Goal: Ask a question: Seek information or help from site administrators or community

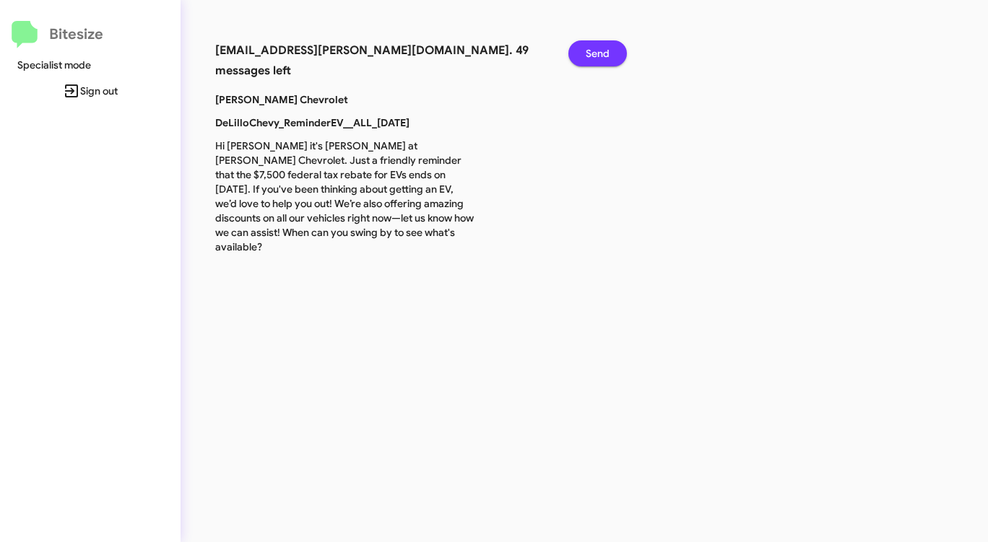
click at [586, 56] on button "Send" at bounding box center [597, 53] width 58 height 26
click at [586, 56] on span "Send" at bounding box center [597, 53] width 24 height 26
click at [588, 57] on span "Send" at bounding box center [597, 53] width 24 height 26
click at [589, 58] on span "Send" at bounding box center [597, 53] width 24 height 26
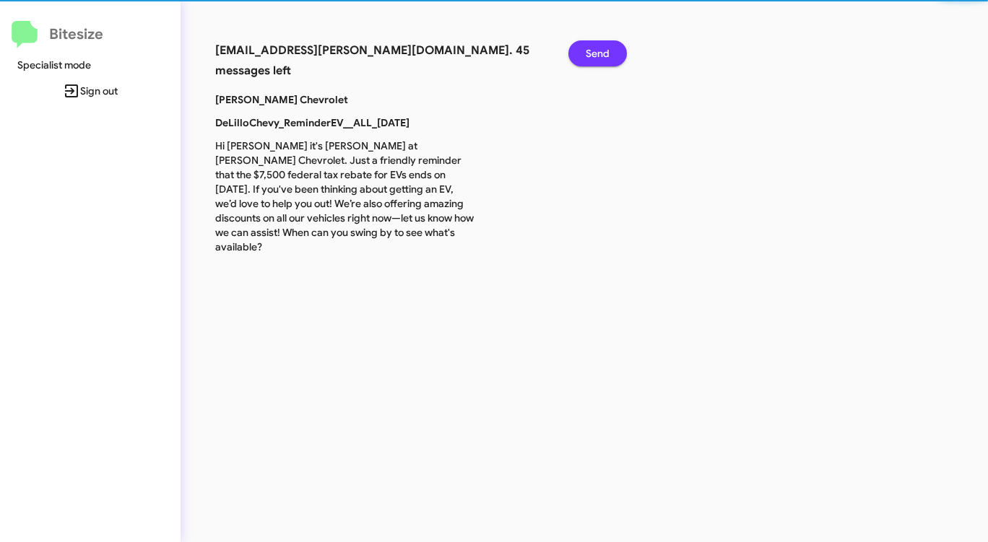
click at [589, 58] on span "Send" at bounding box center [597, 53] width 24 height 26
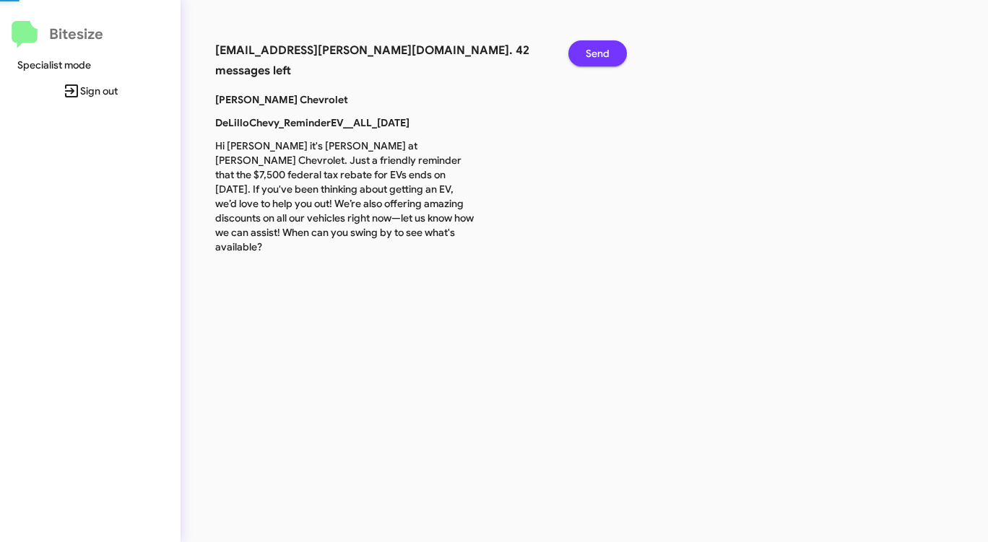
click at [589, 58] on span "Send" at bounding box center [597, 53] width 24 height 26
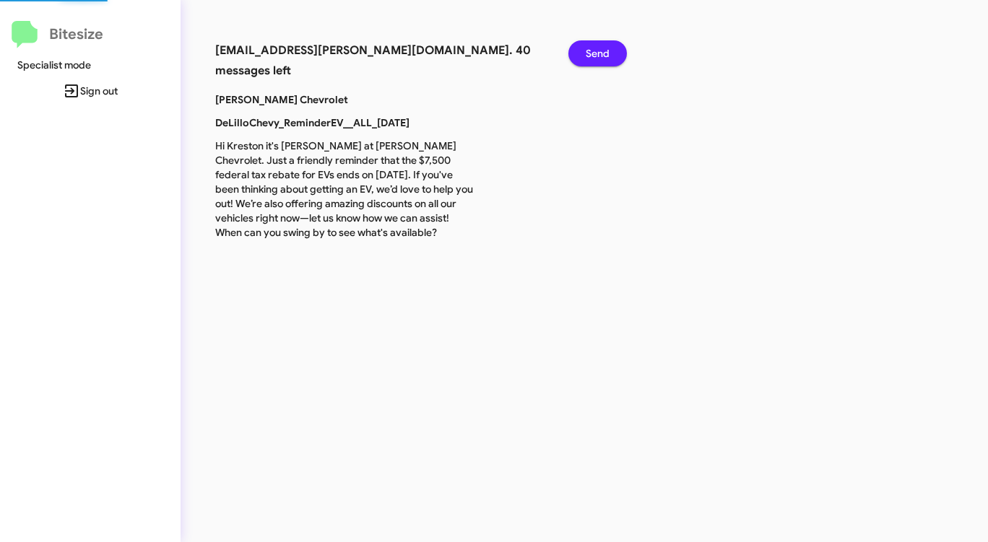
click at [589, 58] on span "Send" at bounding box center [597, 53] width 24 height 26
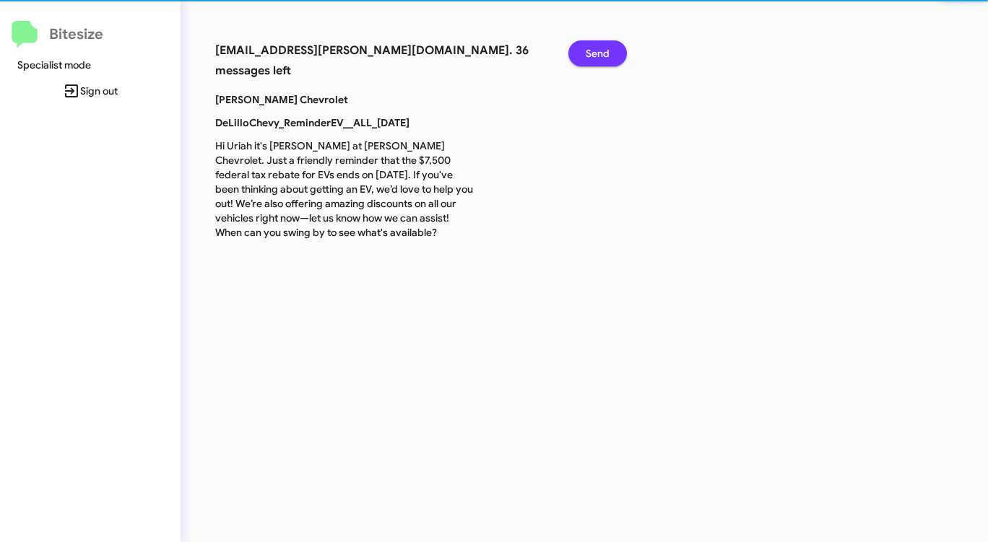
click at [589, 58] on span "Send" at bounding box center [597, 53] width 24 height 26
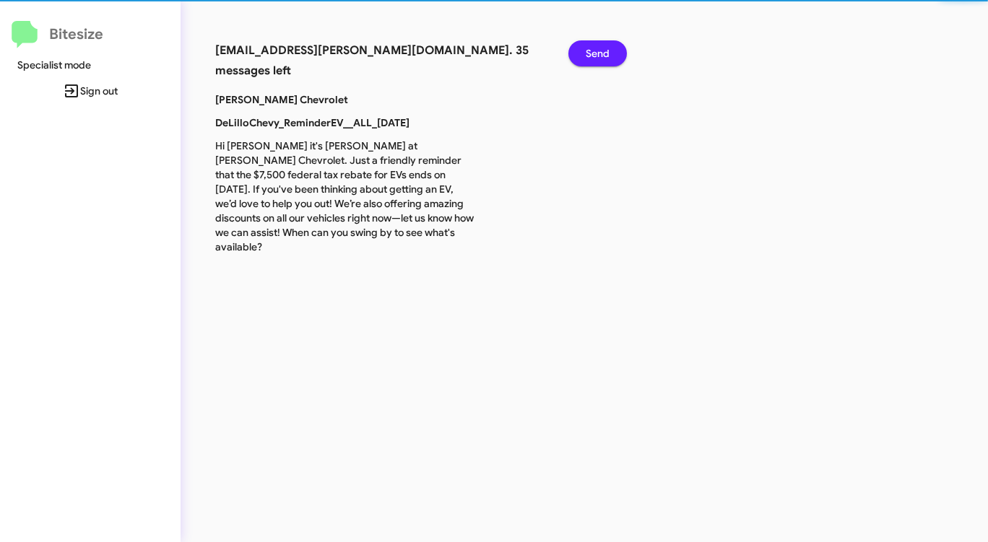
click at [589, 58] on span "Send" at bounding box center [597, 53] width 24 height 26
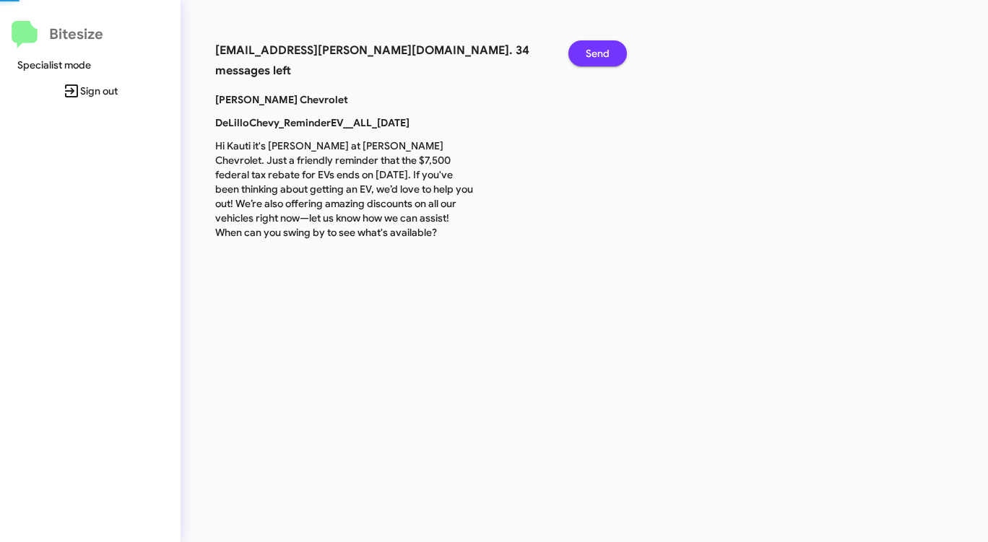
click at [589, 58] on span "Send" at bounding box center [597, 53] width 24 height 26
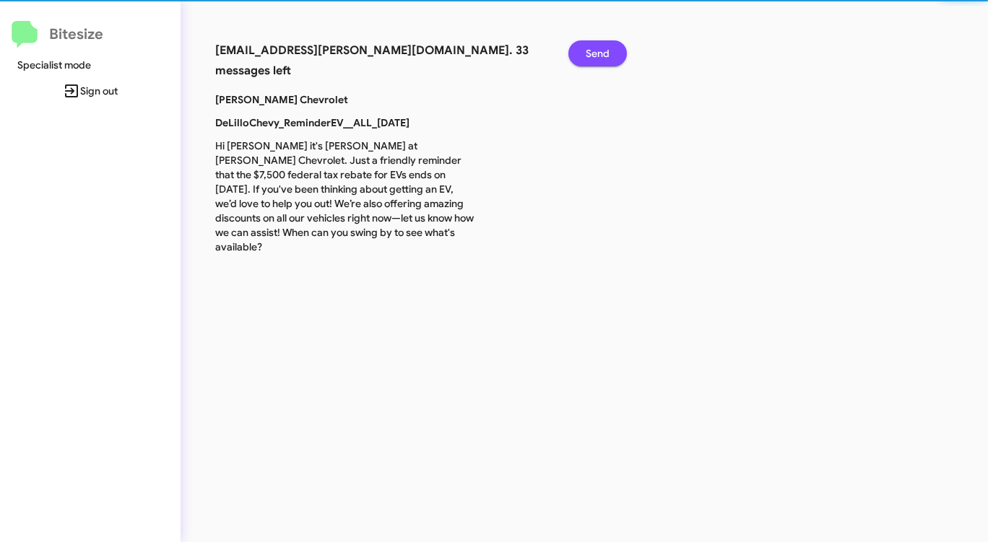
click at [589, 58] on span "Send" at bounding box center [597, 53] width 24 height 26
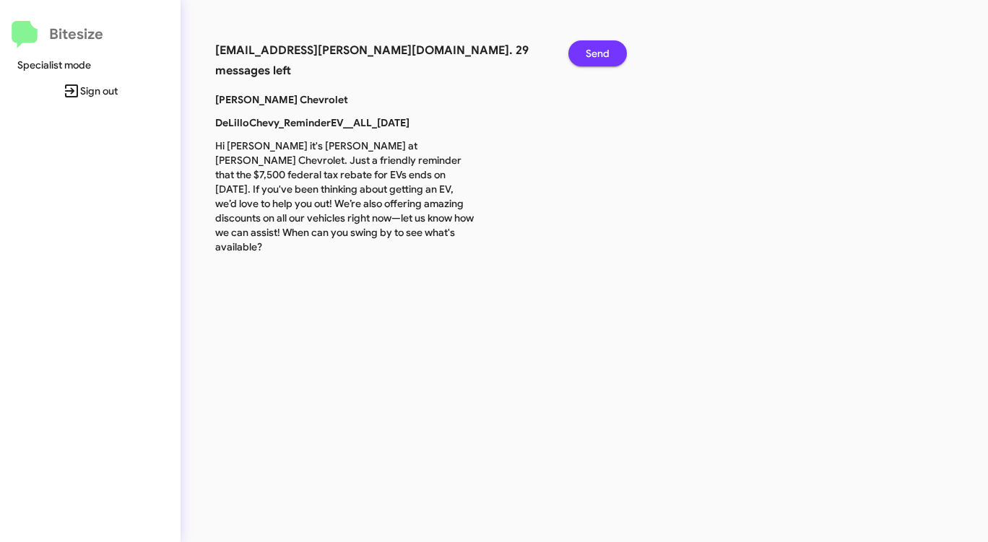
click at [589, 58] on span "Send" at bounding box center [597, 53] width 24 height 26
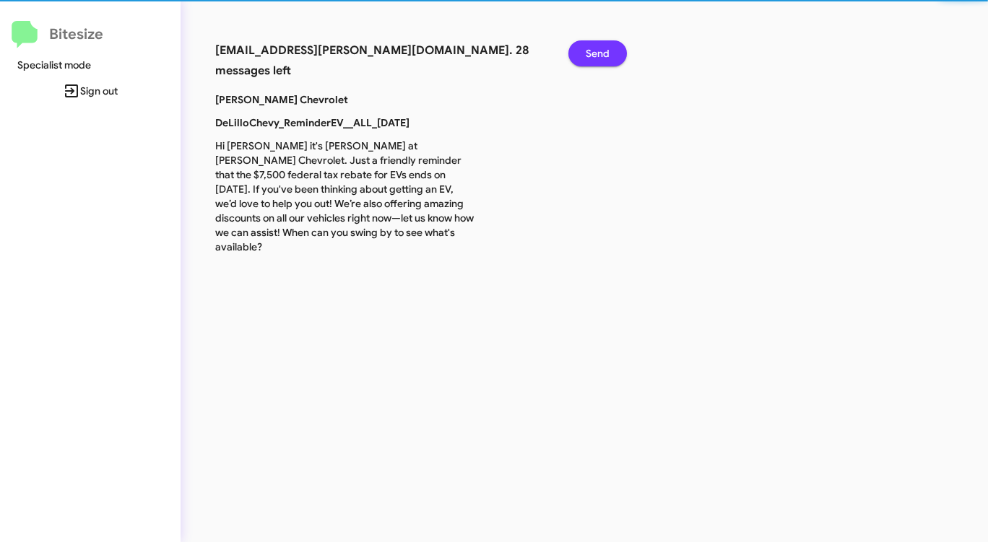
click at [589, 58] on span "Send" at bounding box center [597, 53] width 24 height 26
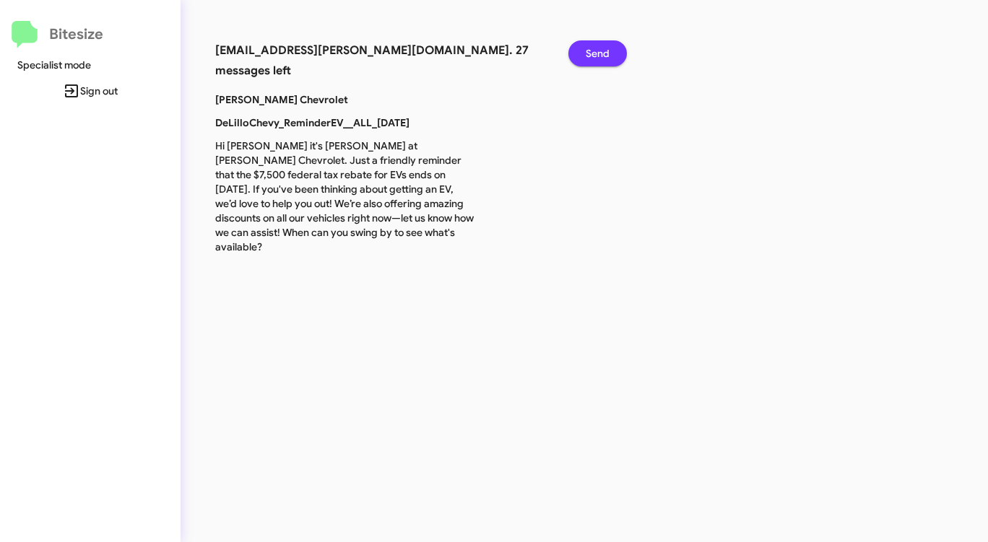
click at [589, 58] on span "Send" at bounding box center [597, 53] width 24 height 26
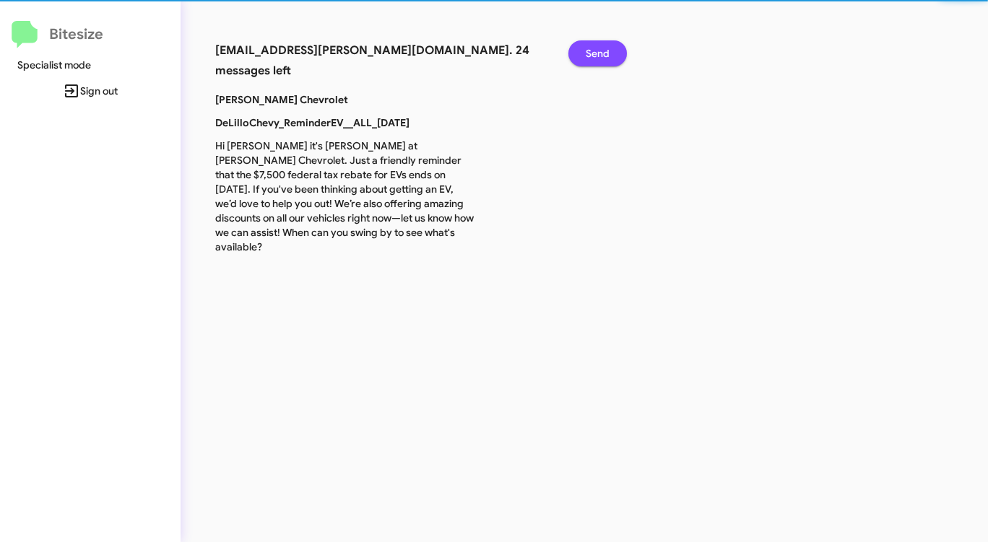
click at [589, 58] on span "Send" at bounding box center [597, 53] width 24 height 26
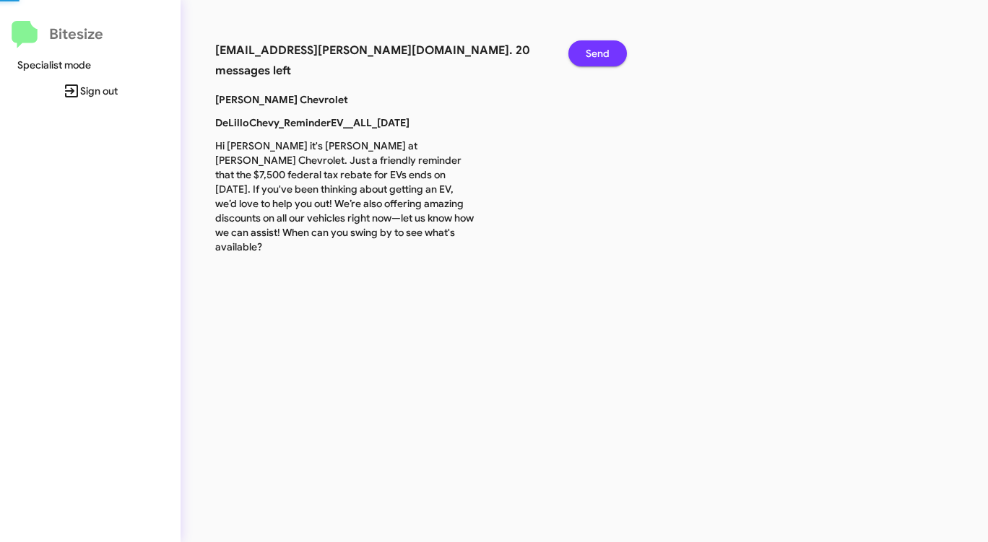
click at [589, 58] on span "Send" at bounding box center [597, 53] width 24 height 26
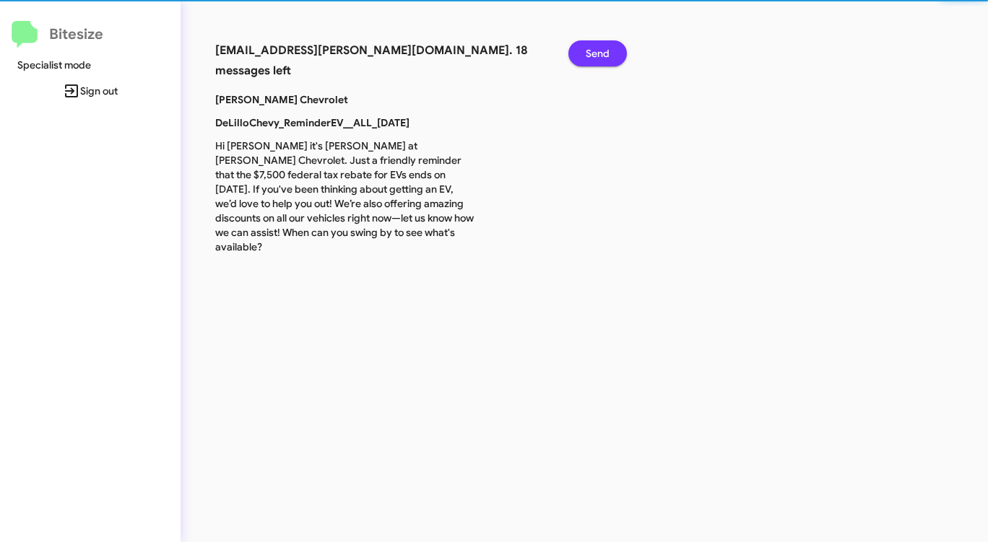
click at [589, 58] on span "Send" at bounding box center [597, 53] width 24 height 26
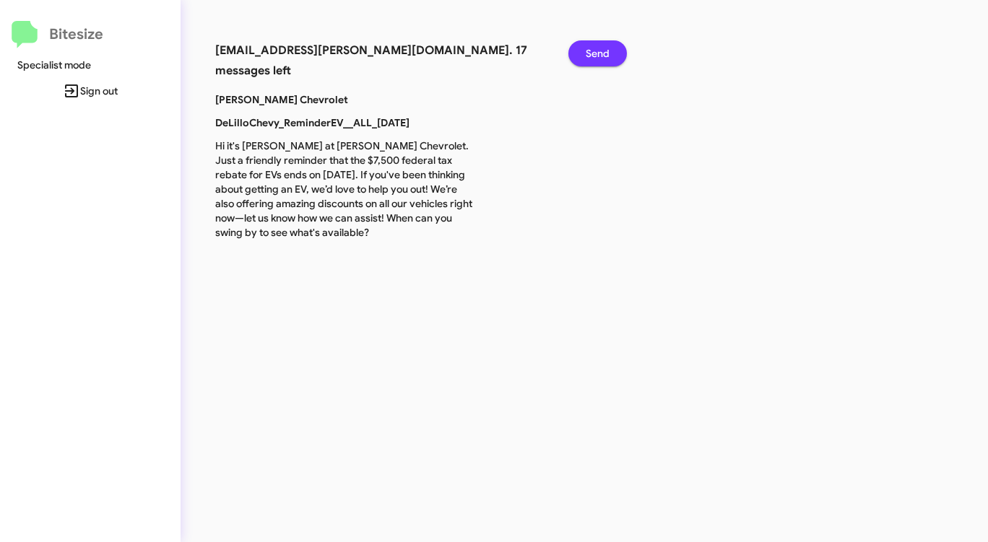
click at [589, 58] on span "Send" at bounding box center [597, 53] width 24 height 26
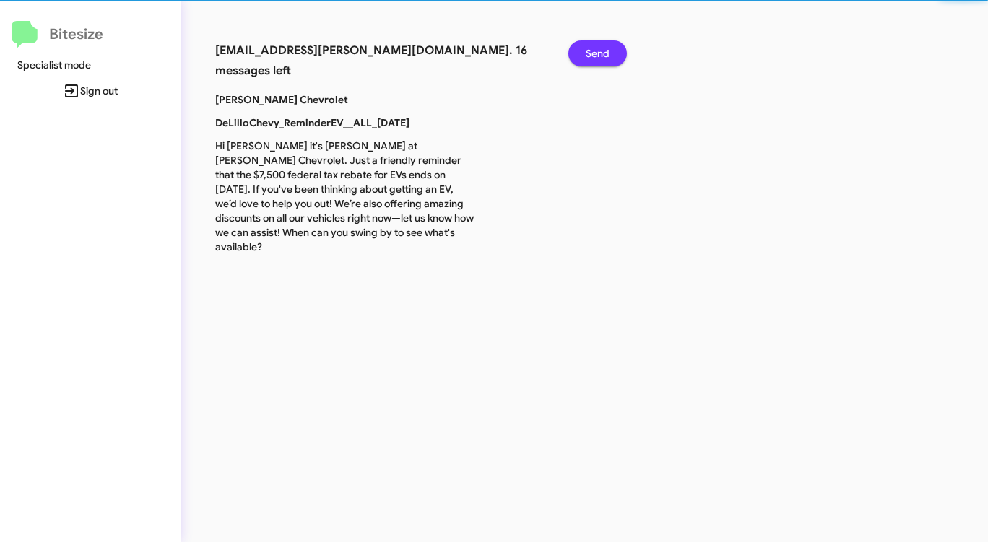
click at [589, 58] on span "Send" at bounding box center [597, 53] width 24 height 26
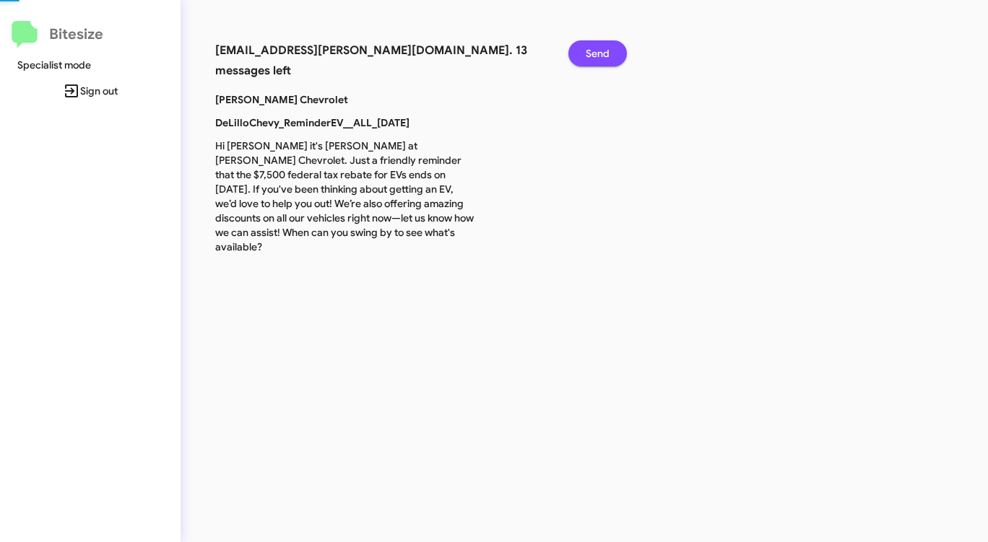
click at [589, 58] on span "Send" at bounding box center [597, 53] width 24 height 26
click at [590, 61] on span "Send" at bounding box center [597, 53] width 24 height 26
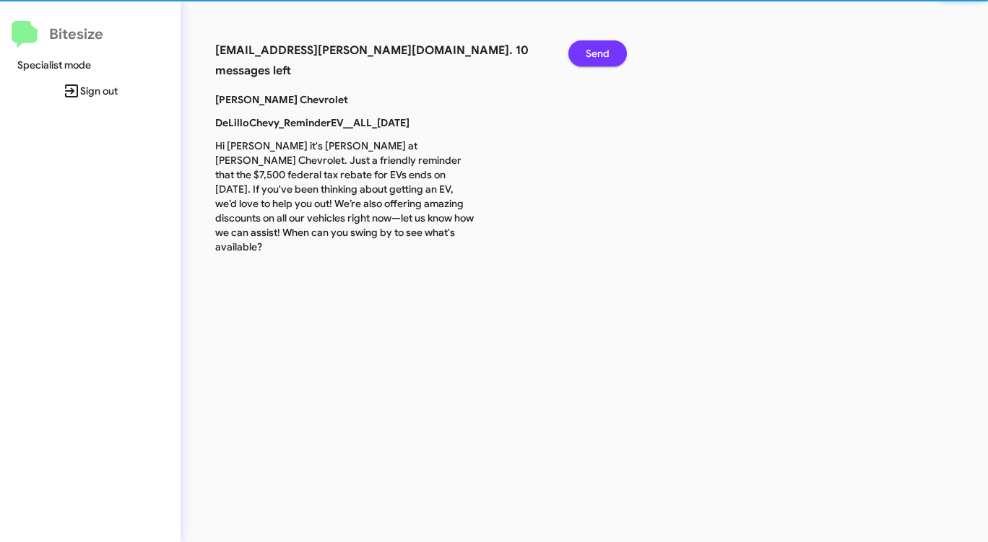
click at [593, 69] on div "Send" at bounding box center [592, 66] width 71 height 52
click at [593, 70] on div "Send" at bounding box center [592, 66] width 71 height 52
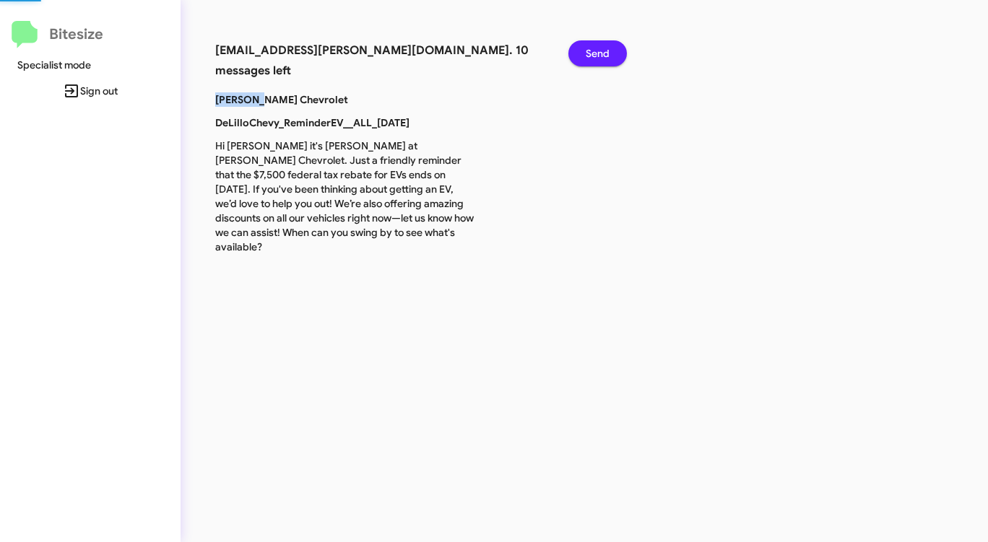
click at [593, 70] on div "Send" at bounding box center [592, 66] width 71 height 52
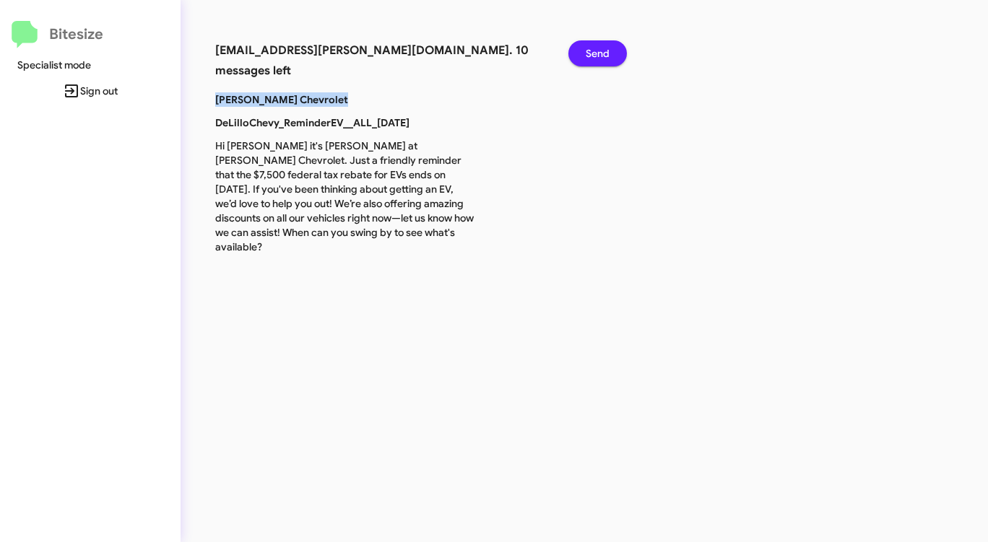
click at [593, 70] on div "Send" at bounding box center [592, 66] width 71 height 52
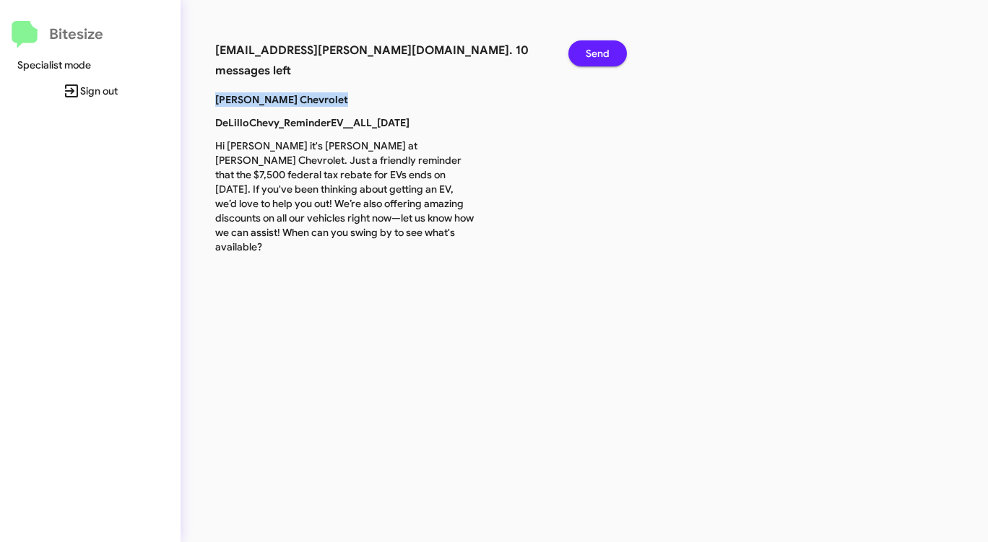
click at [593, 70] on div "Send" at bounding box center [592, 66] width 71 height 52
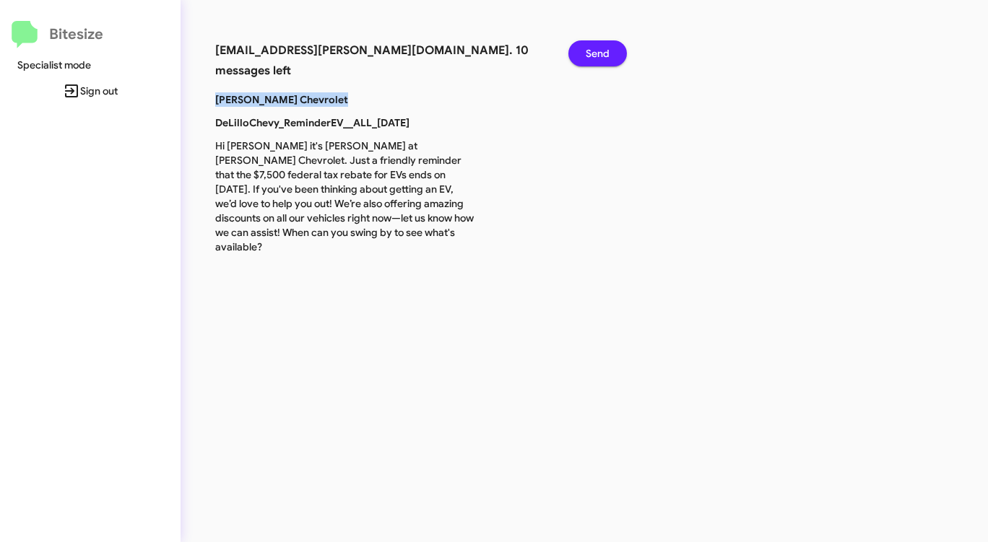
click at [593, 70] on div "Send" at bounding box center [592, 66] width 71 height 52
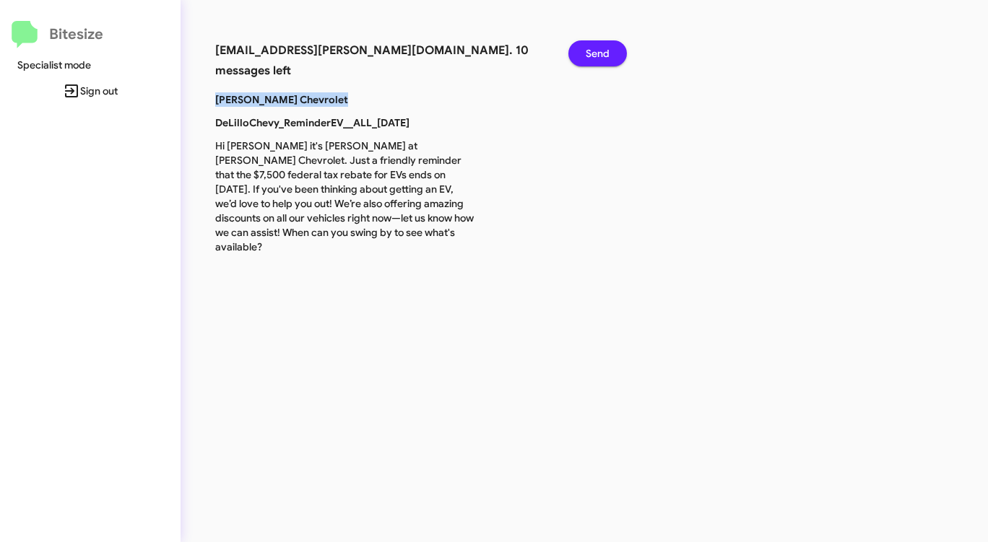
click at [593, 70] on div "Send" at bounding box center [592, 66] width 71 height 52
click at [581, 53] on button "Send" at bounding box center [597, 53] width 58 height 26
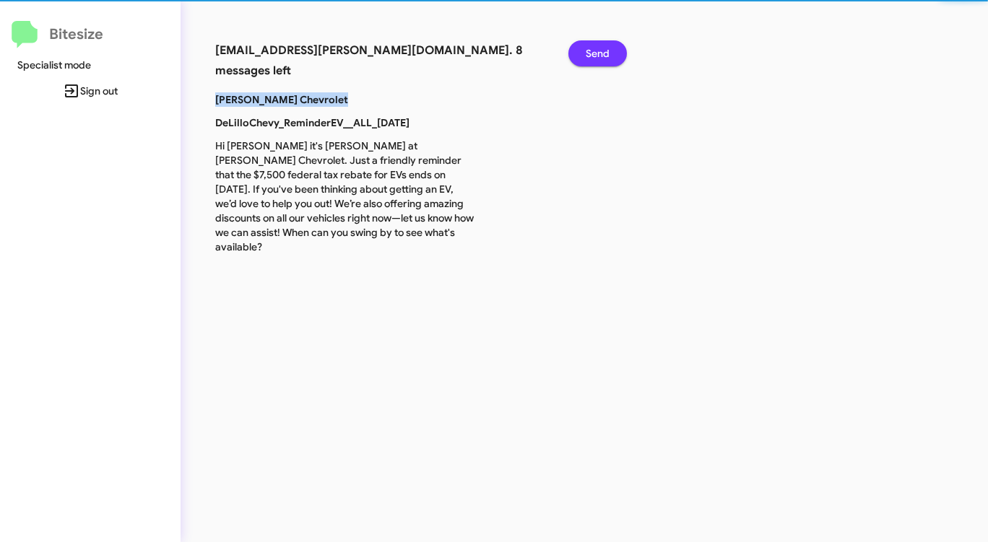
click at [581, 53] on button "Send" at bounding box center [597, 53] width 58 height 26
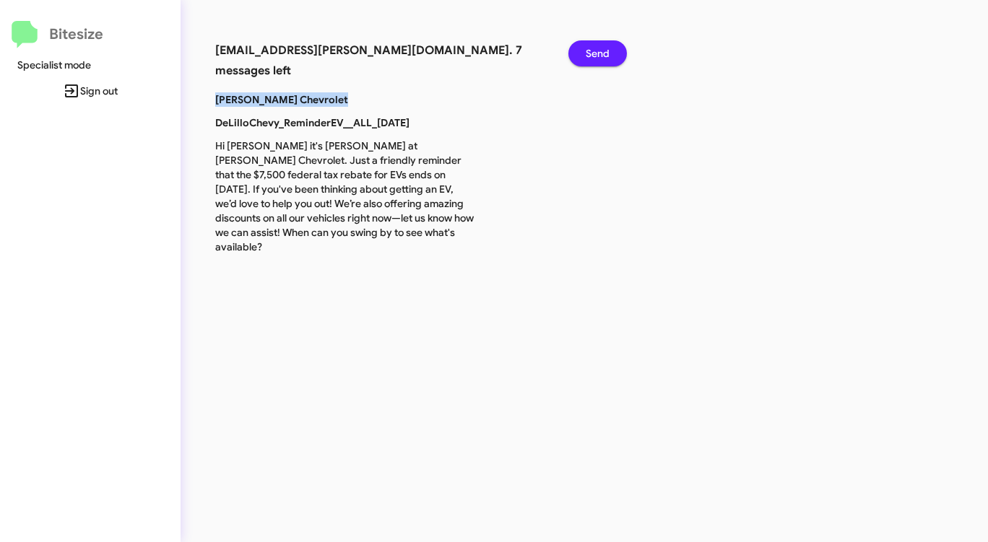
click at [581, 54] on button "Send" at bounding box center [597, 53] width 58 height 26
click at [582, 55] on button "Send" at bounding box center [597, 53] width 58 height 26
click at [582, 56] on button "Send" at bounding box center [597, 53] width 58 height 26
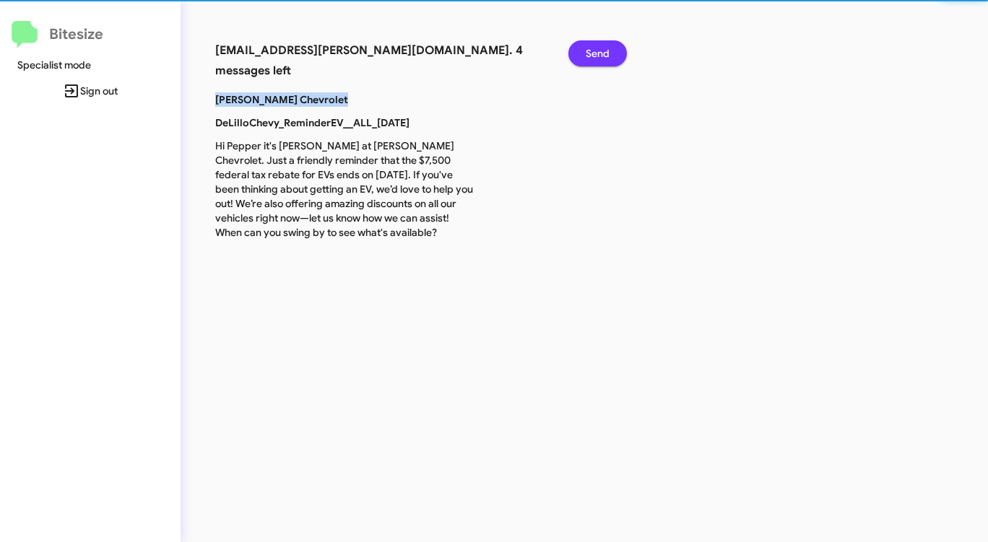
click at [582, 56] on button "Send" at bounding box center [597, 53] width 58 height 26
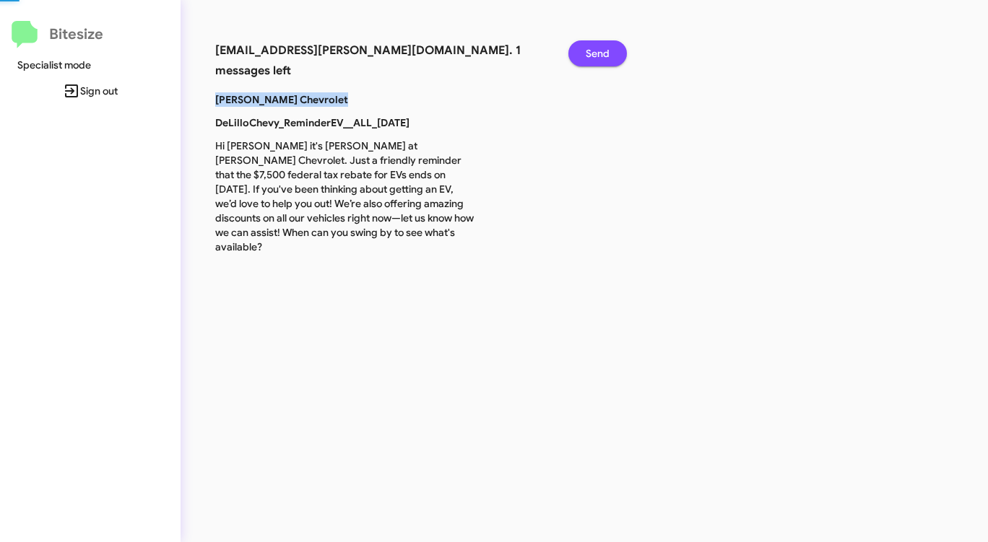
click at [582, 56] on button "Send" at bounding box center [597, 53] width 58 height 26
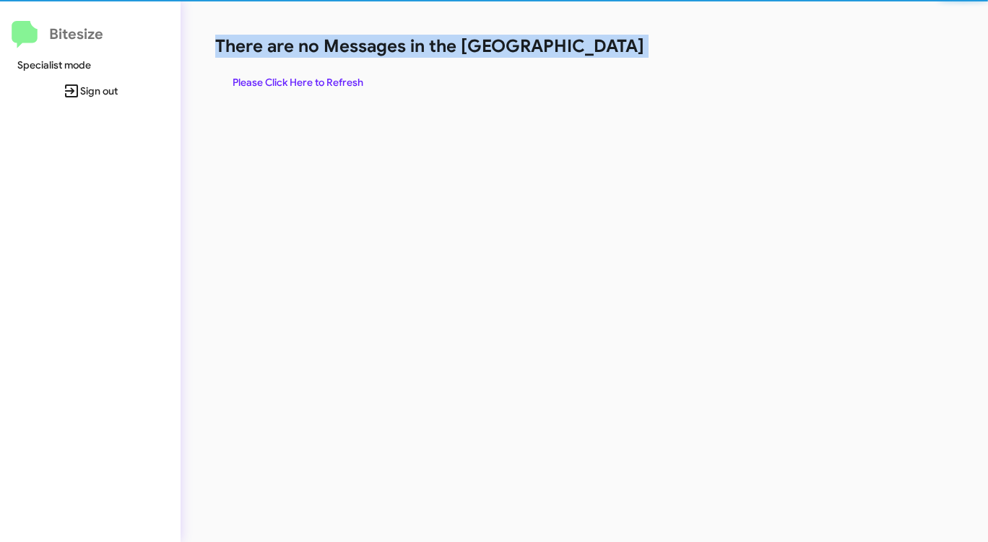
click at [582, 56] on h1 "There are no Messages in the [GEOGRAPHIC_DATA]" at bounding box center [517, 46] width 604 height 23
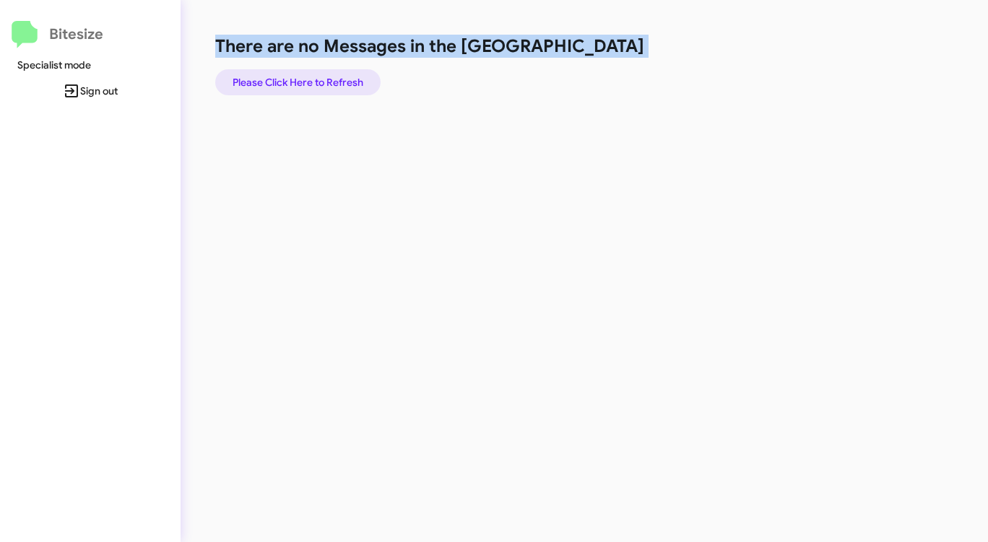
click at [329, 82] on span "Please Click Here to Refresh" at bounding box center [297, 82] width 131 height 26
click at [333, 82] on span "Please Click Here to Refresh" at bounding box center [297, 82] width 131 height 26
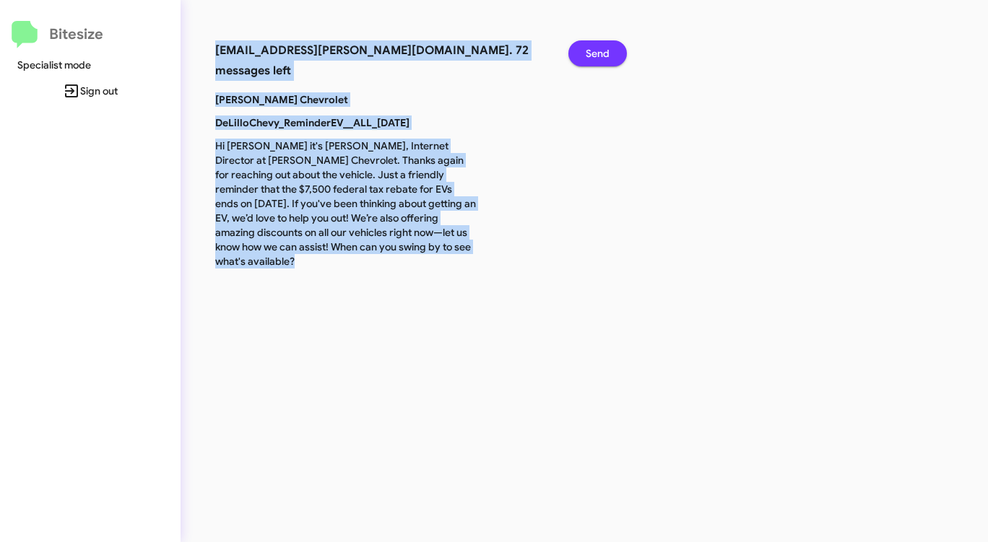
click at [605, 50] on span "Send" at bounding box center [597, 53] width 24 height 26
click at [606, 50] on span "Send" at bounding box center [597, 53] width 24 height 26
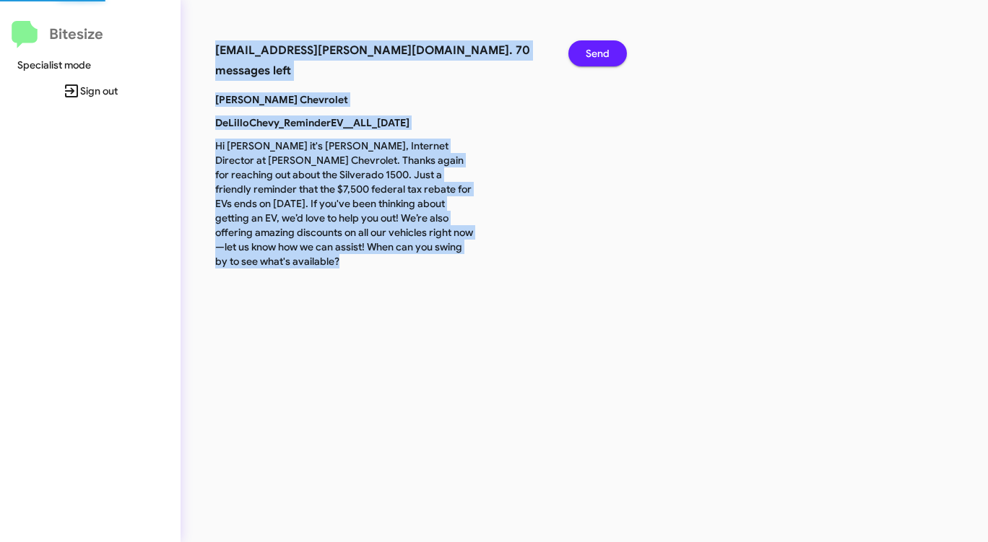
click at [606, 50] on span "Send" at bounding box center [597, 53] width 24 height 26
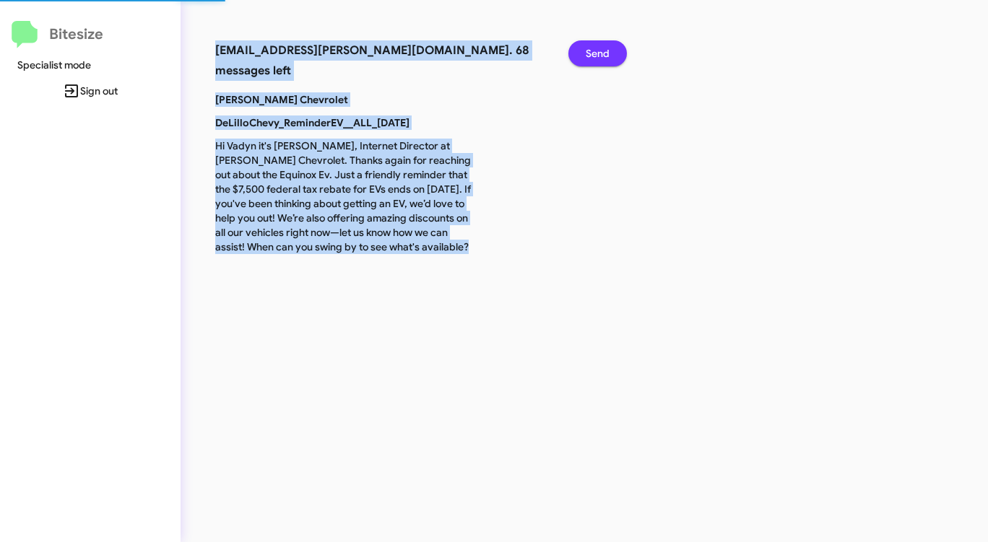
click at [606, 50] on span "Send" at bounding box center [597, 53] width 24 height 26
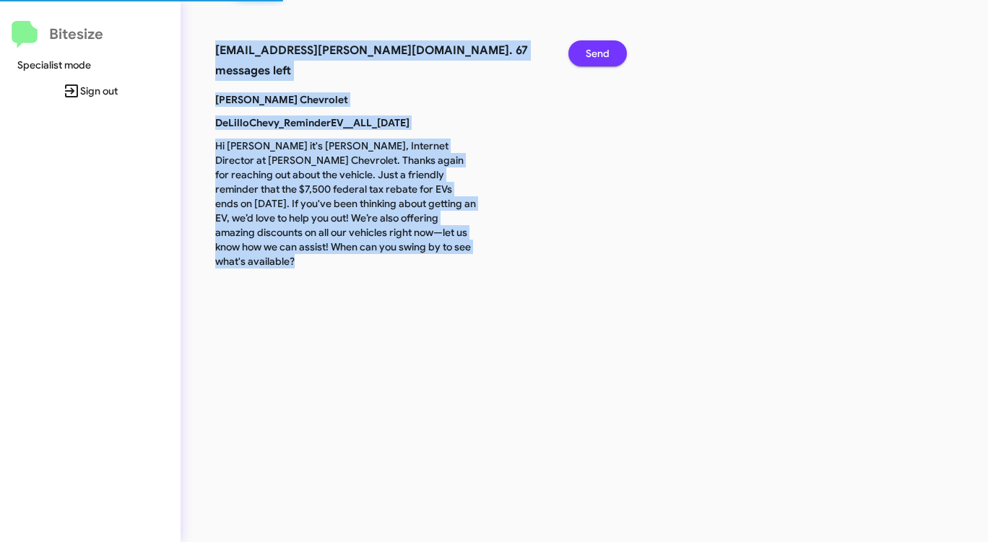
click at [606, 50] on span "Send" at bounding box center [597, 53] width 24 height 26
click at [606, 51] on span "Send" at bounding box center [597, 53] width 24 height 26
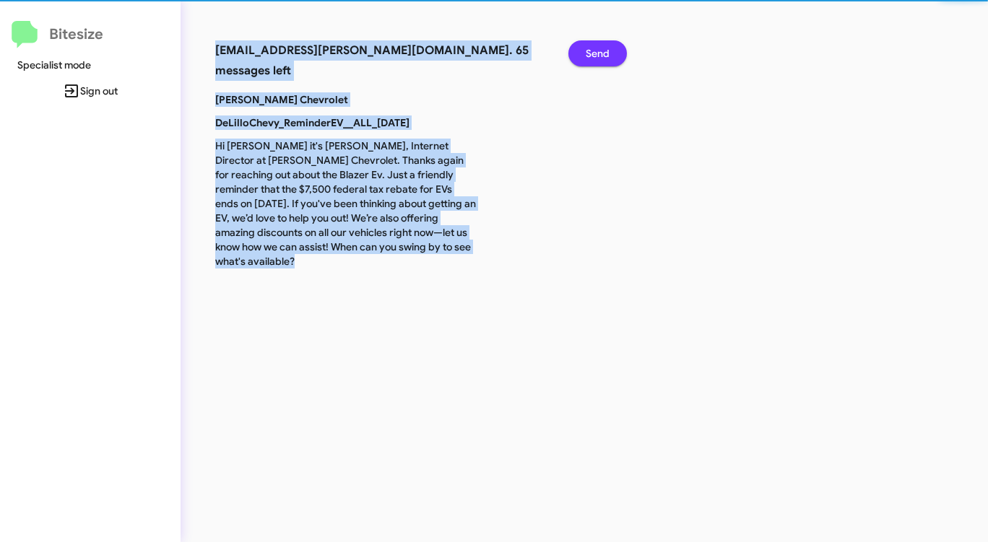
click at [606, 52] on span "Send" at bounding box center [597, 53] width 24 height 26
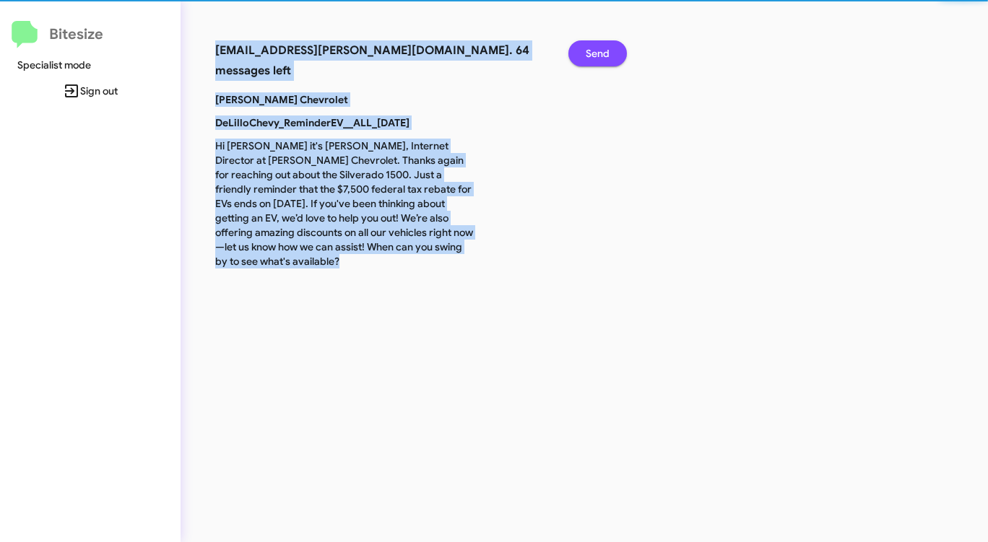
click at [606, 52] on span "Send" at bounding box center [597, 53] width 24 height 26
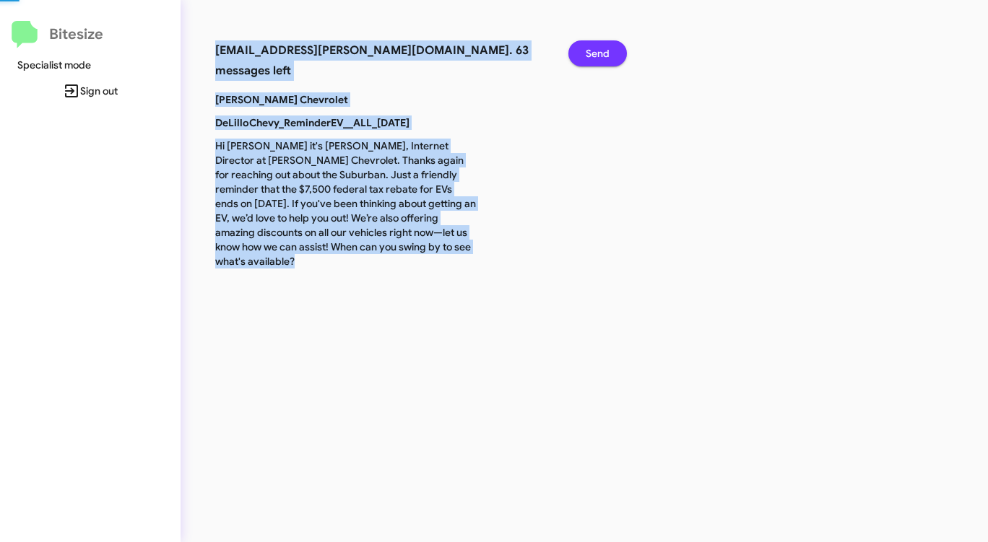
click at [606, 52] on span "Send" at bounding box center [597, 53] width 24 height 26
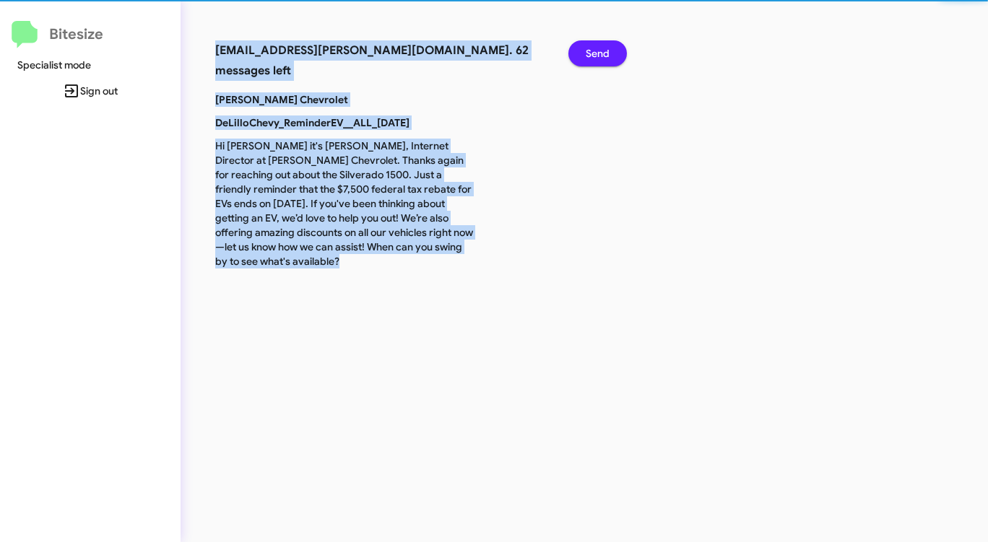
click at [606, 52] on span "Send" at bounding box center [597, 53] width 24 height 26
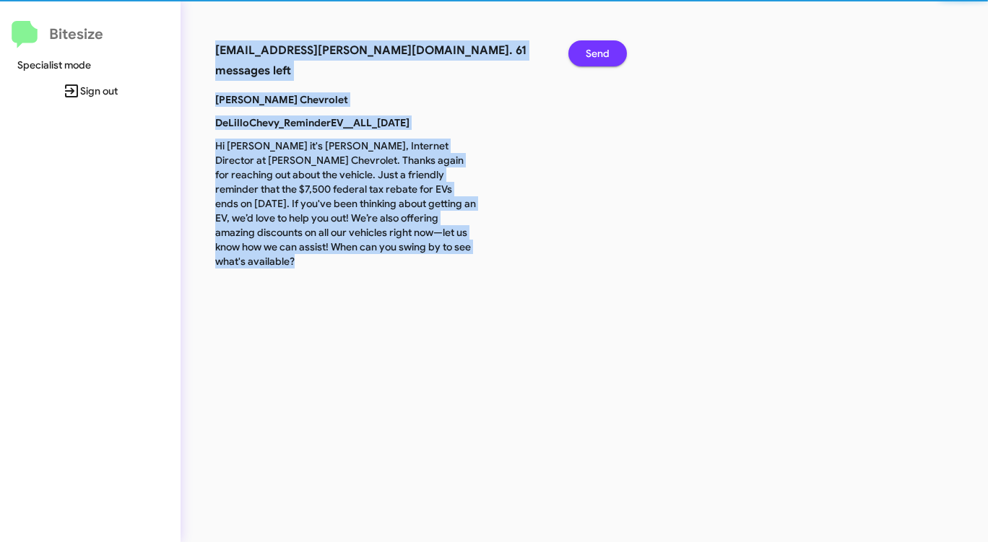
click at [606, 52] on span "Send" at bounding box center [597, 53] width 24 height 26
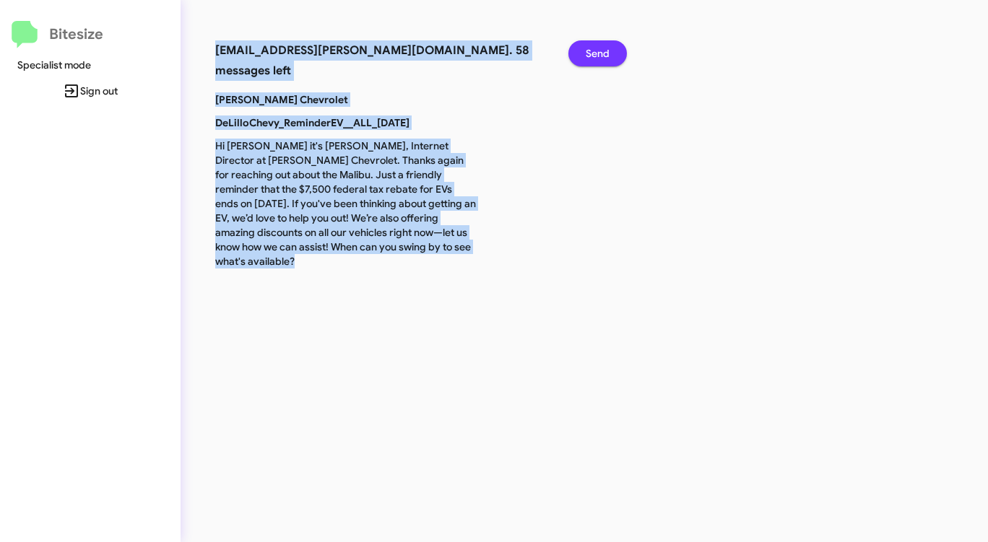
click at [606, 52] on span "Send" at bounding box center [597, 53] width 24 height 26
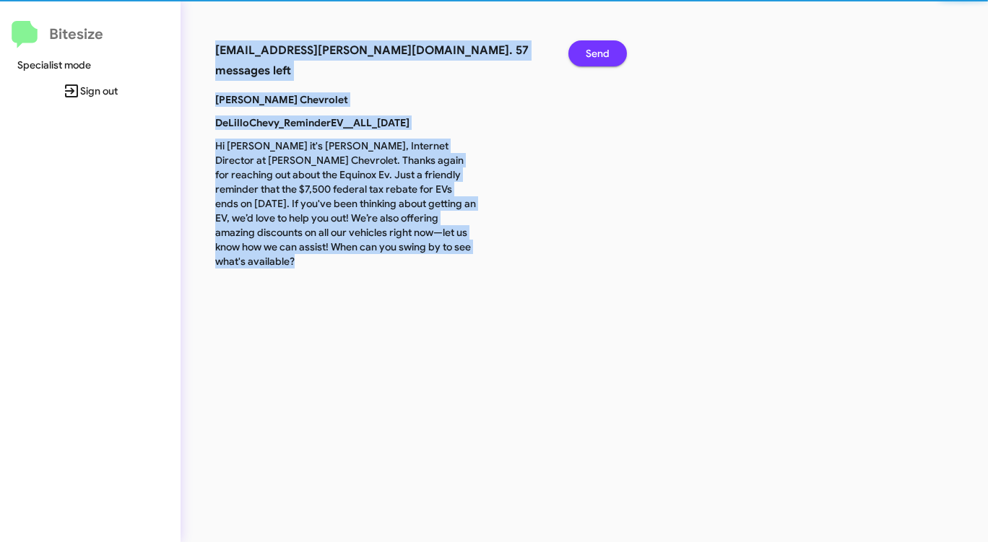
click at [606, 52] on span "Send" at bounding box center [597, 53] width 24 height 26
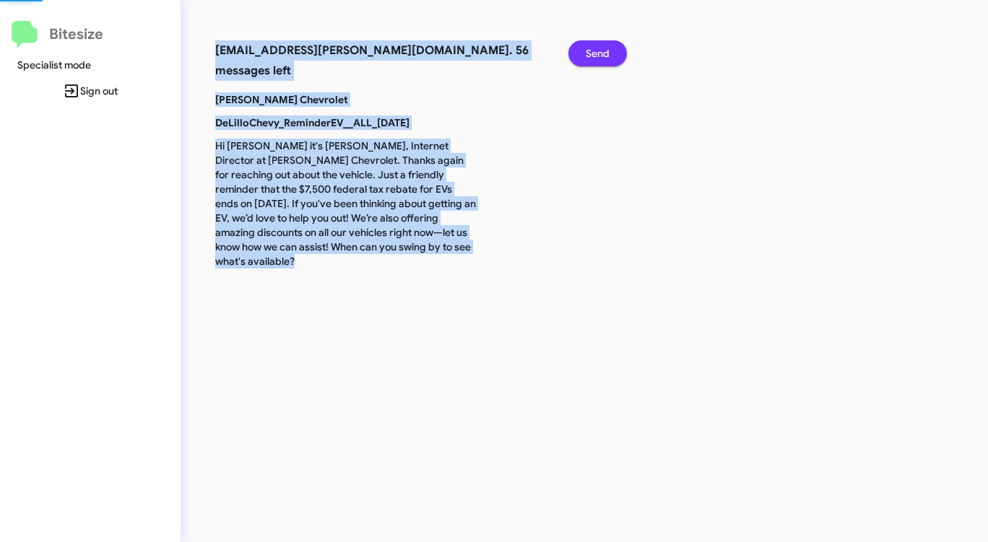
click at [606, 52] on span "Send" at bounding box center [597, 53] width 24 height 26
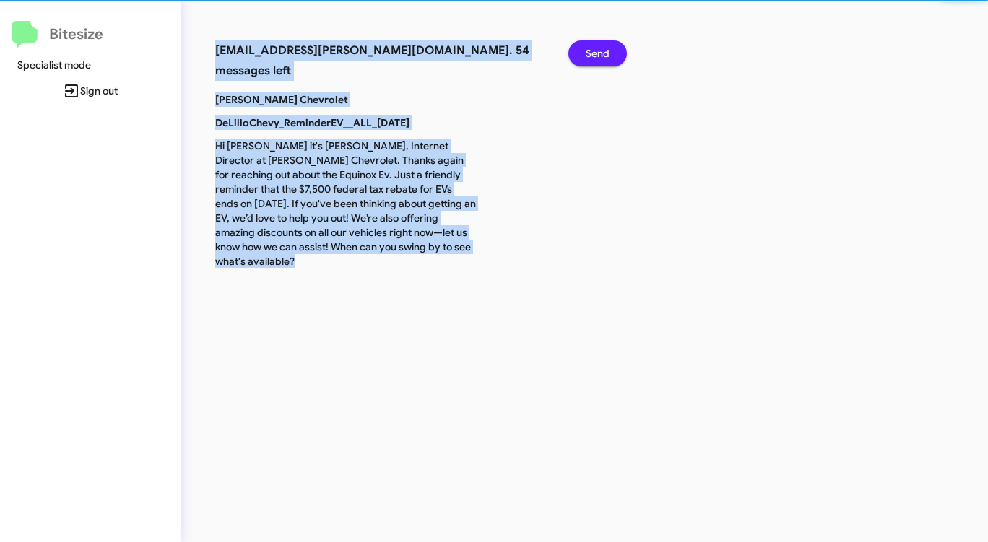
click at [606, 52] on span "Send" at bounding box center [597, 53] width 24 height 26
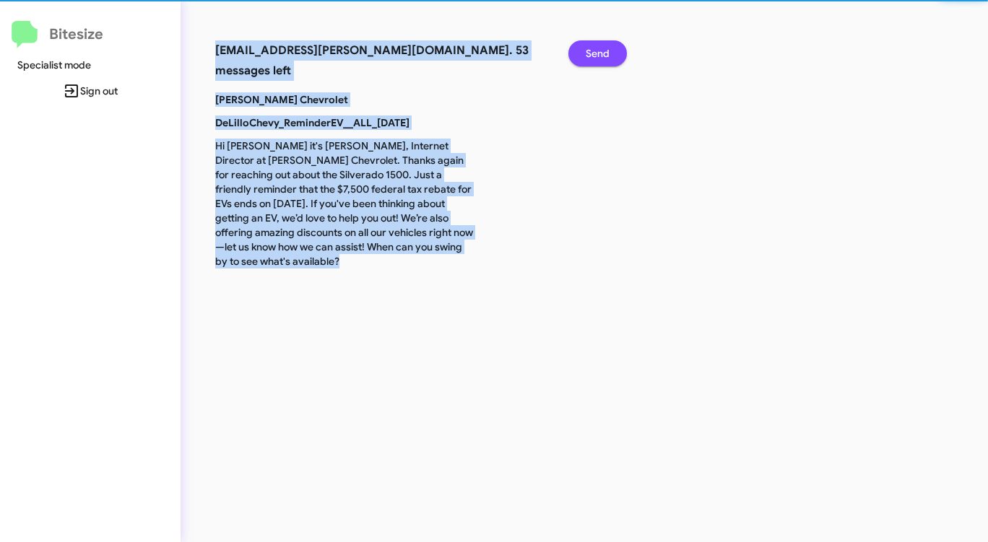
click at [606, 52] on span "Send" at bounding box center [597, 53] width 24 height 26
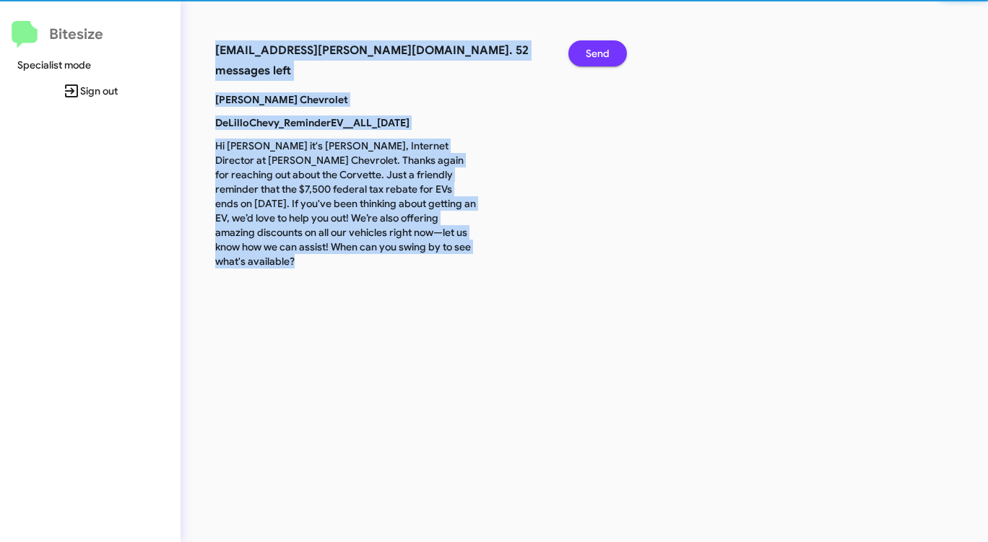
click at [606, 52] on span "Send" at bounding box center [597, 53] width 24 height 26
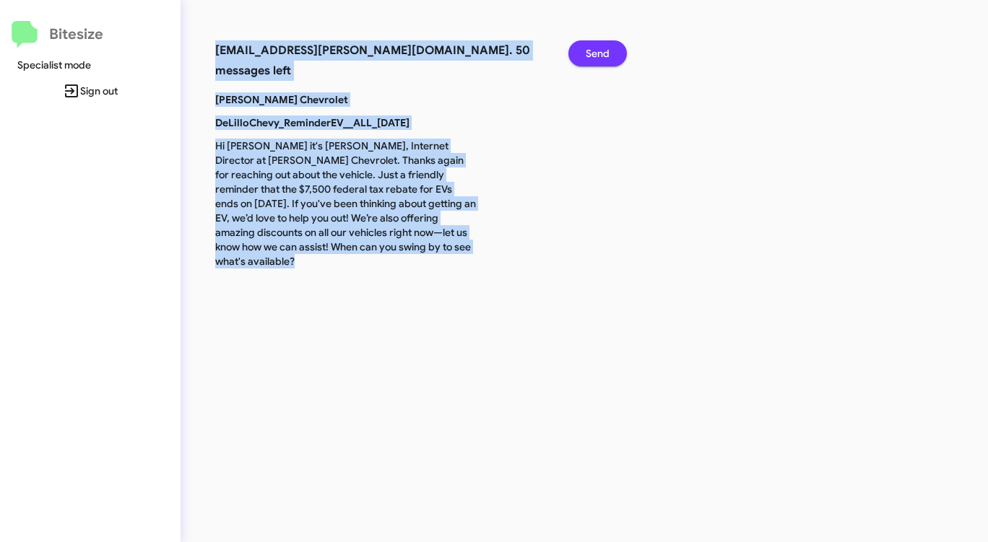
click at [606, 52] on span "Send" at bounding box center [597, 53] width 24 height 26
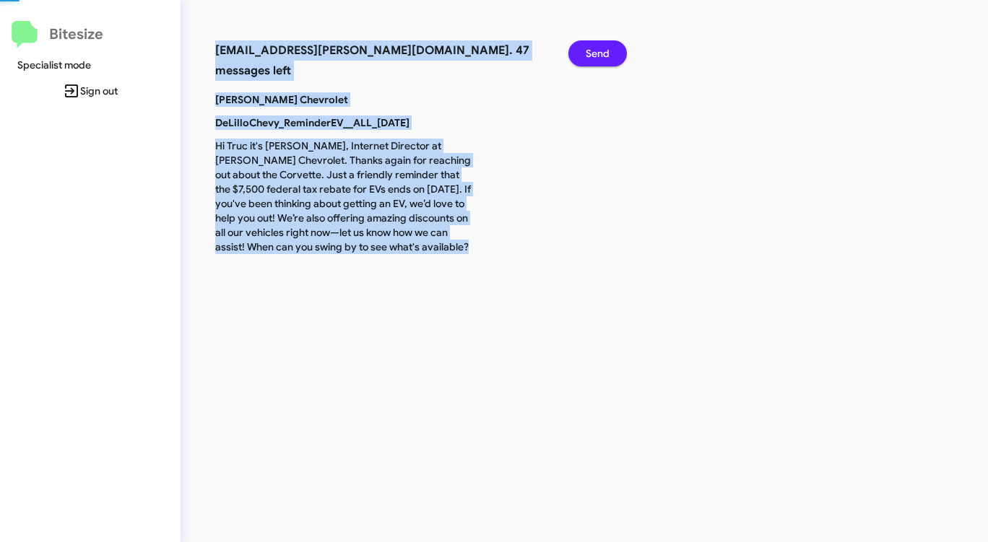
click at [606, 52] on span "Send" at bounding box center [597, 53] width 24 height 26
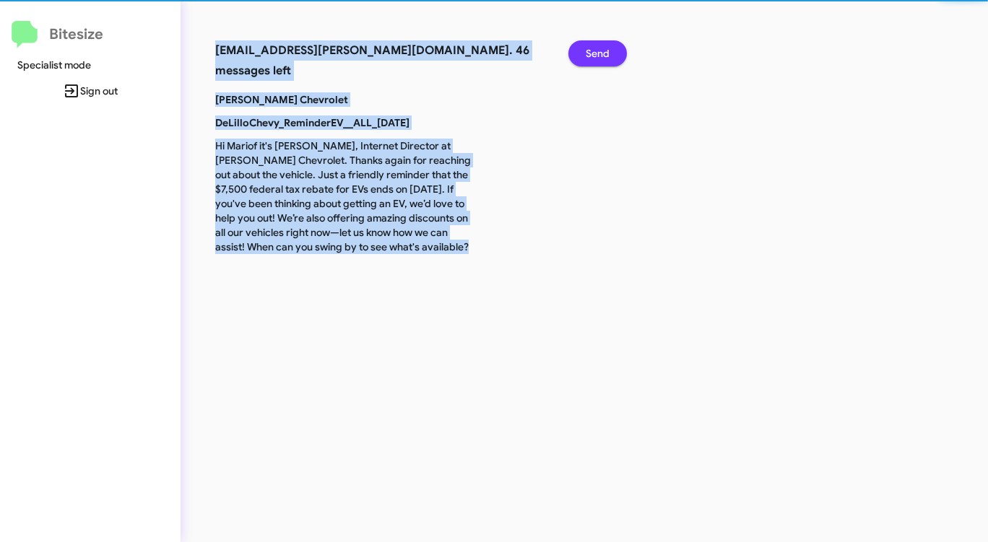
click at [606, 52] on span "Send" at bounding box center [597, 53] width 24 height 26
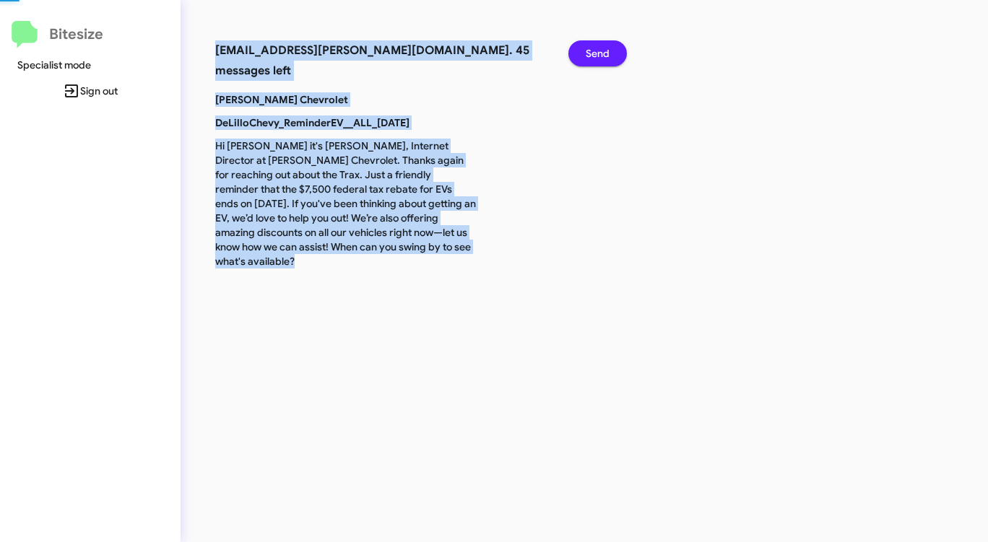
click at [606, 52] on span "Send" at bounding box center [597, 53] width 24 height 26
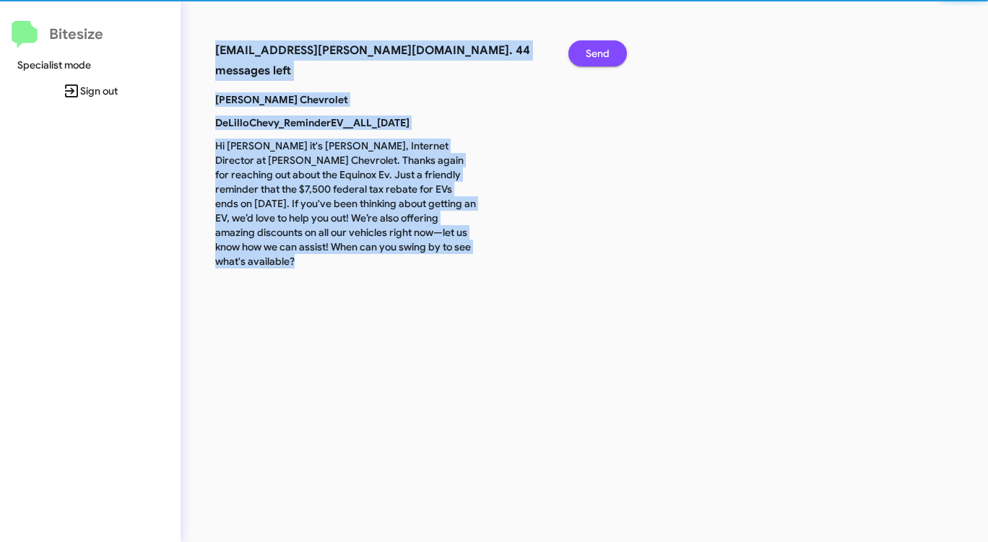
click at [606, 52] on span "Send" at bounding box center [597, 53] width 24 height 26
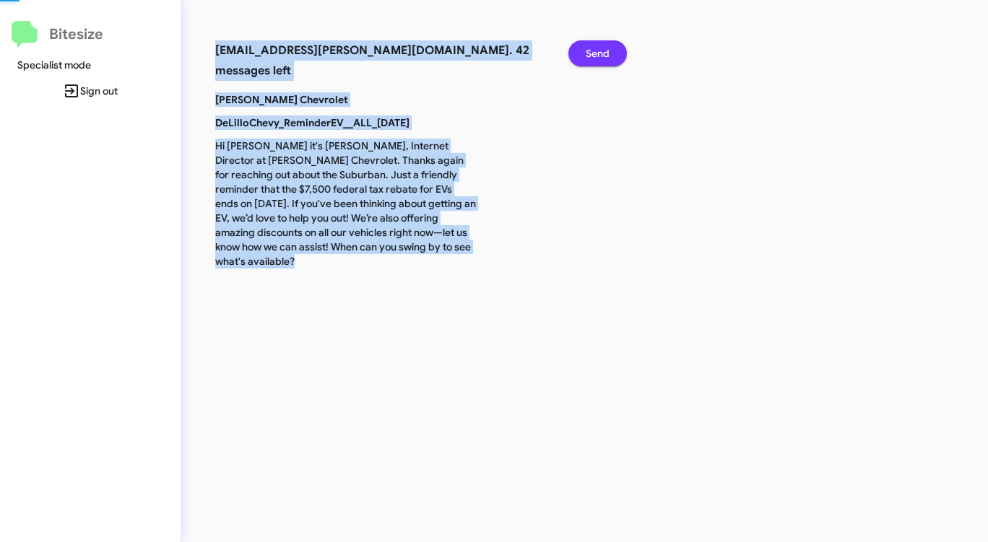
click at [606, 52] on span "Send" at bounding box center [597, 53] width 24 height 26
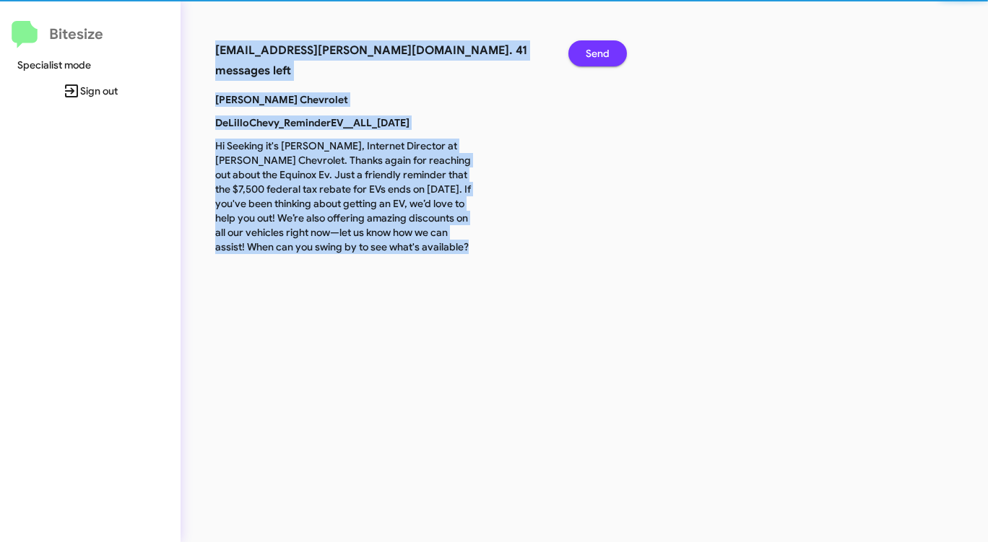
click at [606, 52] on span "Send" at bounding box center [597, 53] width 24 height 26
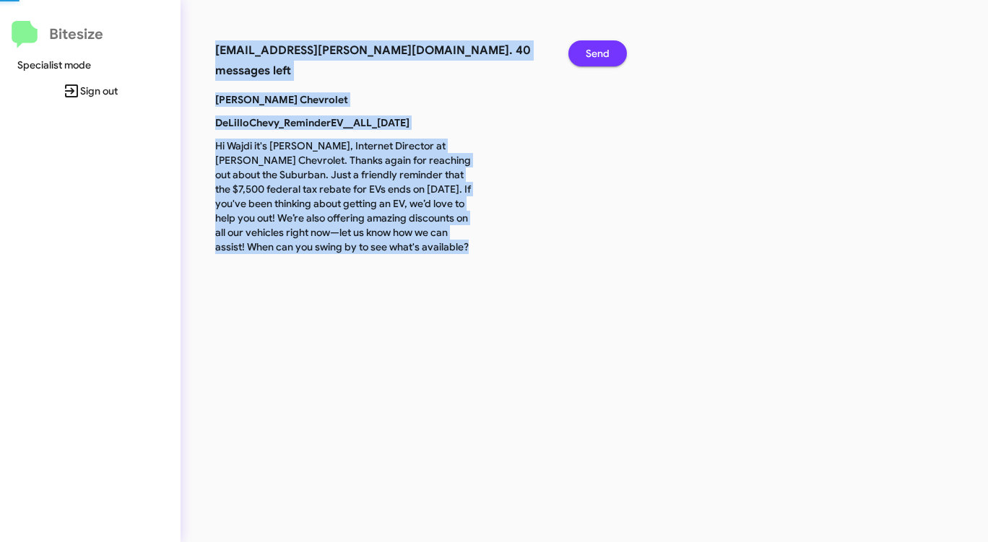
click at [607, 53] on span "Send" at bounding box center [597, 53] width 24 height 26
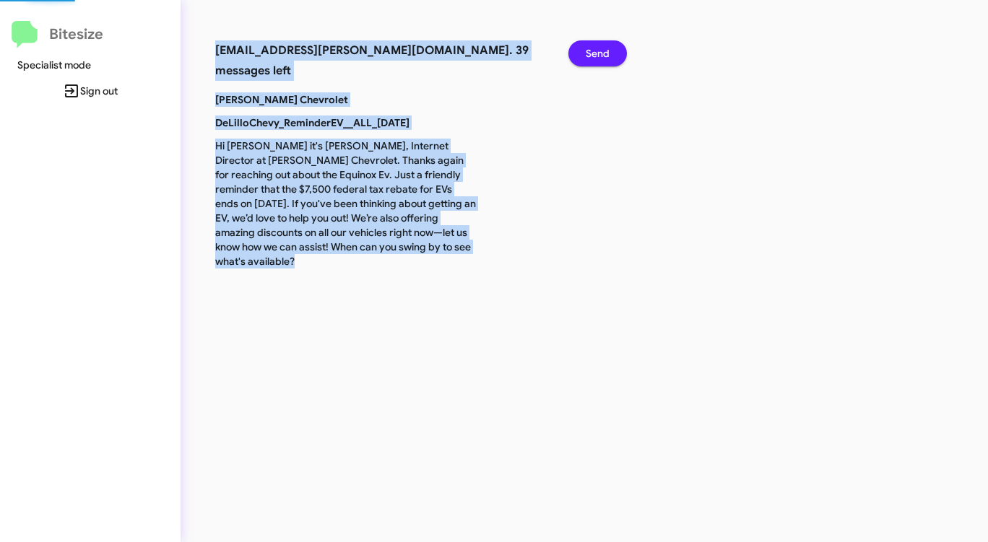
click at [607, 53] on span "Send" at bounding box center [597, 53] width 24 height 26
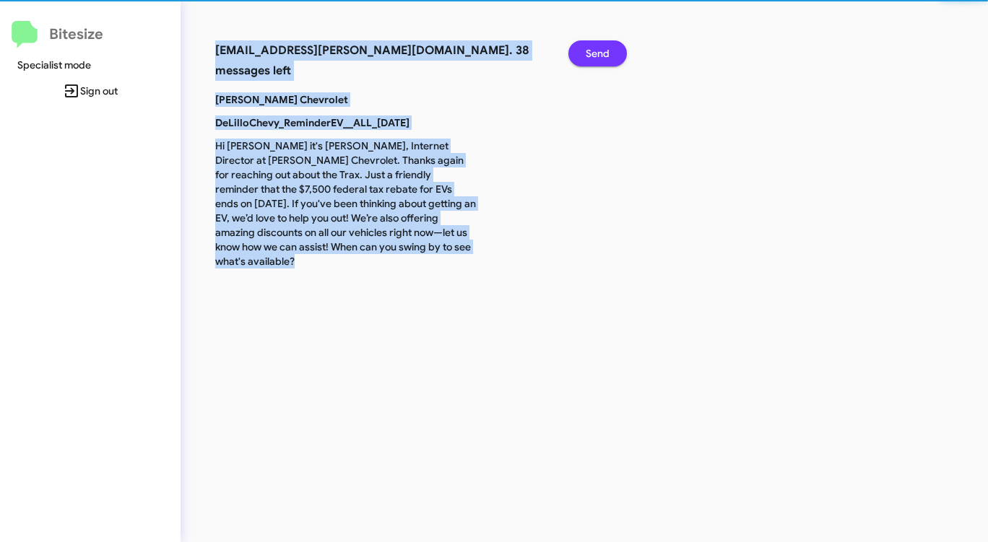
click at [607, 53] on span "Send" at bounding box center [597, 53] width 24 height 26
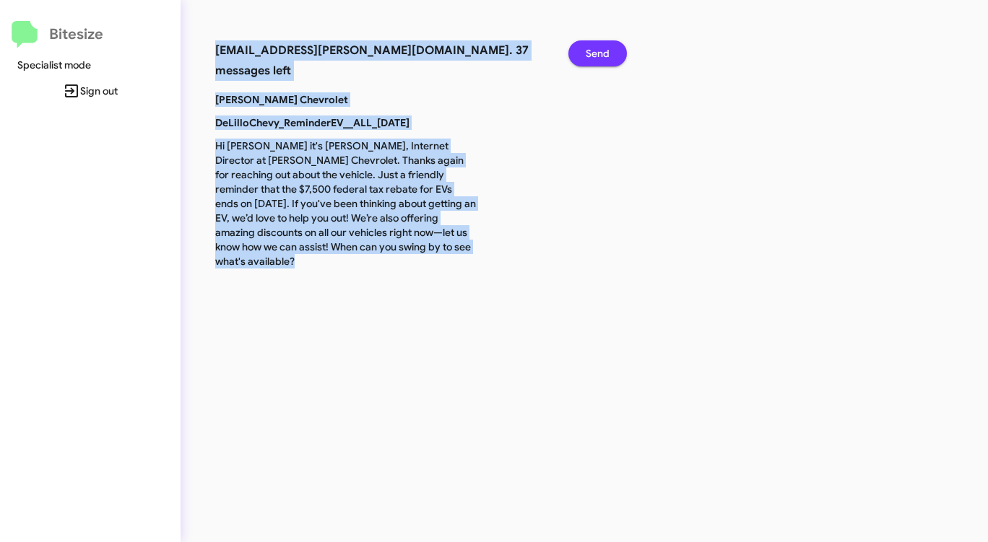
click at [607, 53] on span "Send" at bounding box center [597, 53] width 24 height 26
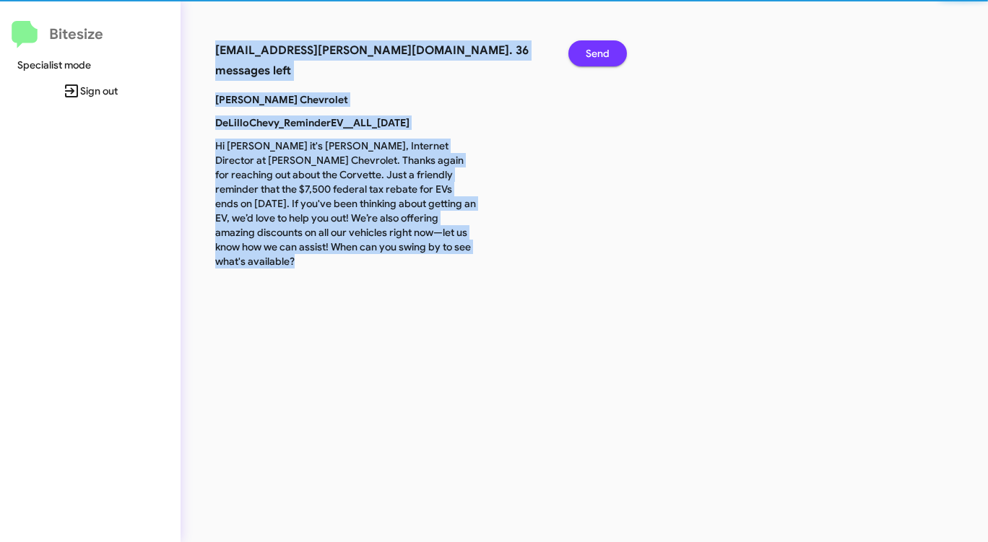
click at [607, 53] on span "Send" at bounding box center [597, 53] width 24 height 26
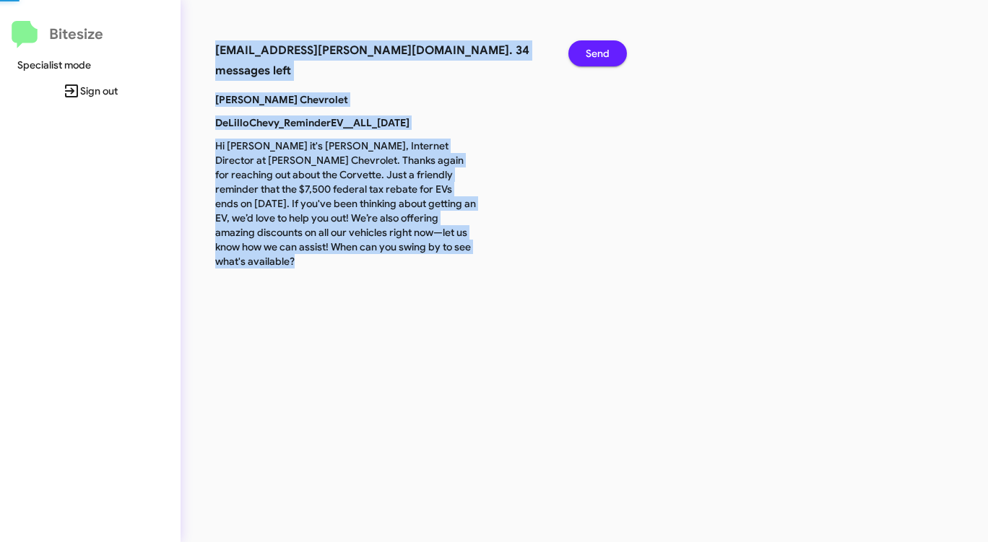
click at [607, 53] on span "Send" at bounding box center [597, 53] width 24 height 26
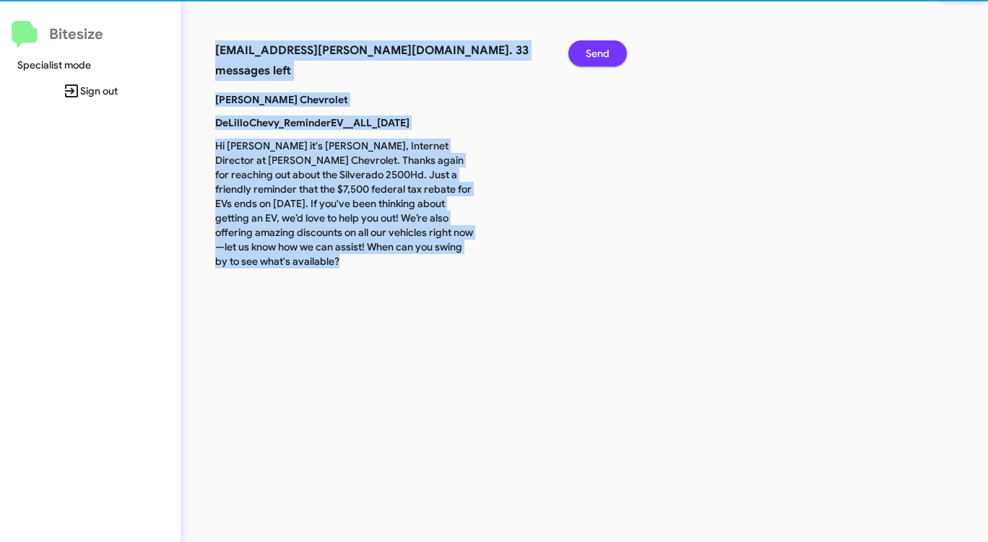
click at [607, 53] on span "Send" at bounding box center [597, 53] width 24 height 26
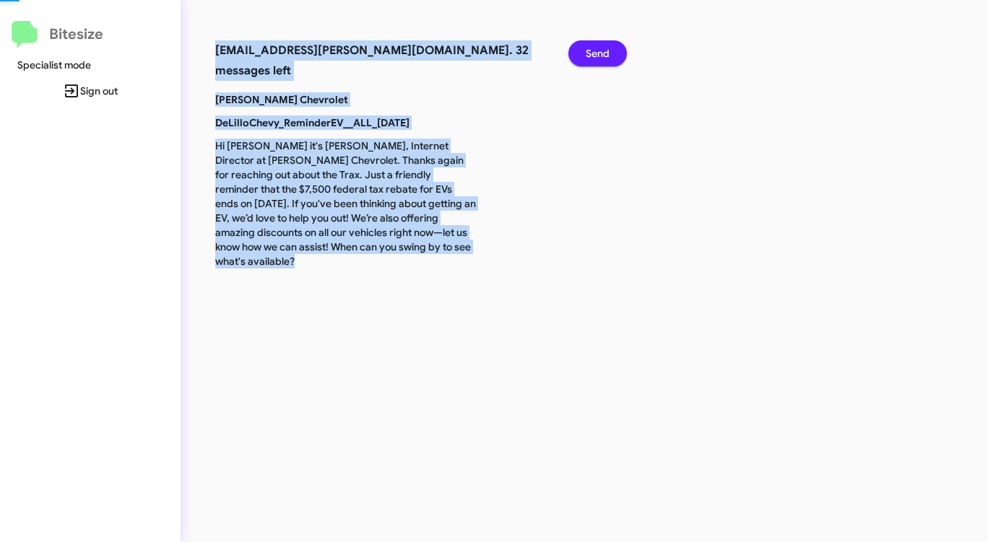
click at [607, 53] on span "Send" at bounding box center [597, 53] width 24 height 26
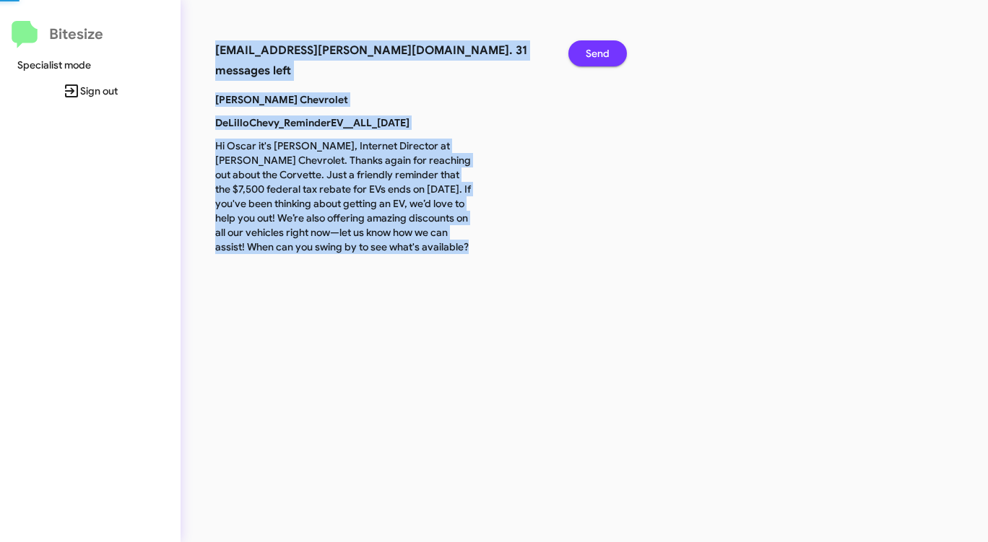
click at [607, 53] on span "Send" at bounding box center [597, 53] width 24 height 26
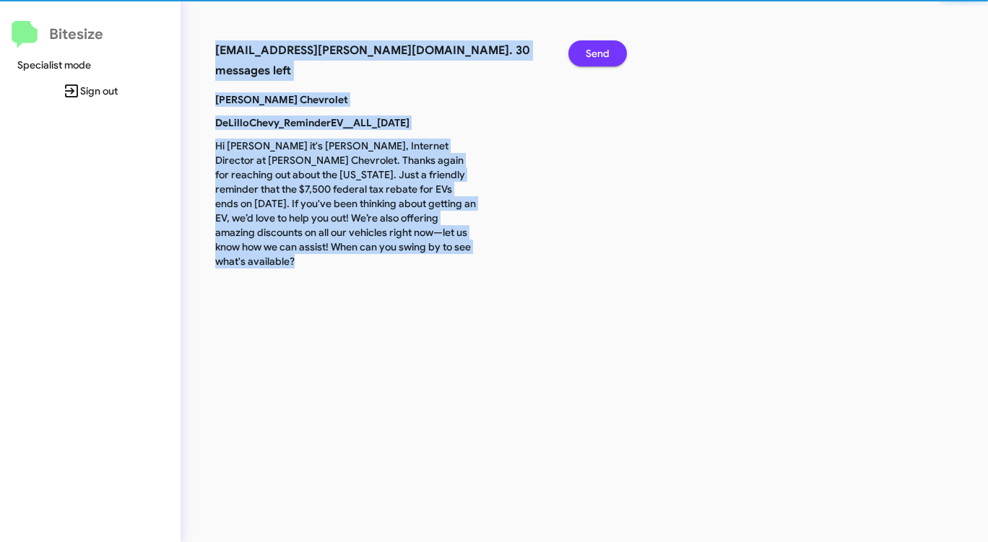
click at [607, 53] on span "Send" at bounding box center [597, 53] width 24 height 26
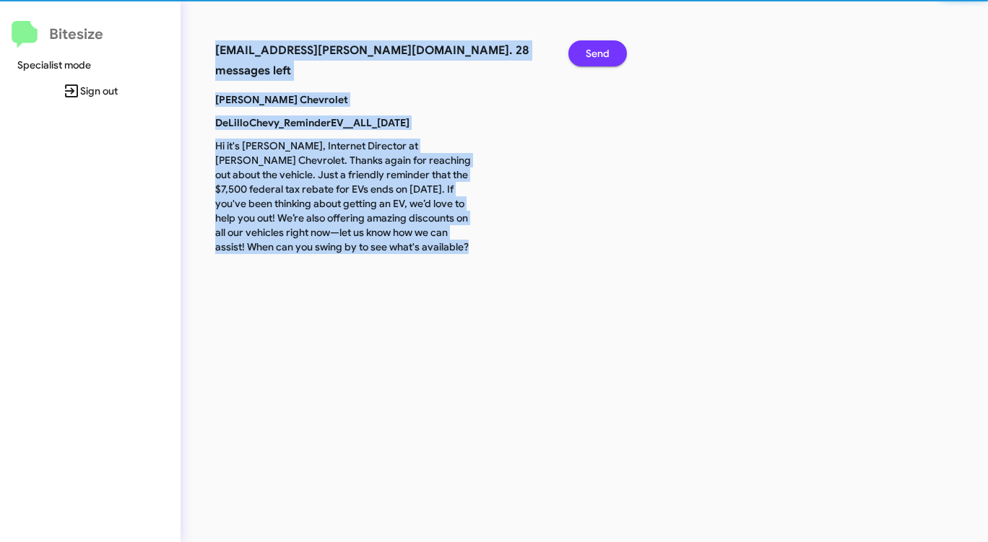
click at [607, 53] on span "Send" at bounding box center [597, 53] width 24 height 26
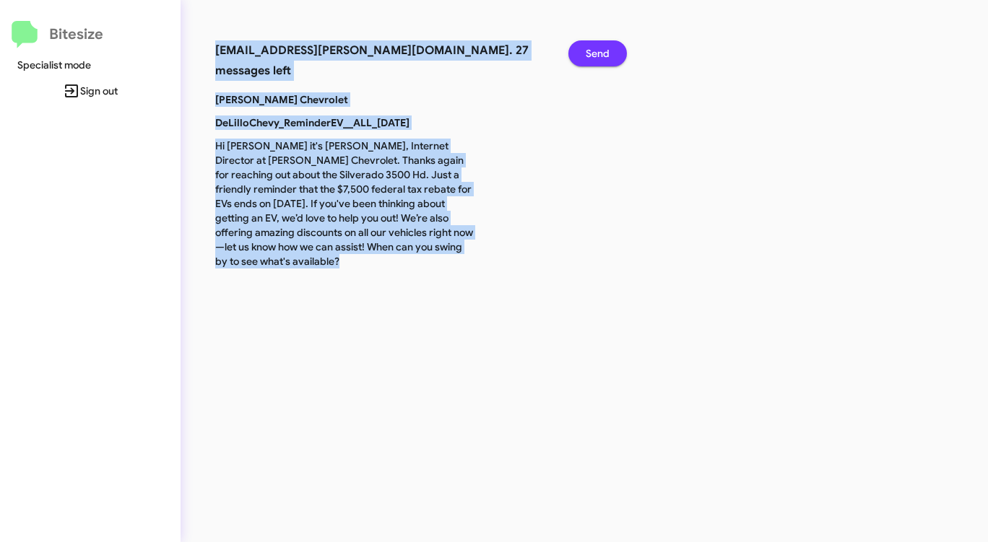
click at [607, 53] on span "Send" at bounding box center [597, 53] width 24 height 26
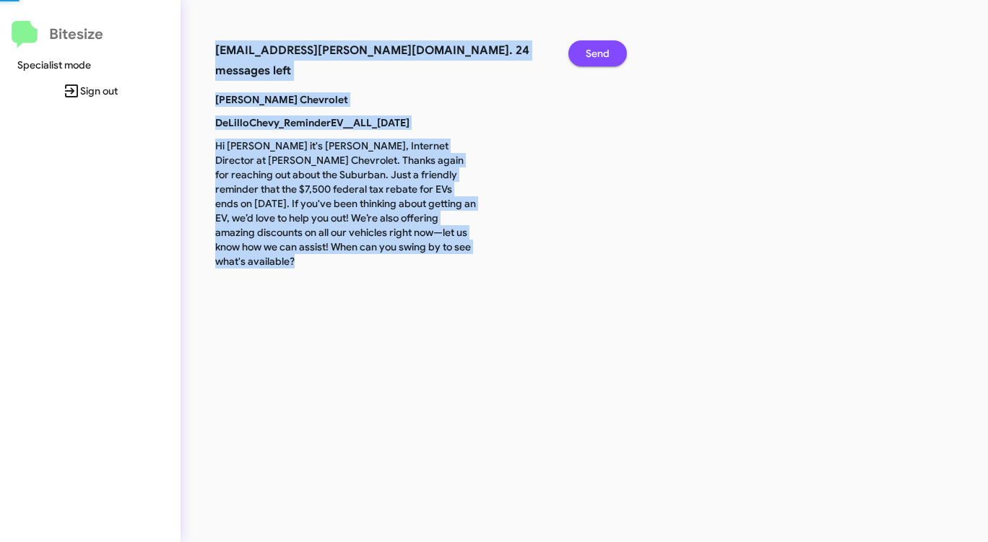
click at [607, 53] on span "Send" at bounding box center [597, 53] width 24 height 26
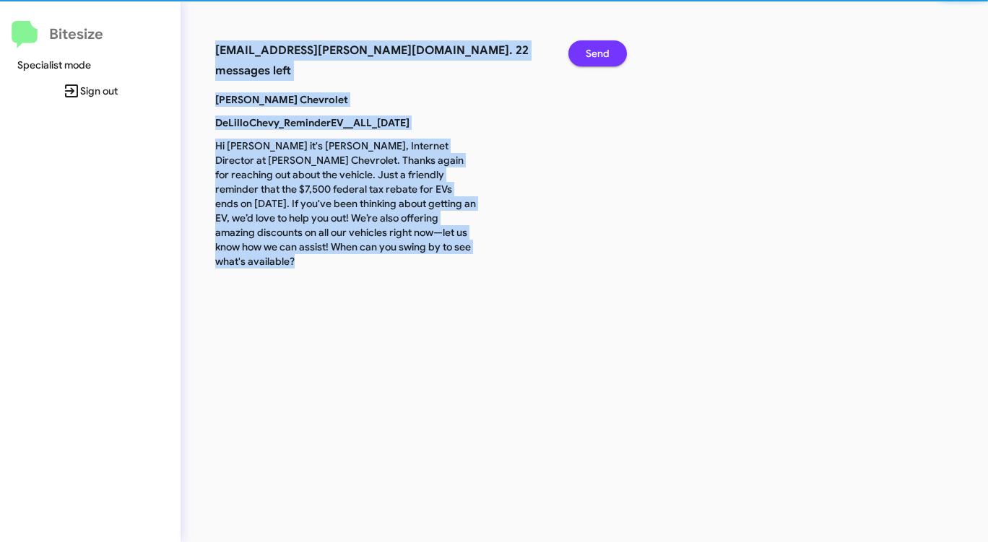
click at [607, 53] on span "Send" at bounding box center [597, 53] width 24 height 26
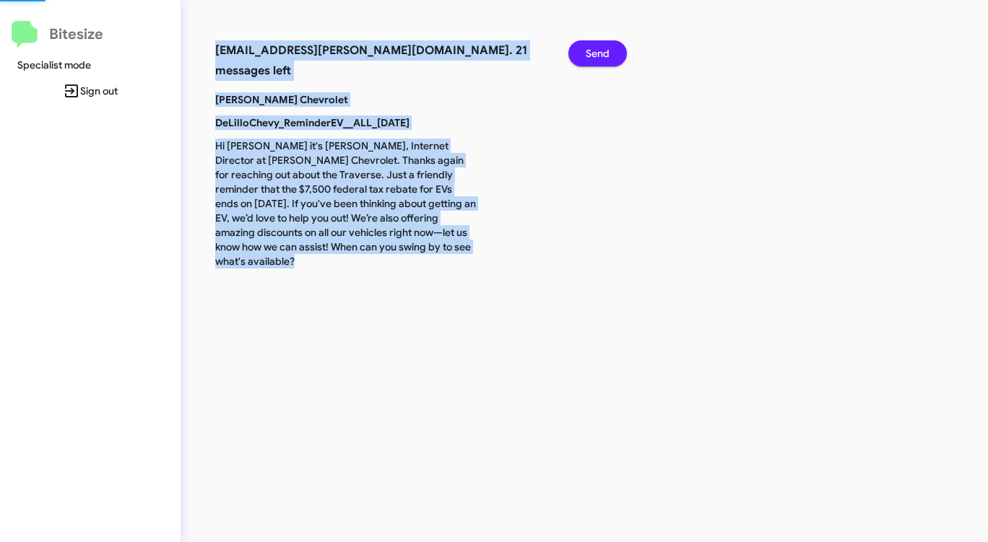
click at [607, 53] on span "Send" at bounding box center [597, 53] width 24 height 26
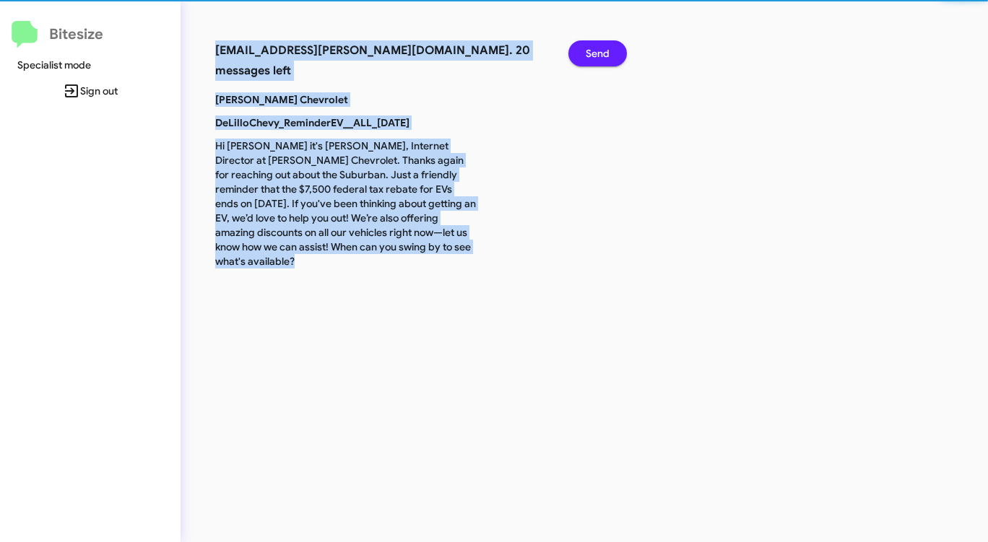
click at [607, 53] on span "Send" at bounding box center [597, 53] width 24 height 26
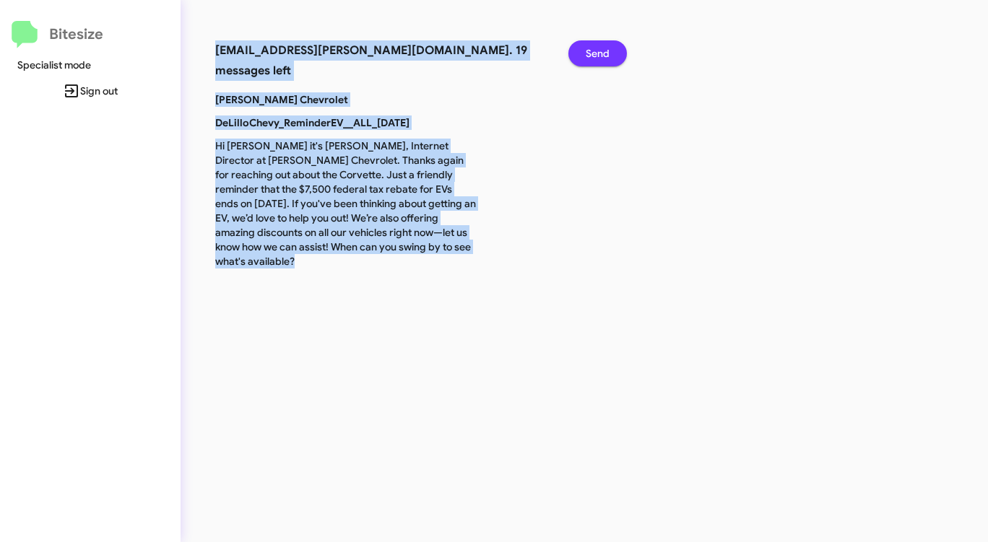
click at [607, 53] on span "Send" at bounding box center [597, 53] width 24 height 26
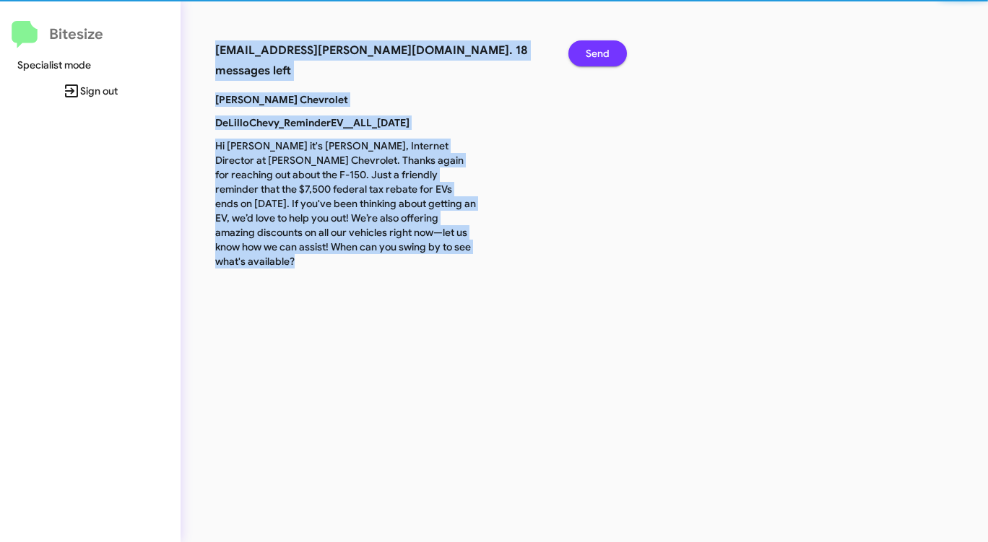
click at [607, 53] on span "Send" at bounding box center [597, 53] width 24 height 26
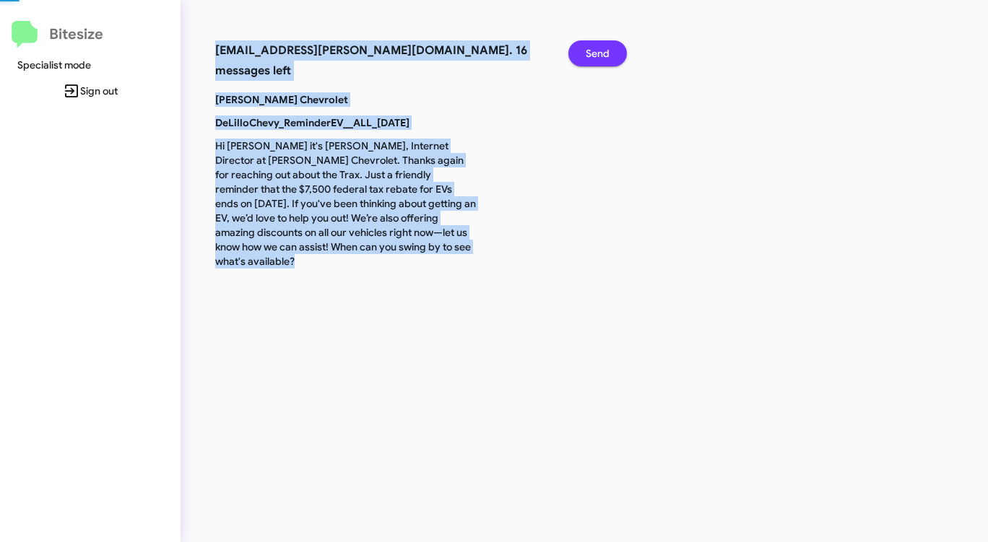
click at [607, 53] on span "Send" at bounding box center [597, 53] width 24 height 26
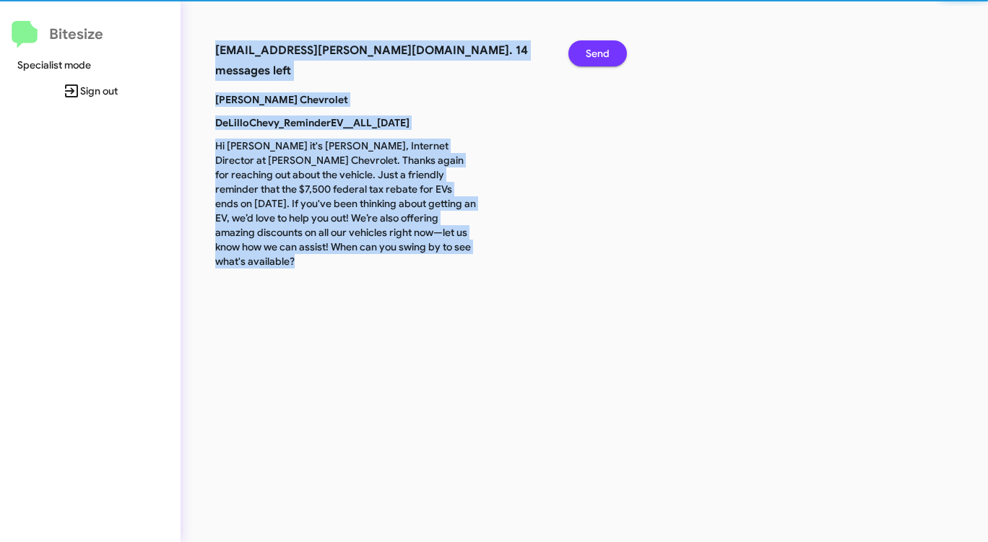
click at [607, 53] on span "Send" at bounding box center [597, 53] width 24 height 26
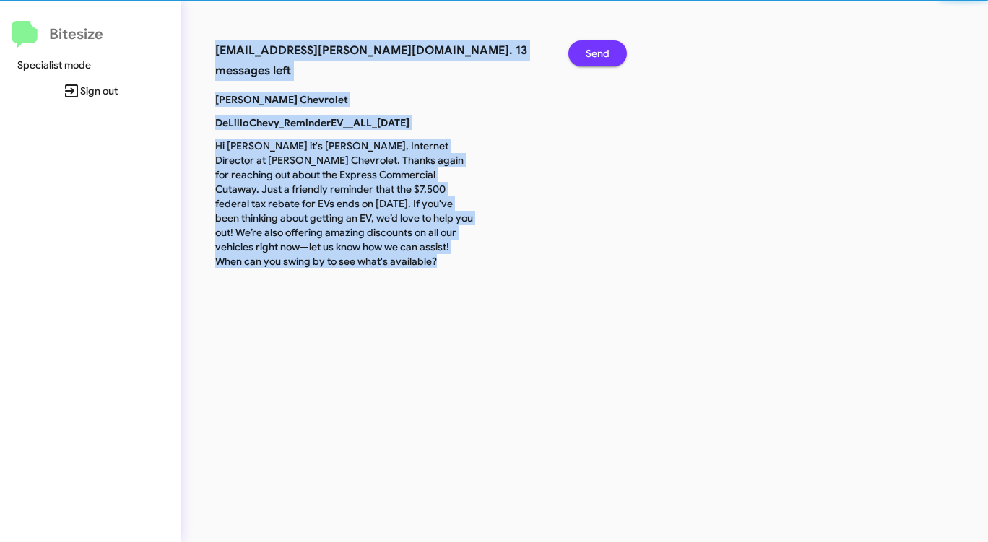
click at [607, 53] on span "Send" at bounding box center [597, 53] width 24 height 26
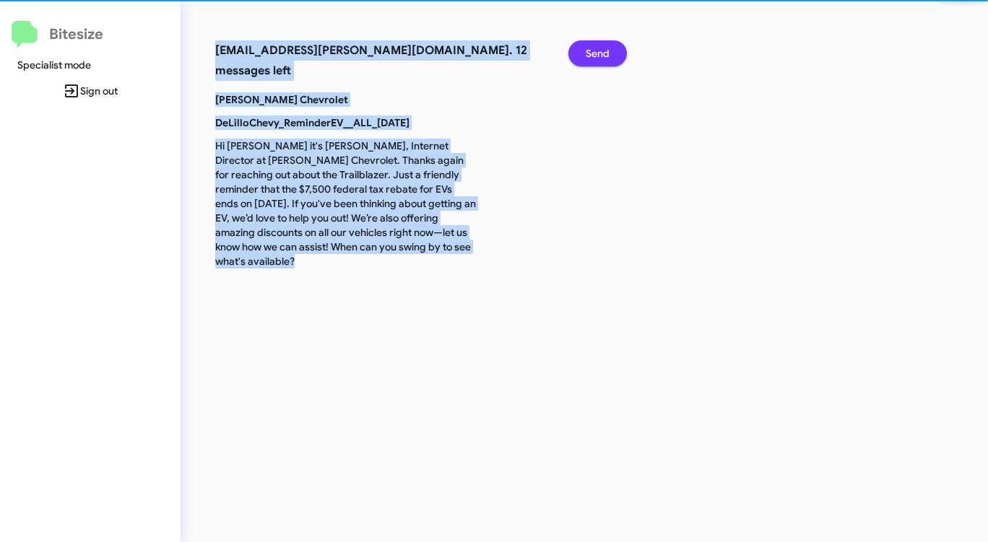
click at [607, 53] on span "Send" at bounding box center [597, 53] width 24 height 26
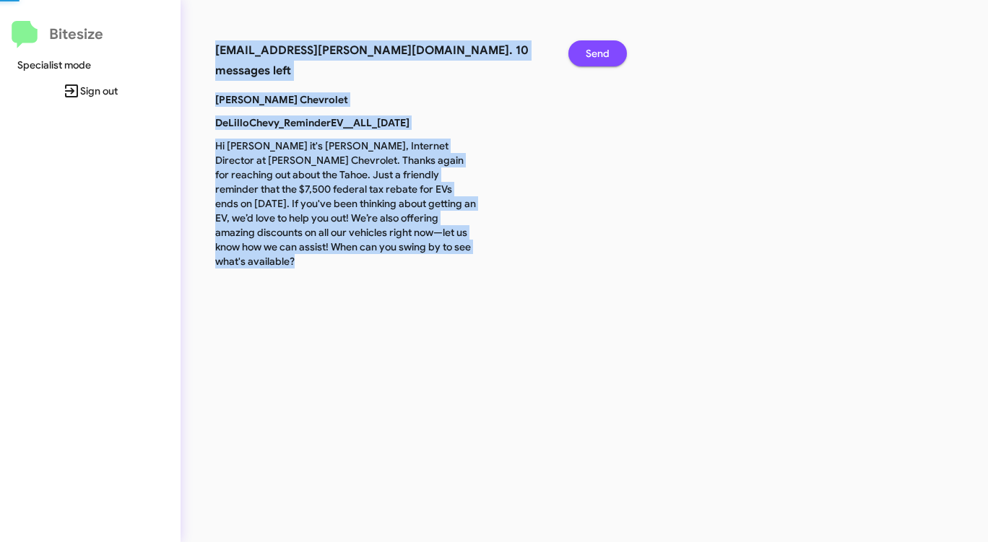
click at [607, 53] on span "Send" at bounding box center [597, 53] width 24 height 26
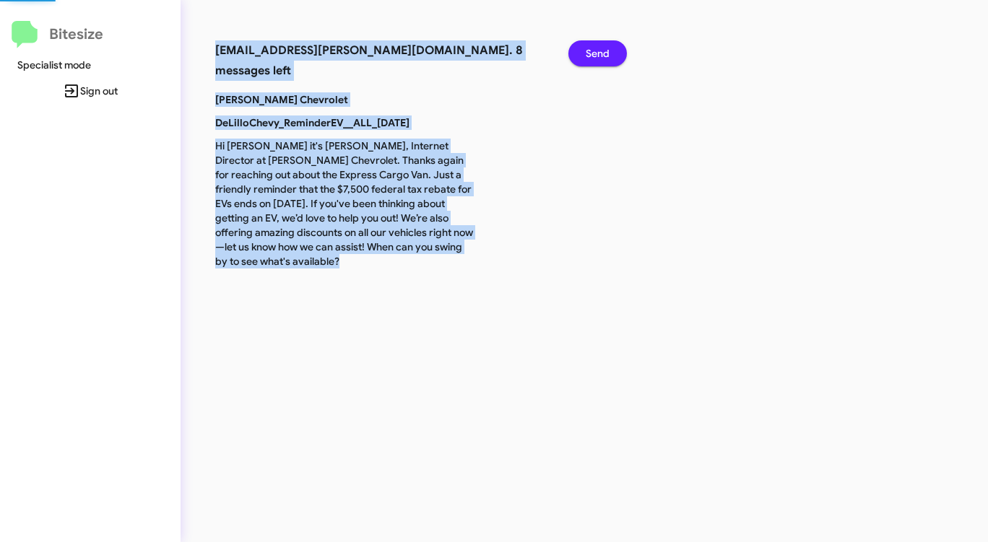
click at [607, 53] on span "Send" at bounding box center [597, 53] width 24 height 26
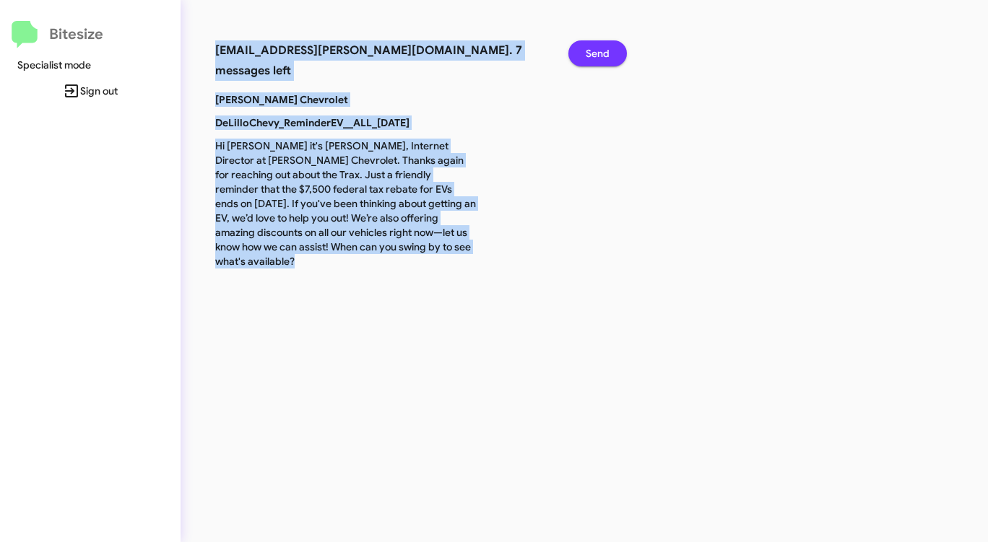
click at [607, 53] on span "Send" at bounding box center [597, 53] width 24 height 26
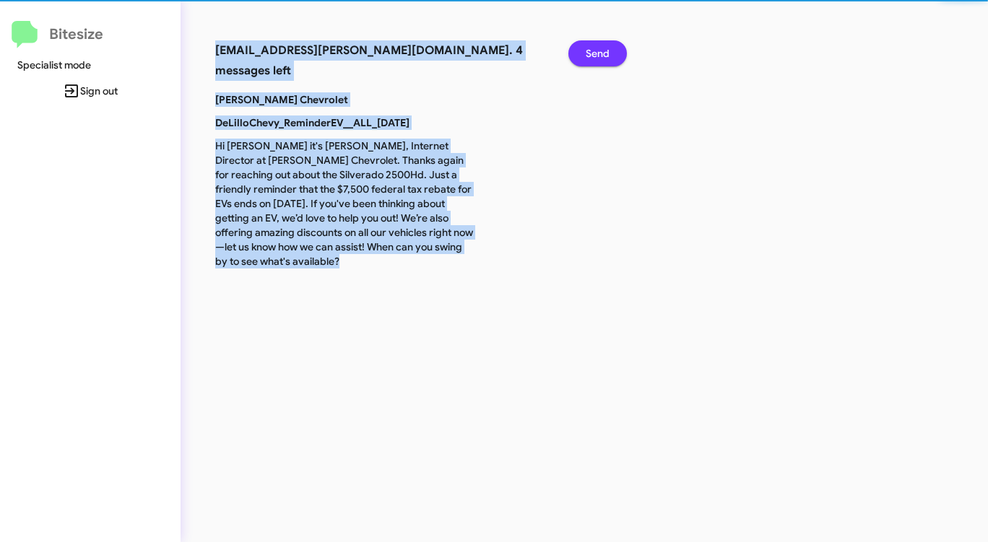
click at [607, 53] on span "Send" at bounding box center [597, 53] width 24 height 26
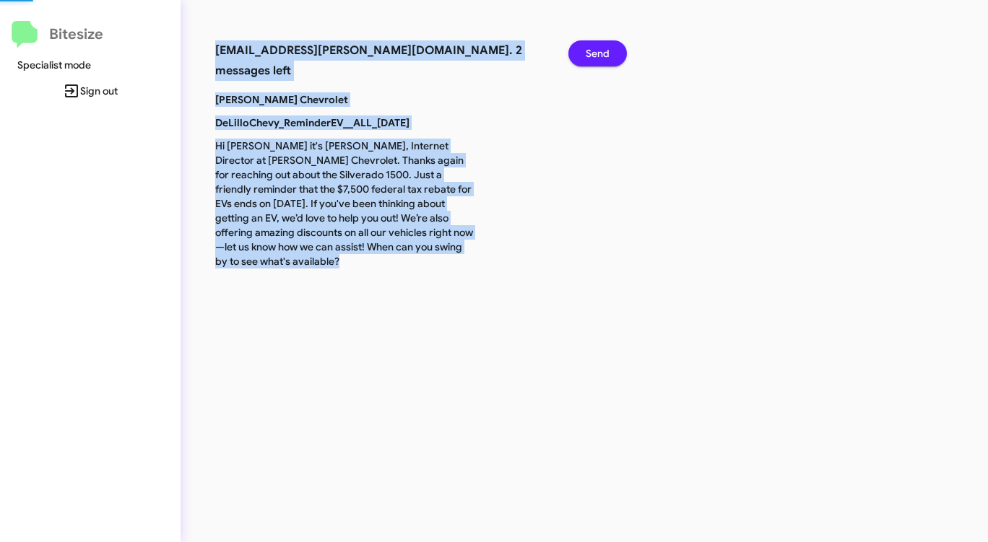
click at [607, 53] on span "Send" at bounding box center [597, 53] width 24 height 26
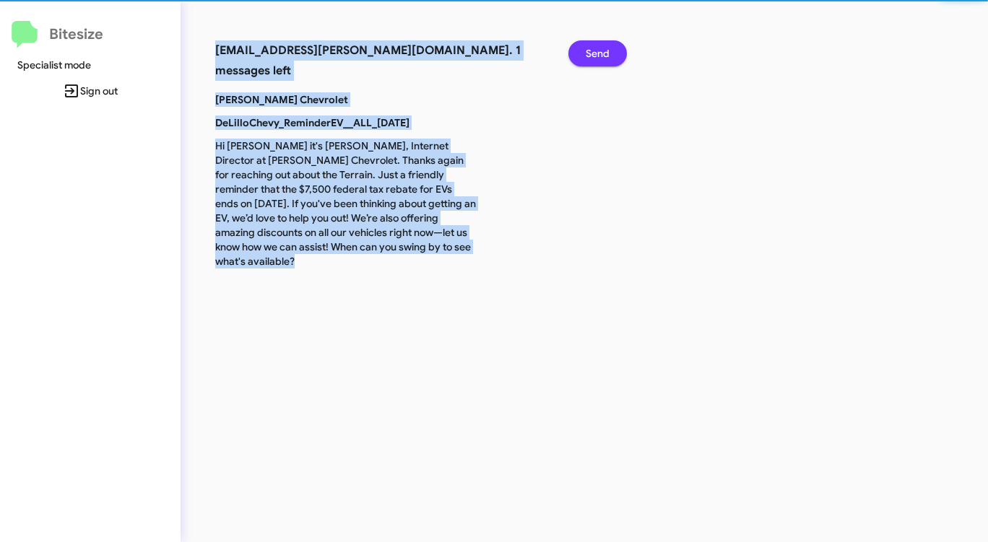
click at [607, 53] on span "Send" at bounding box center [597, 53] width 24 height 26
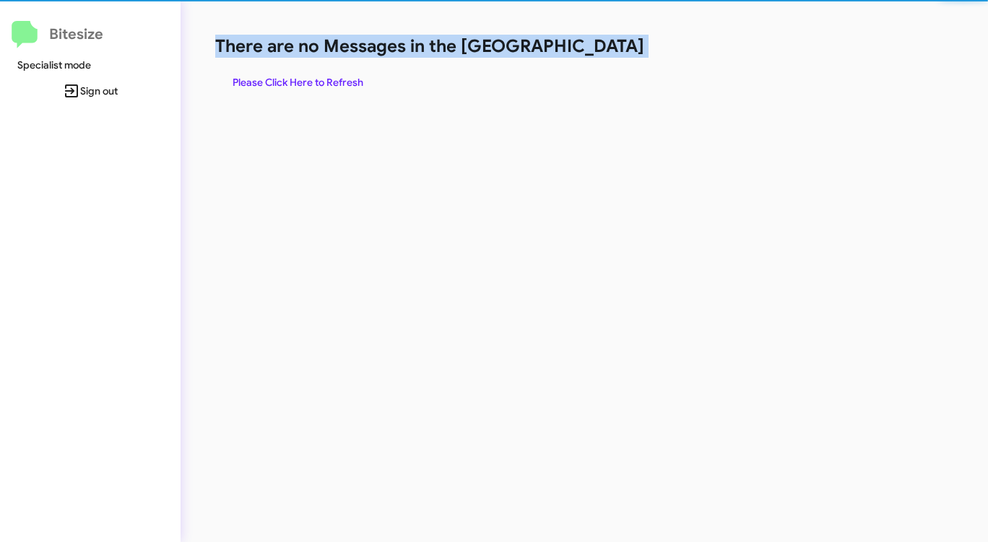
click at [607, 53] on h1 "There are no Messages in the [GEOGRAPHIC_DATA]" at bounding box center [517, 46] width 604 height 23
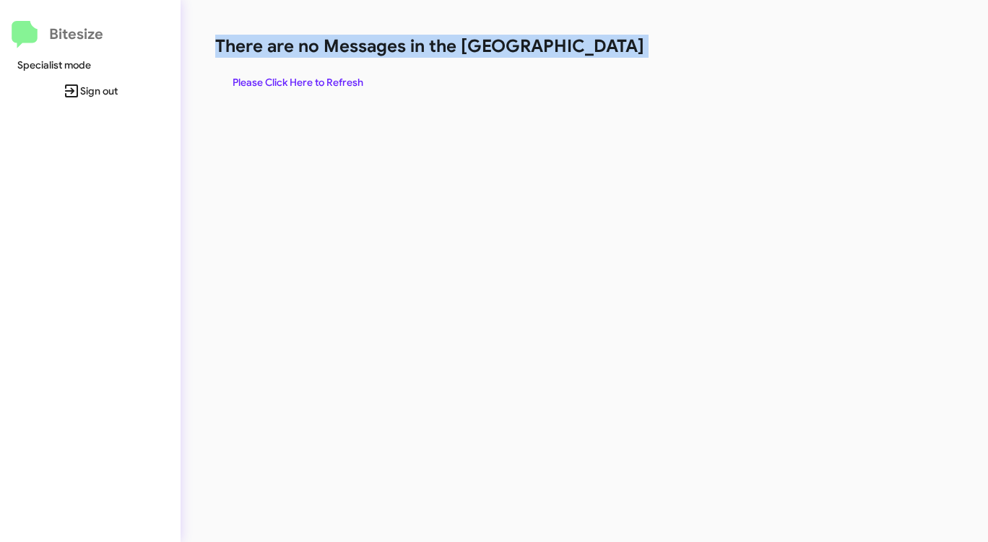
click at [607, 53] on h1 "There are no Messages in the [GEOGRAPHIC_DATA]" at bounding box center [517, 46] width 604 height 23
click at [344, 90] on span "Please Click Here to Refresh" at bounding box center [297, 82] width 131 height 26
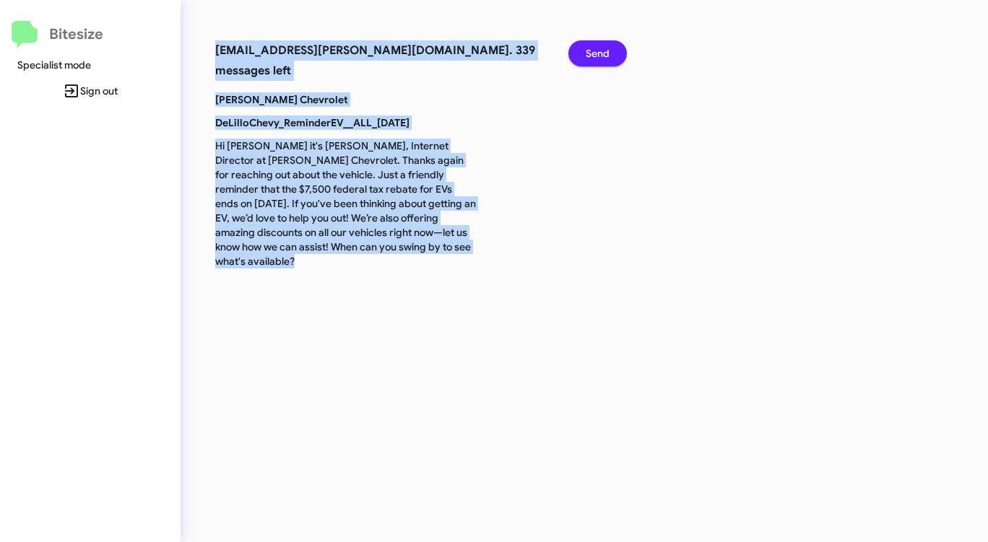
click at [594, 54] on span "Send" at bounding box center [597, 53] width 24 height 26
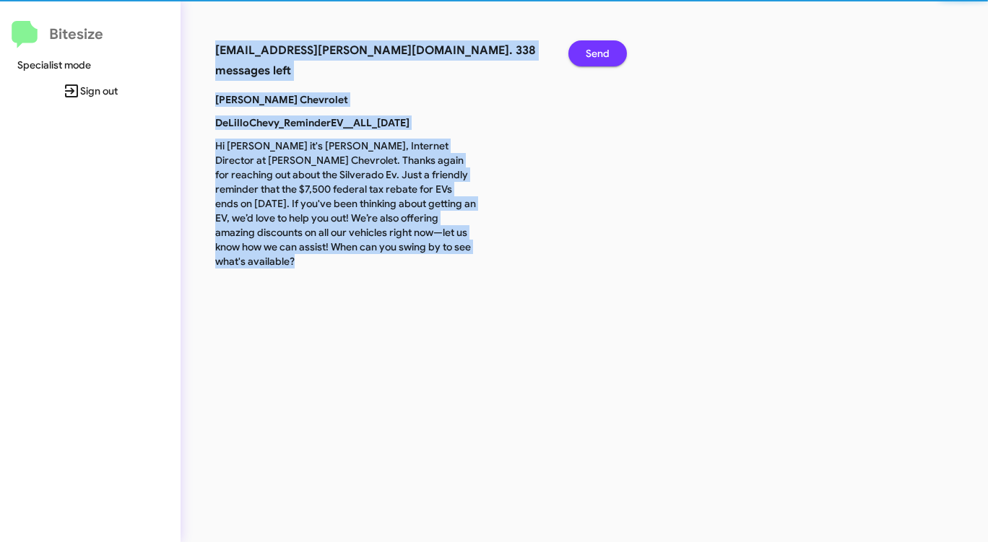
click at [595, 55] on span "Send" at bounding box center [597, 53] width 24 height 26
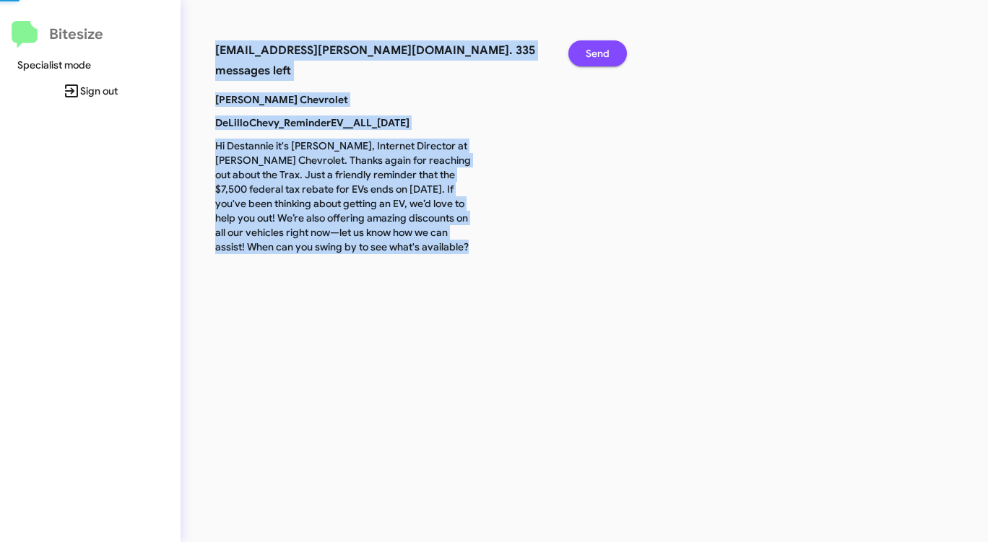
click at [595, 55] on span "Send" at bounding box center [597, 53] width 24 height 26
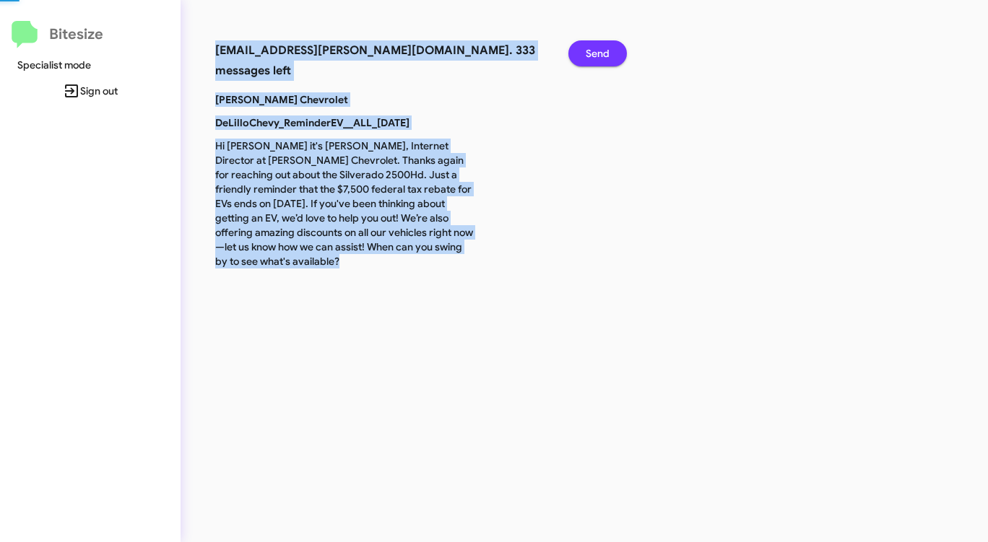
click at [595, 55] on span "Send" at bounding box center [597, 53] width 24 height 26
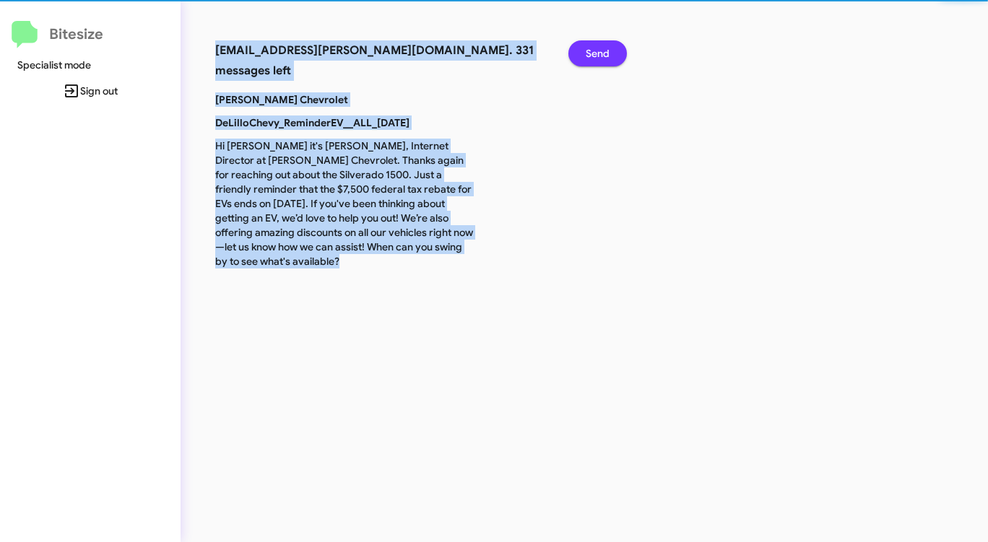
click at [595, 55] on span "Send" at bounding box center [597, 53] width 24 height 26
click at [595, 56] on span "Send" at bounding box center [597, 53] width 24 height 26
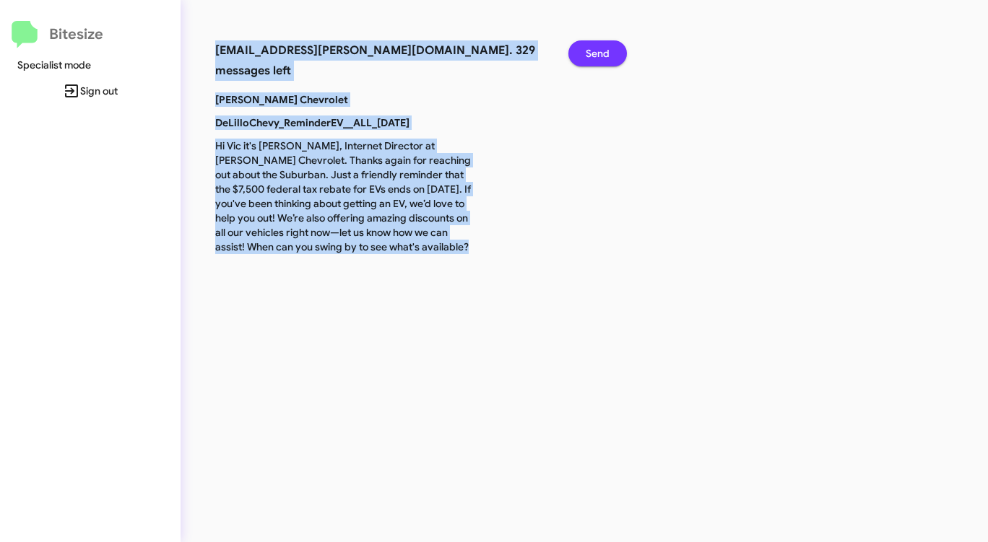
click at [595, 56] on span "Send" at bounding box center [597, 53] width 24 height 26
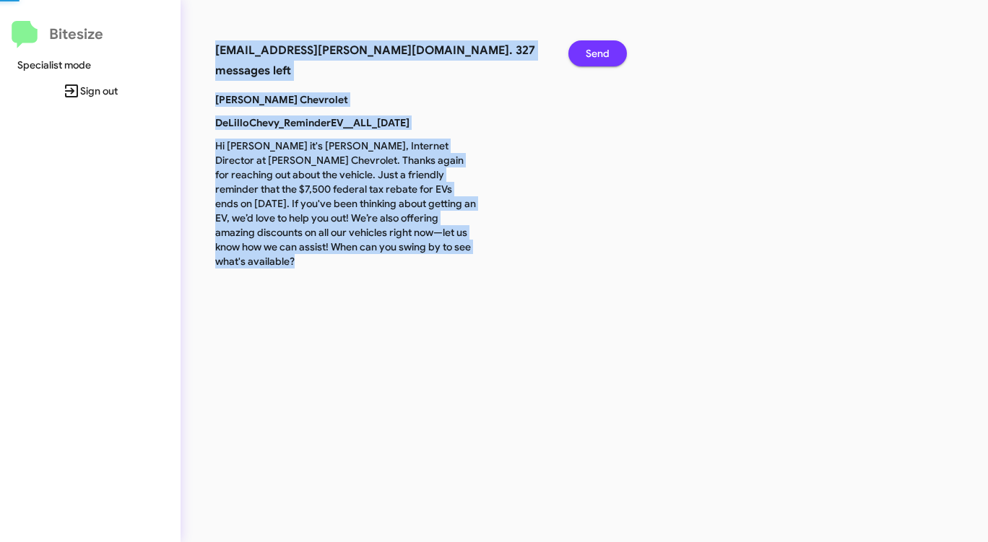
click at [595, 56] on span "Send" at bounding box center [597, 53] width 24 height 26
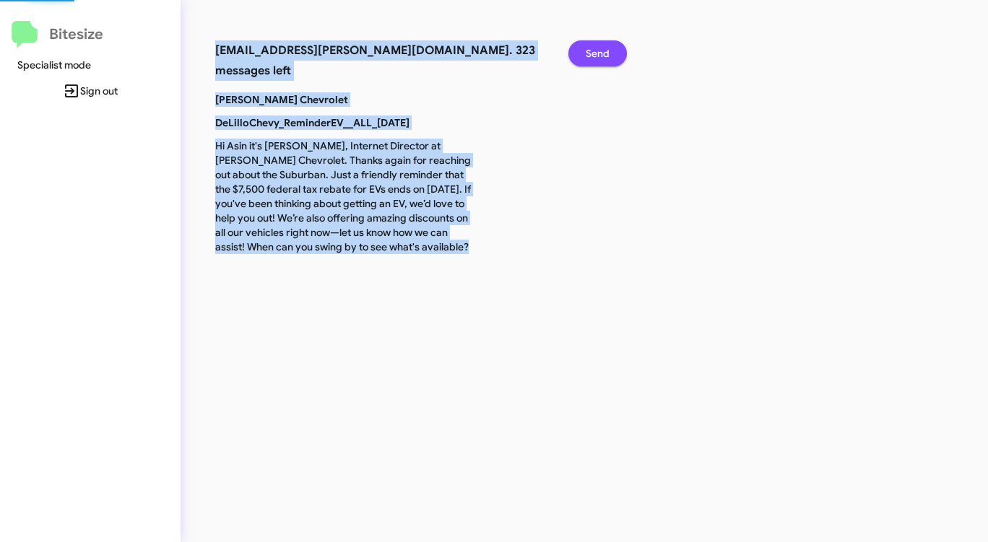
click at [595, 56] on span "Send" at bounding box center [597, 53] width 24 height 26
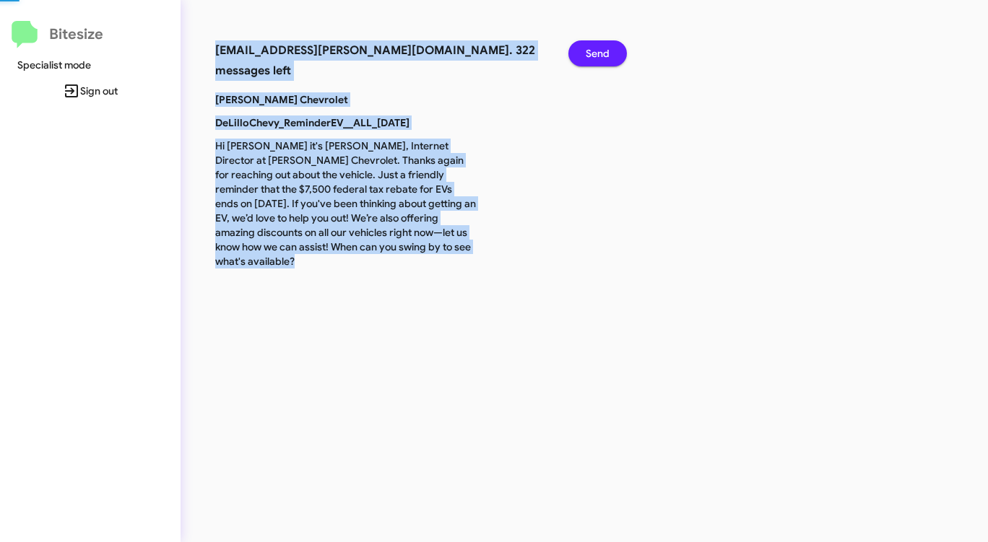
click at [595, 56] on span "Send" at bounding box center [597, 53] width 24 height 26
click at [597, 58] on span "Send" at bounding box center [597, 53] width 24 height 26
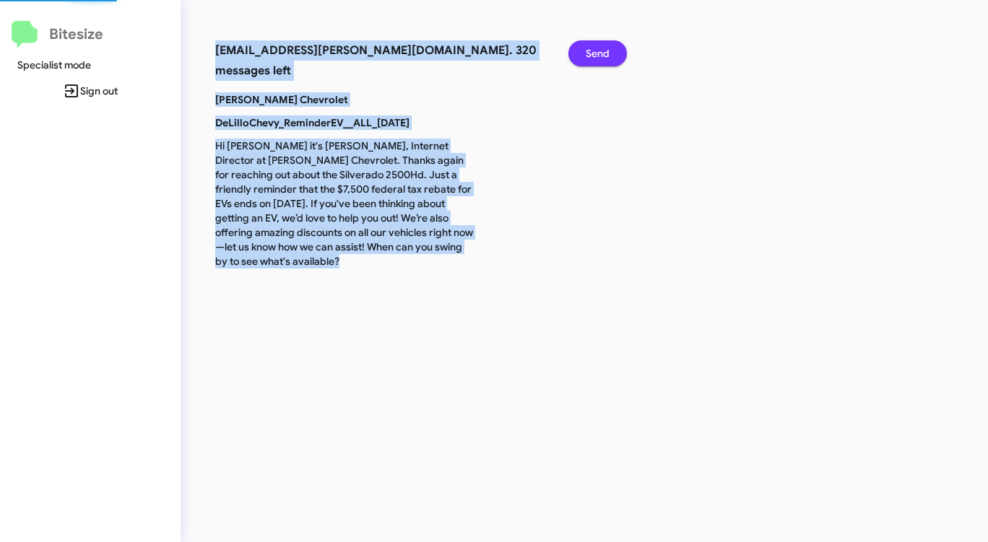
click at [597, 58] on span "Send" at bounding box center [597, 53] width 24 height 26
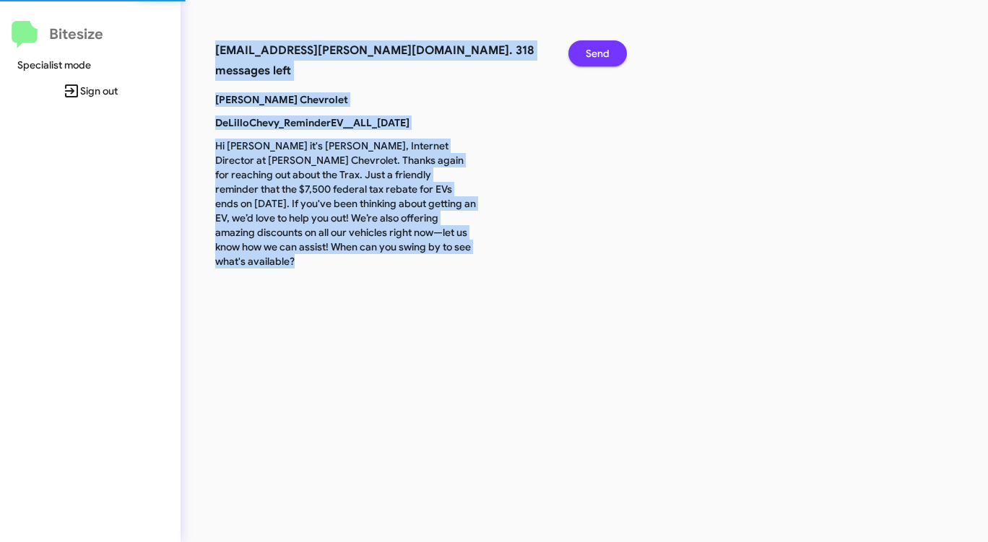
click at [597, 58] on span "Send" at bounding box center [597, 53] width 24 height 26
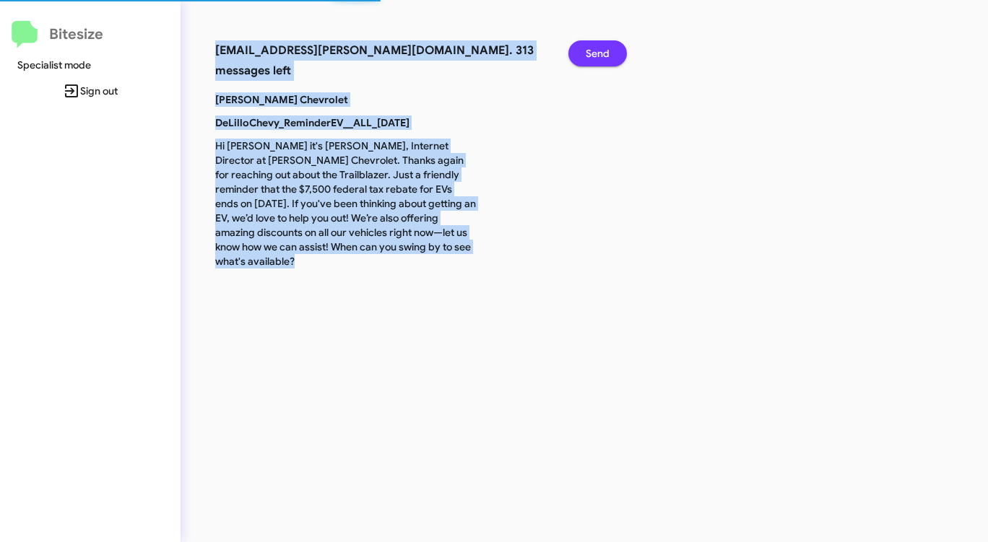
click at [597, 58] on span "Send" at bounding box center [597, 53] width 24 height 26
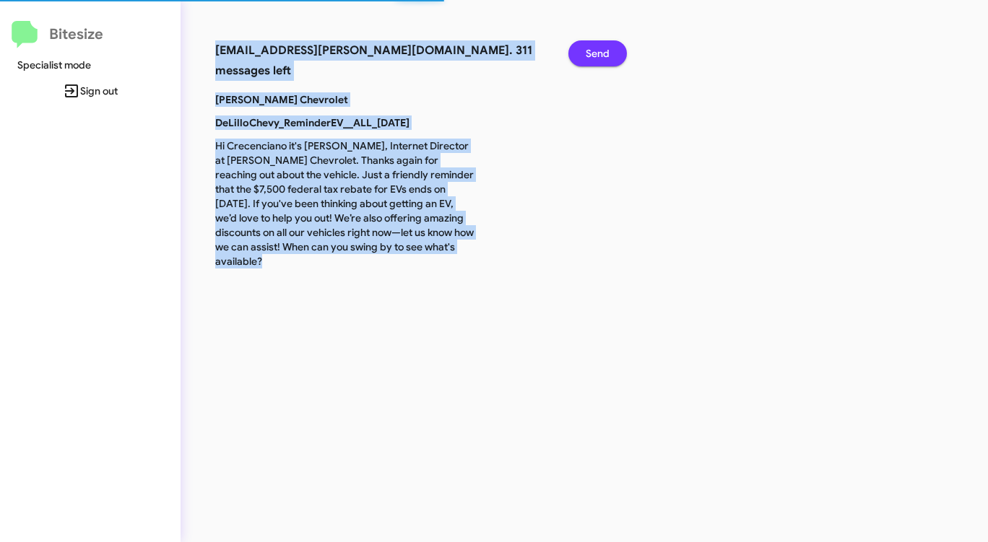
click at [597, 58] on span "Send" at bounding box center [597, 53] width 24 height 26
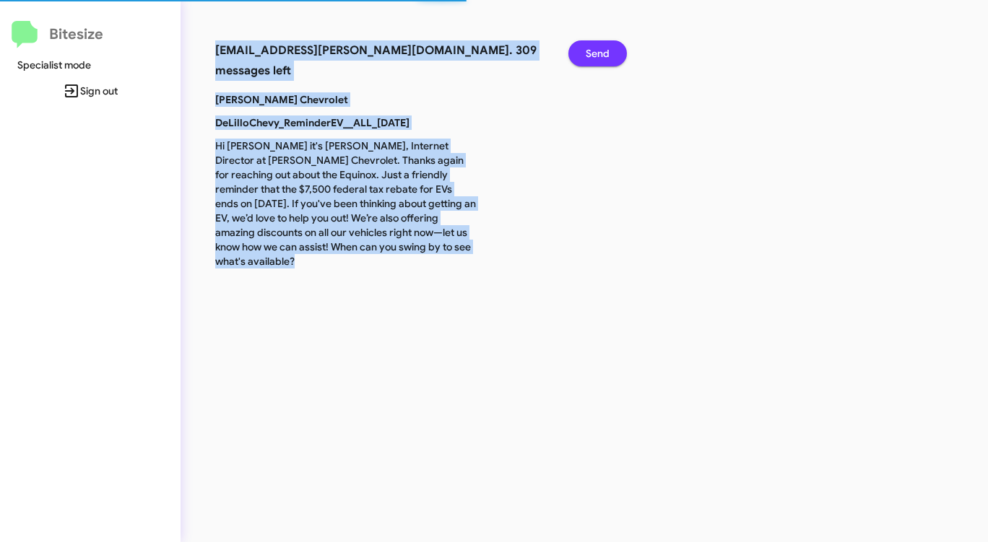
click at [597, 58] on span "Send" at bounding box center [597, 53] width 24 height 26
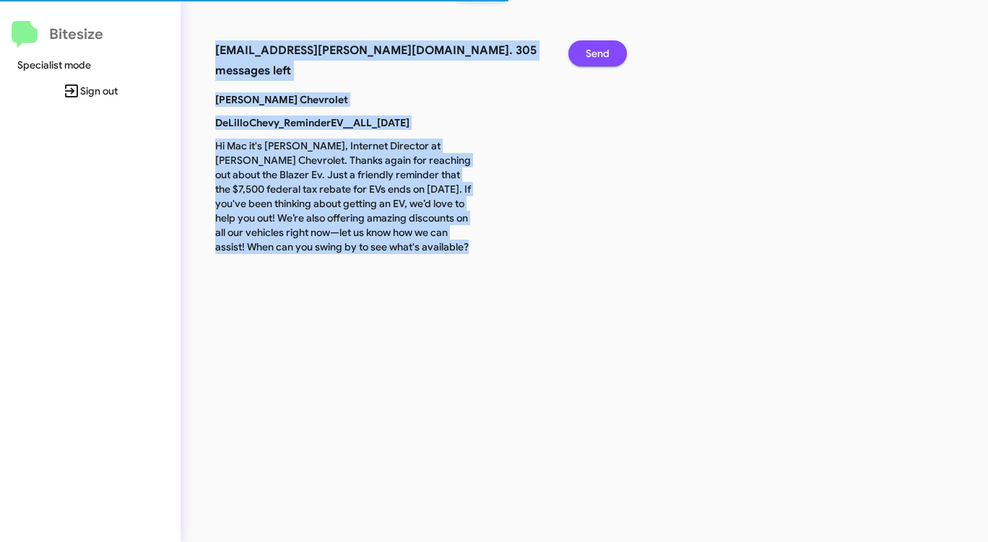
click at [597, 58] on span "Send" at bounding box center [597, 53] width 24 height 26
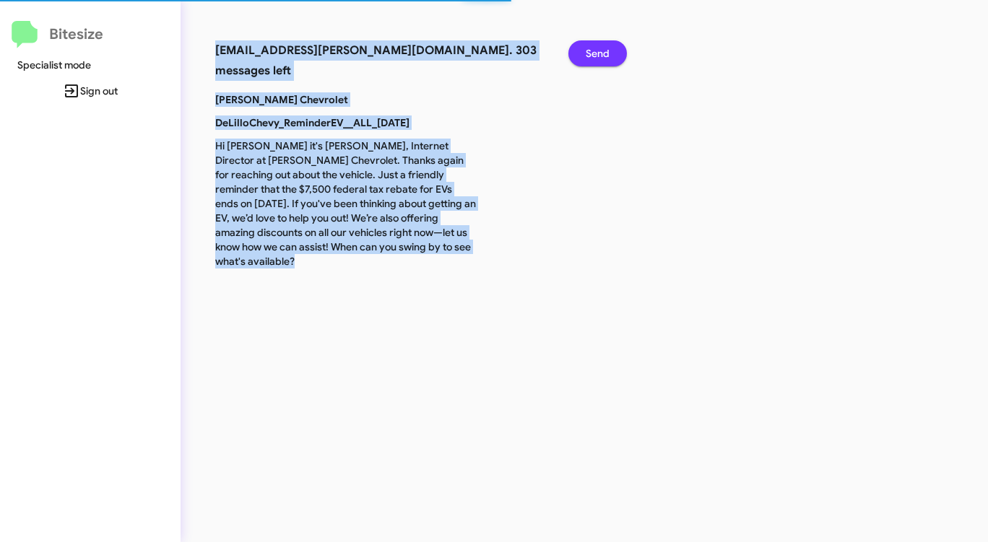
click at [597, 58] on span "Send" at bounding box center [597, 53] width 24 height 26
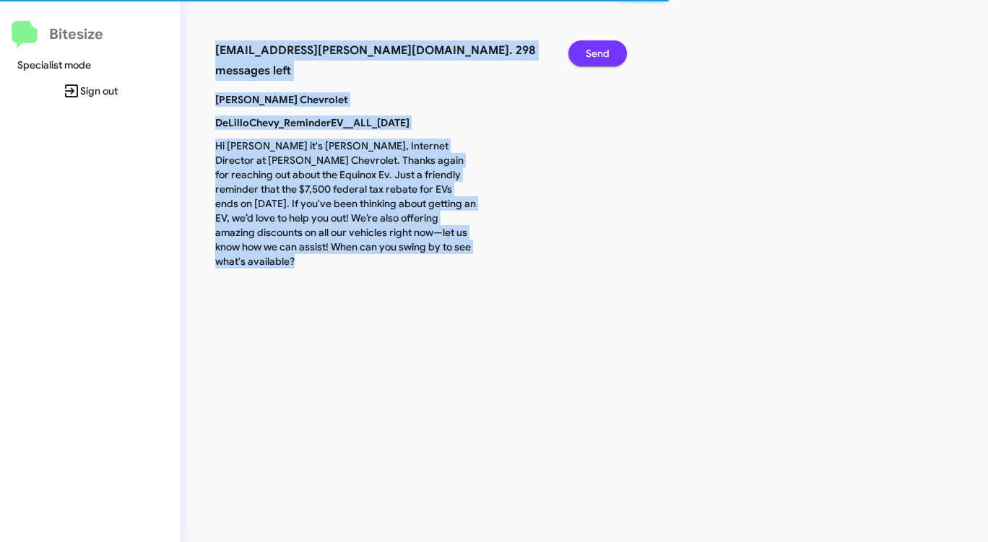
click at [597, 58] on span "Send" at bounding box center [597, 53] width 24 height 26
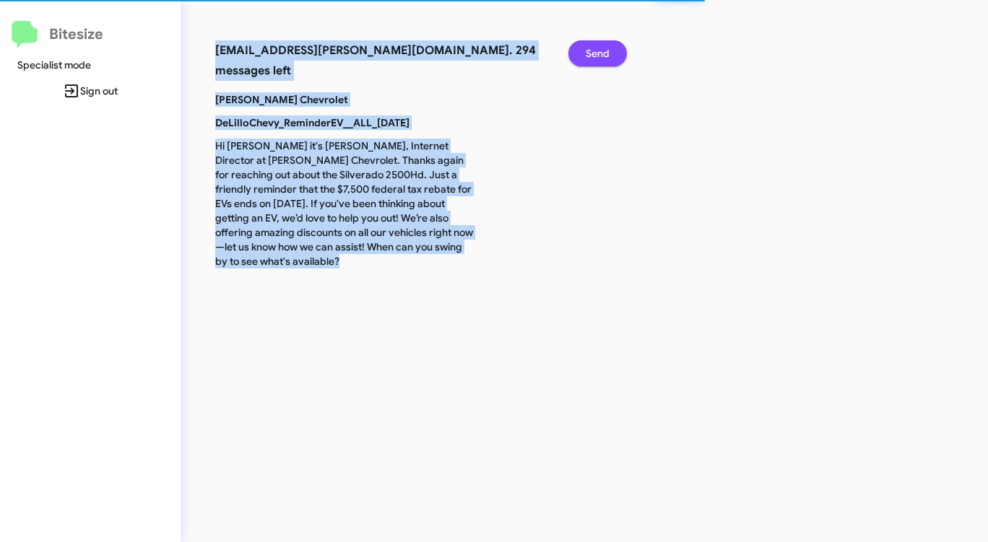
click at [597, 58] on span "Send" at bounding box center [597, 53] width 24 height 26
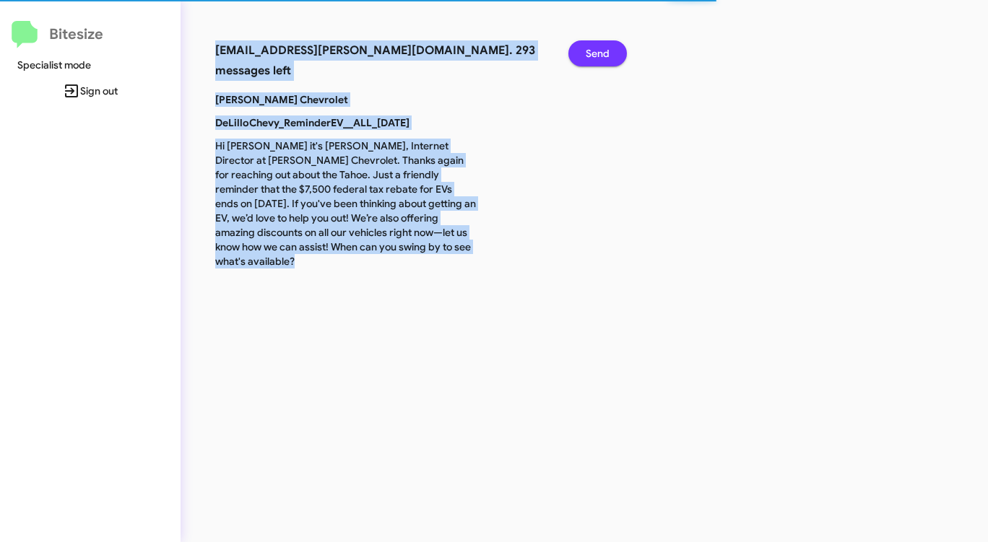
click at [597, 58] on span "Send" at bounding box center [597, 53] width 24 height 26
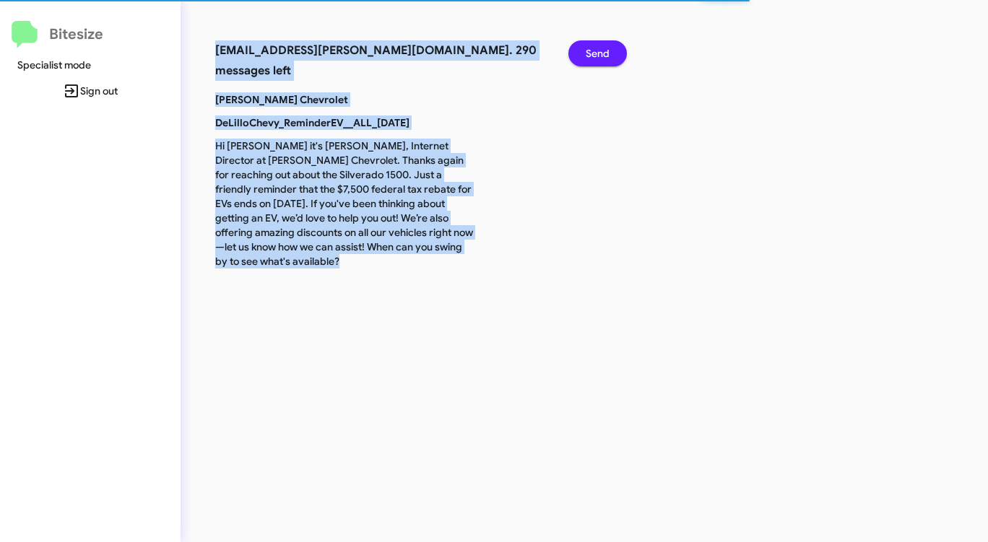
click at [597, 58] on span "Send" at bounding box center [597, 53] width 24 height 26
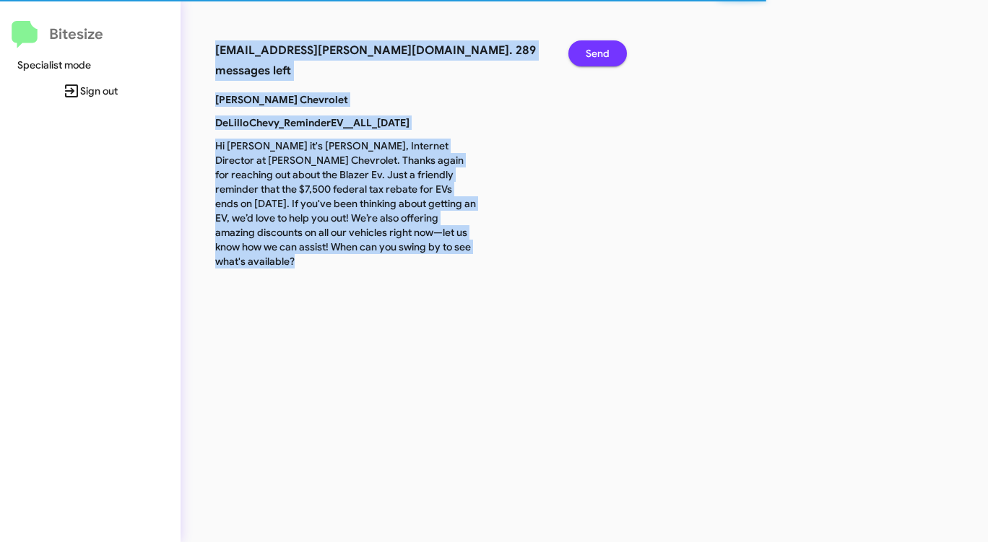
click at [597, 58] on span "Send" at bounding box center [597, 53] width 24 height 26
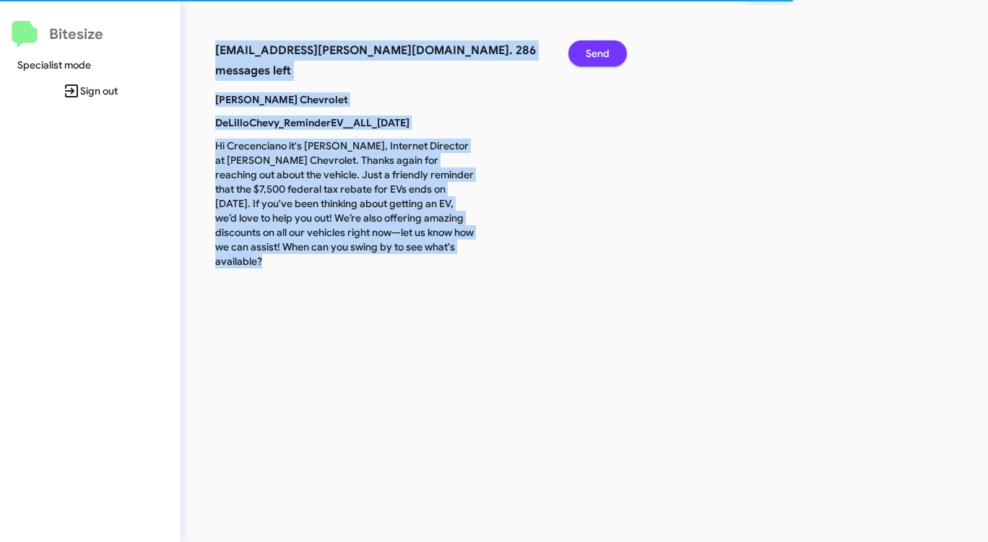
click at [597, 58] on span "Send" at bounding box center [597, 53] width 24 height 26
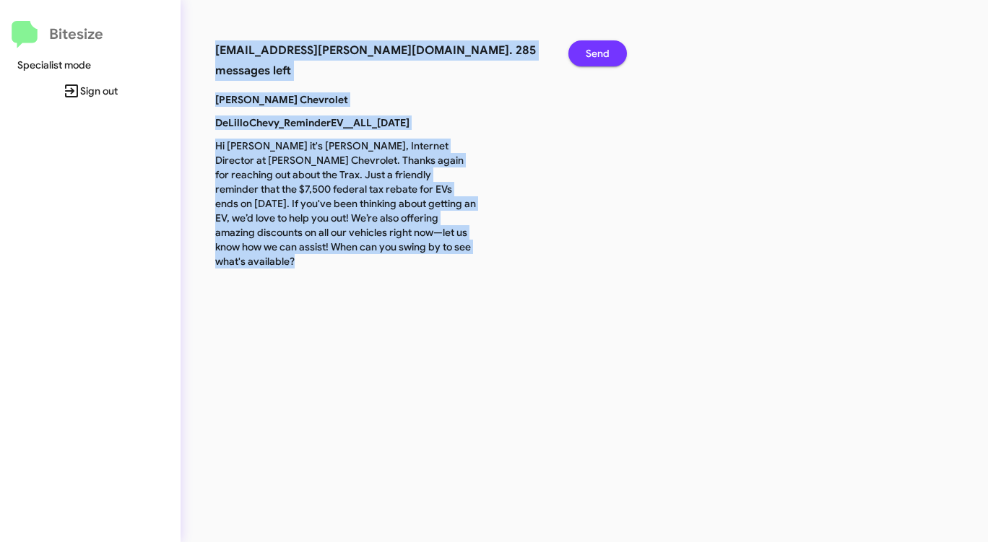
click at [597, 58] on span "Send" at bounding box center [597, 53] width 24 height 26
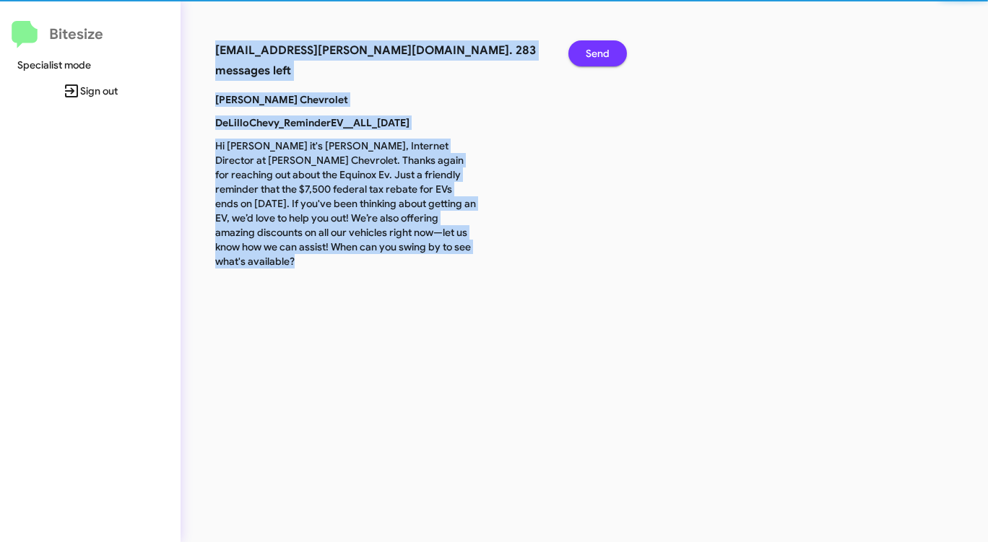
click at [597, 58] on span "Send" at bounding box center [597, 53] width 24 height 26
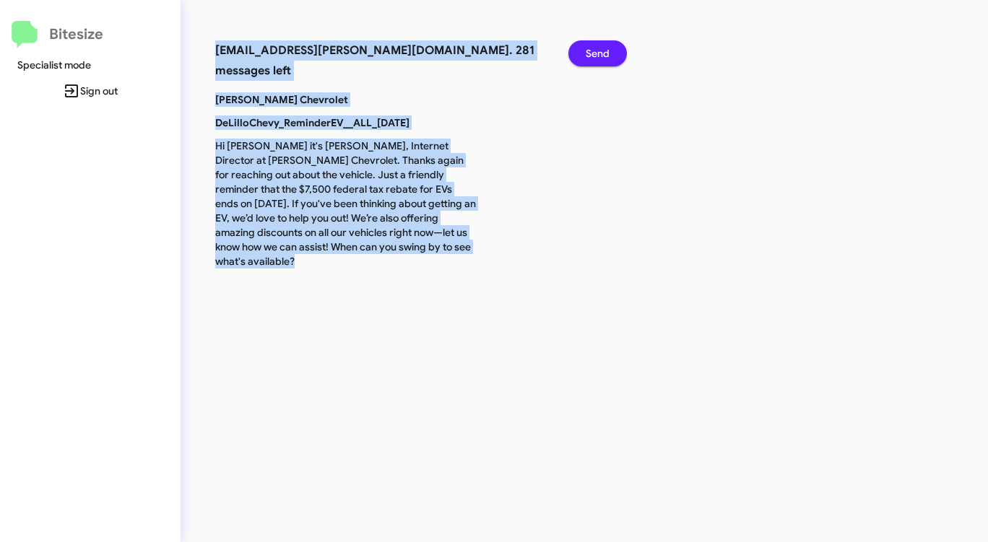
click at [597, 58] on span "Send" at bounding box center [597, 53] width 24 height 26
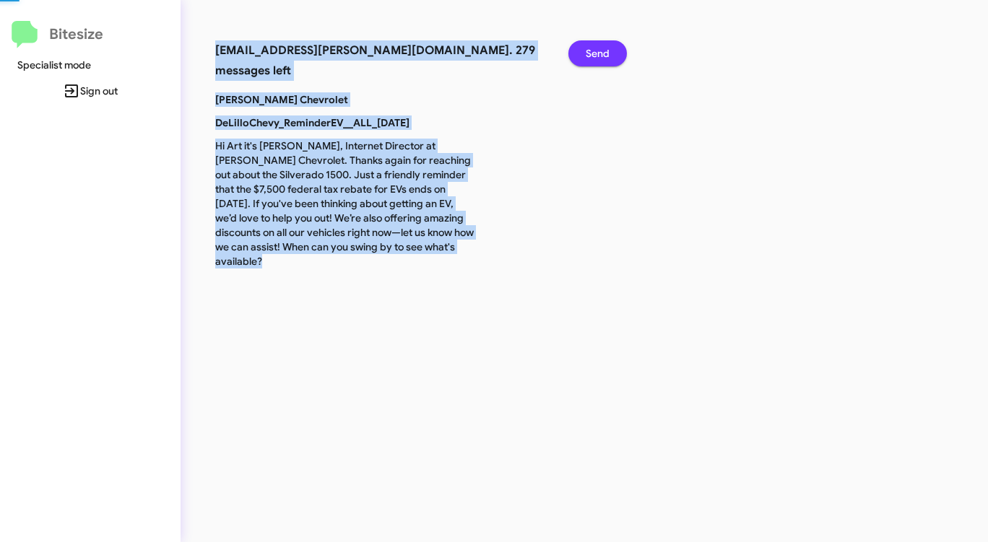
click at [597, 58] on span "Send" at bounding box center [597, 53] width 24 height 26
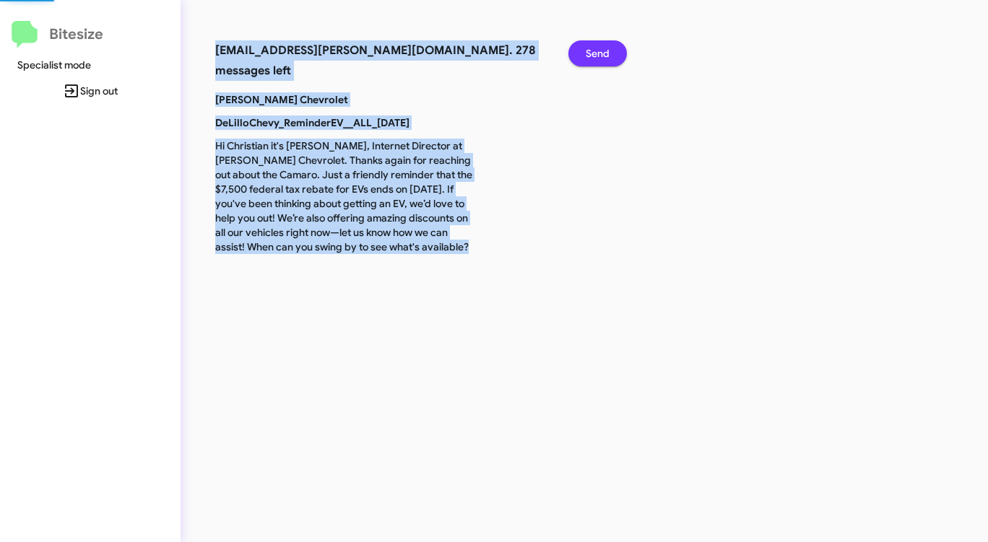
click at [597, 58] on span "Send" at bounding box center [597, 53] width 24 height 26
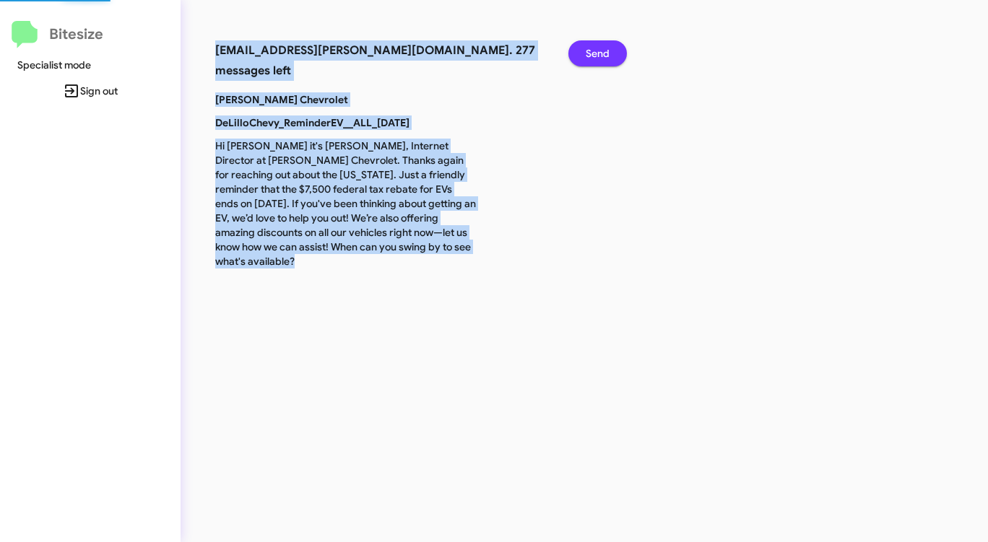
click at [597, 58] on span "Send" at bounding box center [597, 53] width 24 height 26
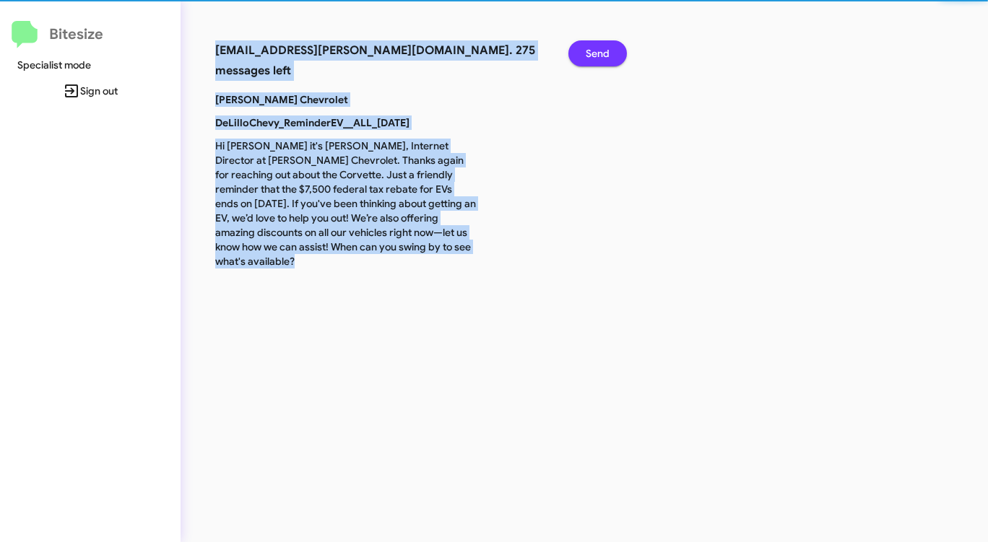
click at [597, 58] on span "Send" at bounding box center [597, 53] width 24 height 26
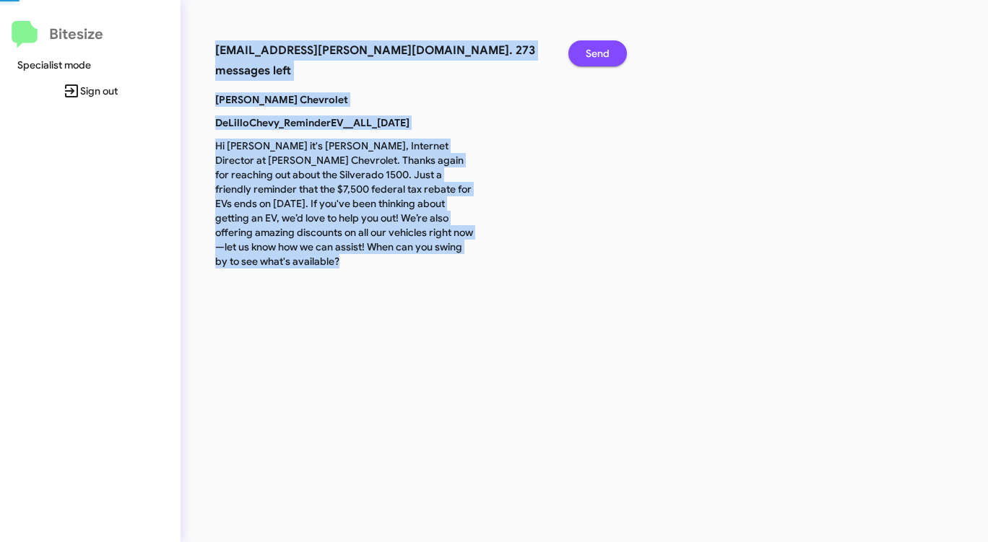
click at [597, 58] on span "Send" at bounding box center [597, 53] width 24 height 26
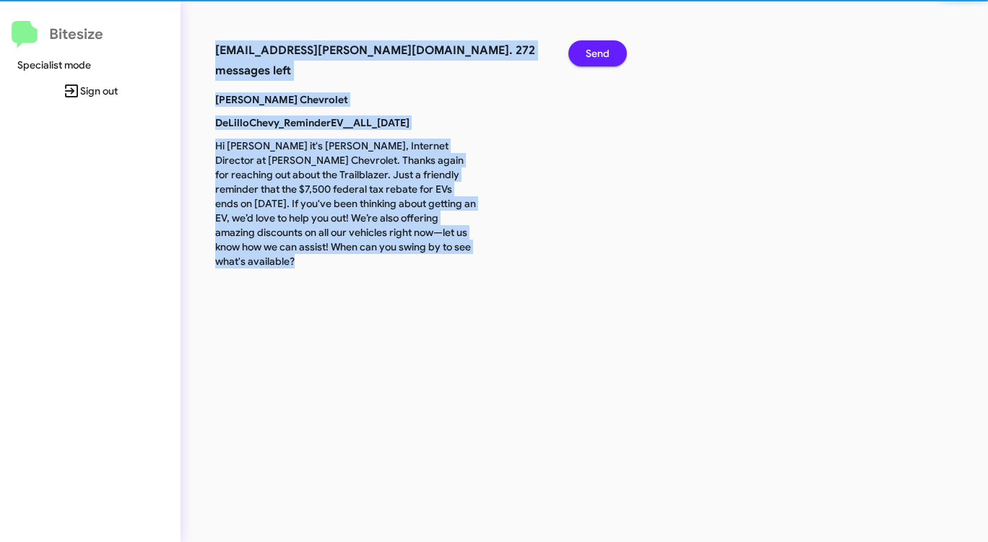
click at [597, 58] on span "Send" at bounding box center [597, 53] width 24 height 26
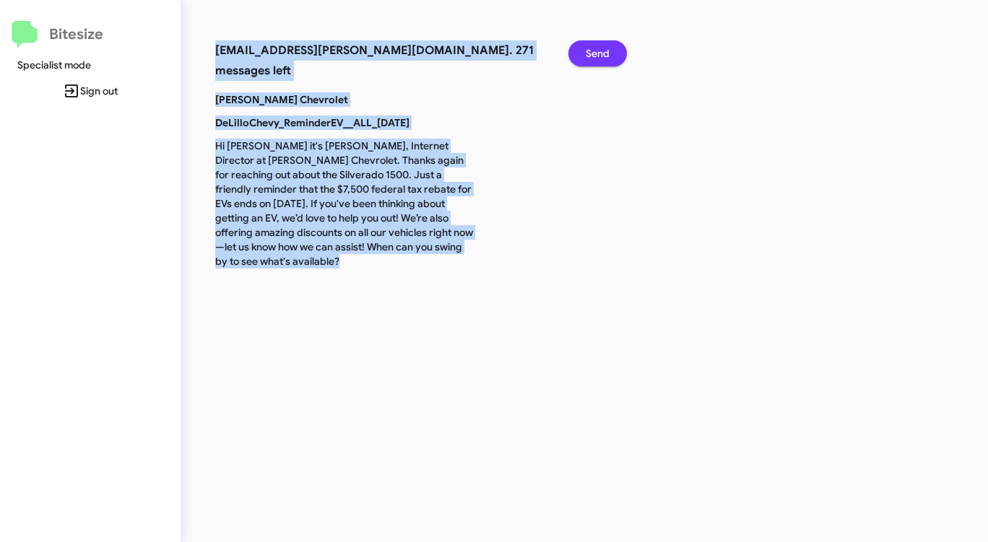
click at [597, 58] on span "Send" at bounding box center [597, 53] width 24 height 26
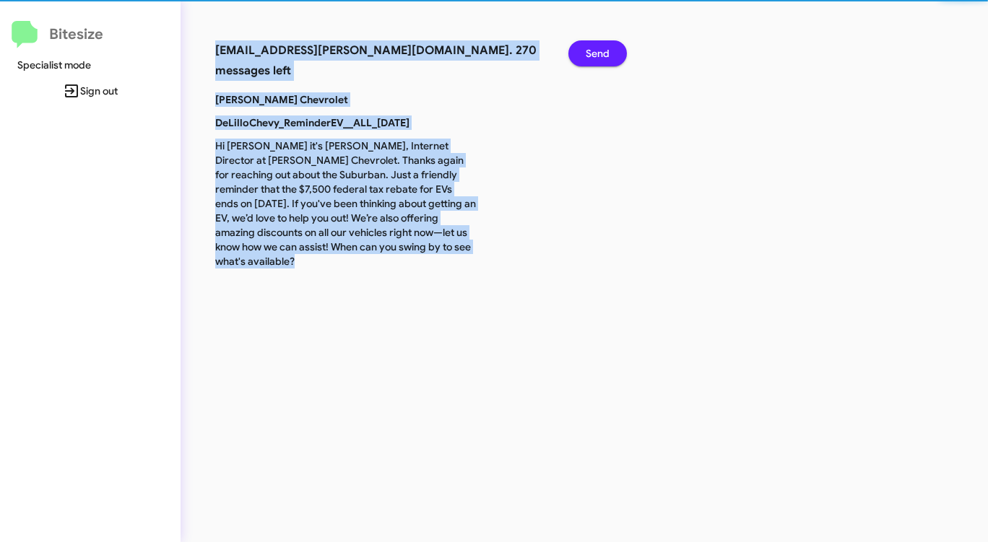
click at [597, 58] on span "Send" at bounding box center [597, 53] width 24 height 26
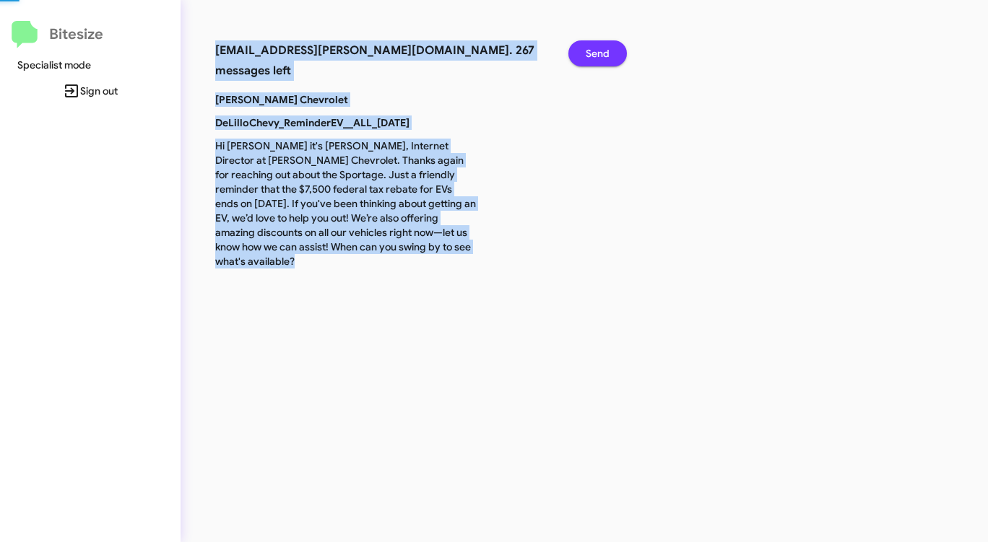
click at [597, 58] on span "Send" at bounding box center [597, 53] width 24 height 26
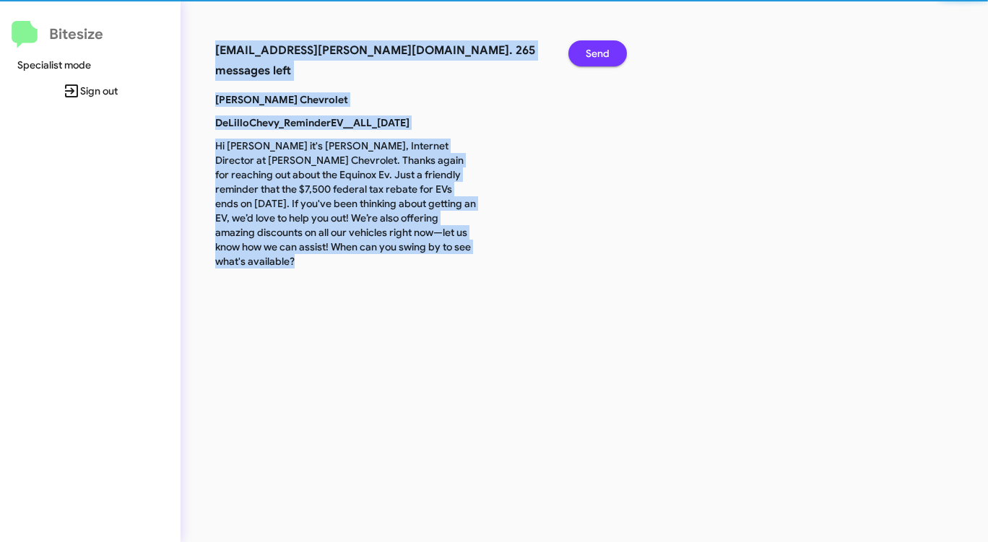
click at [597, 58] on span "Send" at bounding box center [597, 53] width 24 height 26
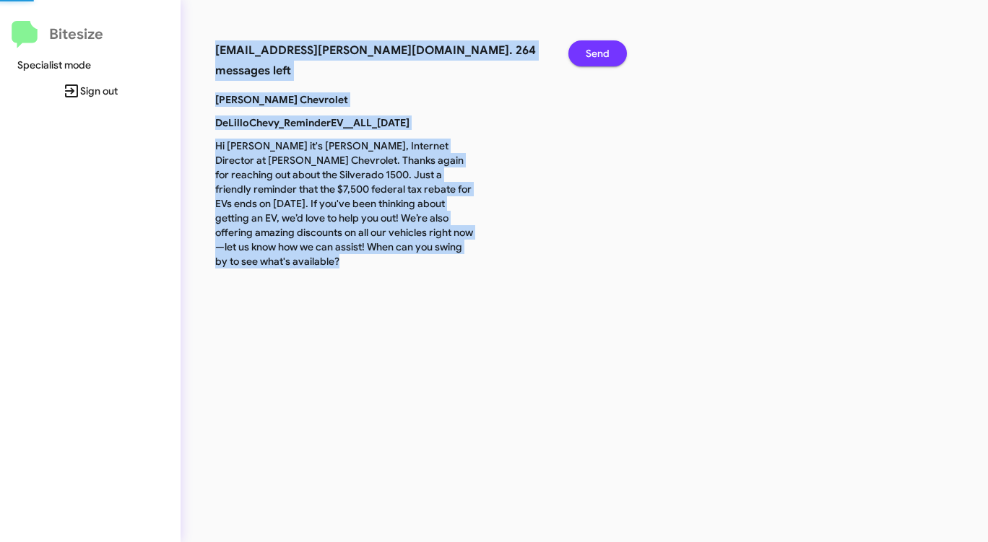
click at [597, 58] on span "Send" at bounding box center [597, 53] width 24 height 26
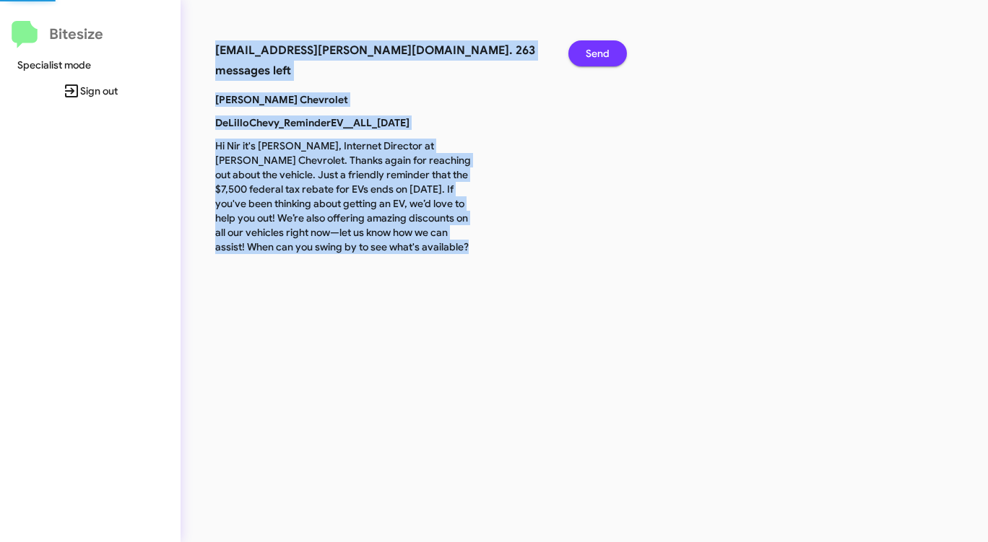
click at [597, 58] on span "Send" at bounding box center [597, 53] width 24 height 26
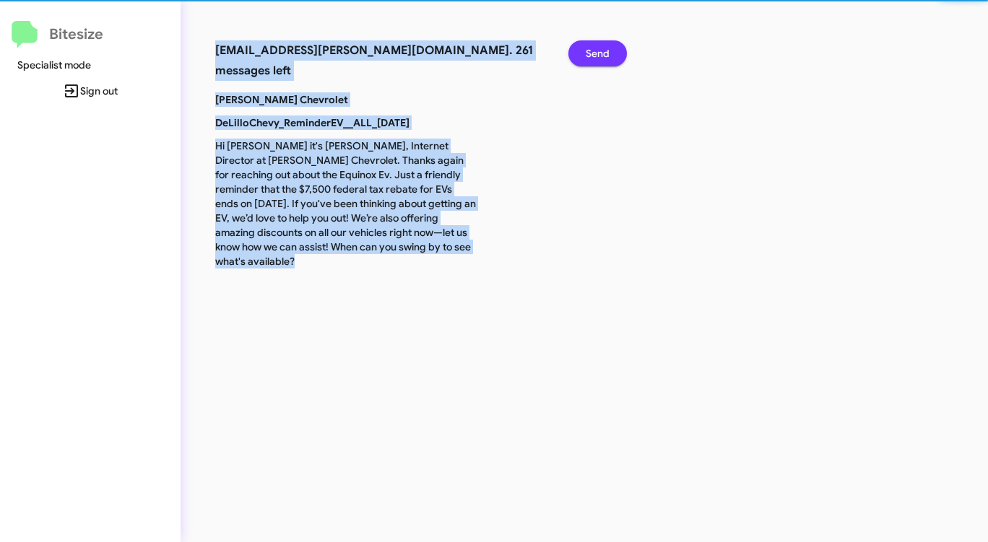
click at [597, 58] on span "Send" at bounding box center [597, 53] width 24 height 26
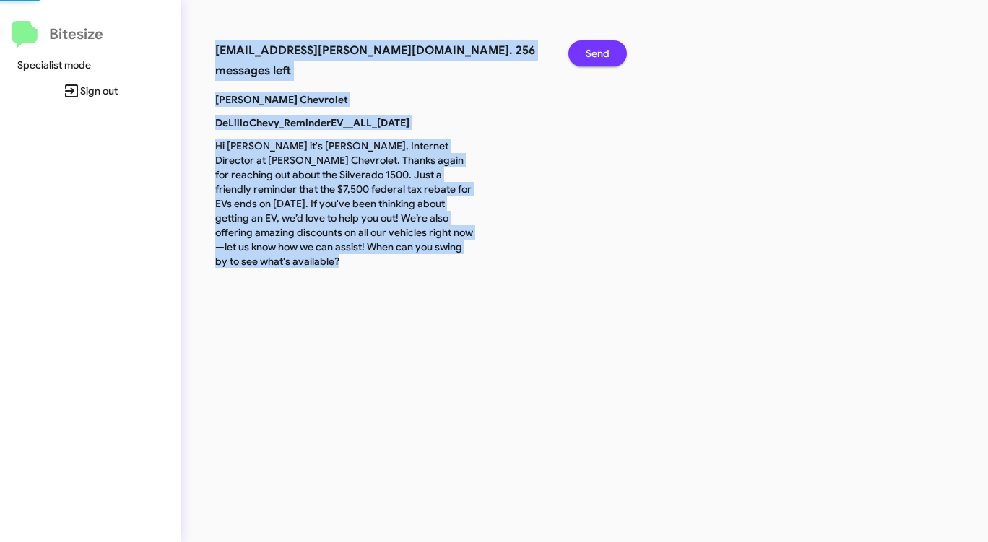
click at [597, 58] on span "Send" at bounding box center [597, 53] width 24 height 26
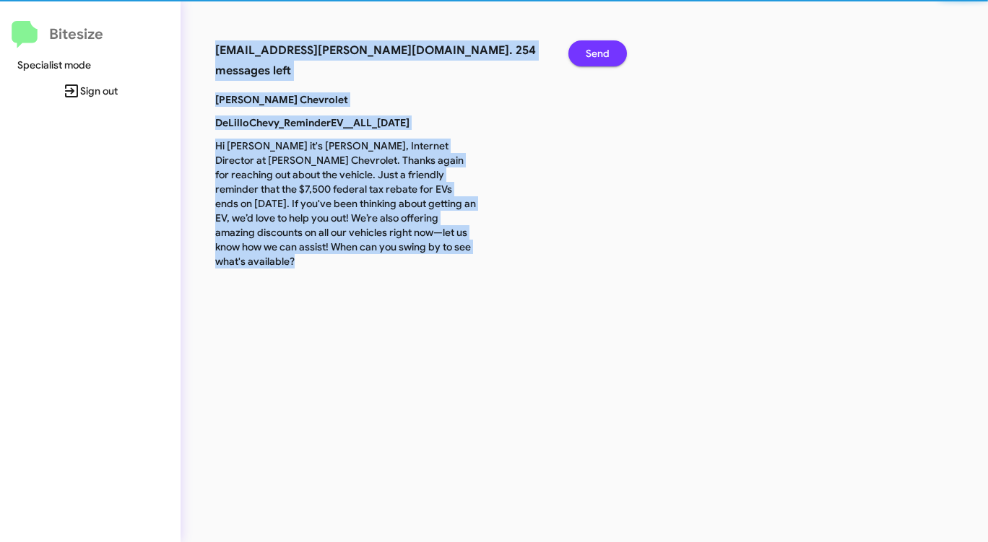
click at [597, 58] on span "Send" at bounding box center [597, 53] width 24 height 26
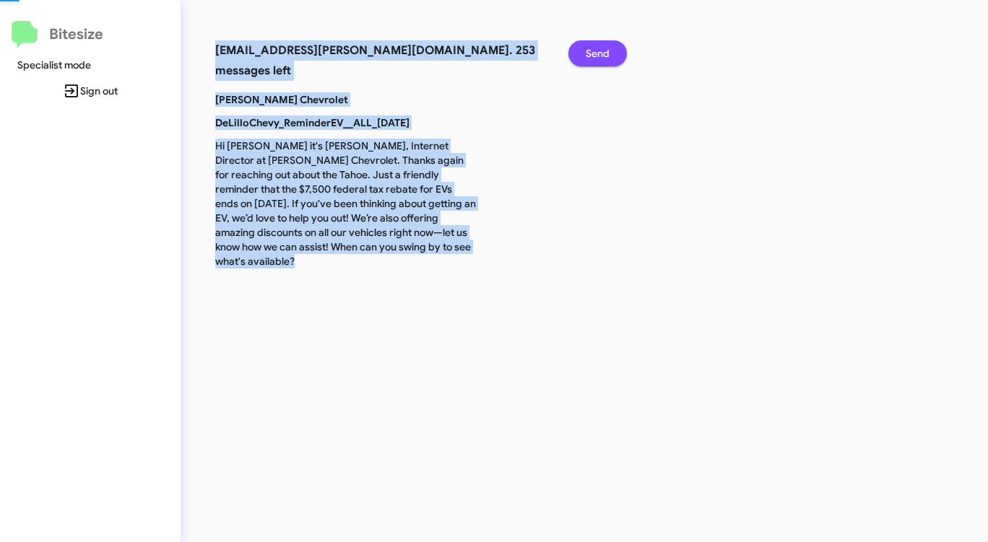
click at [597, 58] on span "Send" at bounding box center [597, 53] width 24 height 26
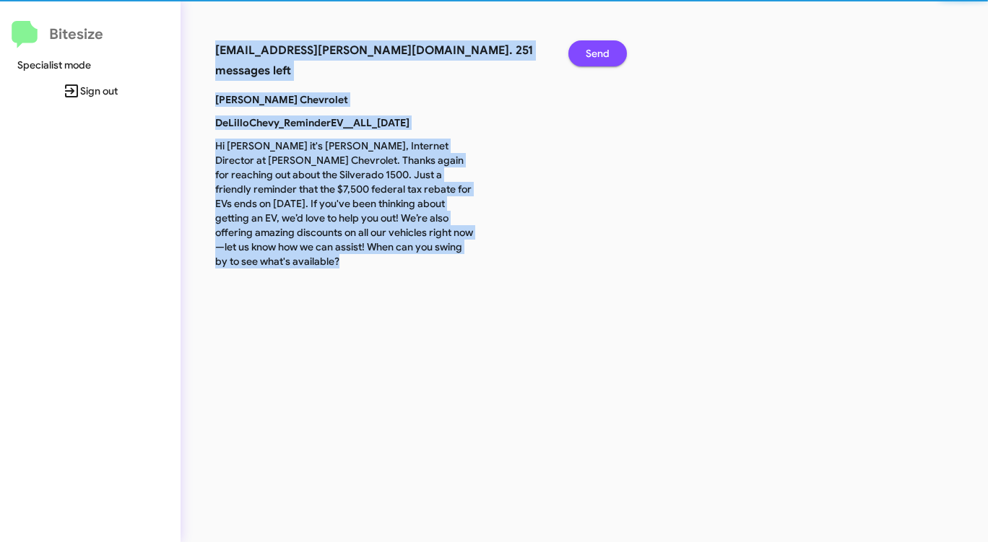
click at [597, 58] on span "Send" at bounding box center [597, 53] width 24 height 26
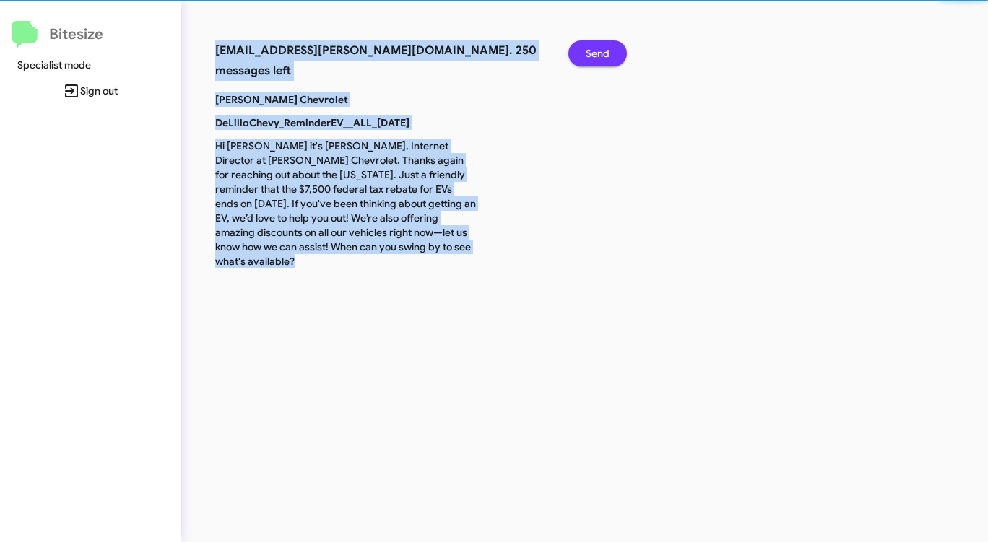
click at [597, 58] on span "Send" at bounding box center [597, 53] width 24 height 26
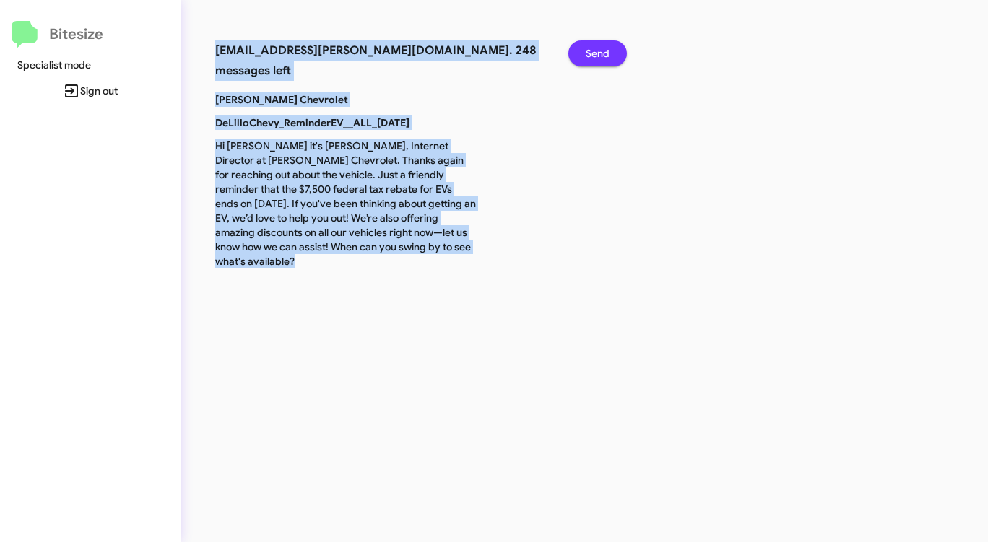
click at [597, 58] on span "Send" at bounding box center [597, 53] width 24 height 26
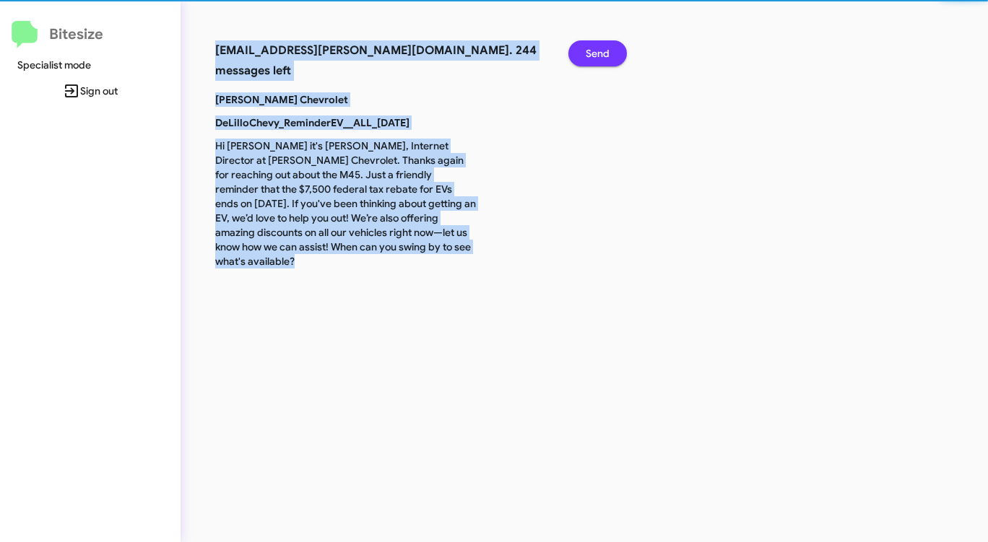
click at [597, 58] on span "Send" at bounding box center [597, 53] width 24 height 26
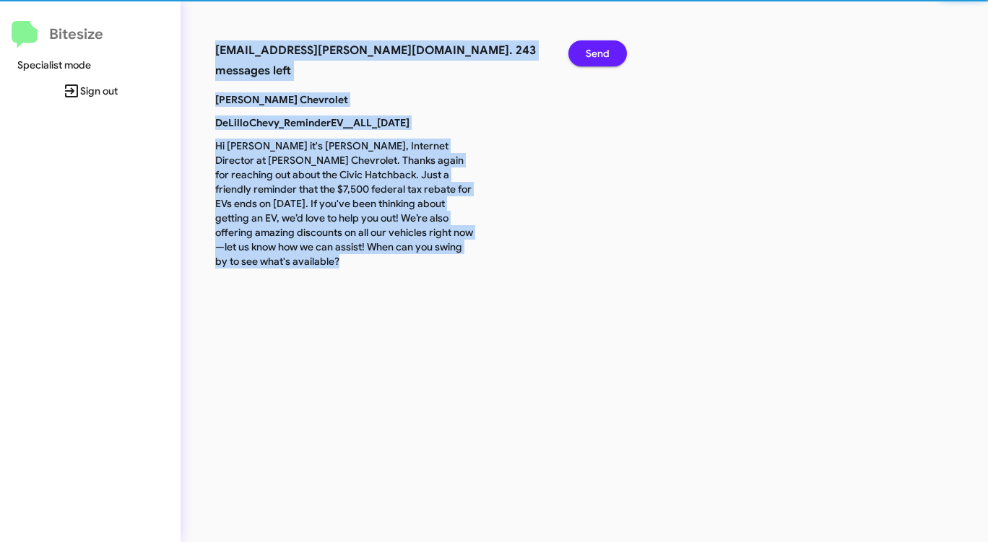
click at [597, 58] on span "Send" at bounding box center [597, 53] width 24 height 26
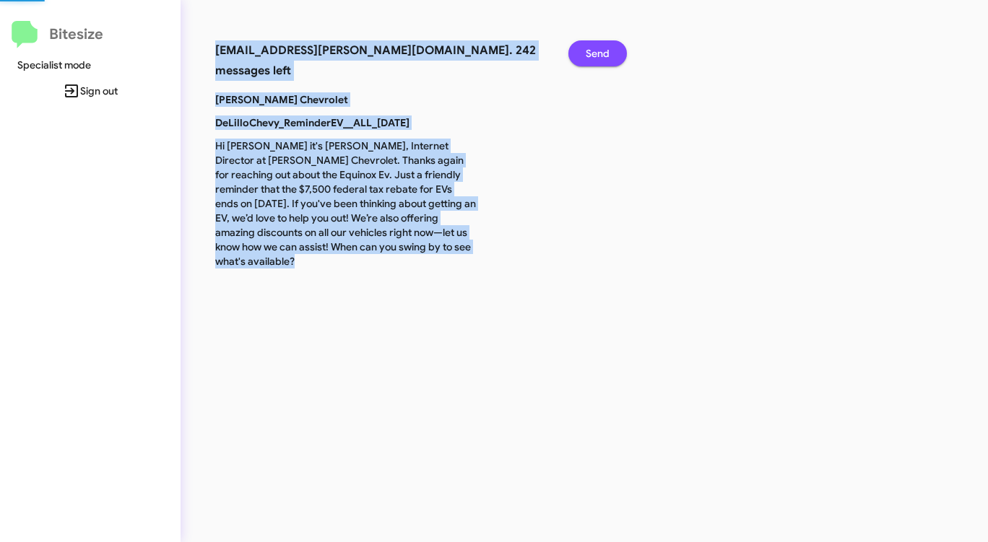
click at [597, 58] on span "Send" at bounding box center [597, 53] width 24 height 26
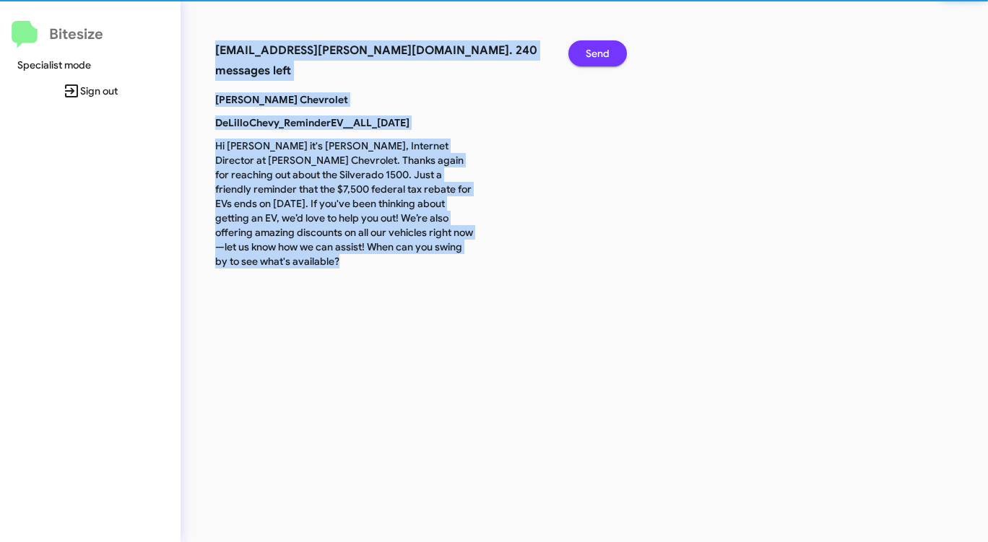
click at [597, 58] on span "Send" at bounding box center [597, 53] width 24 height 26
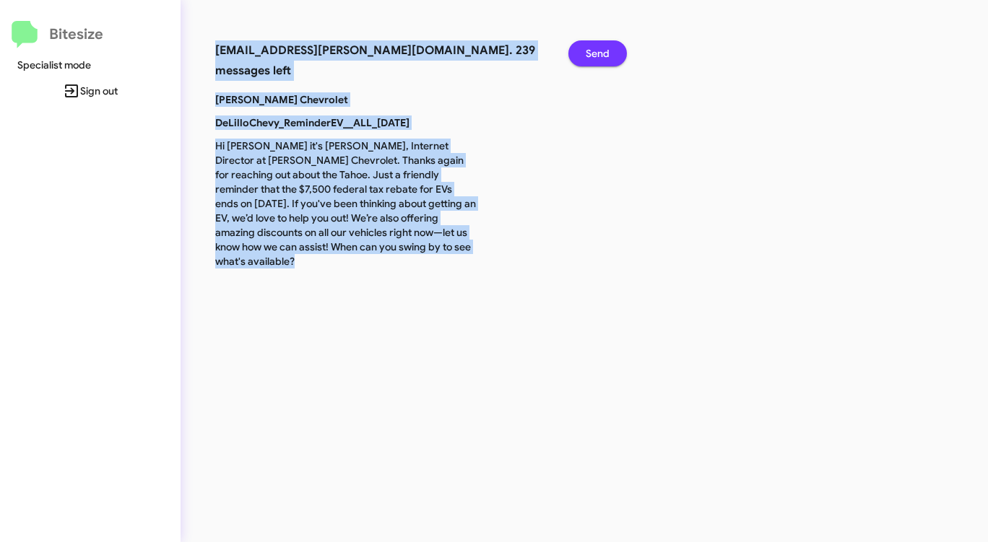
click at [597, 58] on span "Send" at bounding box center [597, 53] width 24 height 26
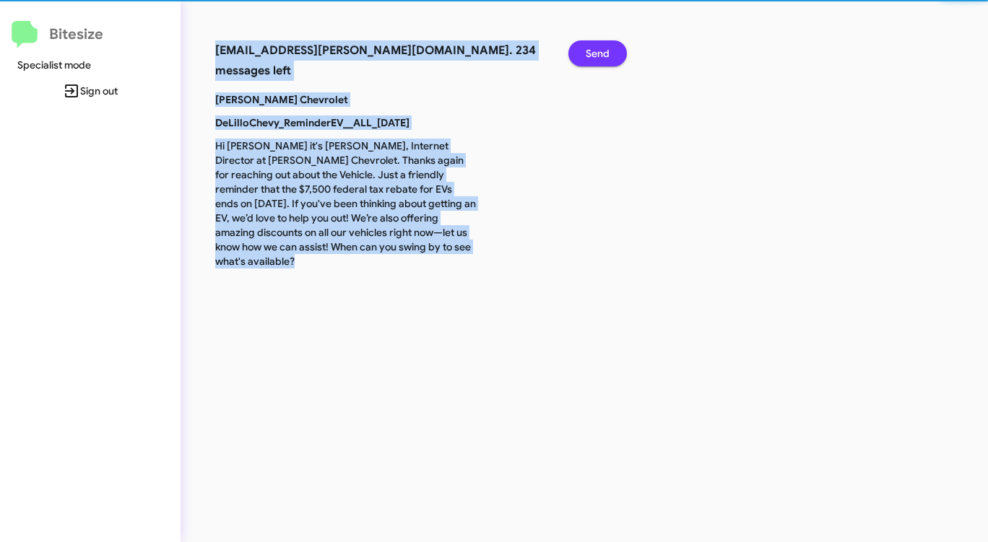
click at [597, 58] on span "Send" at bounding box center [597, 53] width 24 height 26
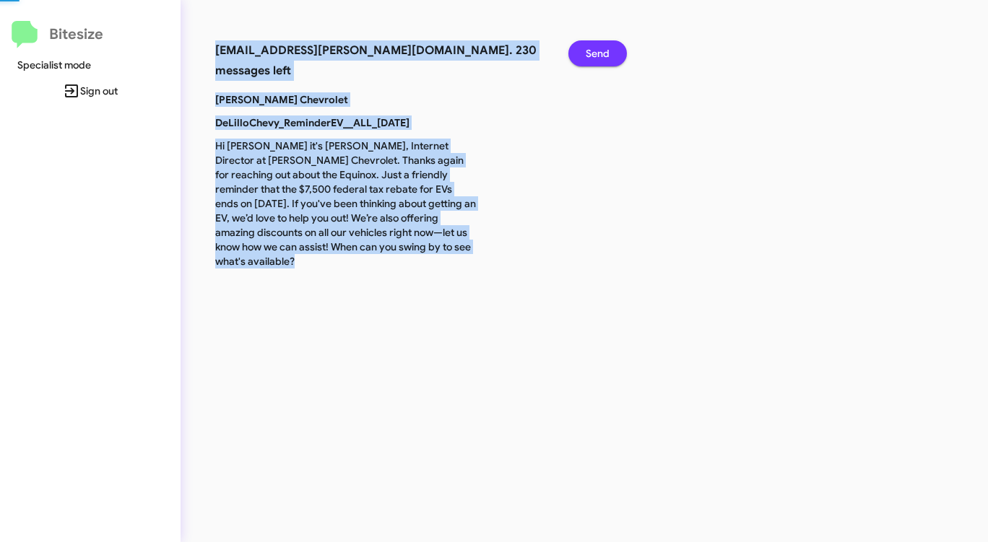
click at [597, 58] on span "Send" at bounding box center [597, 53] width 24 height 26
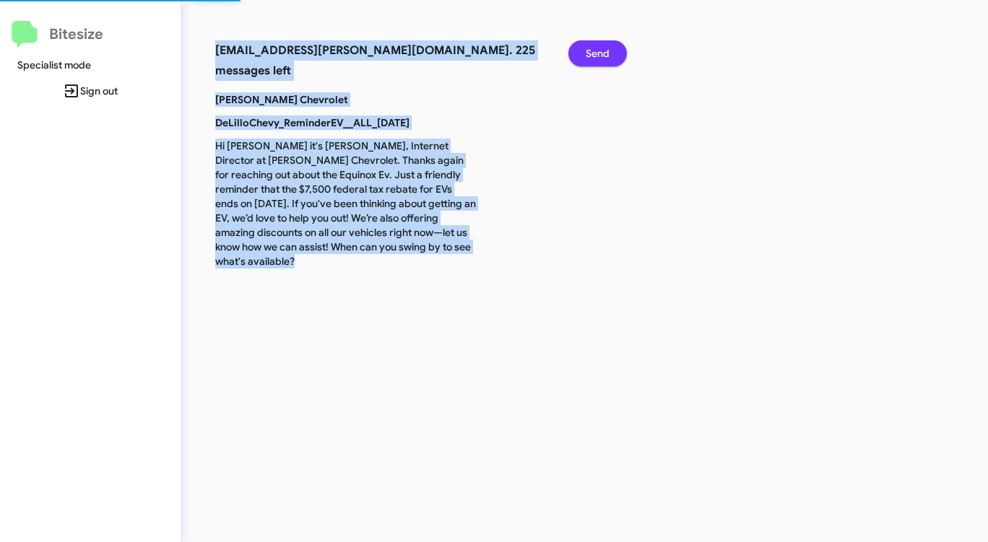
click at [597, 58] on span "Send" at bounding box center [597, 53] width 24 height 26
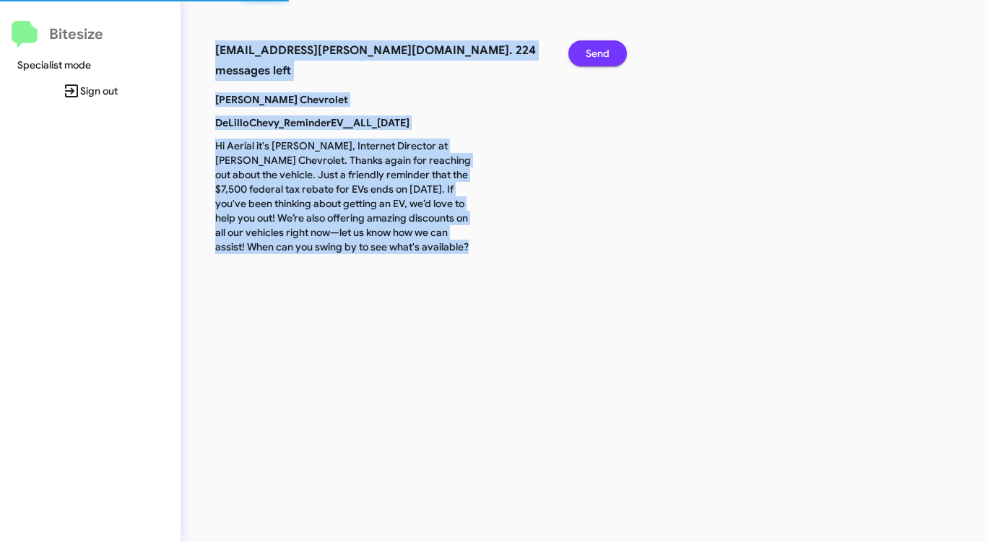
click at [597, 58] on span "Send" at bounding box center [597, 53] width 24 height 26
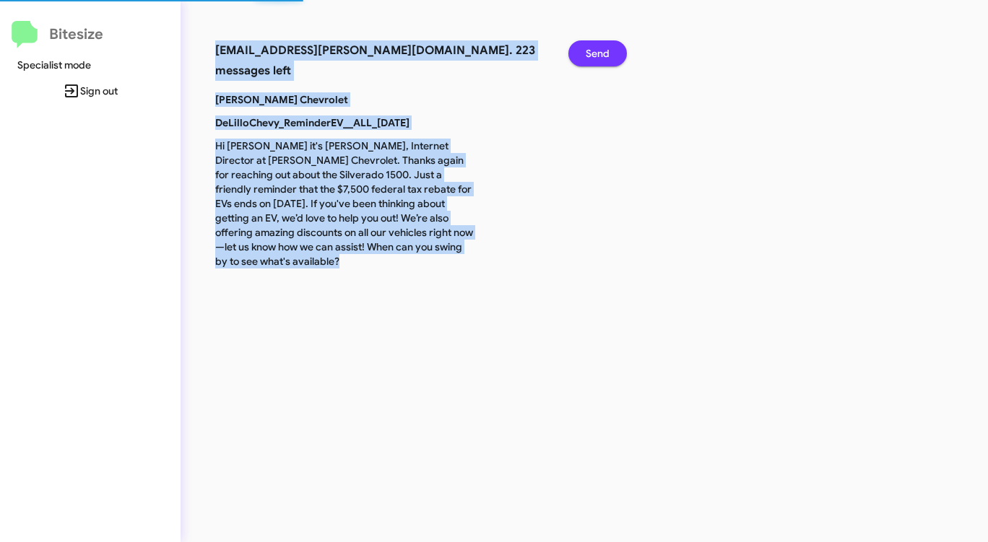
click at [597, 58] on span "Send" at bounding box center [597, 53] width 24 height 26
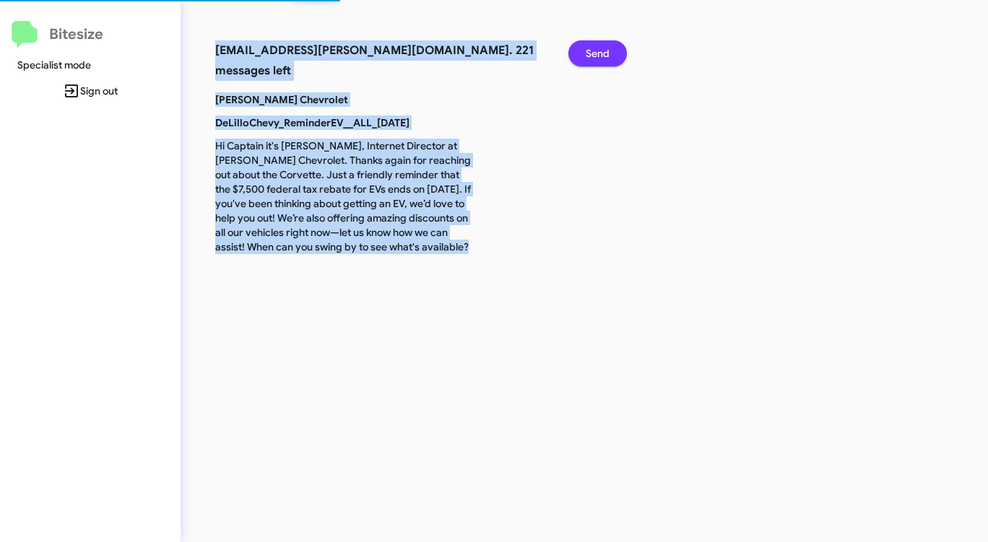
click at [597, 58] on span "Send" at bounding box center [597, 53] width 24 height 26
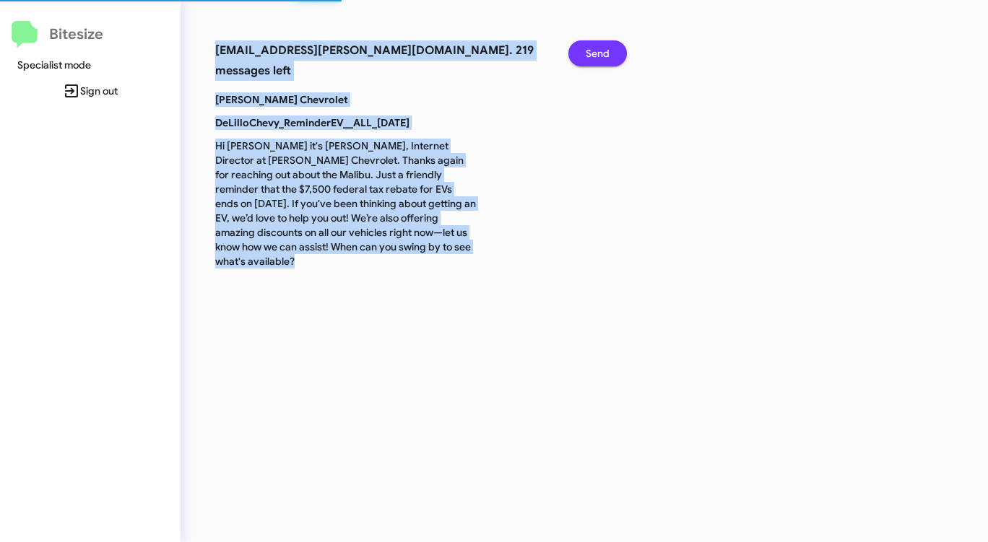
click at [597, 58] on span "Send" at bounding box center [597, 53] width 24 height 26
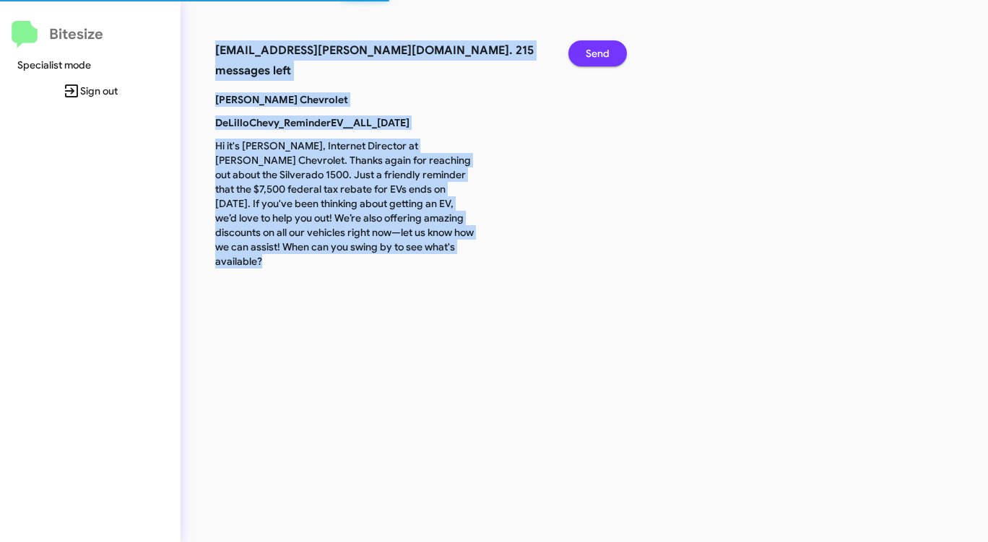
click at [597, 58] on span "Send" at bounding box center [597, 53] width 24 height 26
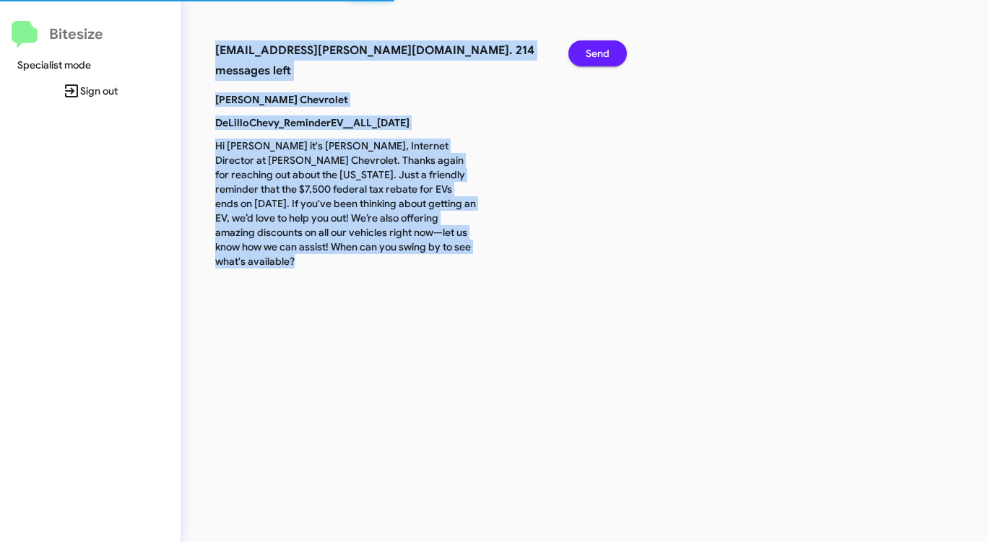
click at [597, 58] on span "Send" at bounding box center [597, 53] width 24 height 26
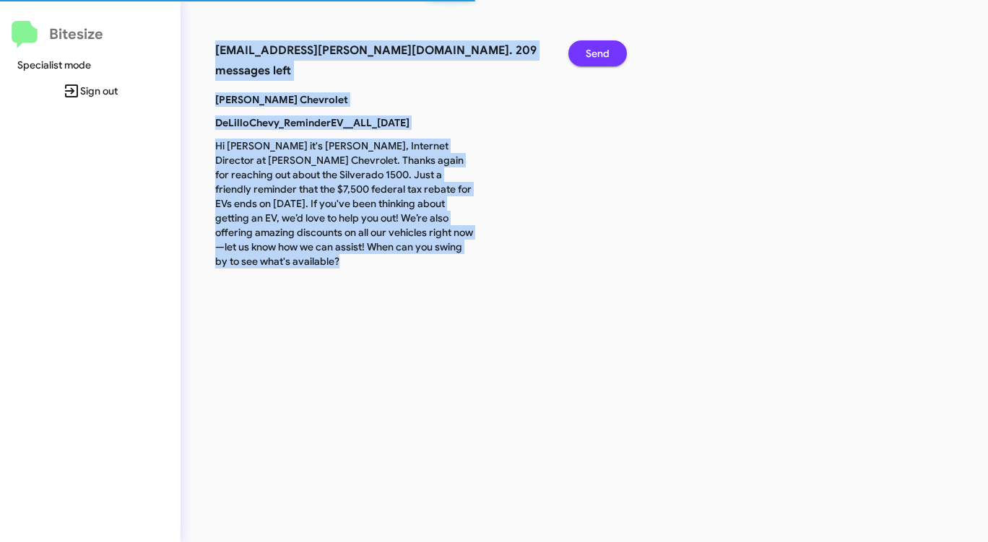
click at [597, 58] on span "Send" at bounding box center [597, 53] width 24 height 26
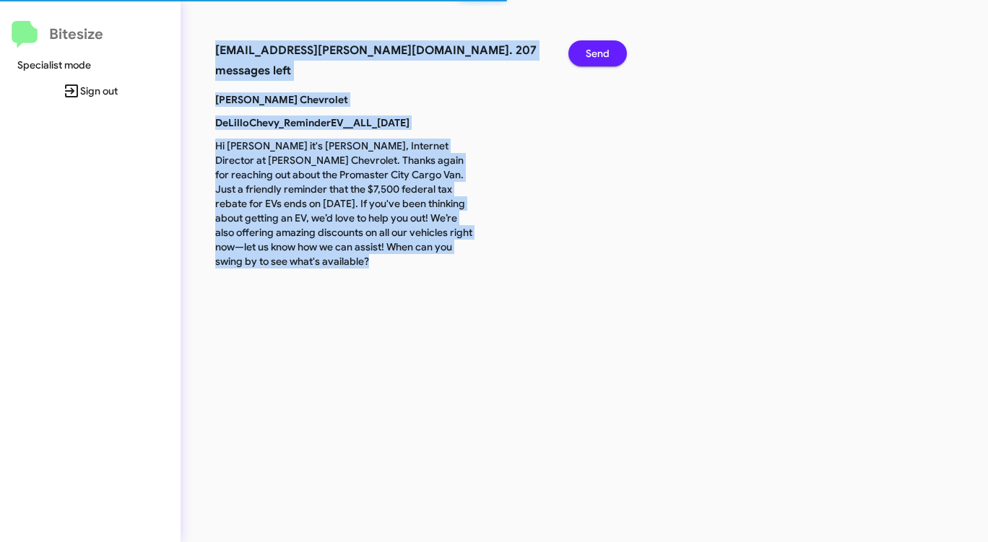
click at [597, 58] on span "Send" at bounding box center [597, 53] width 24 height 26
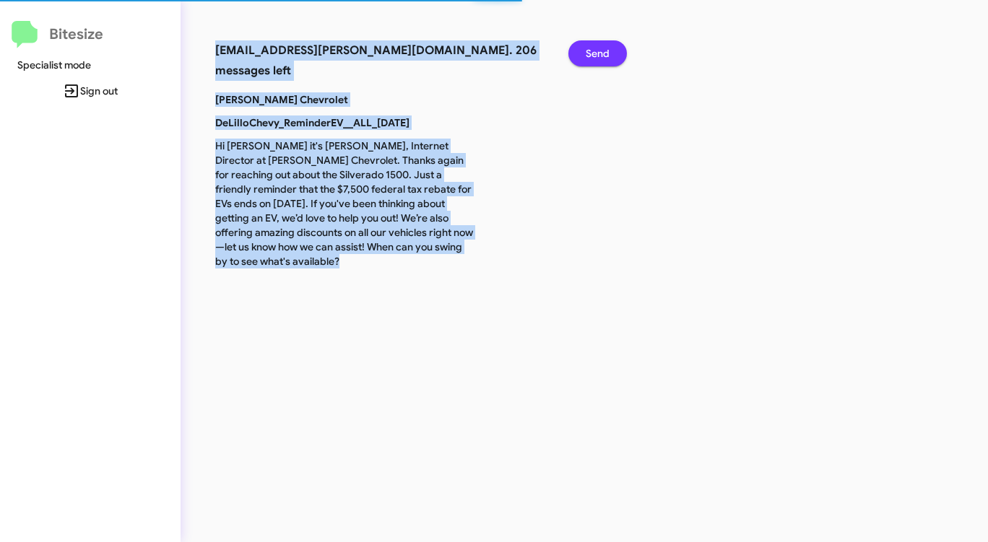
click at [597, 58] on span "Send" at bounding box center [597, 53] width 24 height 26
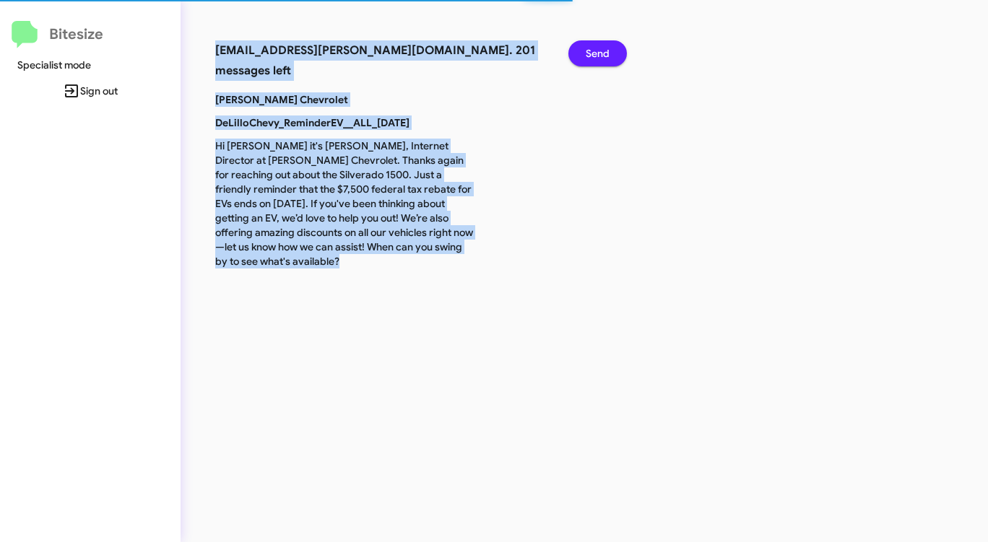
click at [597, 58] on span "Send" at bounding box center [597, 53] width 24 height 26
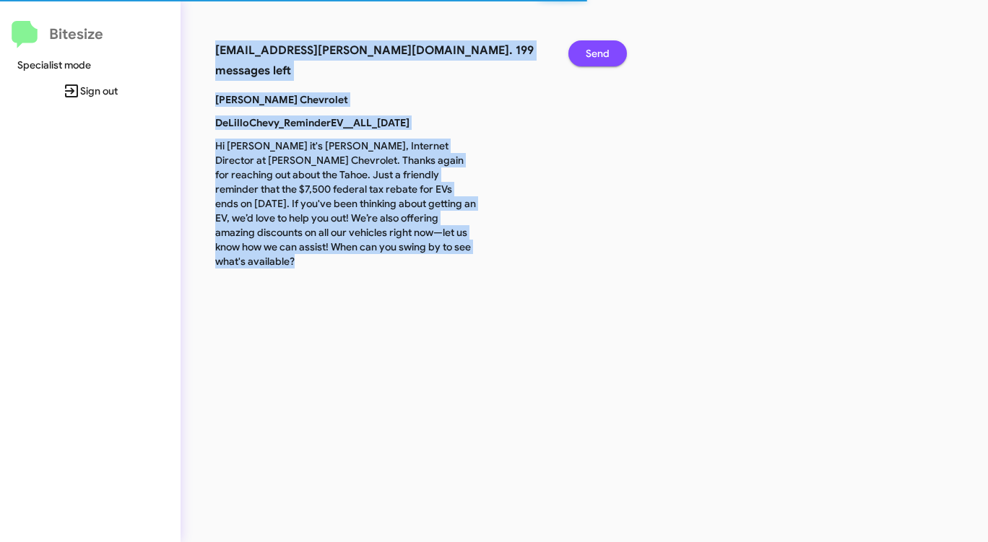
click at [597, 58] on span "Send" at bounding box center [597, 53] width 24 height 26
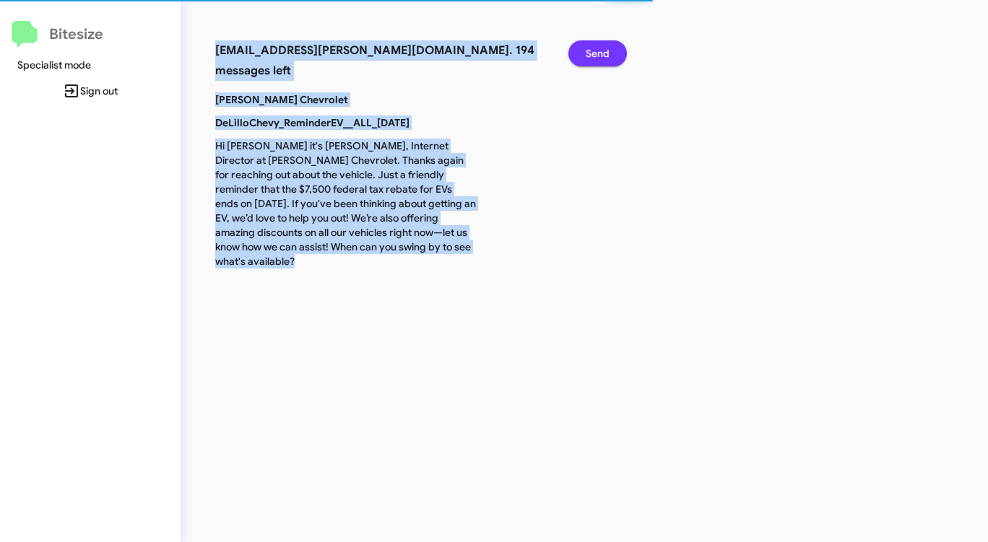
click at [597, 58] on span "Send" at bounding box center [597, 53] width 24 height 26
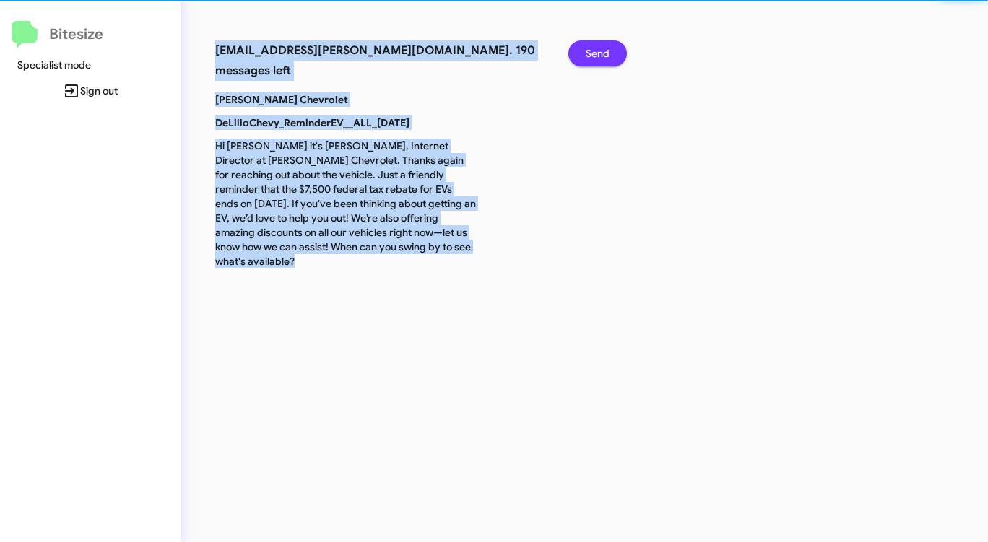
click at [597, 58] on span "Send" at bounding box center [597, 53] width 24 height 26
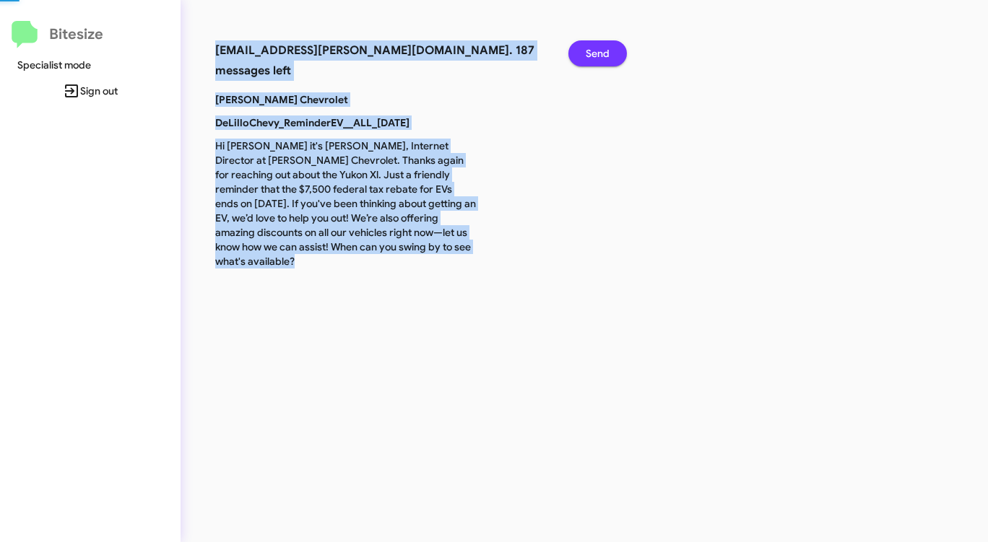
click at [597, 58] on span "Send" at bounding box center [597, 53] width 24 height 26
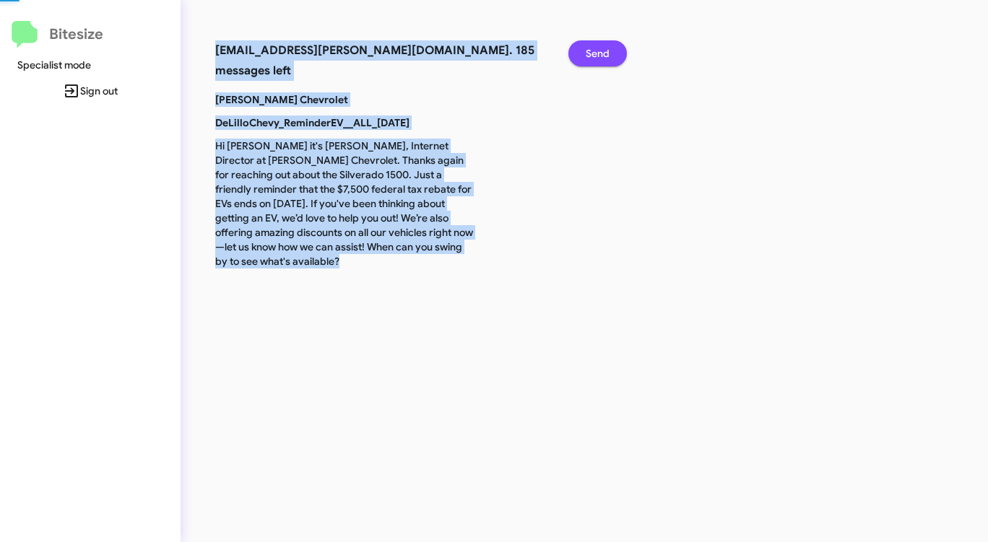
click at [597, 58] on span "Send" at bounding box center [597, 53] width 24 height 26
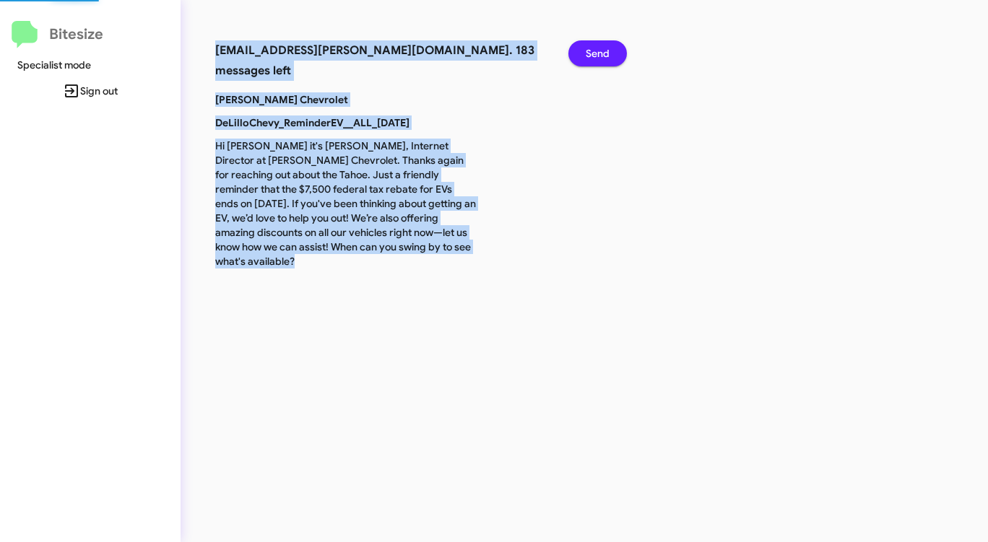
click at [597, 58] on span "Send" at bounding box center [597, 53] width 24 height 26
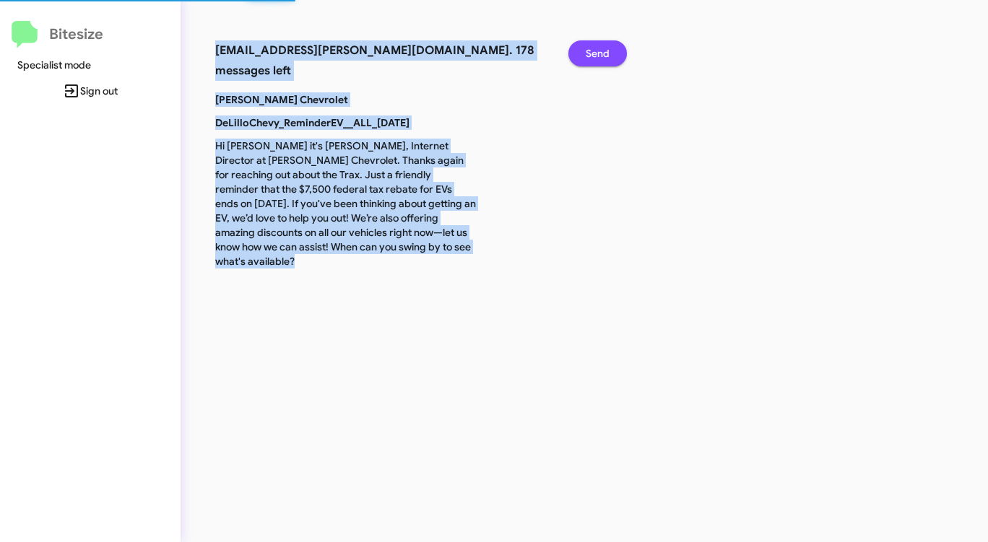
click at [597, 58] on span "Send" at bounding box center [597, 53] width 24 height 26
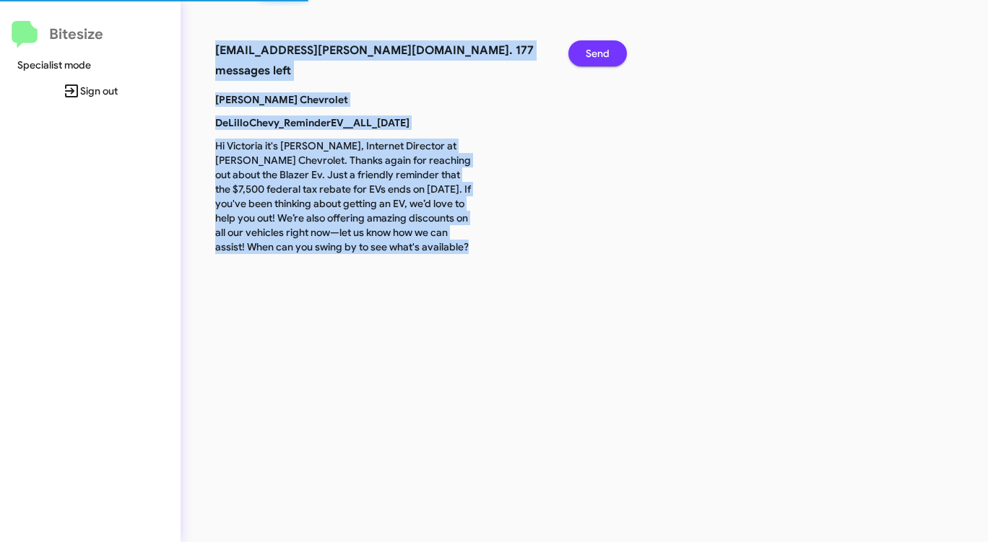
click at [597, 58] on span "Send" at bounding box center [597, 53] width 24 height 26
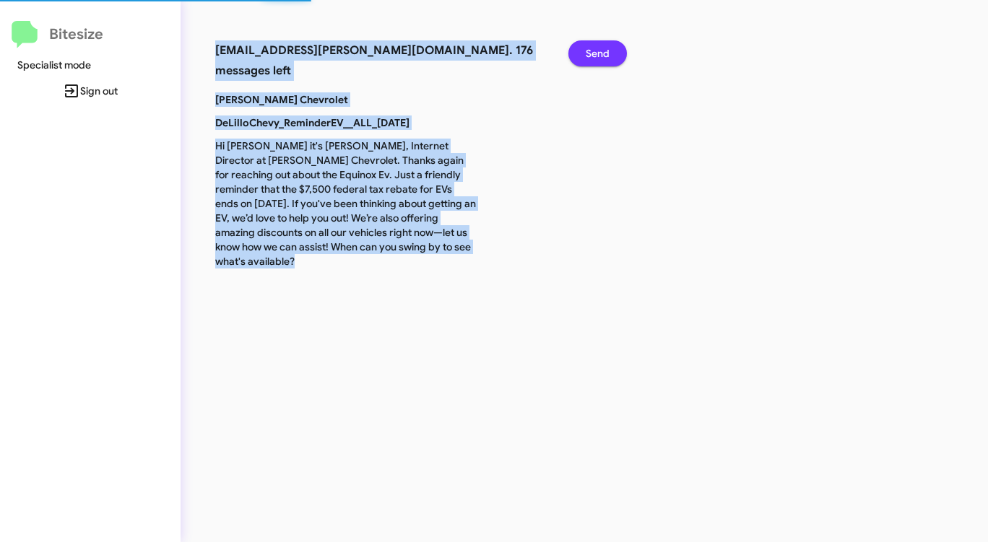
click at [597, 58] on span "Send" at bounding box center [597, 53] width 24 height 26
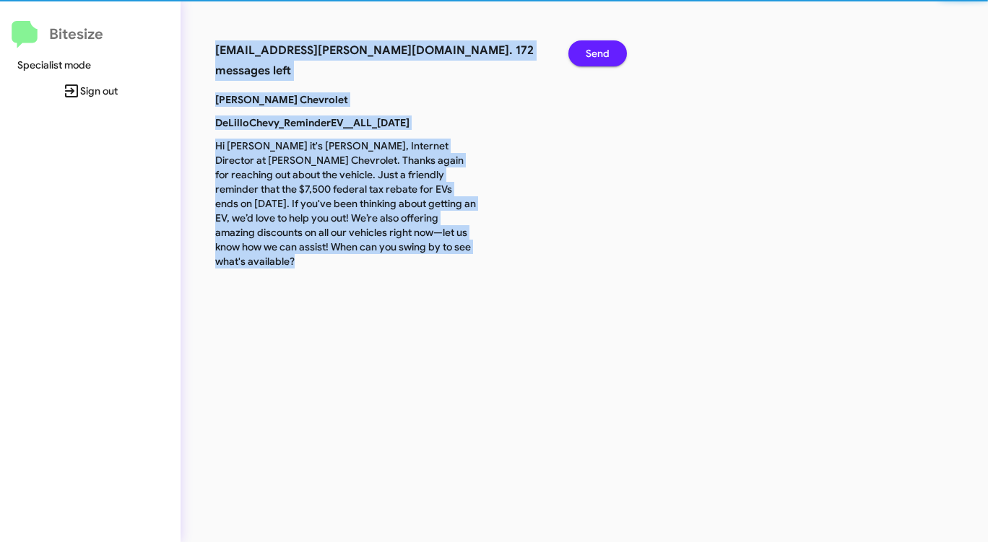
click at [597, 58] on span "Send" at bounding box center [597, 53] width 24 height 26
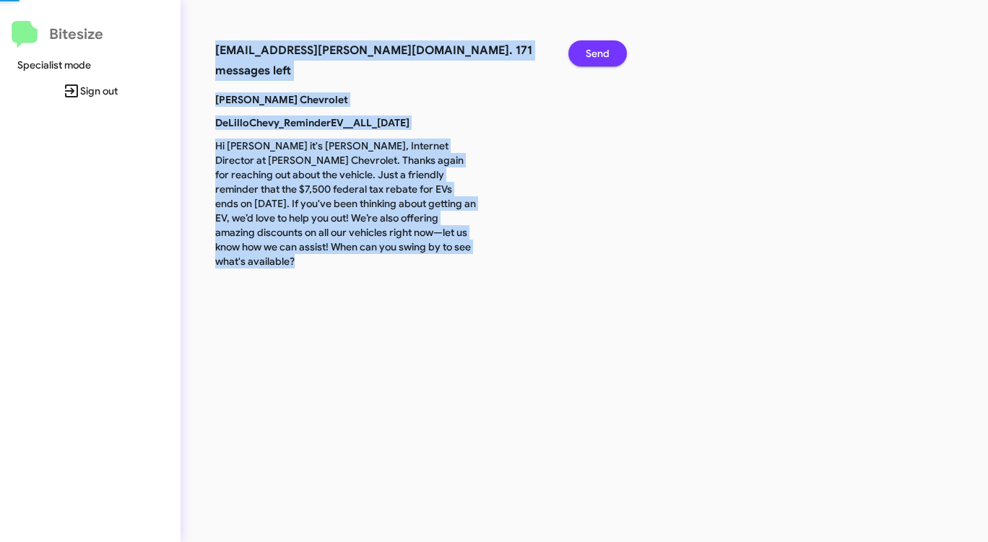
click at [597, 58] on span "Send" at bounding box center [597, 53] width 24 height 26
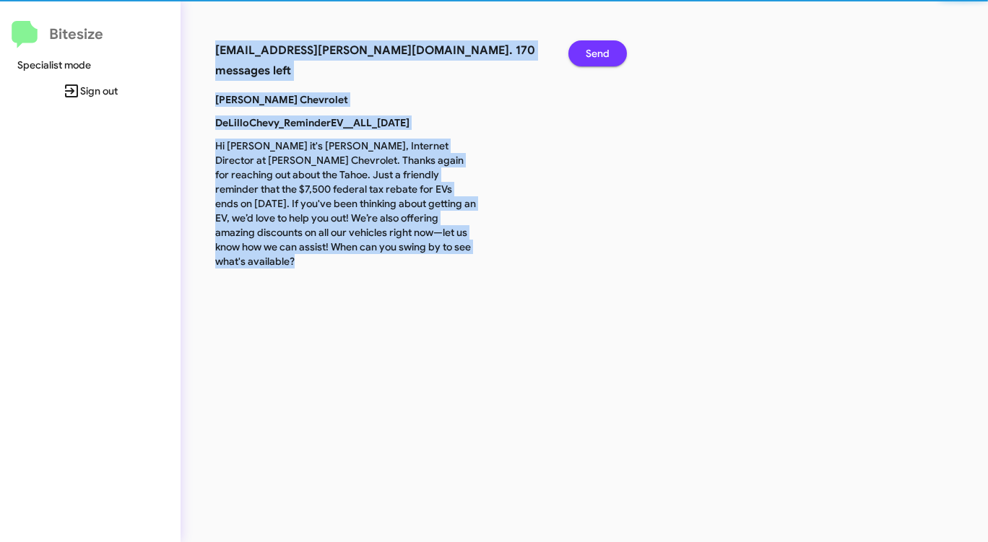
click at [597, 58] on span "Send" at bounding box center [597, 53] width 24 height 26
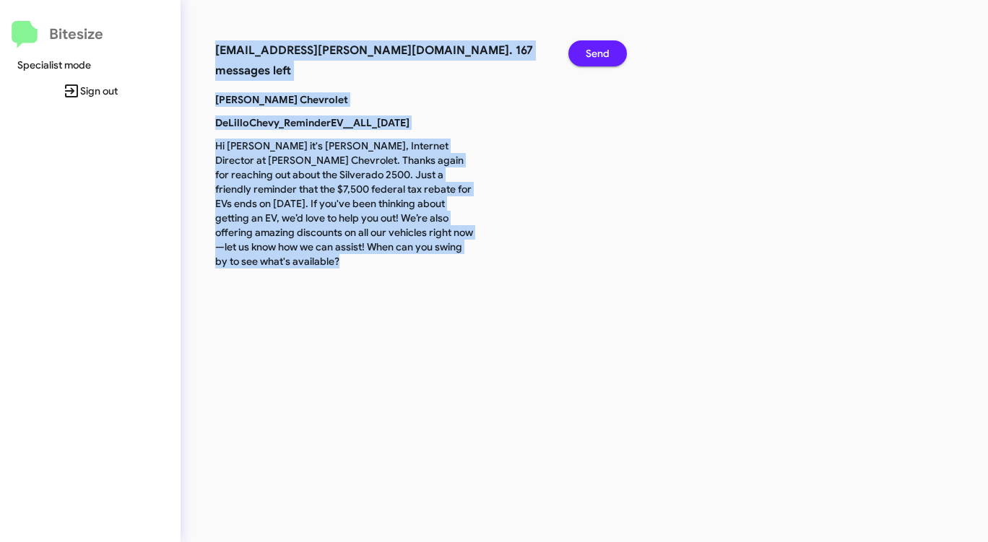
click at [597, 58] on span "Send" at bounding box center [597, 53] width 24 height 26
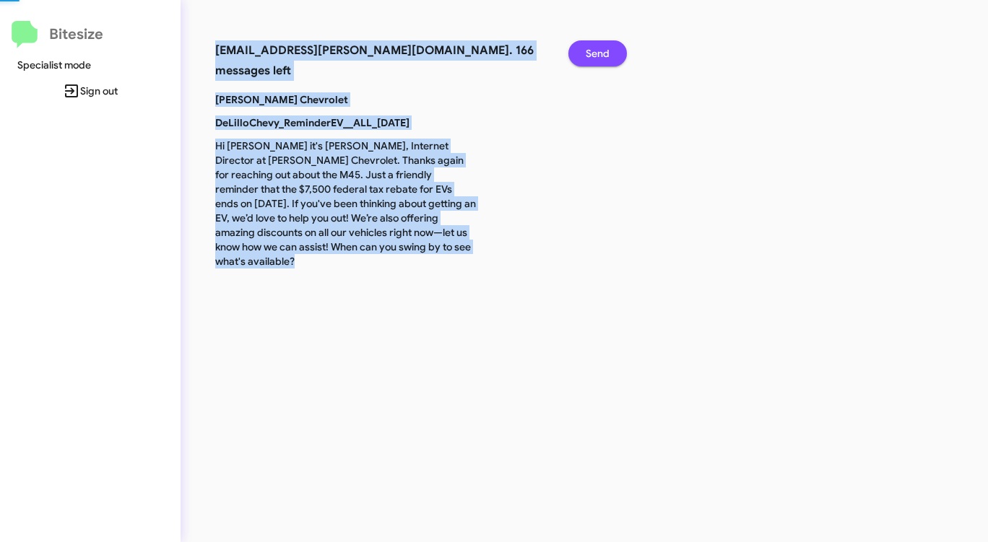
click at [597, 58] on span "Send" at bounding box center [597, 53] width 24 height 26
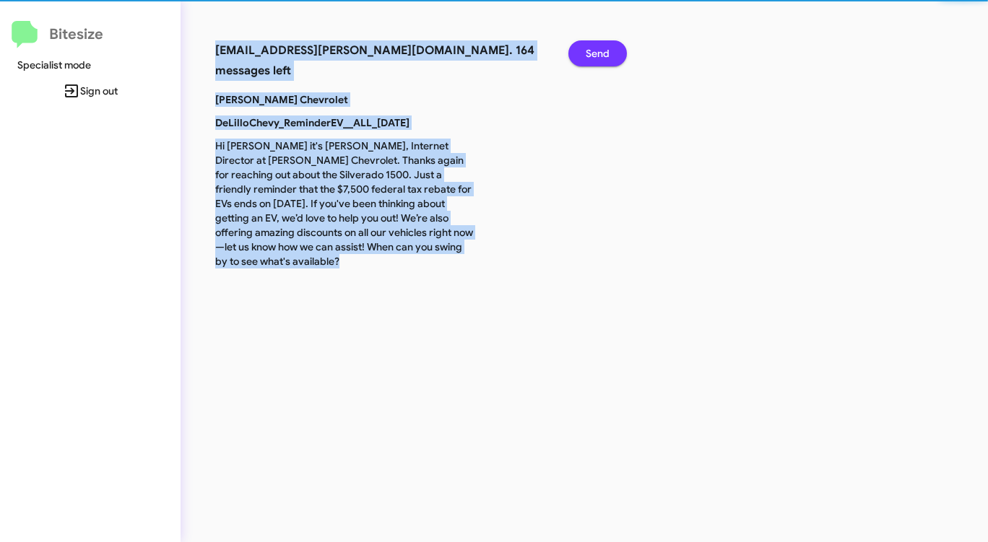
click at [597, 58] on span "Send" at bounding box center [597, 53] width 24 height 26
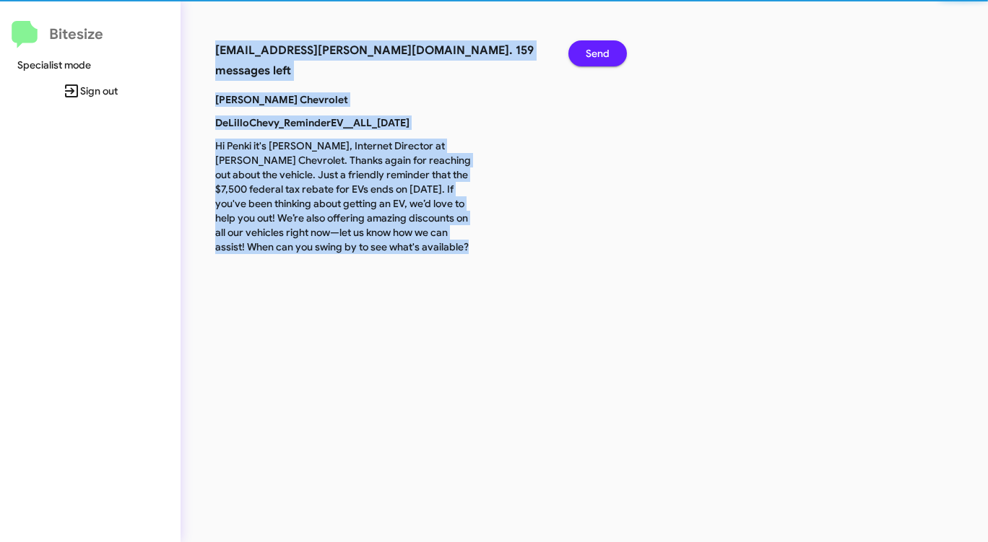
click at [597, 58] on span "Send" at bounding box center [597, 53] width 24 height 26
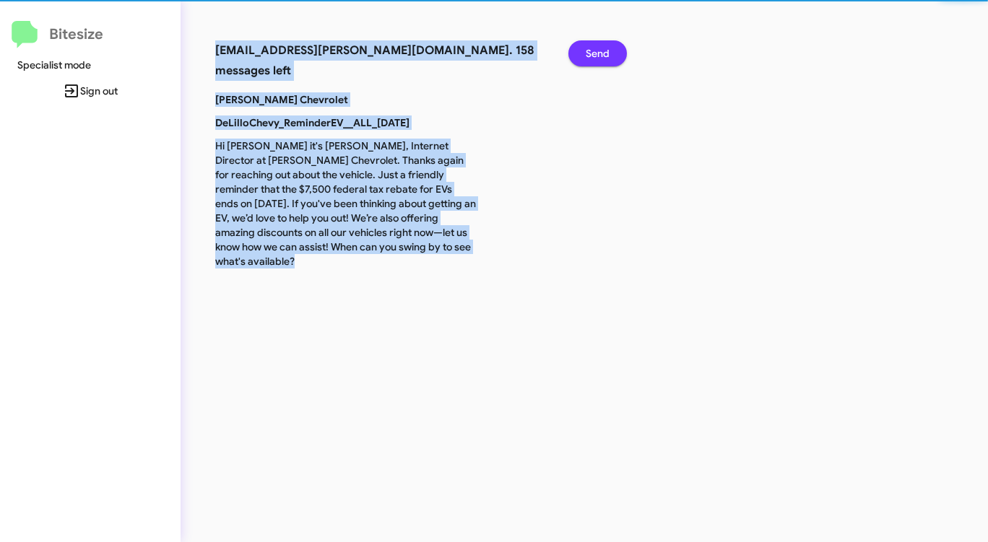
click at [597, 58] on span "Send" at bounding box center [597, 53] width 24 height 26
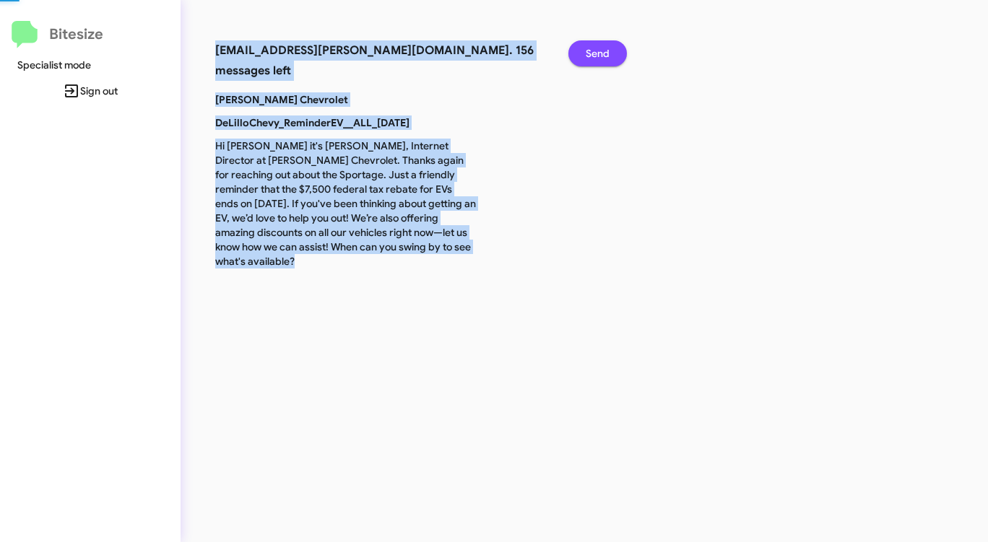
click at [597, 58] on span "Send" at bounding box center [597, 53] width 24 height 26
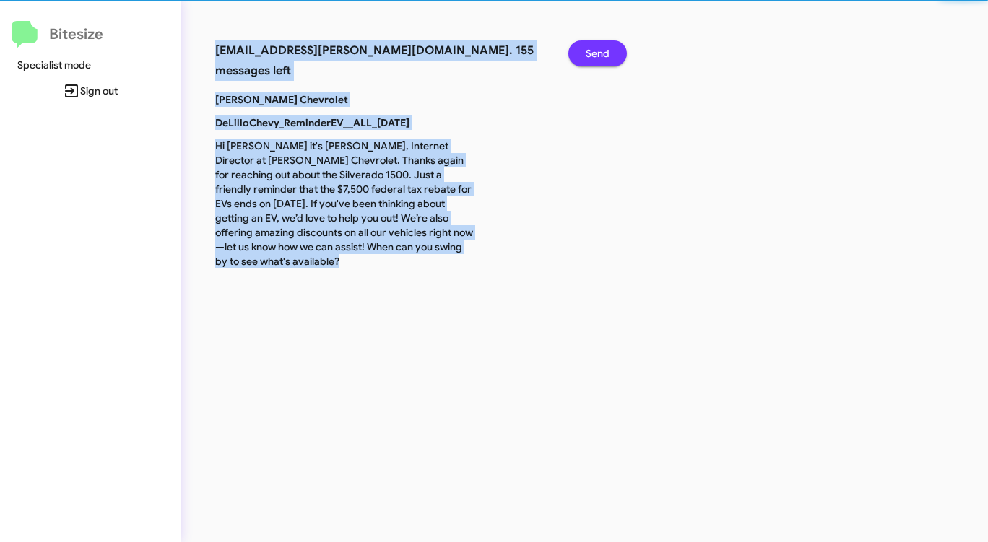
click at [597, 58] on span "Send" at bounding box center [597, 53] width 24 height 26
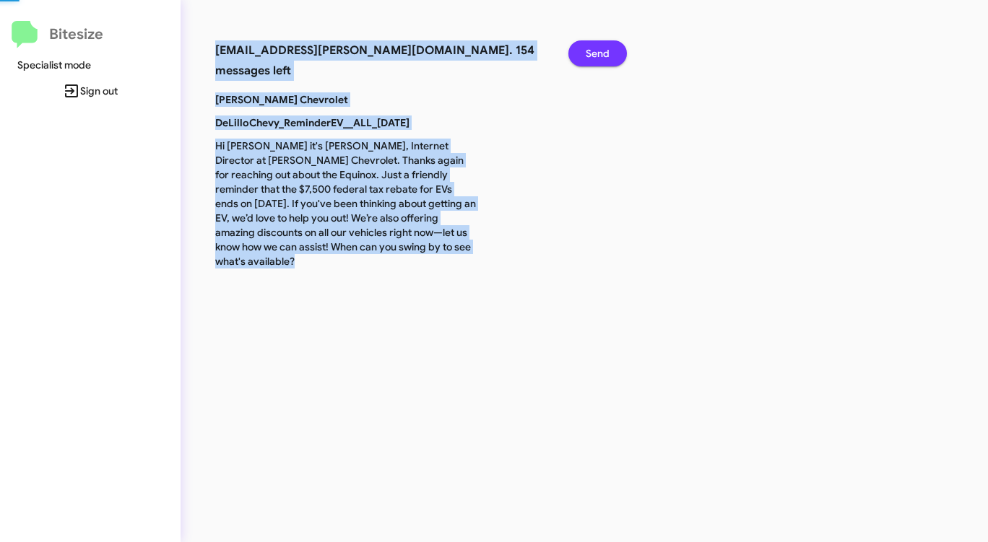
click at [597, 58] on span "Send" at bounding box center [597, 53] width 24 height 26
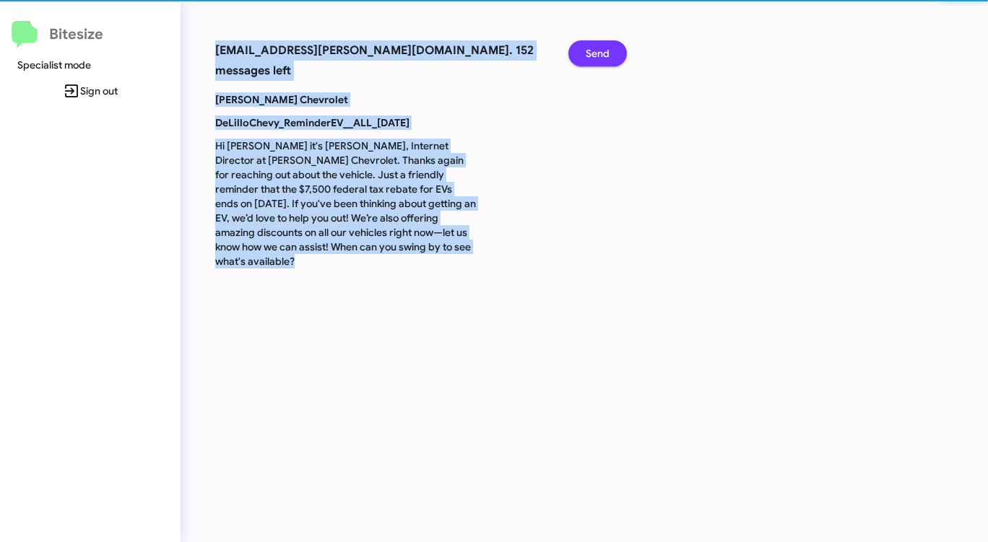
click at [597, 58] on span "Send" at bounding box center [597, 53] width 24 height 26
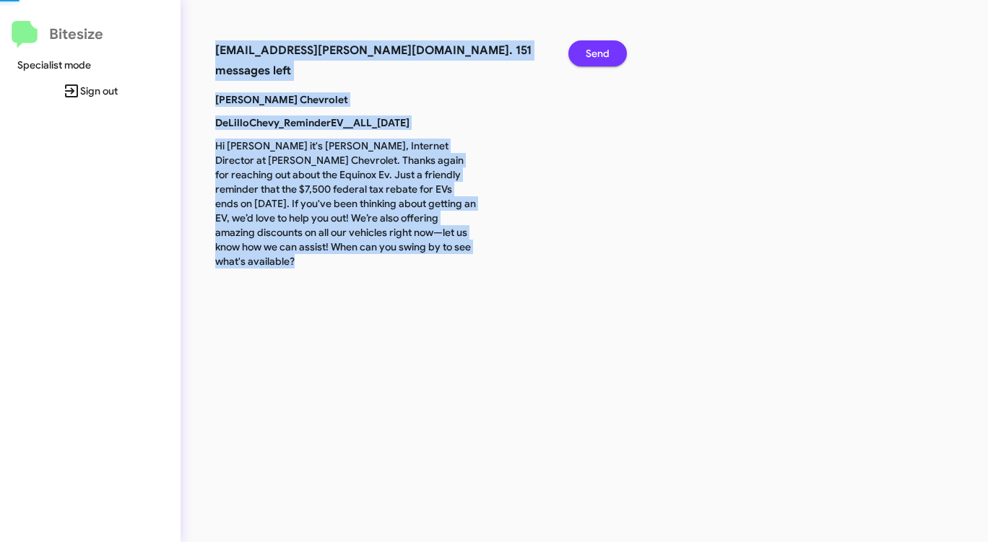
click at [597, 58] on span "Send" at bounding box center [597, 53] width 24 height 26
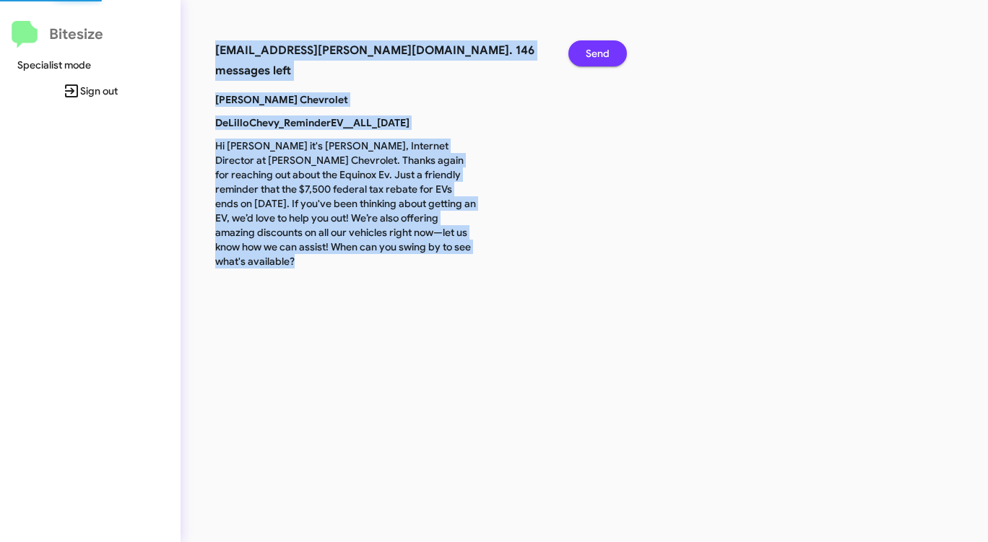
click at [597, 58] on span "Send" at bounding box center [597, 53] width 24 height 26
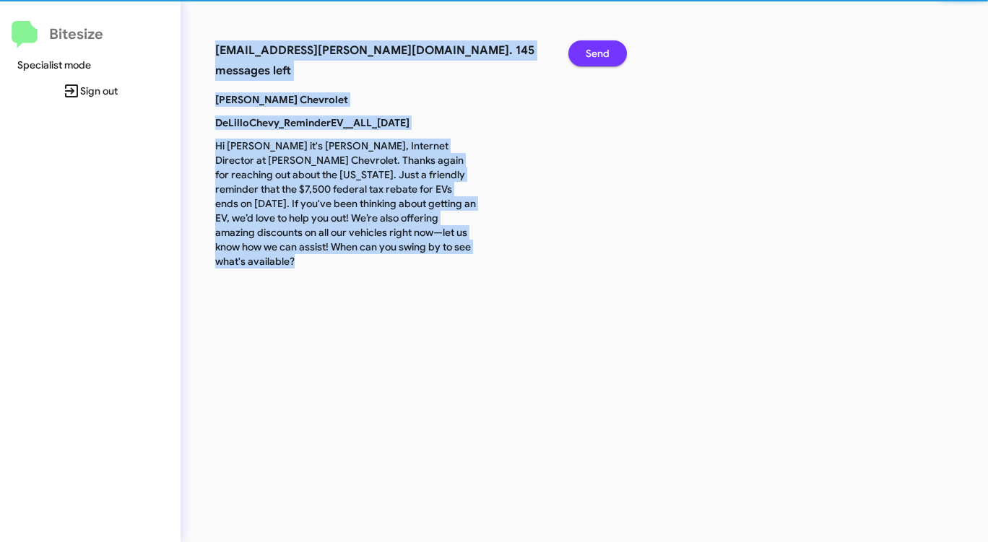
click at [597, 58] on span "Send" at bounding box center [597, 53] width 24 height 26
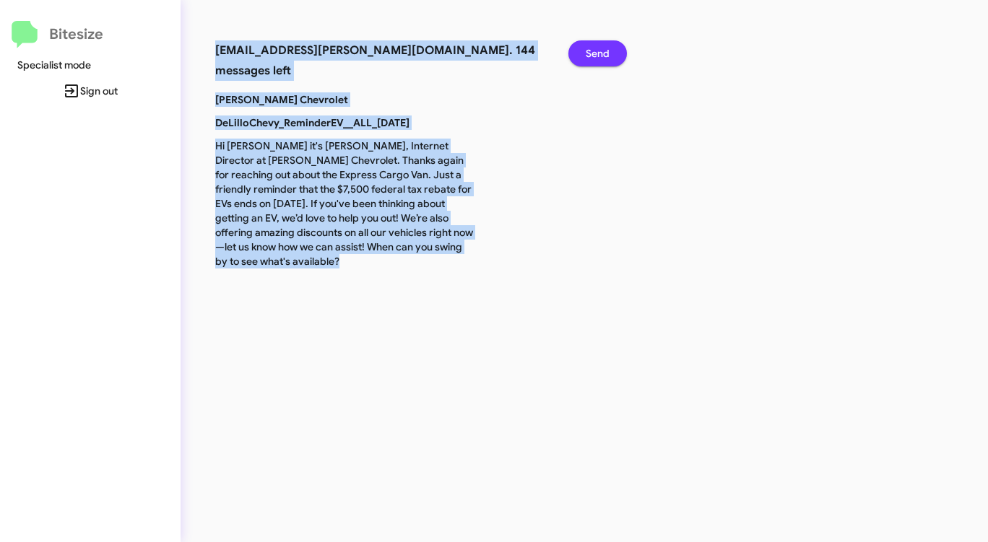
click at [597, 58] on span "Send" at bounding box center [597, 53] width 24 height 26
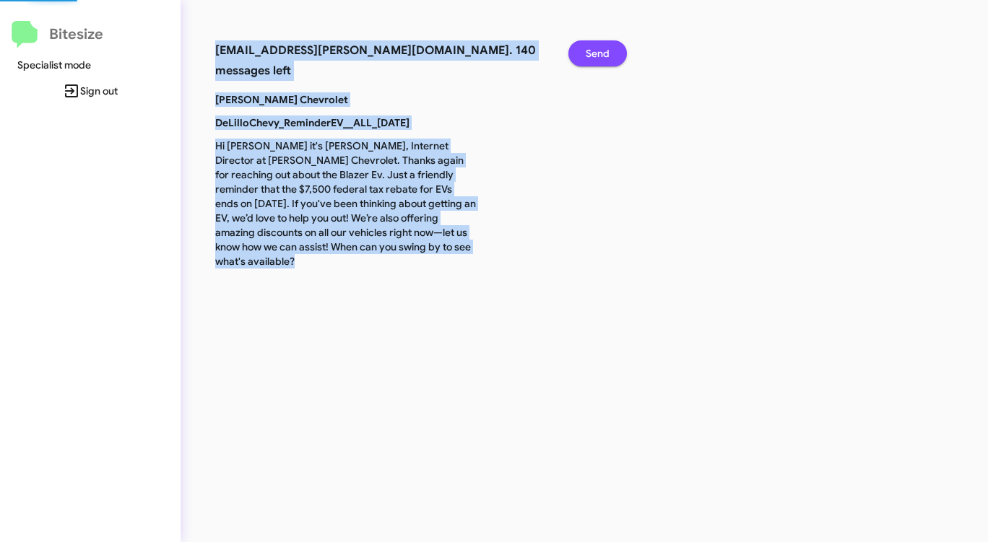
click at [597, 58] on span "Send" at bounding box center [597, 53] width 24 height 26
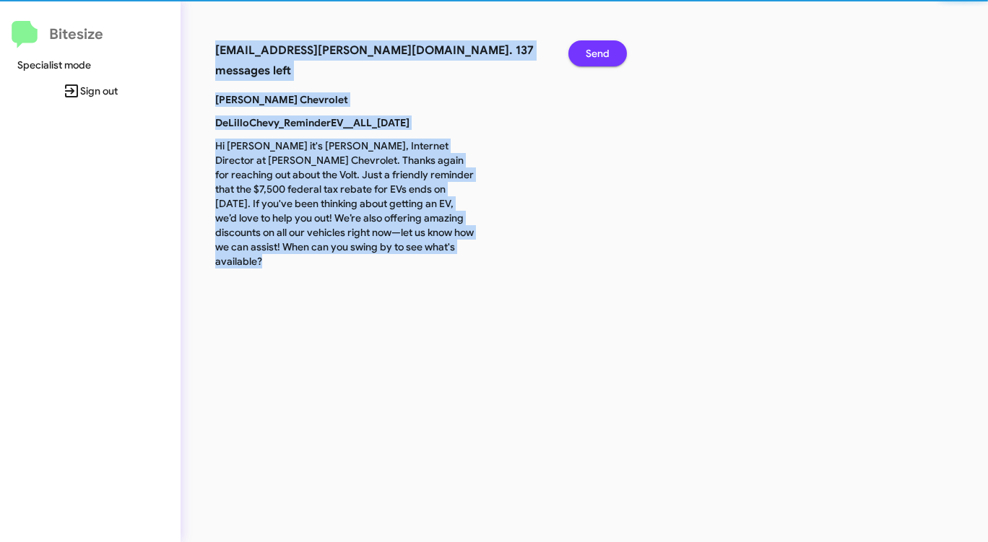
click at [597, 58] on span "Send" at bounding box center [597, 53] width 24 height 26
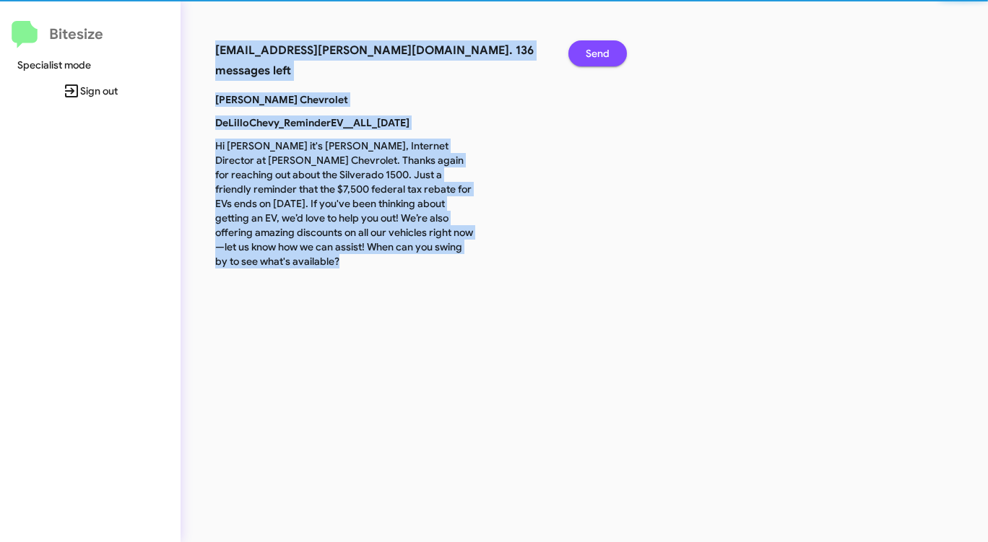
click at [597, 58] on span "Send" at bounding box center [597, 53] width 24 height 26
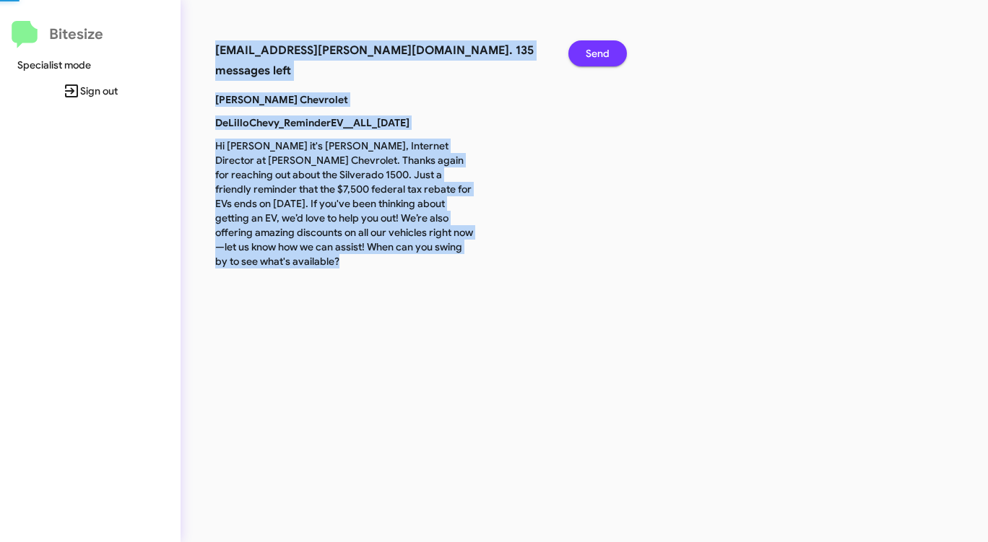
click at [597, 58] on span "Send" at bounding box center [597, 53] width 24 height 26
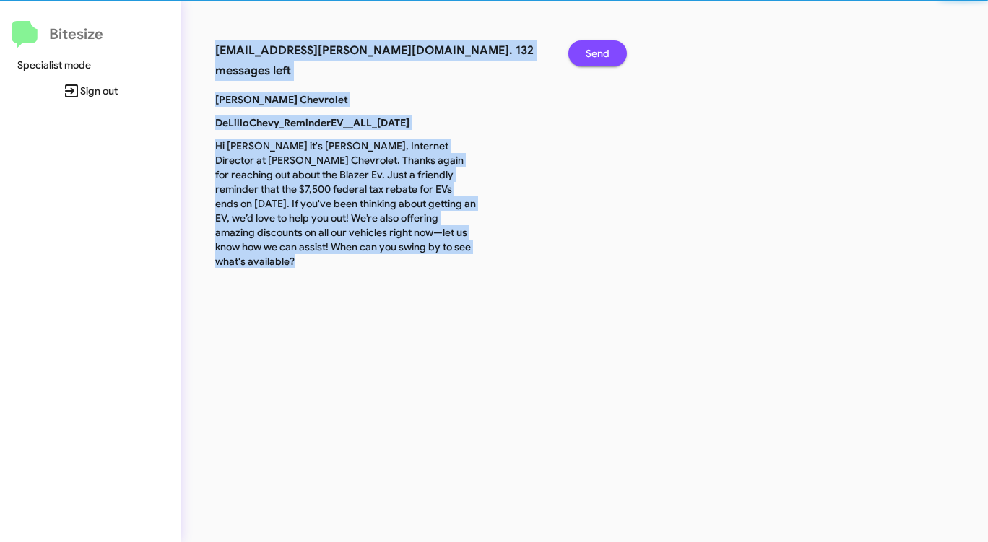
click at [597, 58] on span "Send" at bounding box center [597, 53] width 24 height 26
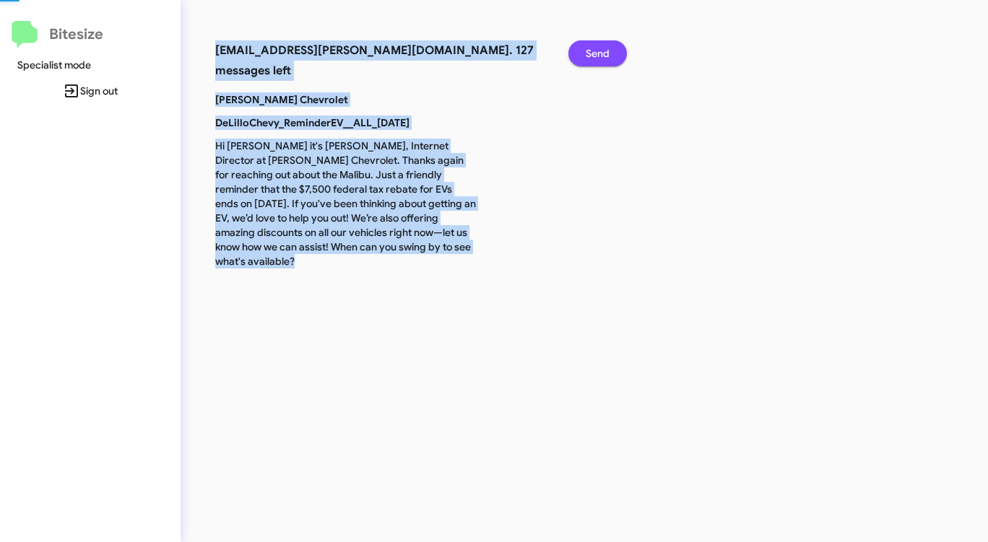
click at [597, 58] on span "Send" at bounding box center [597, 53] width 24 height 26
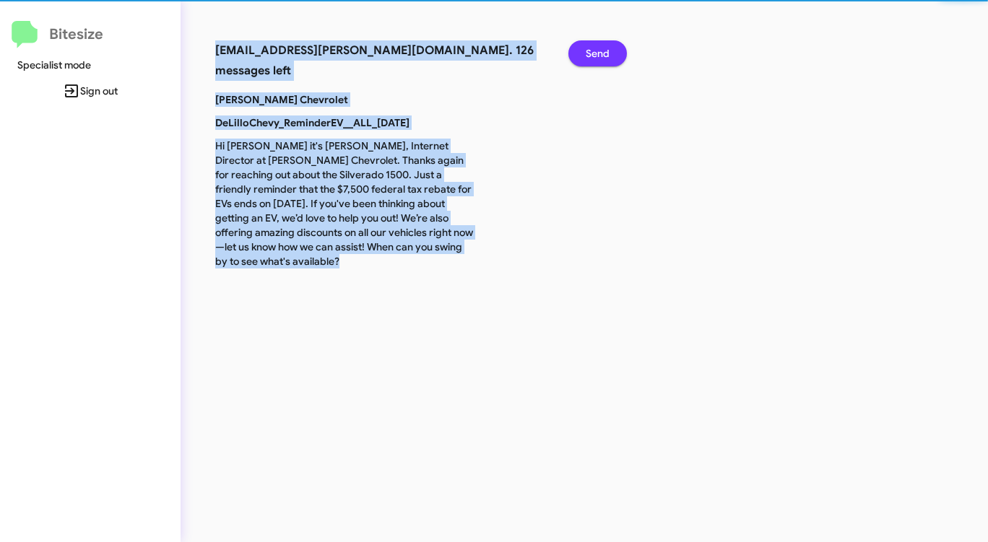
click at [597, 58] on span "Send" at bounding box center [597, 53] width 24 height 26
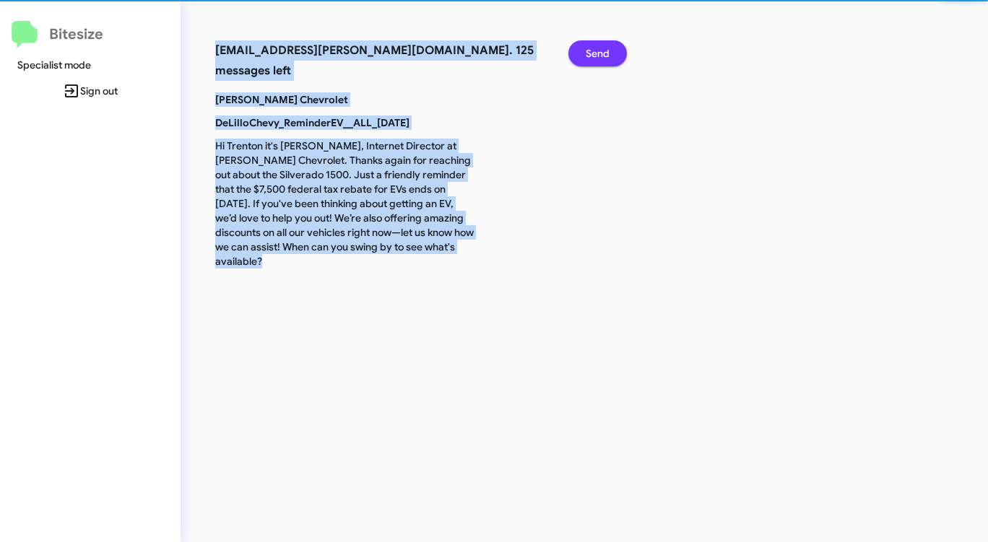
click at [597, 58] on span "Send" at bounding box center [597, 53] width 24 height 26
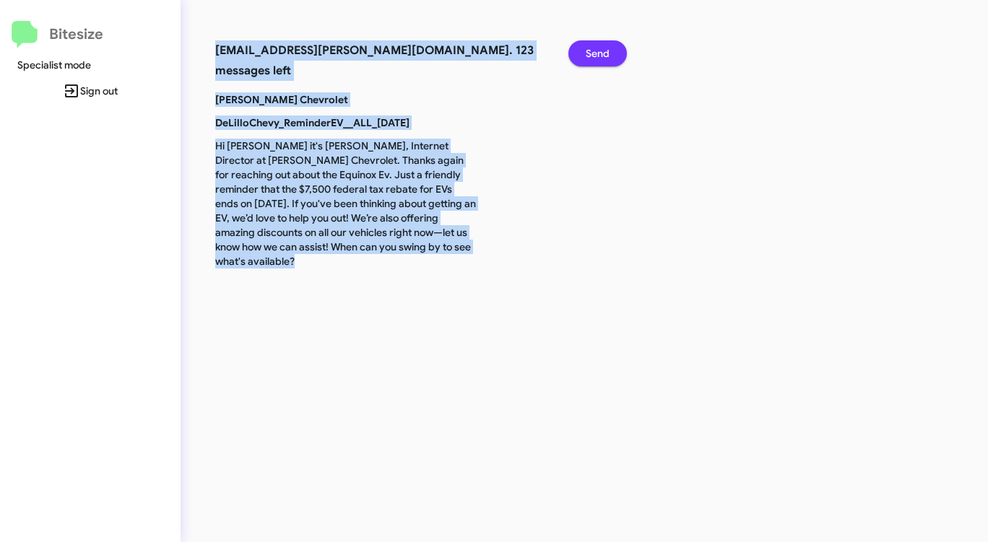
click at [597, 58] on span "Send" at bounding box center [597, 53] width 24 height 26
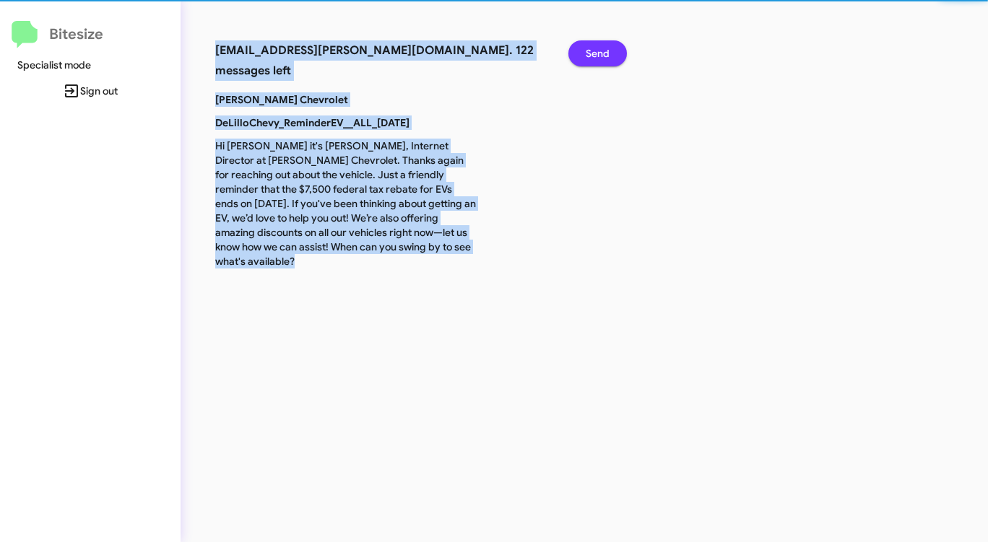
click at [597, 58] on span "Send" at bounding box center [597, 53] width 24 height 26
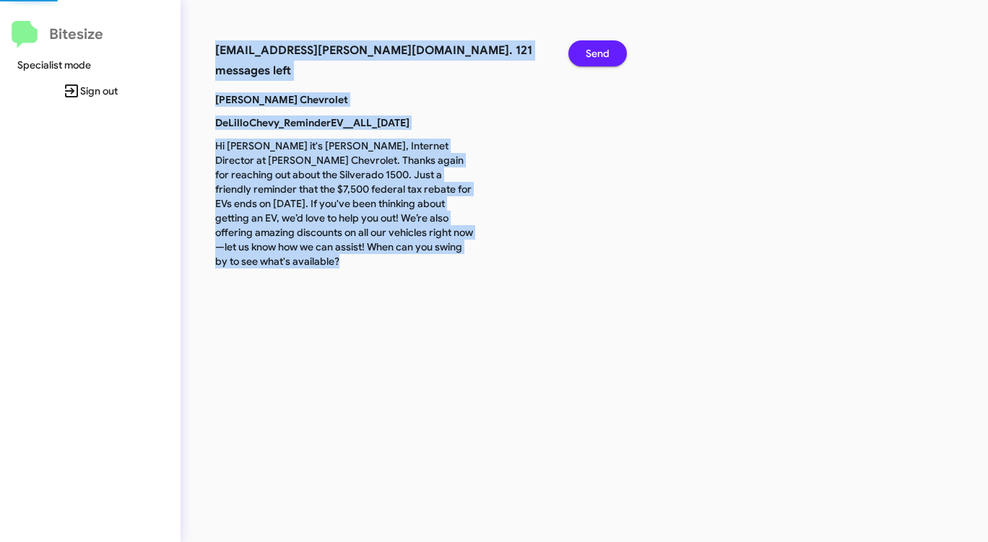
click at [597, 58] on span "Send" at bounding box center [597, 53] width 24 height 26
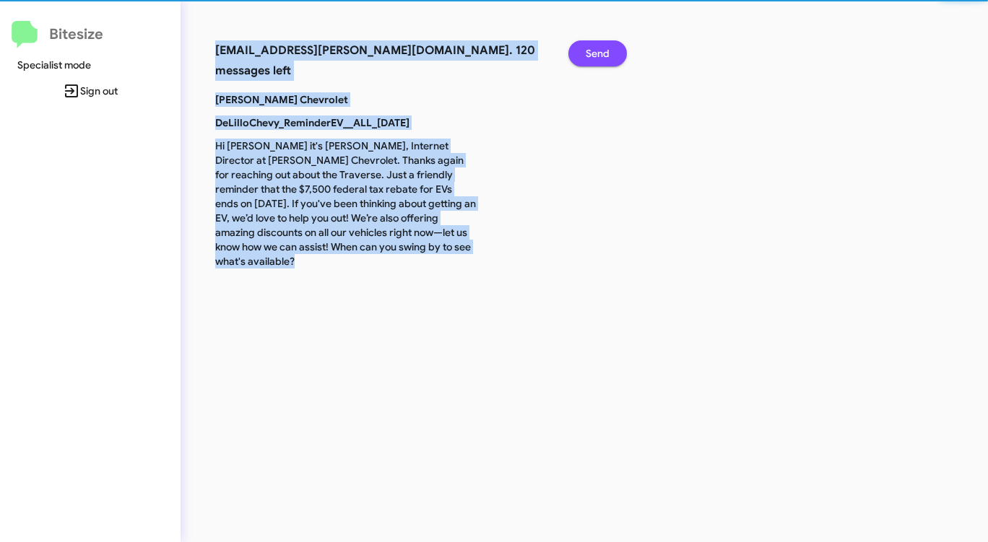
click at [597, 58] on span "Send" at bounding box center [597, 53] width 24 height 26
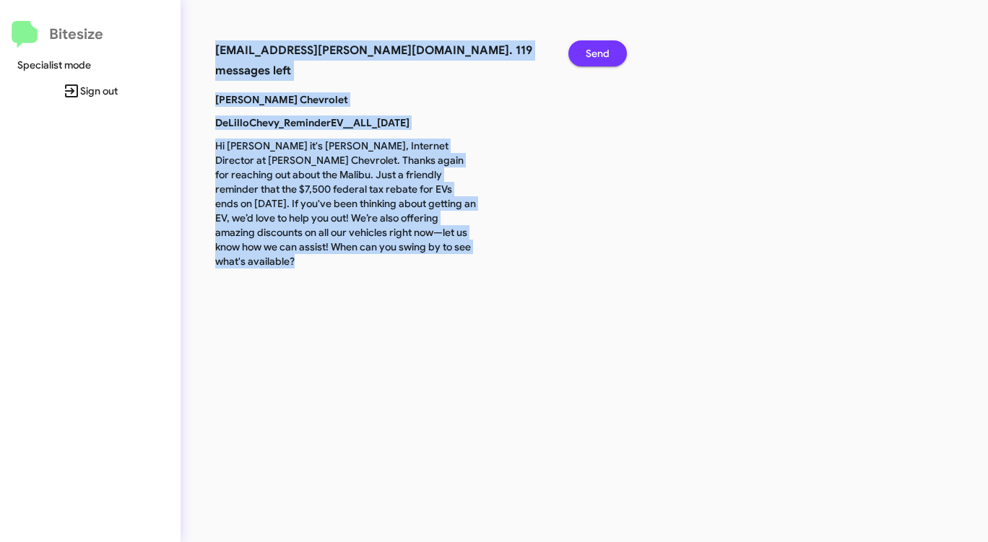
click at [597, 58] on span "Send" at bounding box center [597, 53] width 24 height 26
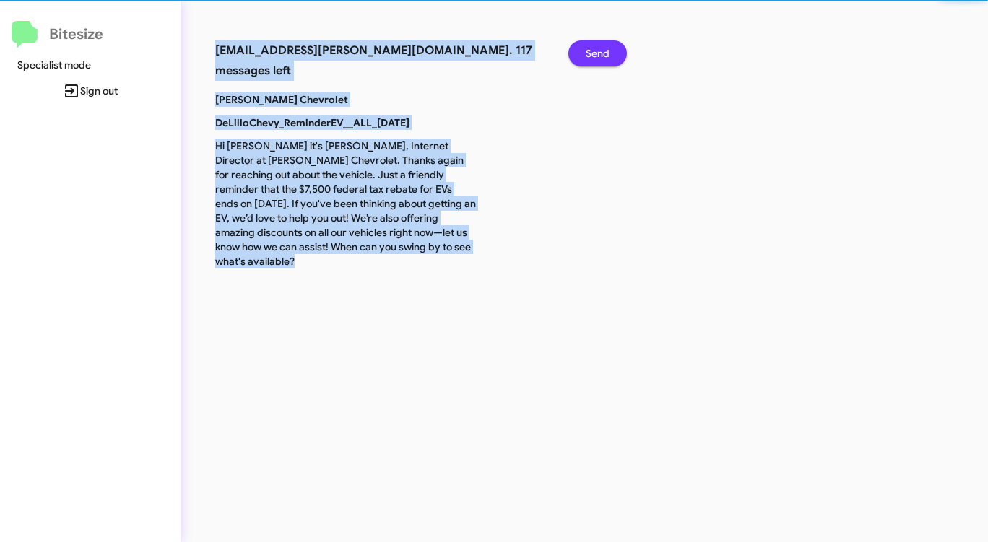
click at [597, 58] on span "Send" at bounding box center [597, 53] width 24 height 26
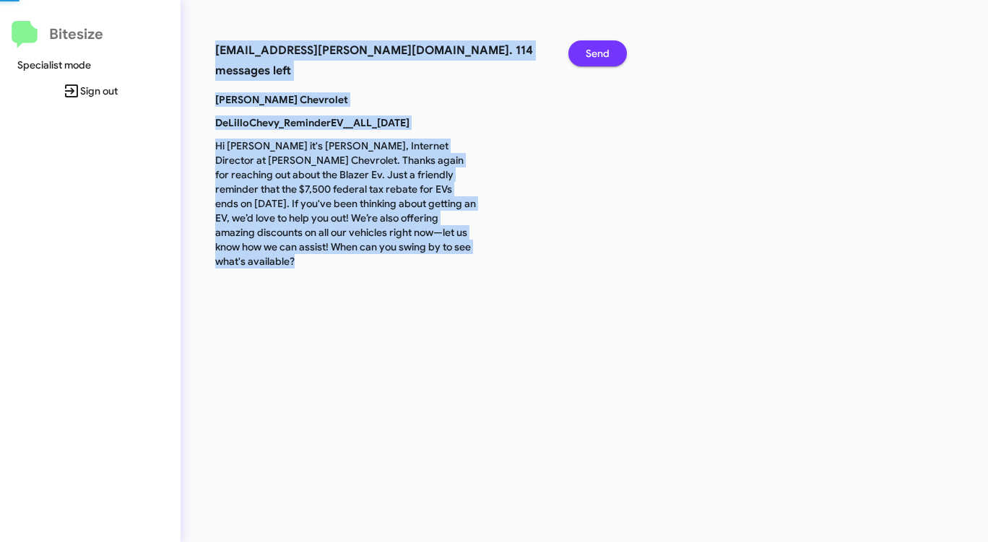
click at [597, 58] on span "Send" at bounding box center [597, 53] width 24 height 26
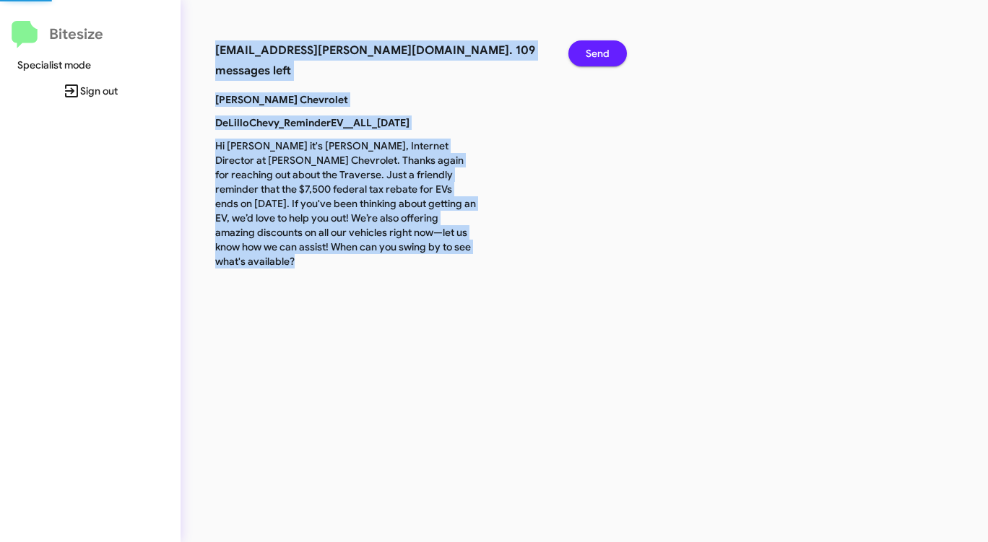
click at [597, 58] on span "Send" at bounding box center [597, 53] width 24 height 26
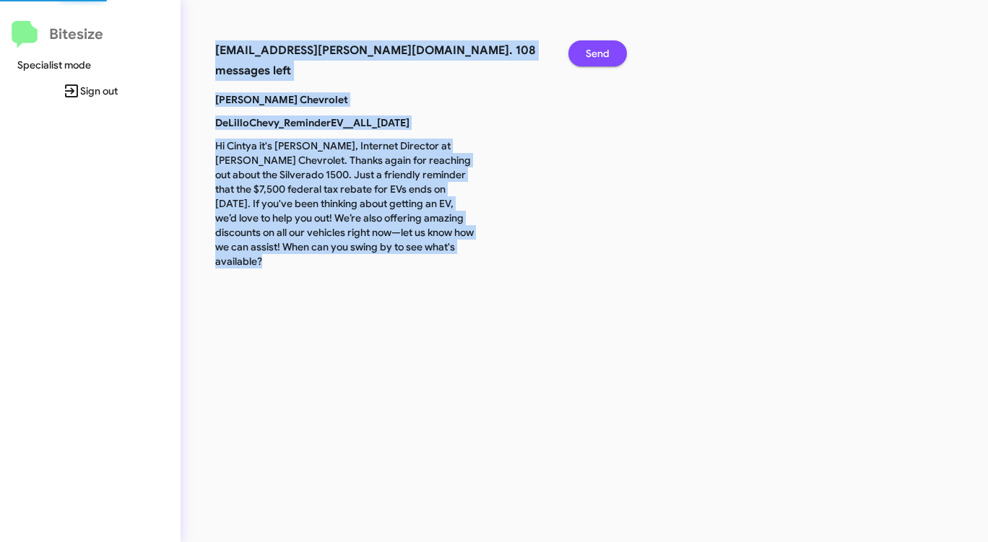
click at [597, 58] on span "Send" at bounding box center [597, 53] width 24 height 26
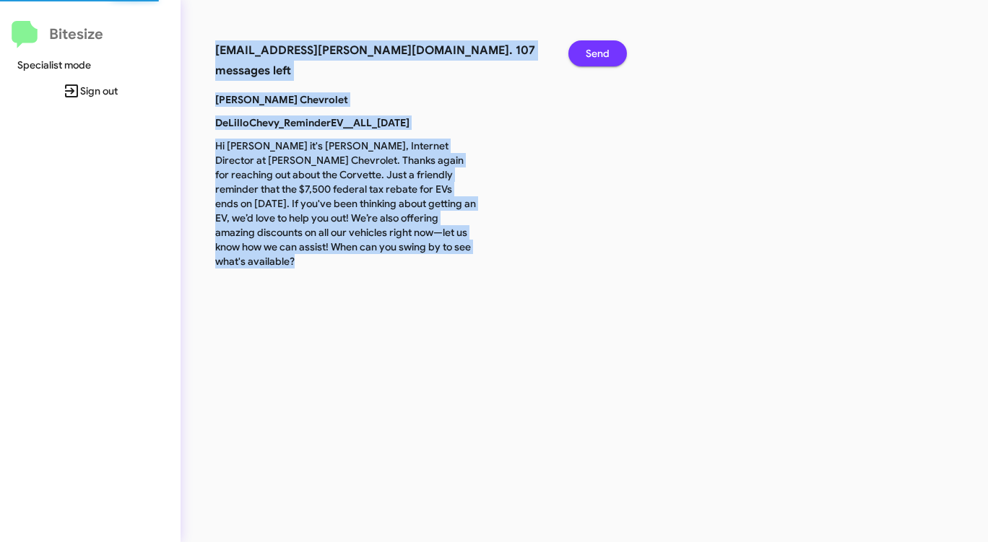
click at [597, 58] on span "Send" at bounding box center [597, 53] width 24 height 26
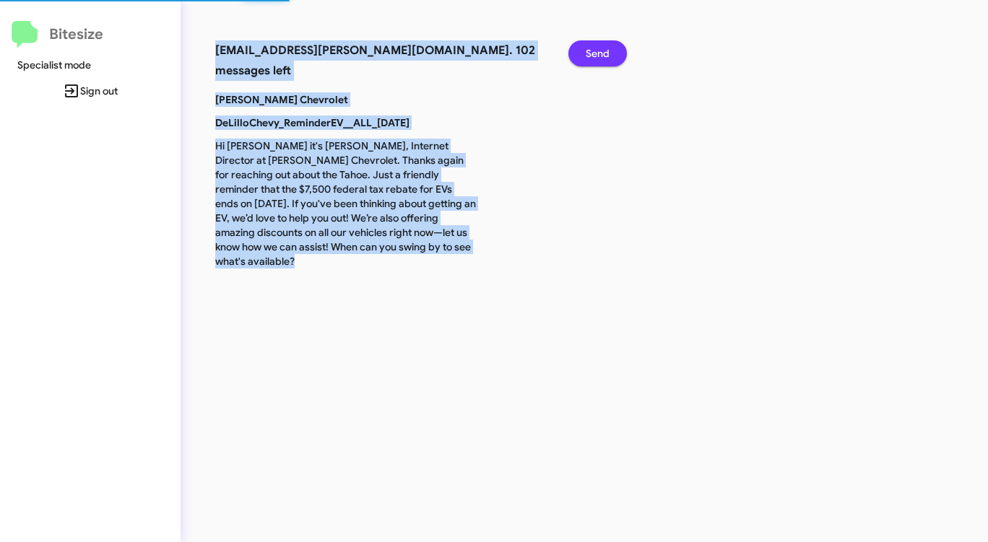
click at [597, 58] on span "Send" at bounding box center [597, 53] width 24 height 26
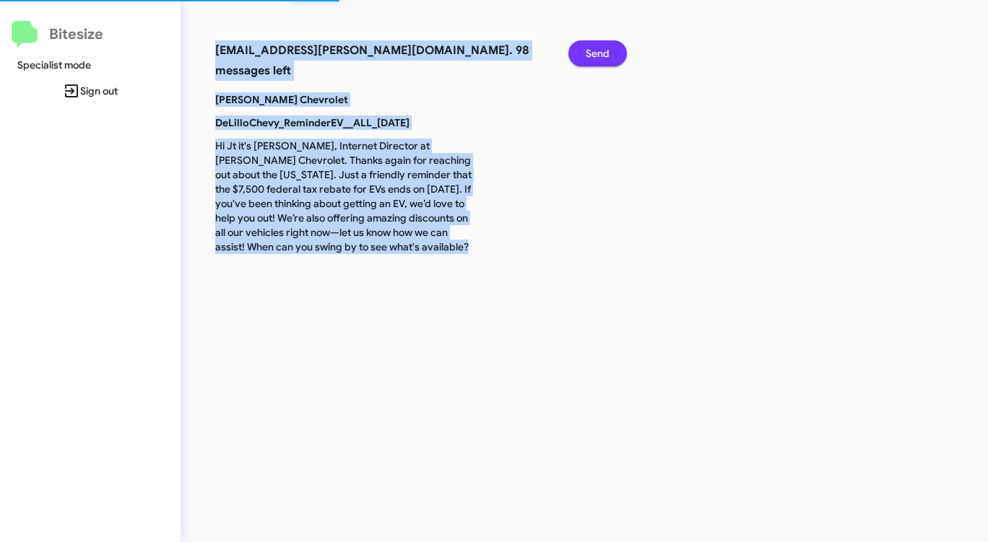
click at [597, 58] on span "Send" at bounding box center [597, 53] width 24 height 26
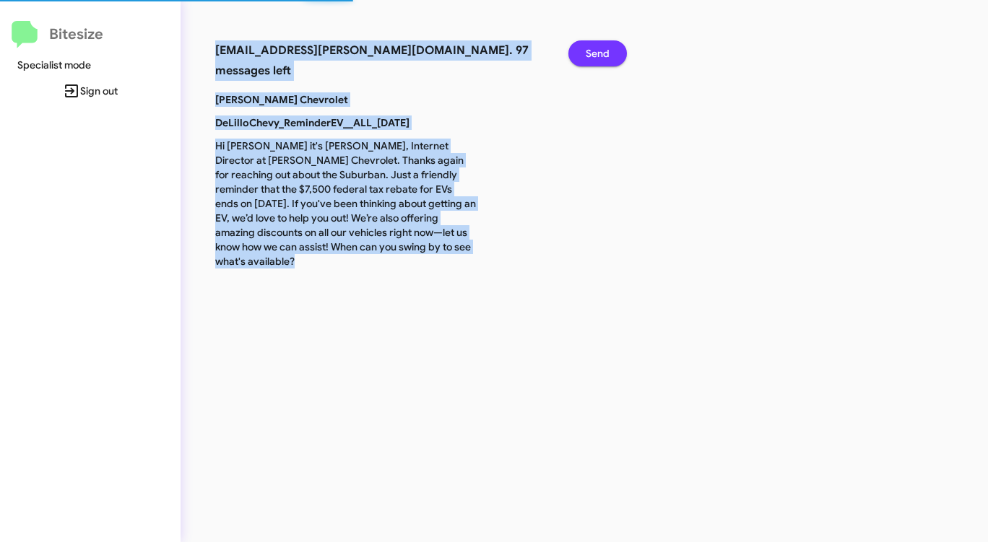
click at [597, 58] on span "Send" at bounding box center [597, 53] width 24 height 26
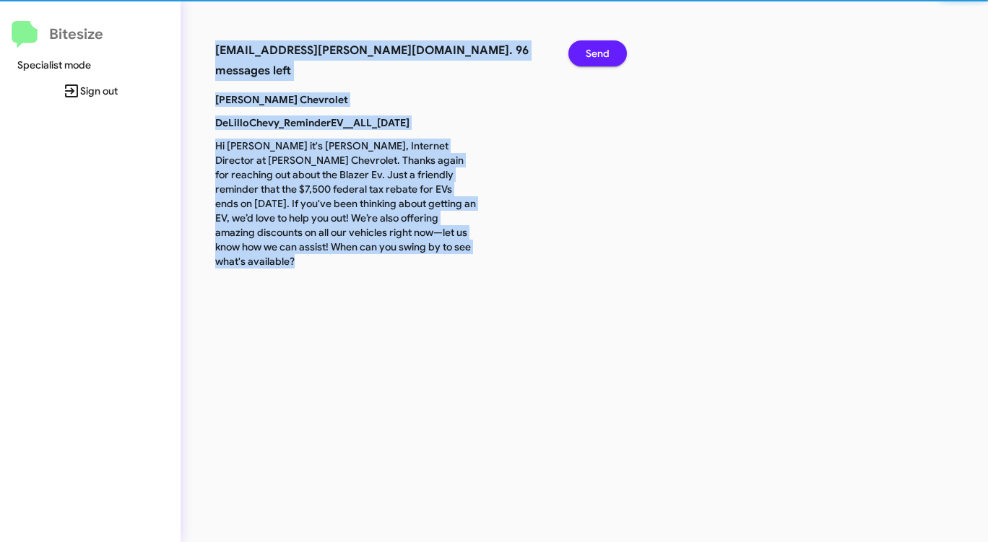
click at [597, 58] on span "Send" at bounding box center [597, 53] width 24 height 26
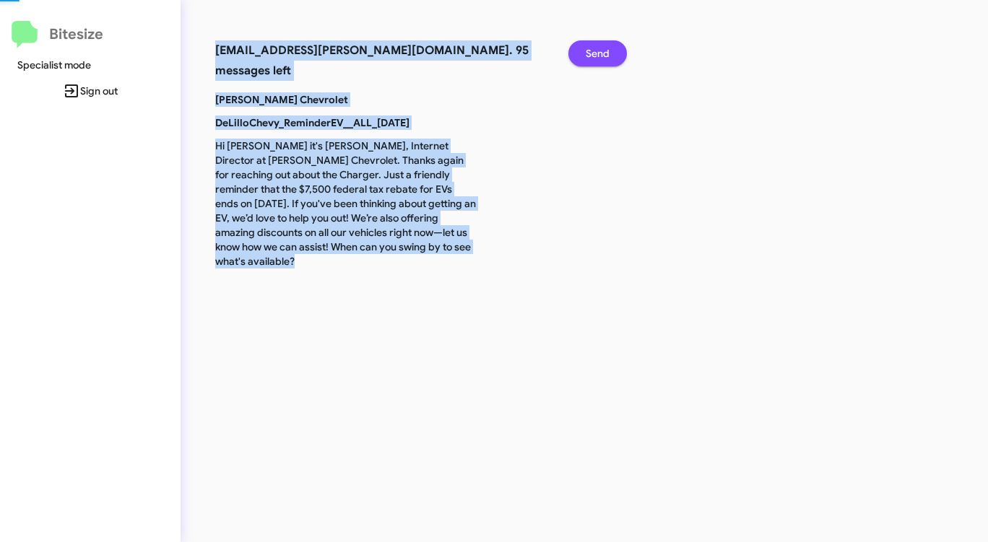
click at [597, 58] on span "Send" at bounding box center [597, 53] width 24 height 26
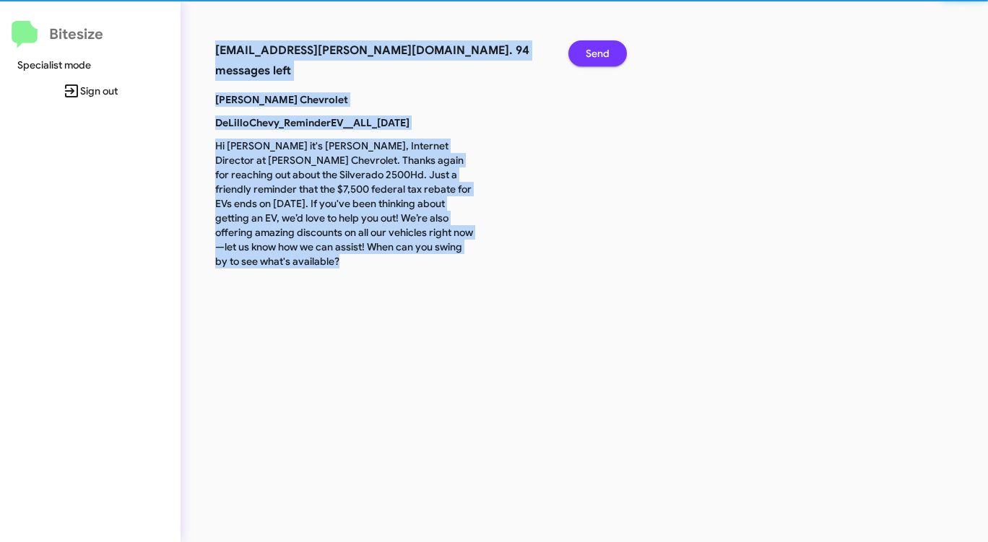
click at [597, 58] on span "Send" at bounding box center [597, 53] width 24 height 26
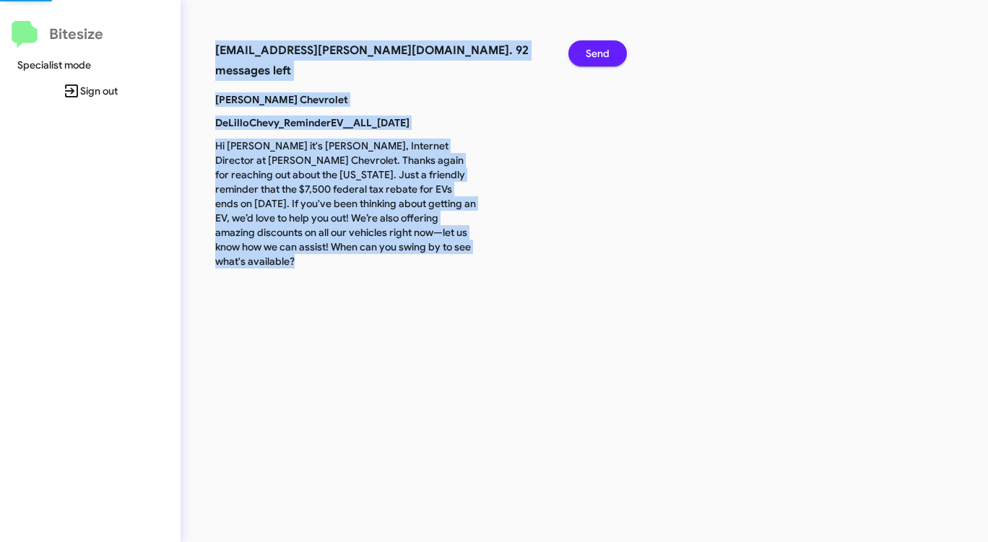
click at [597, 58] on span "Send" at bounding box center [597, 53] width 24 height 26
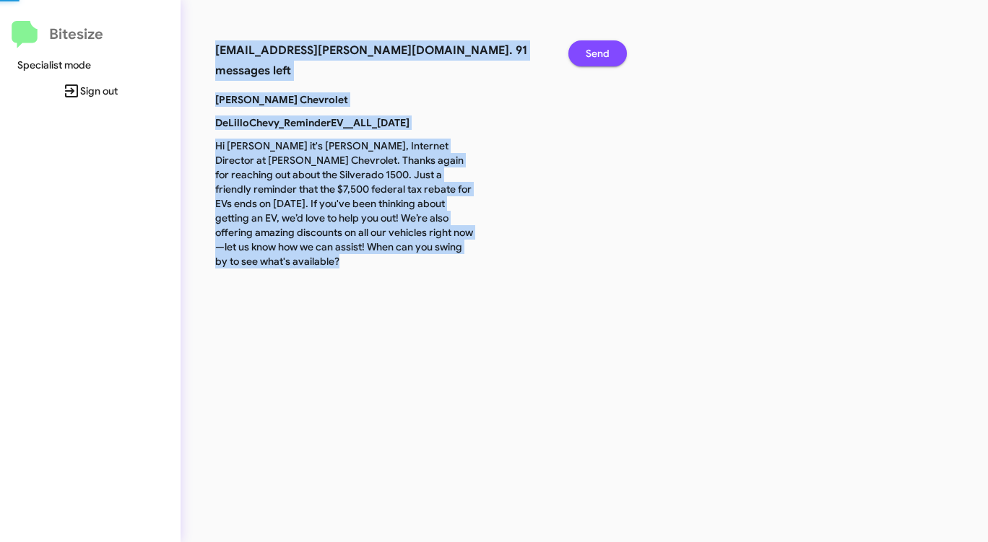
click at [597, 58] on span "Send" at bounding box center [597, 53] width 24 height 26
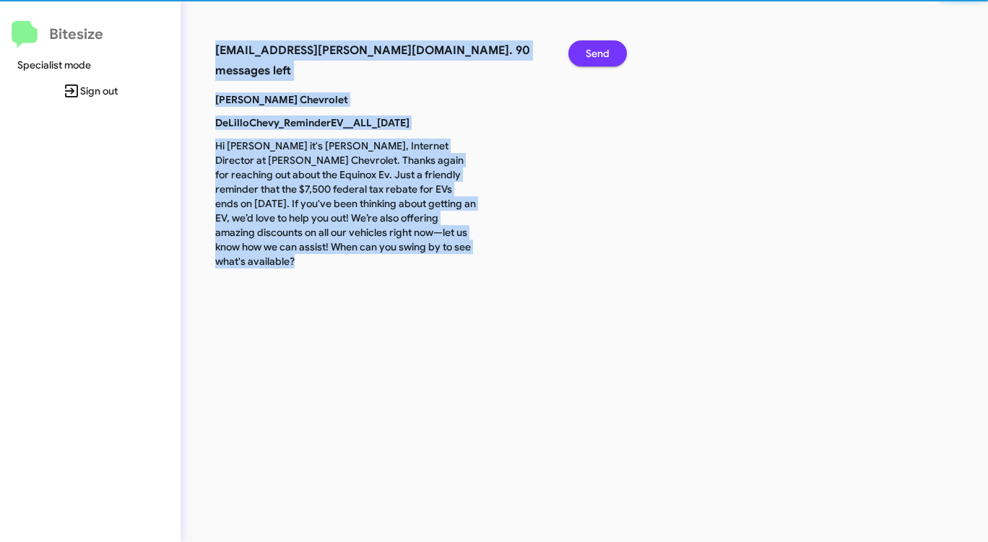
click at [597, 58] on span "Send" at bounding box center [597, 53] width 24 height 26
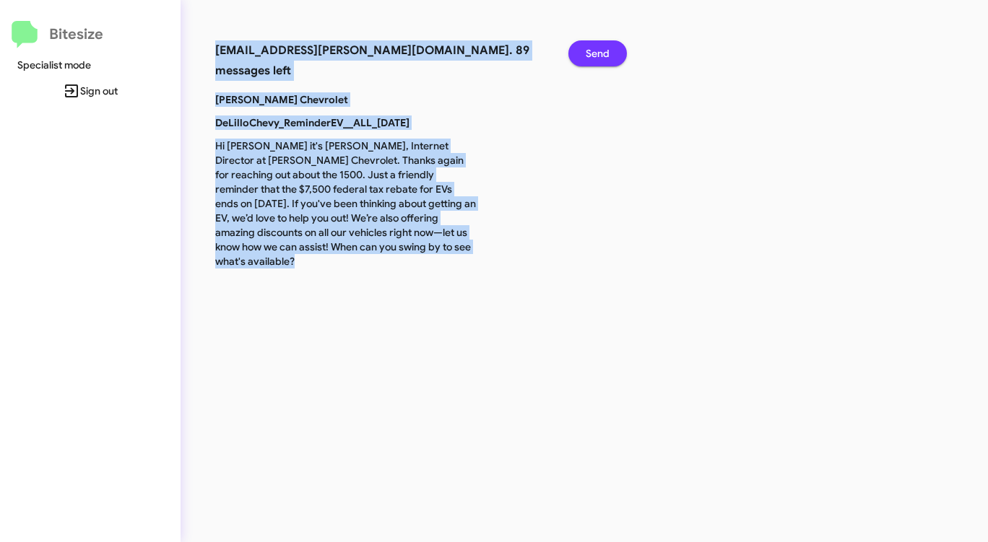
click at [597, 58] on span "Send" at bounding box center [597, 53] width 24 height 26
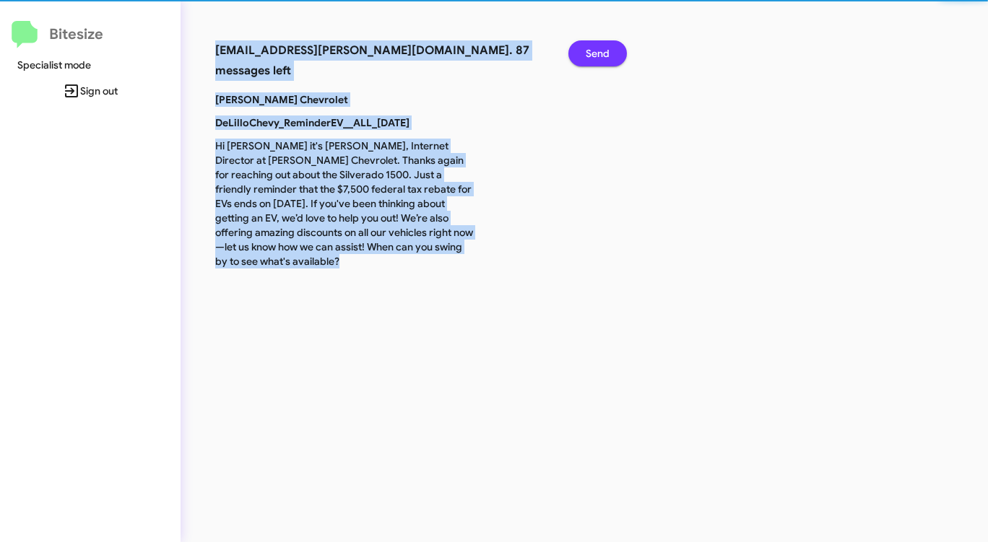
click at [597, 58] on span "Send" at bounding box center [597, 53] width 24 height 26
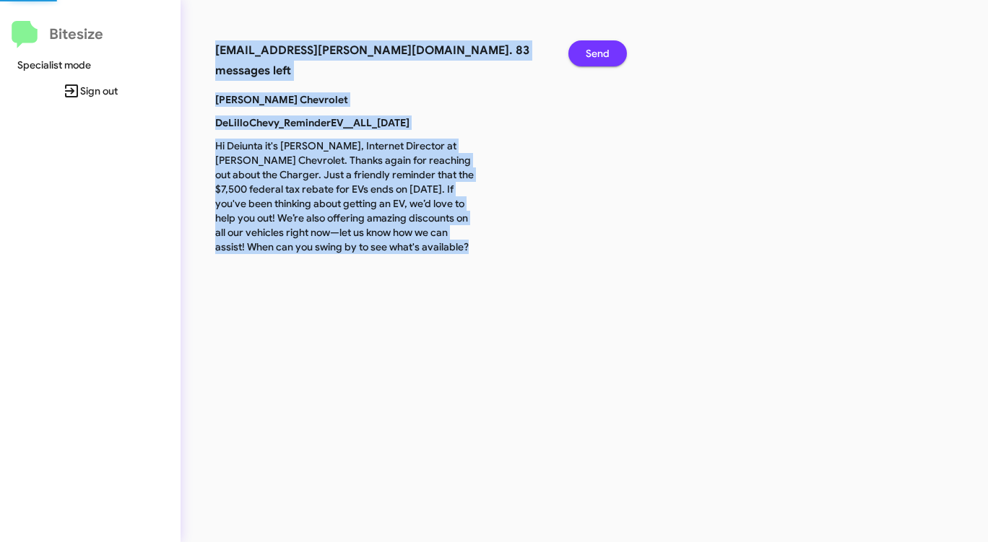
click at [597, 58] on span "Send" at bounding box center [597, 53] width 24 height 26
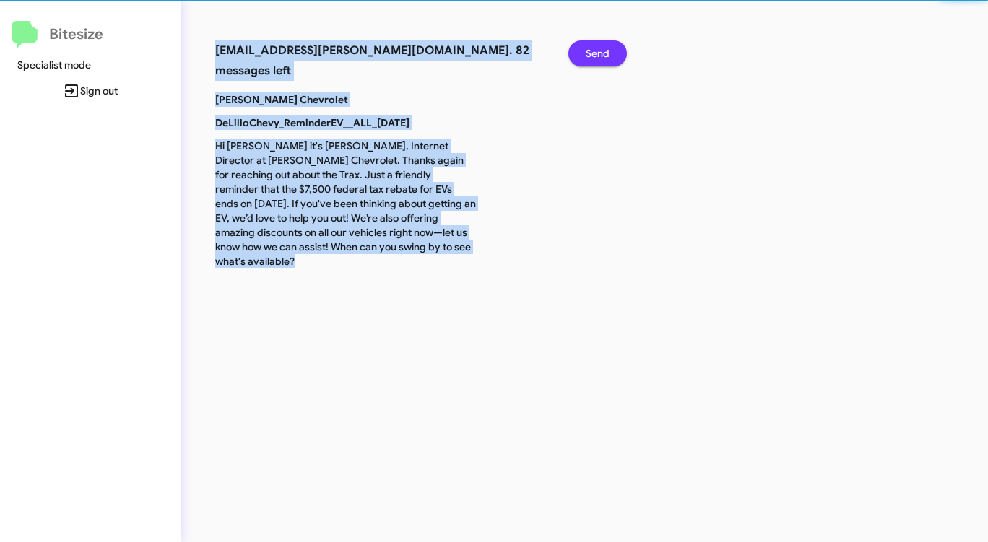
click at [597, 58] on span "Send" at bounding box center [597, 53] width 24 height 26
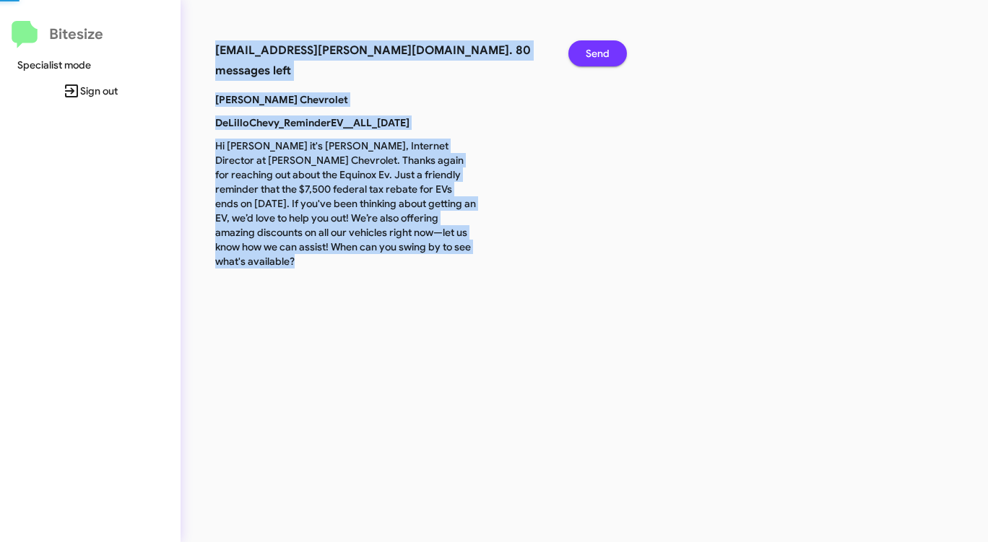
click at [597, 58] on span "Send" at bounding box center [597, 53] width 24 height 26
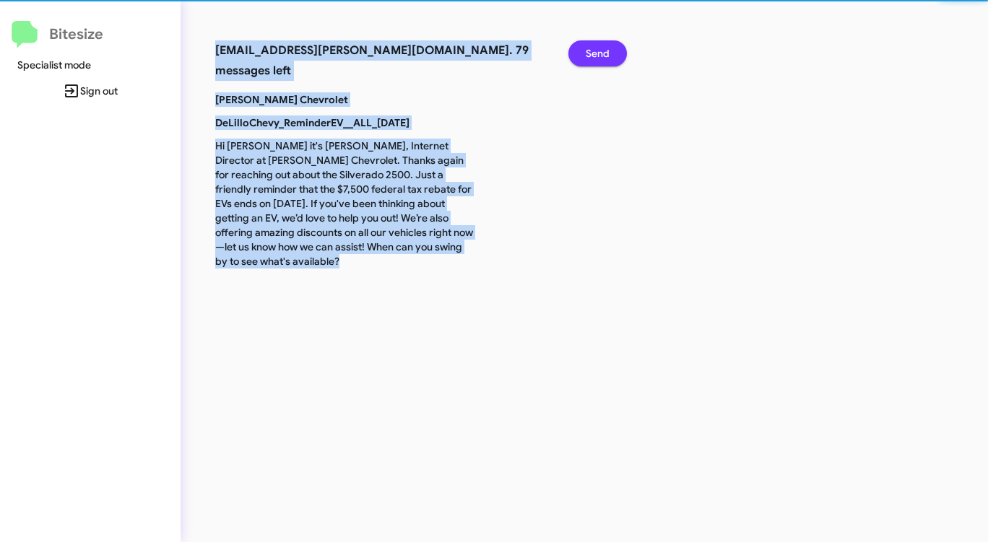
click at [597, 58] on span "Send" at bounding box center [597, 53] width 24 height 26
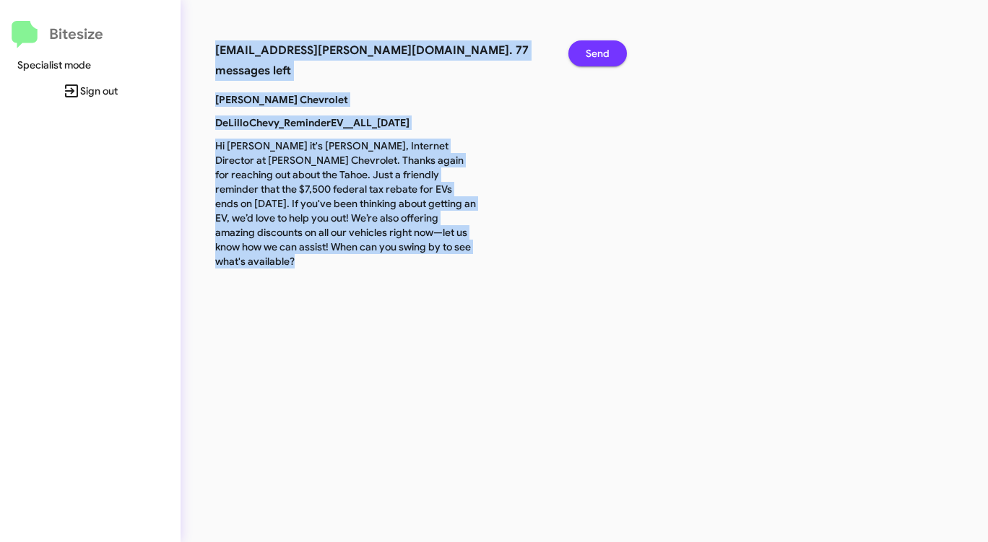
click at [597, 58] on span "Send" at bounding box center [597, 53] width 24 height 26
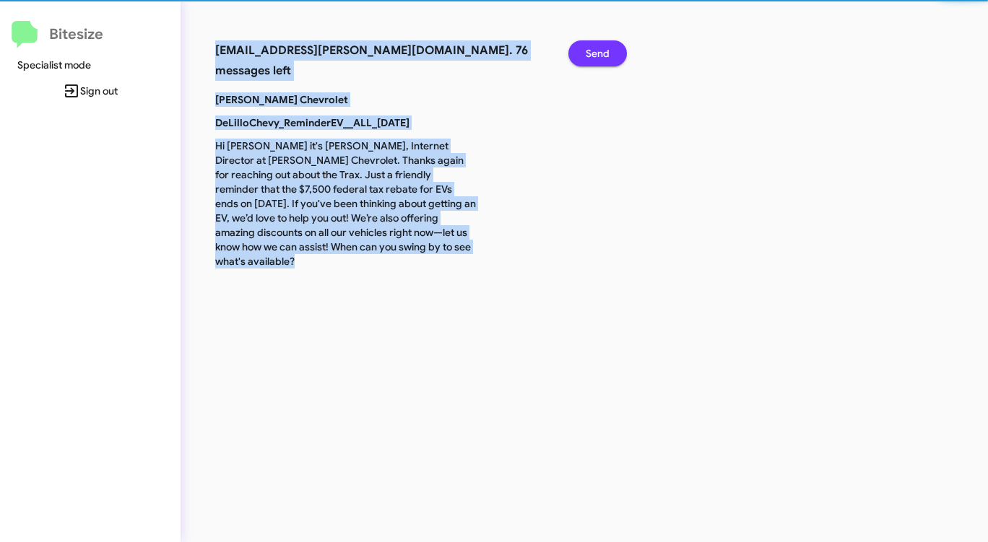
click at [597, 58] on span "Send" at bounding box center [597, 53] width 24 height 26
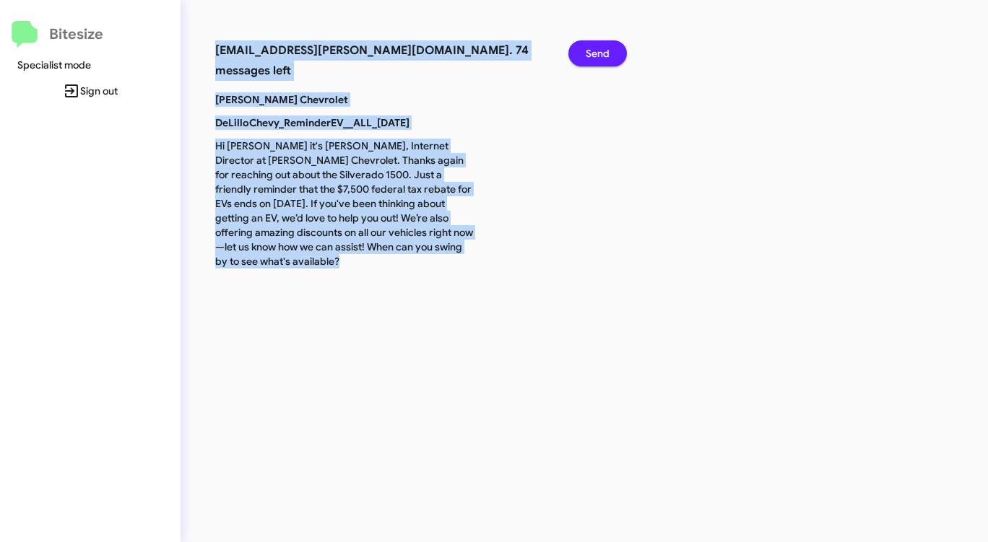
click at [597, 58] on span "Send" at bounding box center [597, 53] width 24 height 26
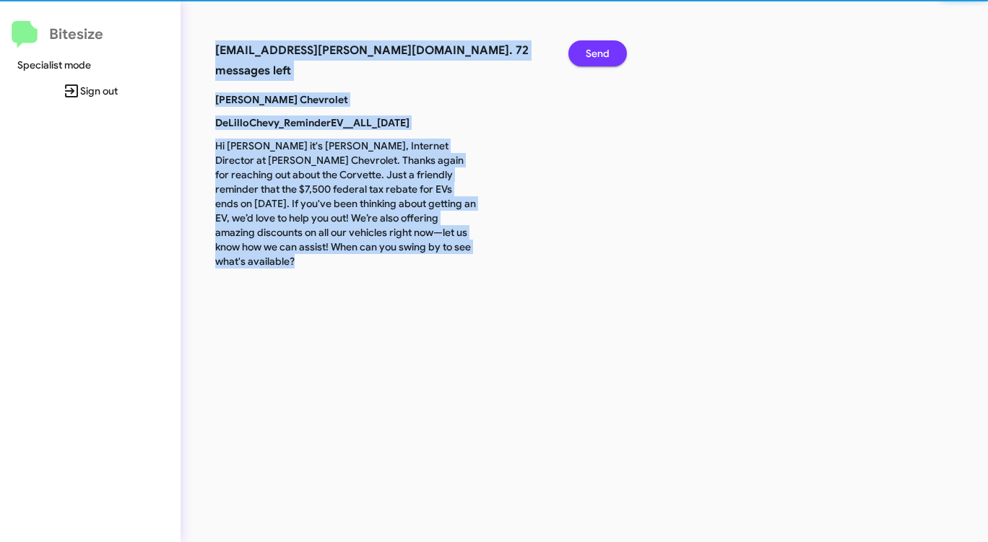
click at [597, 58] on span "Send" at bounding box center [597, 53] width 24 height 26
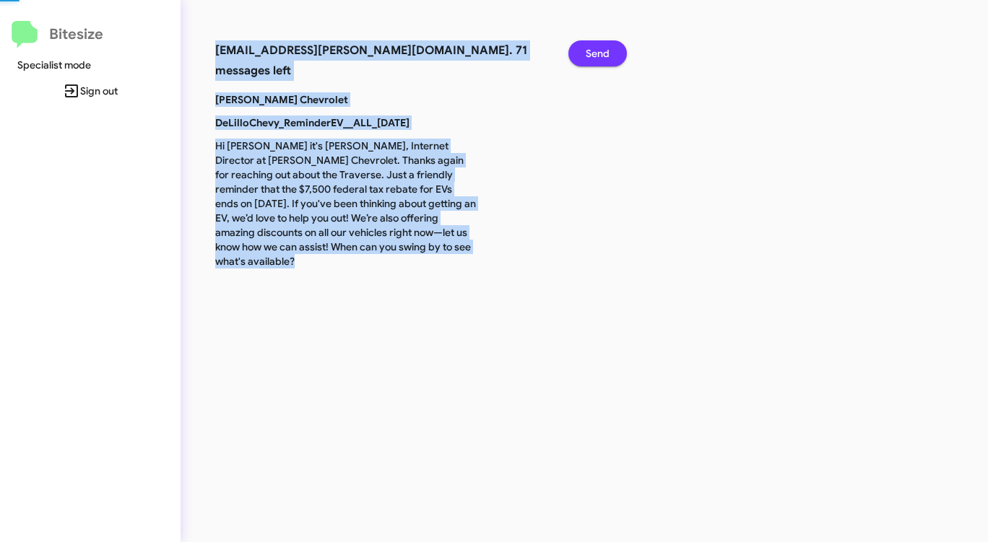
click at [597, 58] on span "Send" at bounding box center [597, 53] width 24 height 26
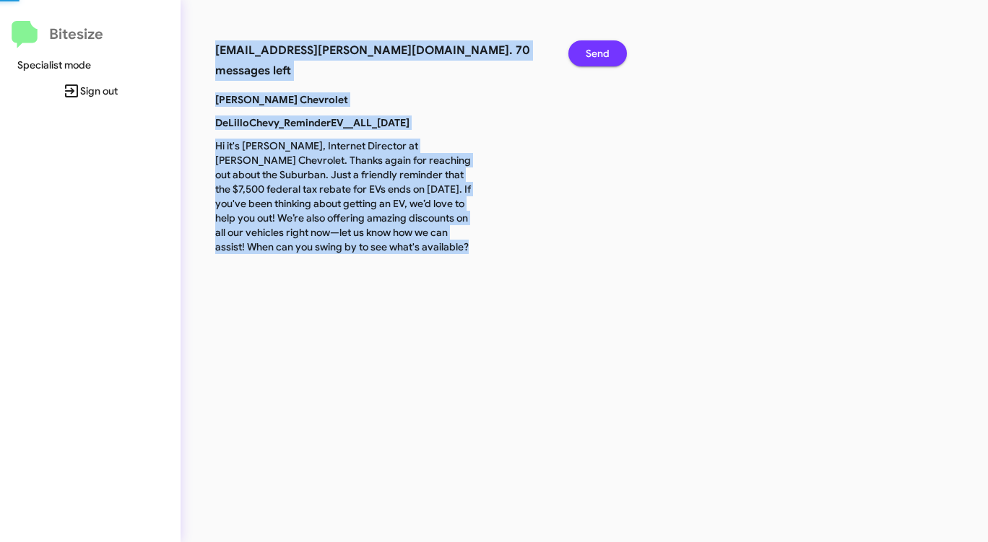
click at [597, 58] on span "Send" at bounding box center [597, 53] width 24 height 26
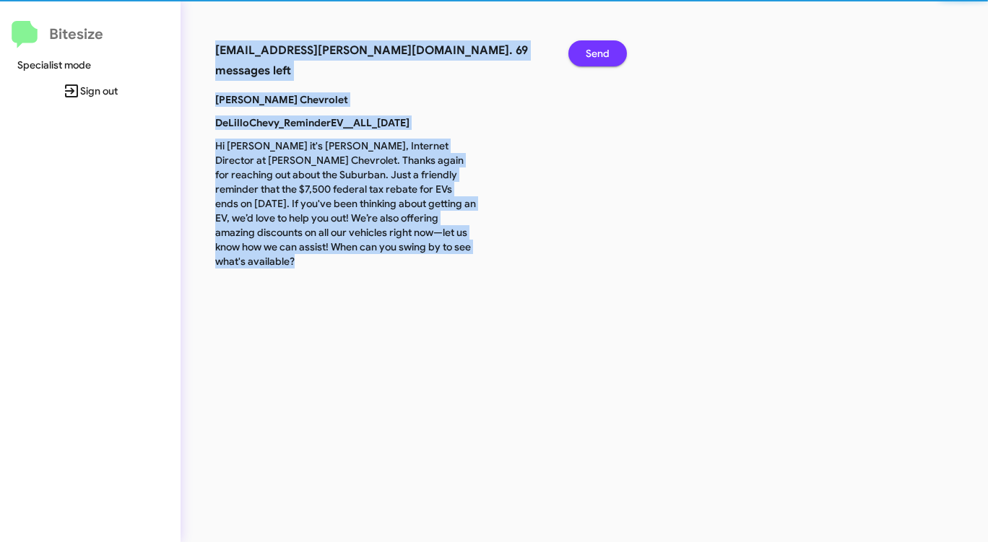
click at [597, 58] on span "Send" at bounding box center [597, 53] width 24 height 26
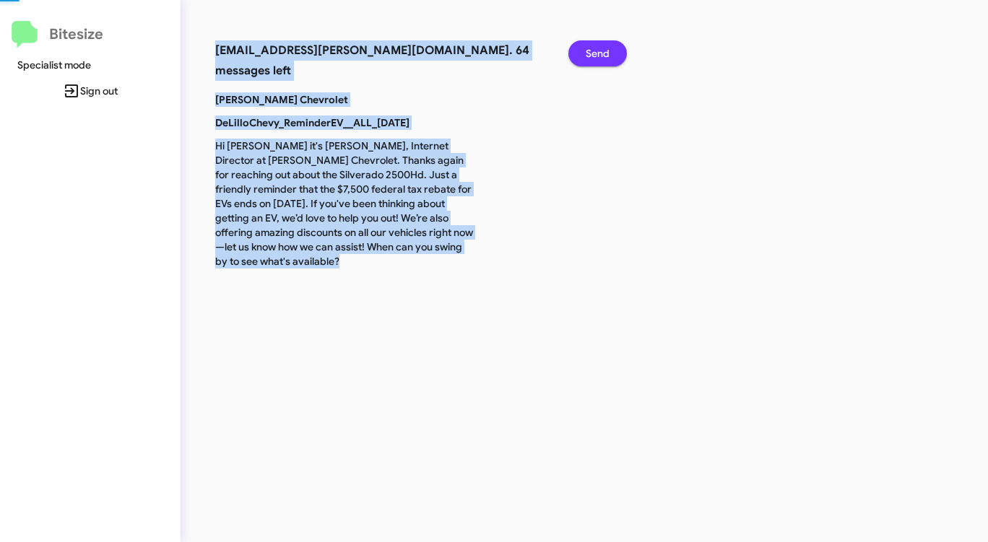
click at [597, 58] on span "Send" at bounding box center [597, 53] width 24 height 26
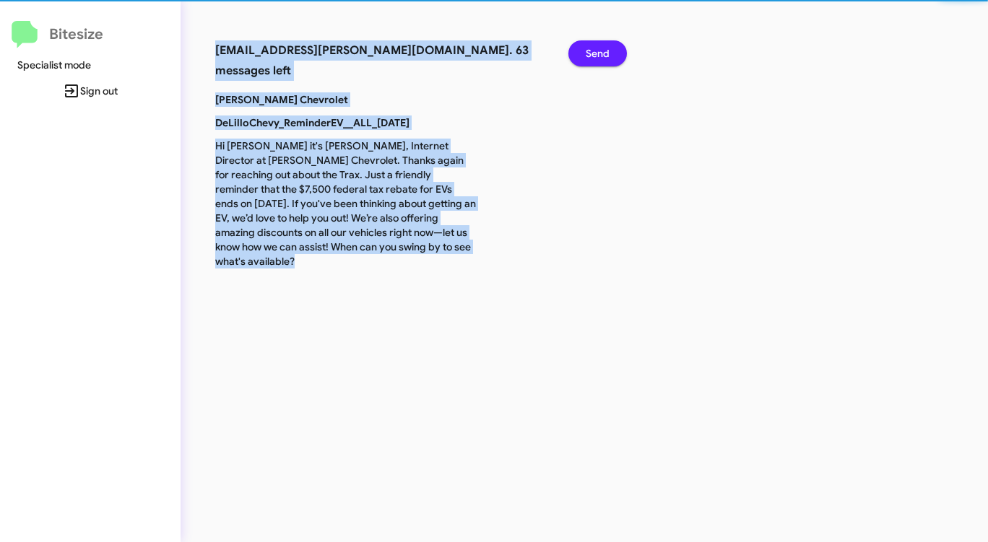
click at [597, 58] on span "Send" at bounding box center [597, 53] width 24 height 26
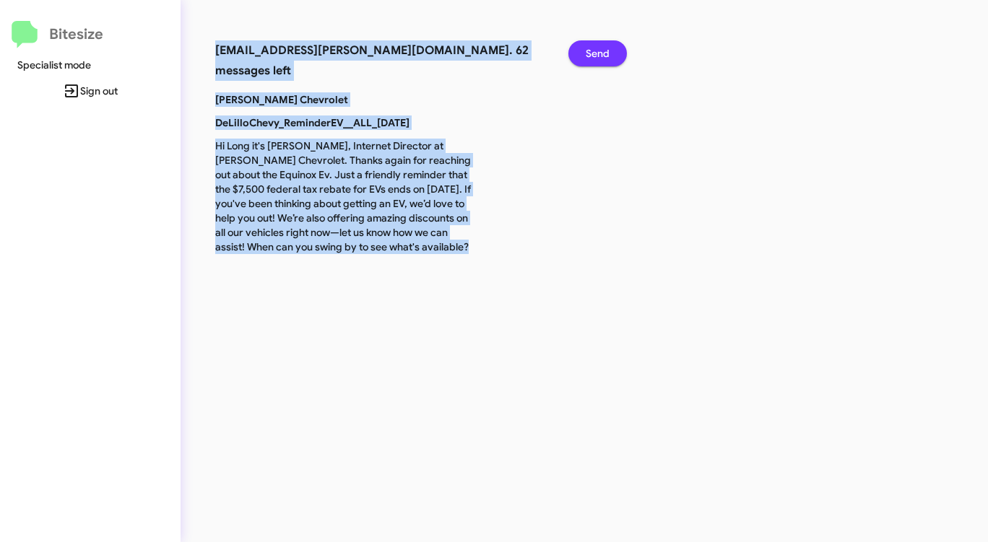
click at [597, 58] on span "Send" at bounding box center [597, 53] width 24 height 26
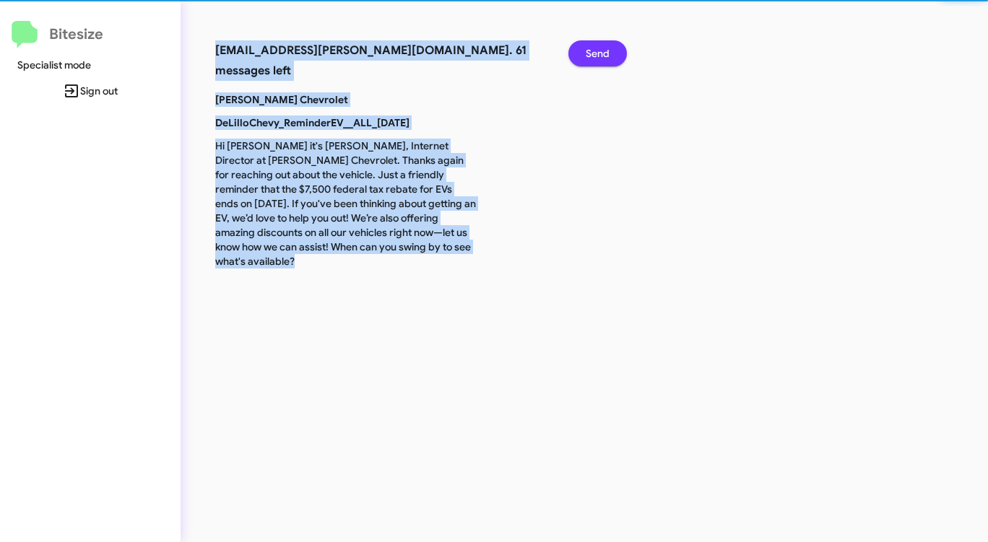
click at [597, 58] on span "Send" at bounding box center [597, 53] width 24 height 26
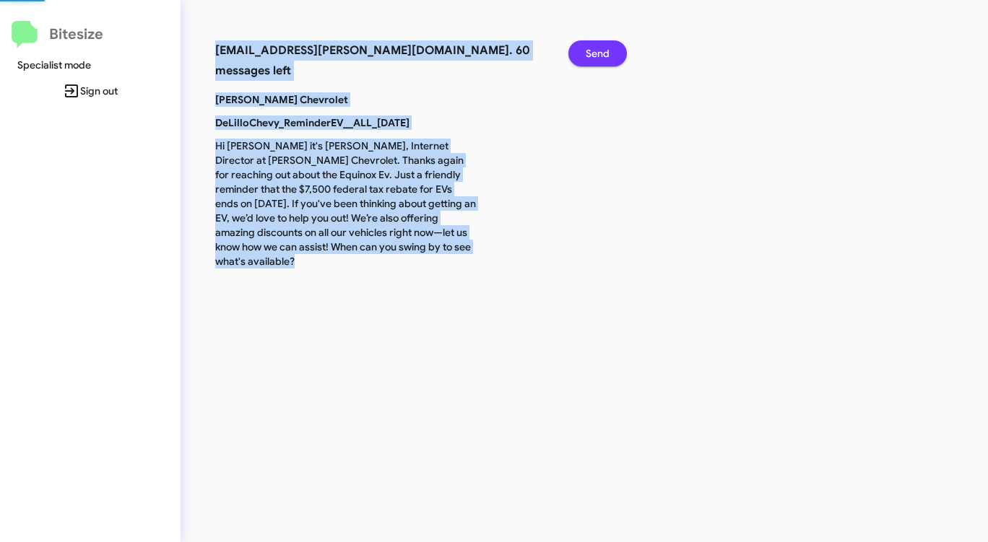
click at [597, 58] on span "Send" at bounding box center [597, 53] width 24 height 26
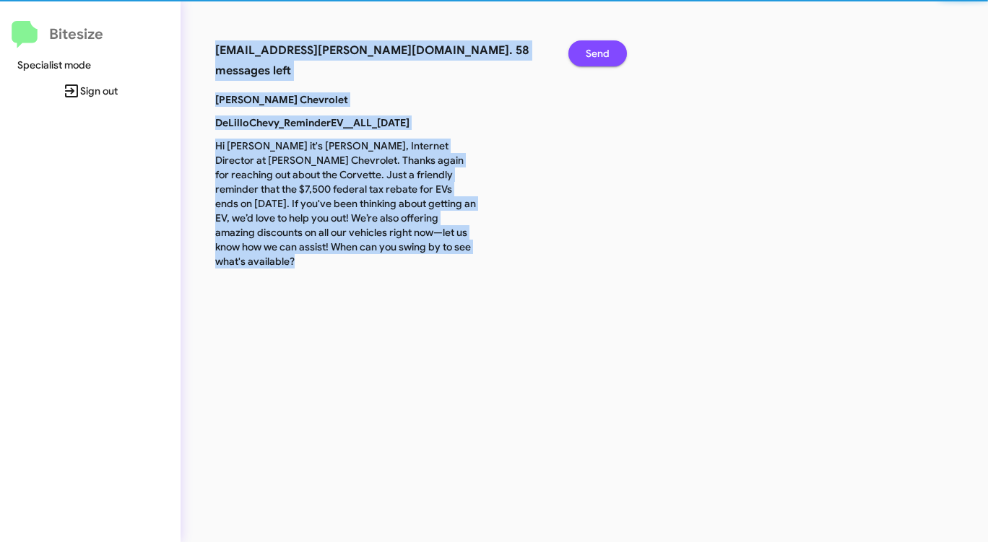
click at [597, 58] on span "Send" at bounding box center [597, 53] width 24 height 26
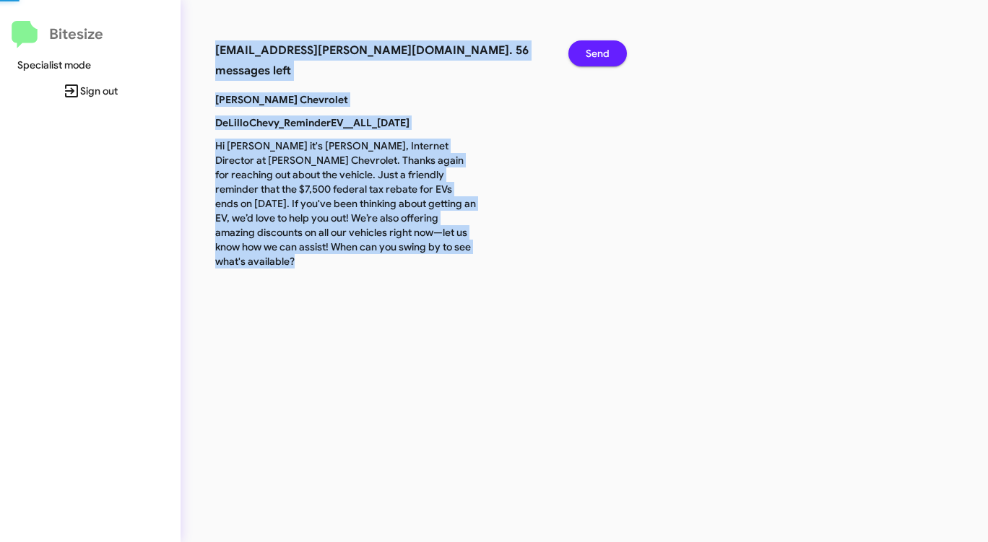
click at [597, 58] on span "Send" at bounding box center [597, 53] width 24 height 26
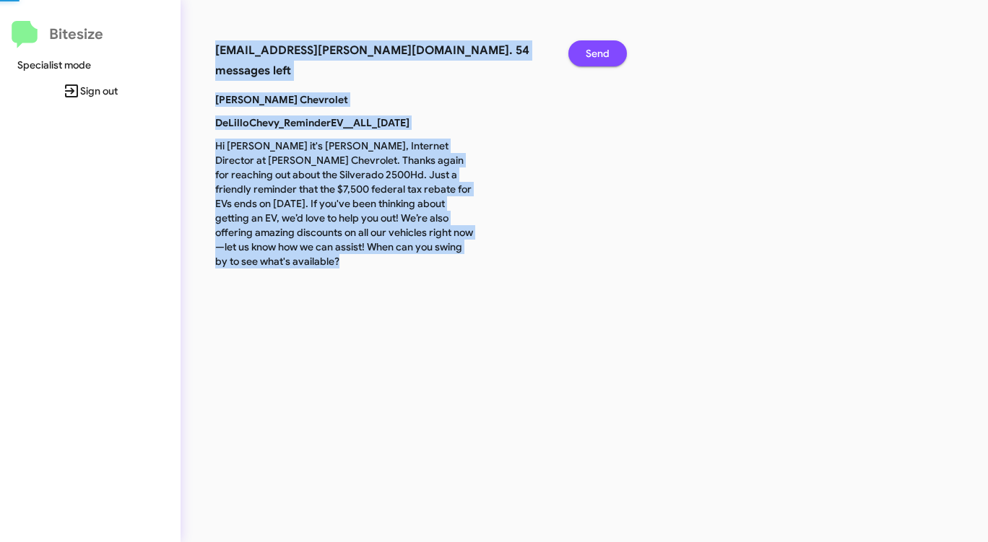
click at [597, 58] on span "Send" at bounding box center [597, 53] width 24 height 26
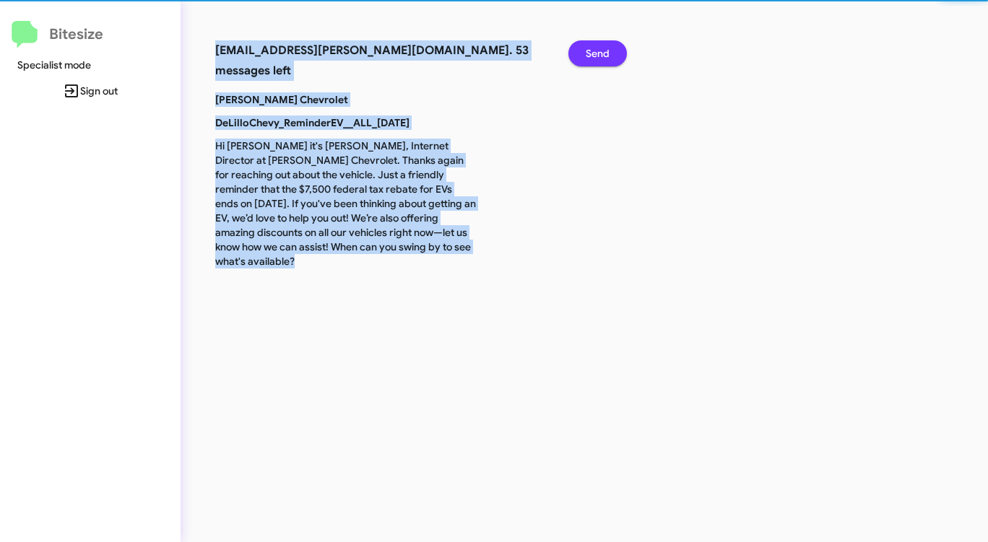
click at [597, 58] on span "Send" at bounding box center [597, 53] width 24 height 26
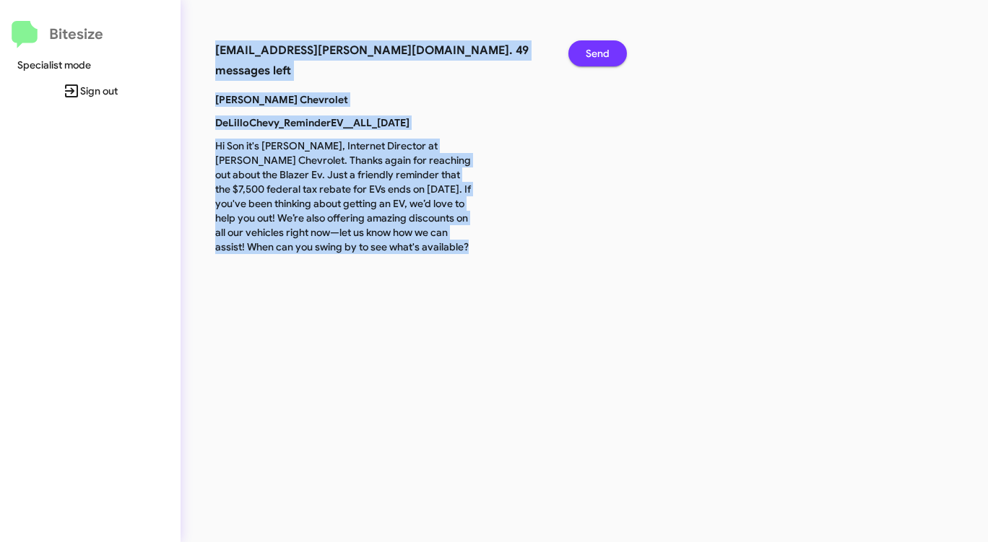
click at [597, 58] on span "Send" at bounding box center [597, 53] width 24 height 26
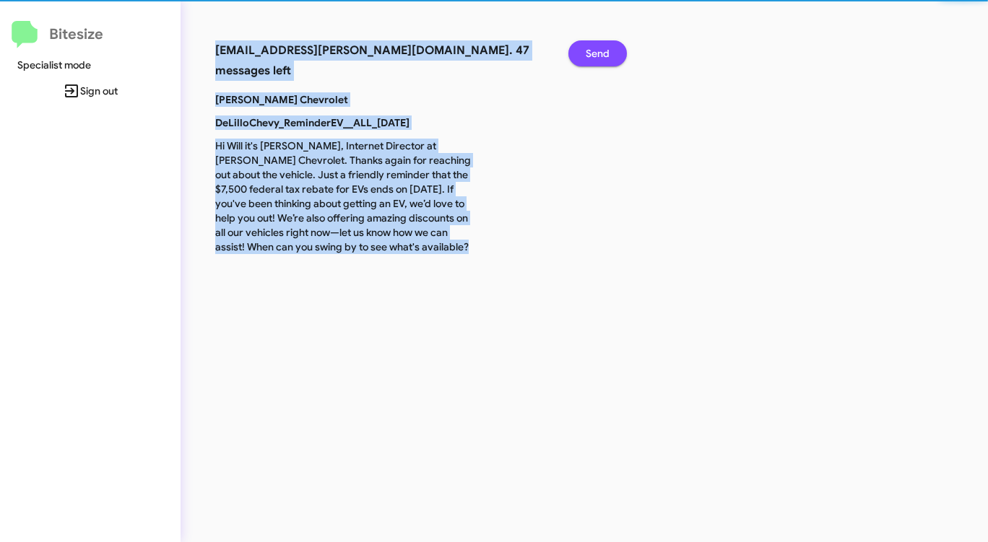
click at [597, 58] on span "Send" at bounding box center [597, 53] width 24 height 26
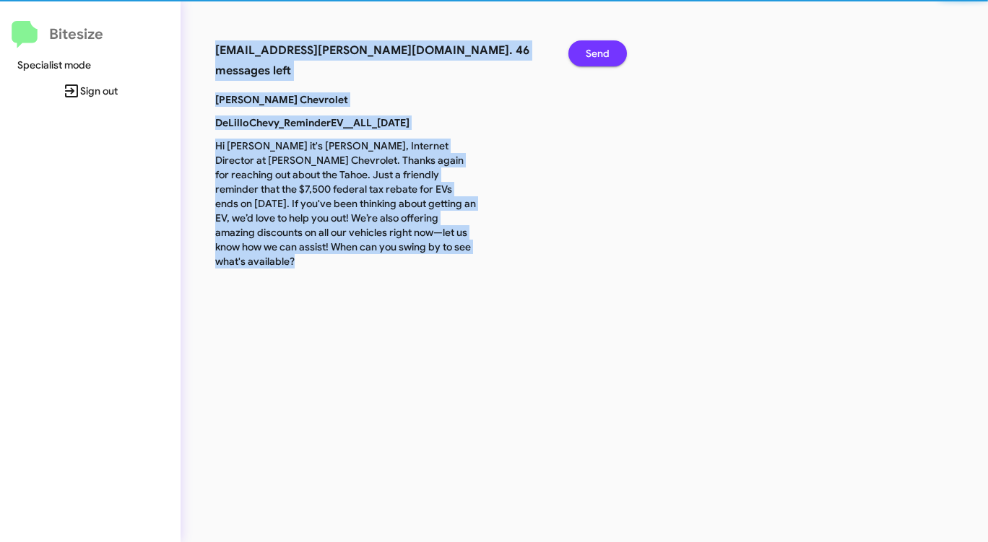
click at [597, 58] on span "Send" at bounding box center [597, 53] width 24 height 26
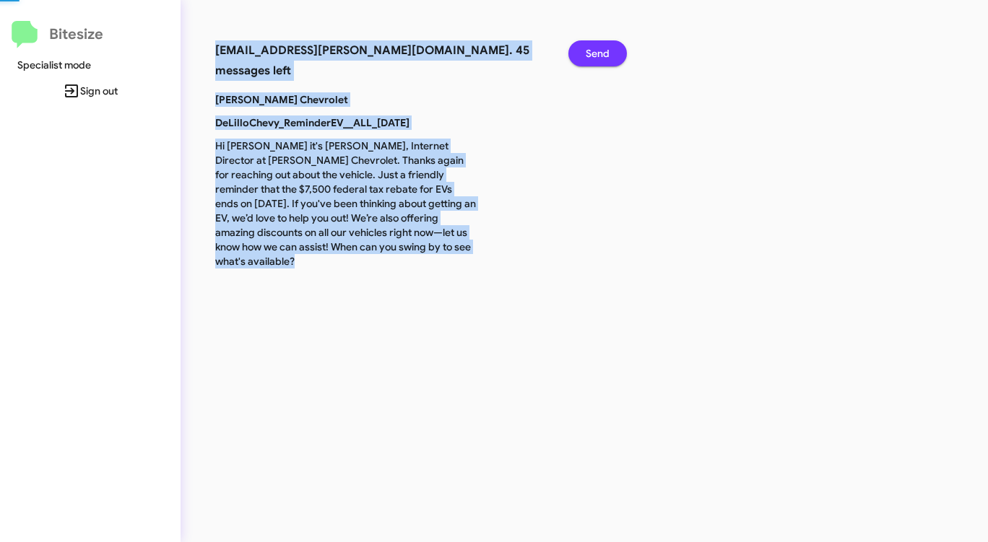
click at [597, 58] on span "Send" at bounding box center [597, 53] width 24 height 26
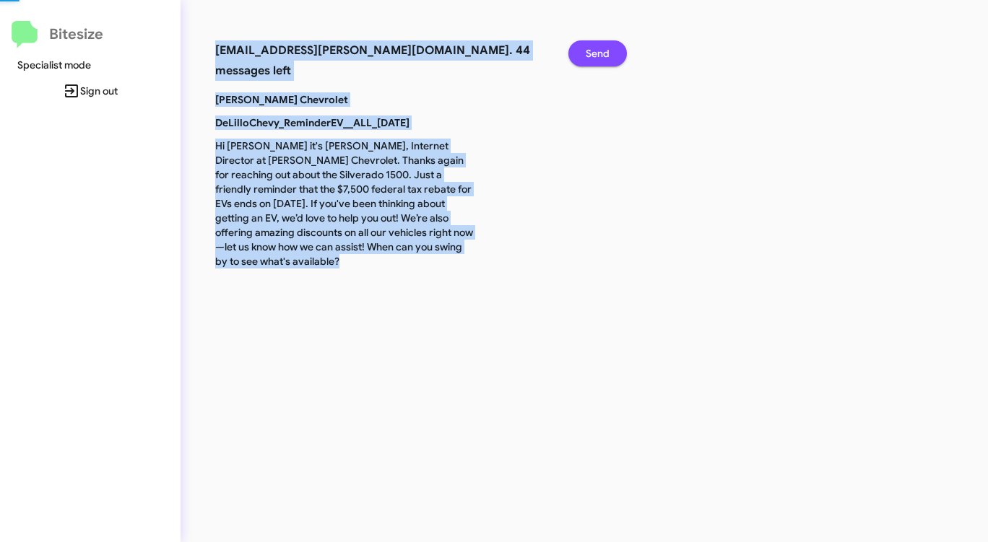
click at [597, 58] on span "Send" at bounding box center [597, 53] width 24 height 26
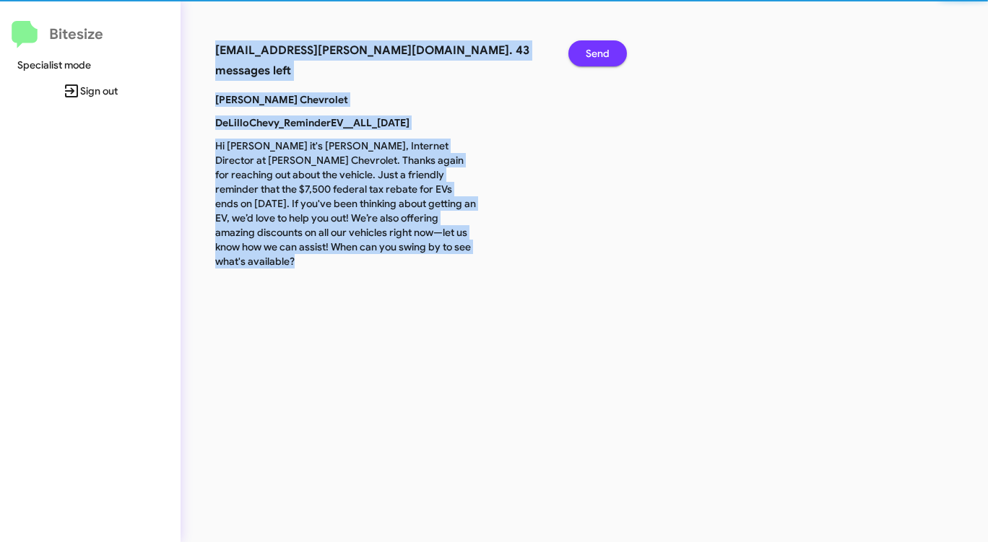
click at [597, 58] on span "Send" at bounding box center [597, 53] width 24 height 26
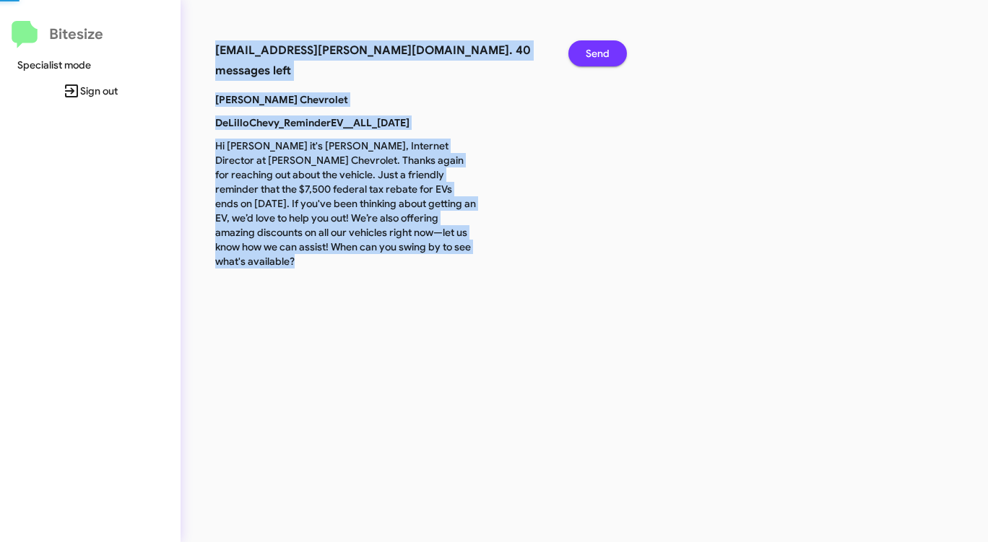
click at [597, 58] on span "Send" at bounding box center [597, 53] width 24 height 26
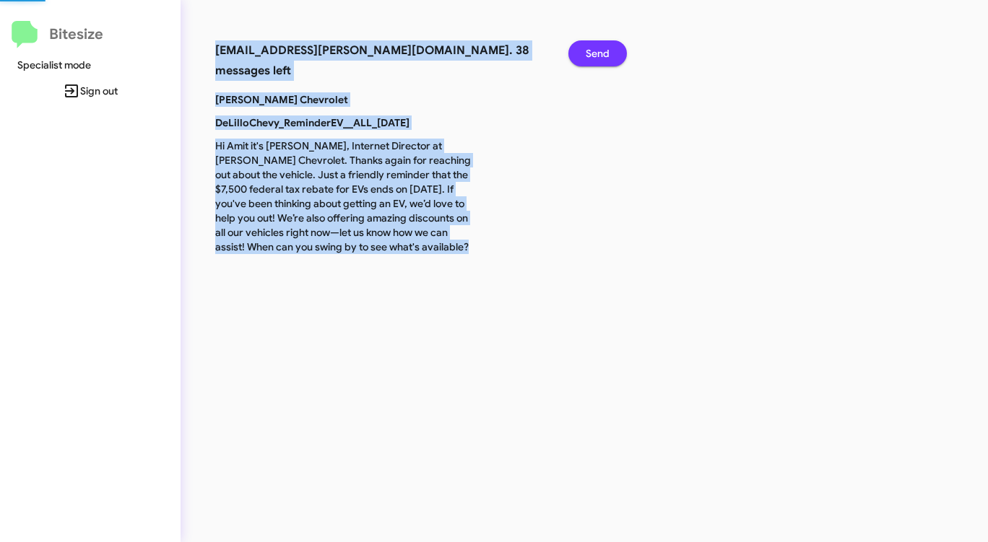
click at [597, 58] on span "Send" at bounding box center [597, 53] width 24 height 26
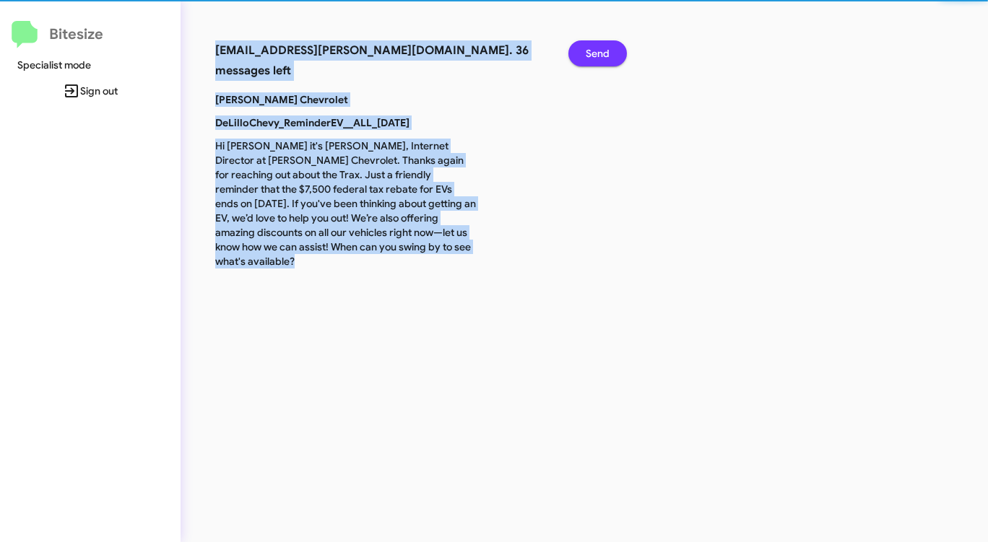
click at [597, 58] on span "Send" at bounding box center [597, 53] width 24 height 26
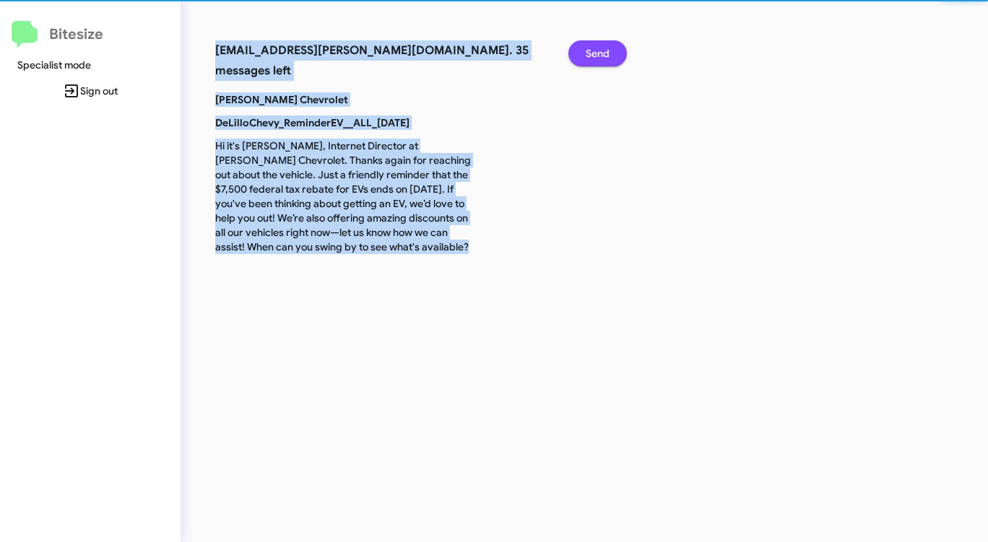
click at [597, 58] on span "Send" at bounding box center [597, 53] width 24 height 26
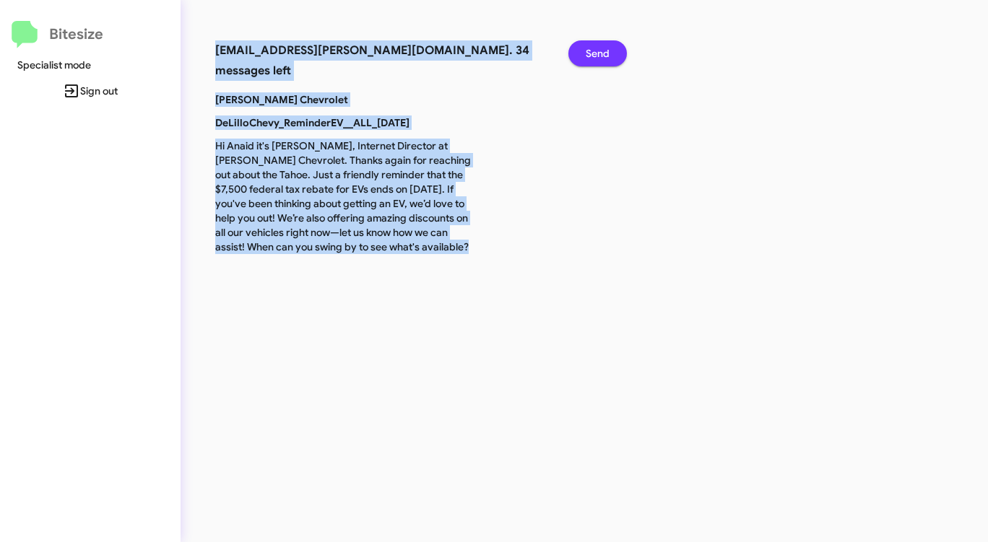
click at [597, 58] on span "Send" at bounding box center [597, 53] width 24 height 26
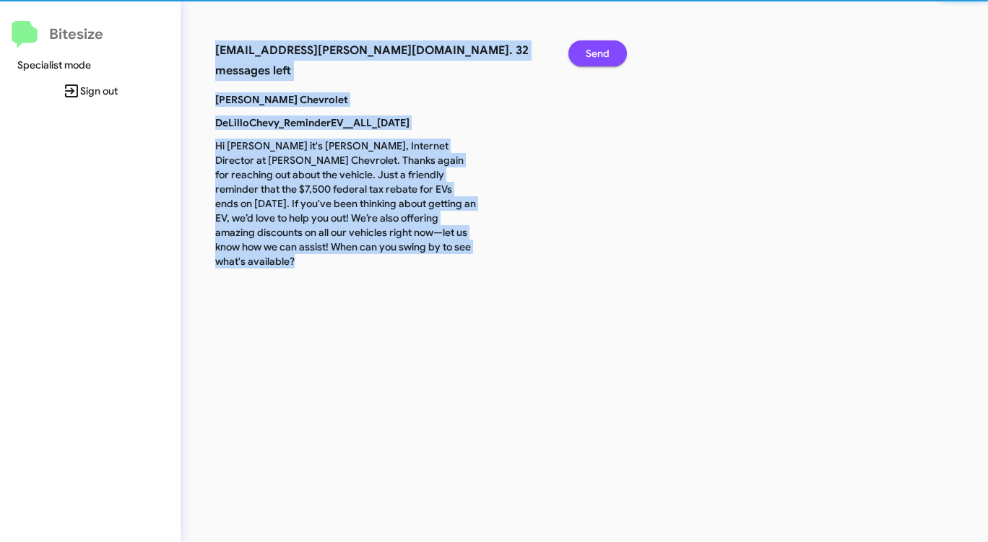
click at [597, 58] on span "Send" at bounding box center [597, 53] width 24 height 26
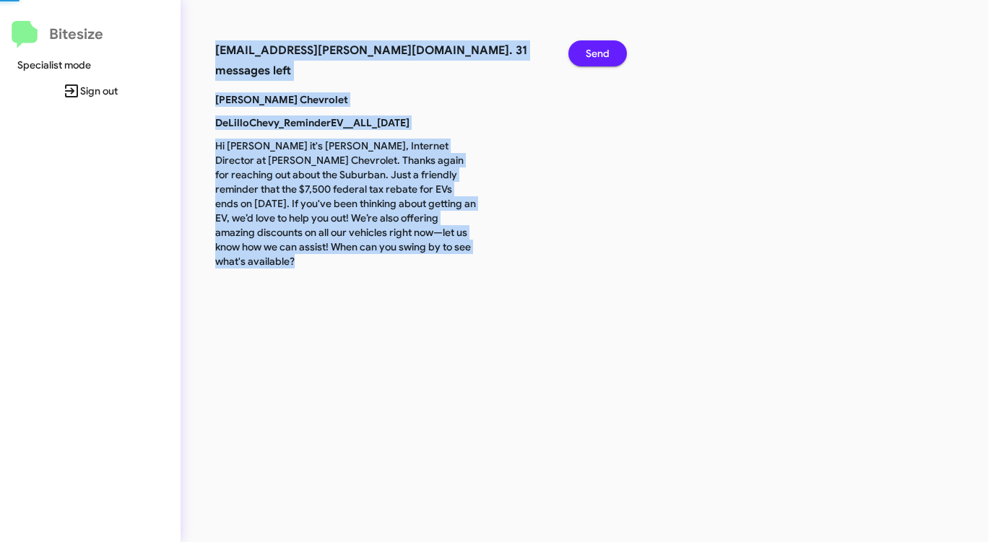
click at [597, 58] on span "Send" at bounding box center [597, 53] width 24 height 26
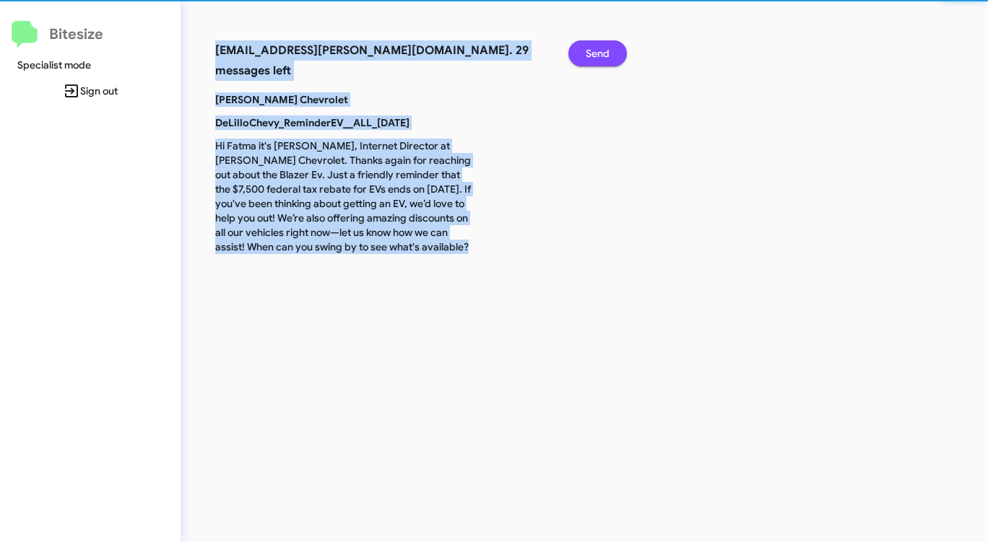
click at [597, 58] on span "Send" at bounding box center [597, 53] width 24 height 26
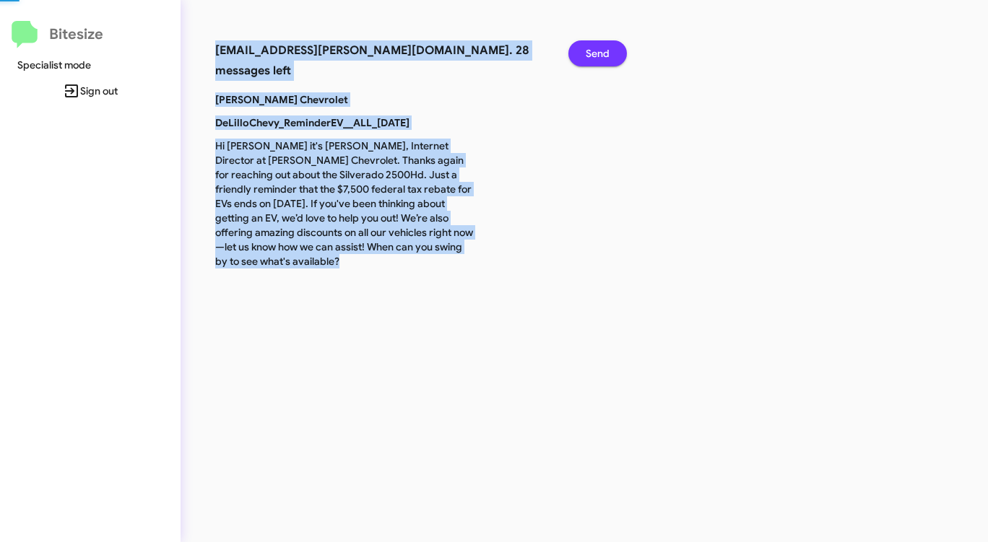
click at [597, 58] on span "Send" at bounding box center [597, 53] width 24 height 26
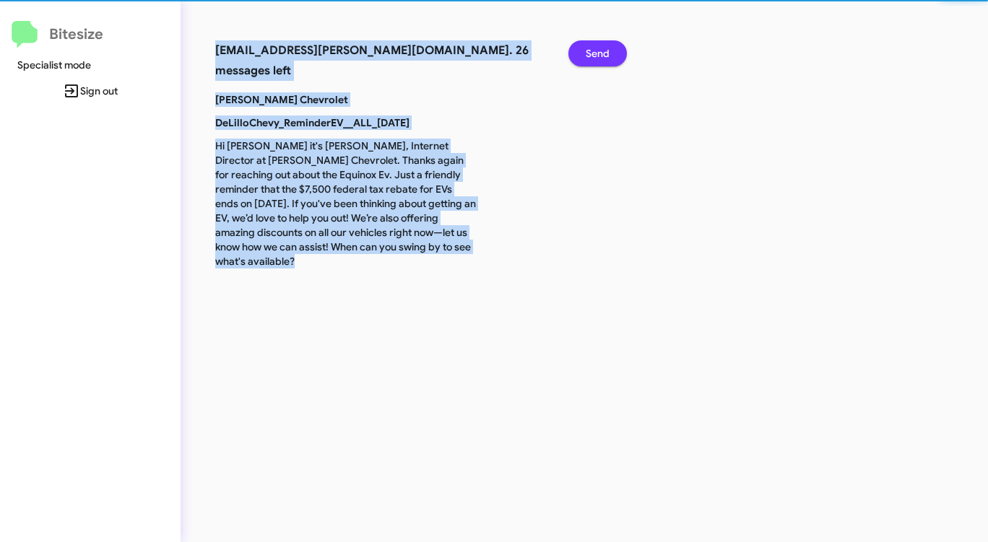
click at [597, 58] on span "Send" at bounding box center [597, 53] width 24 height 26
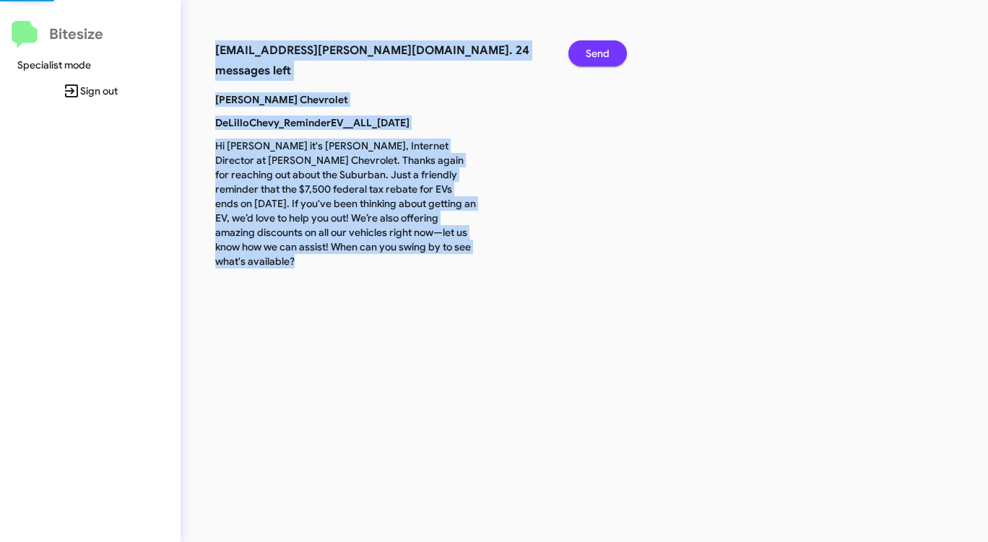
click at [597, 58] on span "Send" at bounding box center [597, 53] width 24 height 26
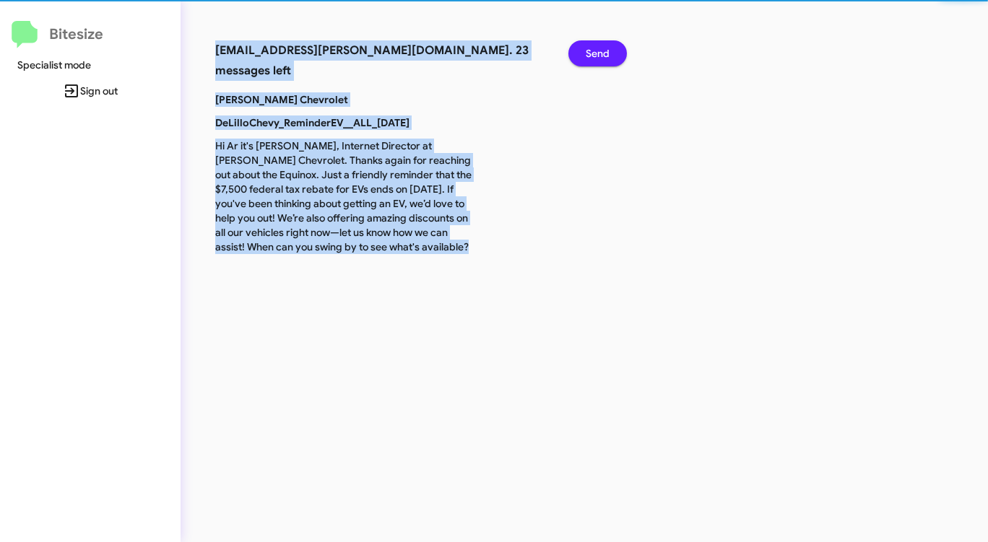
click at [597, 58] on span "Send" at bounding box center [597, 53] width 24 height 26
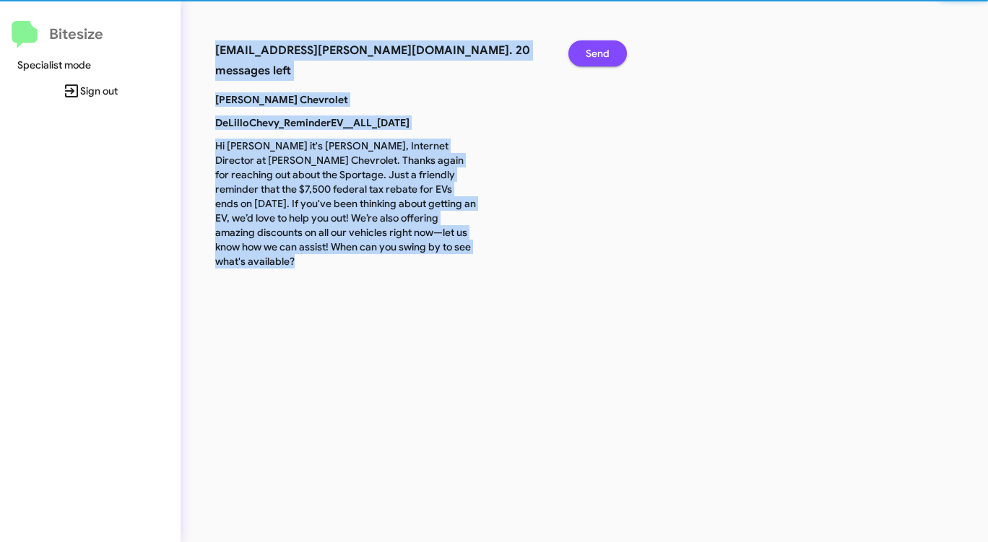
click at [597, 58] on span "Send" at bounding box center [597, 53] width 24 height 26
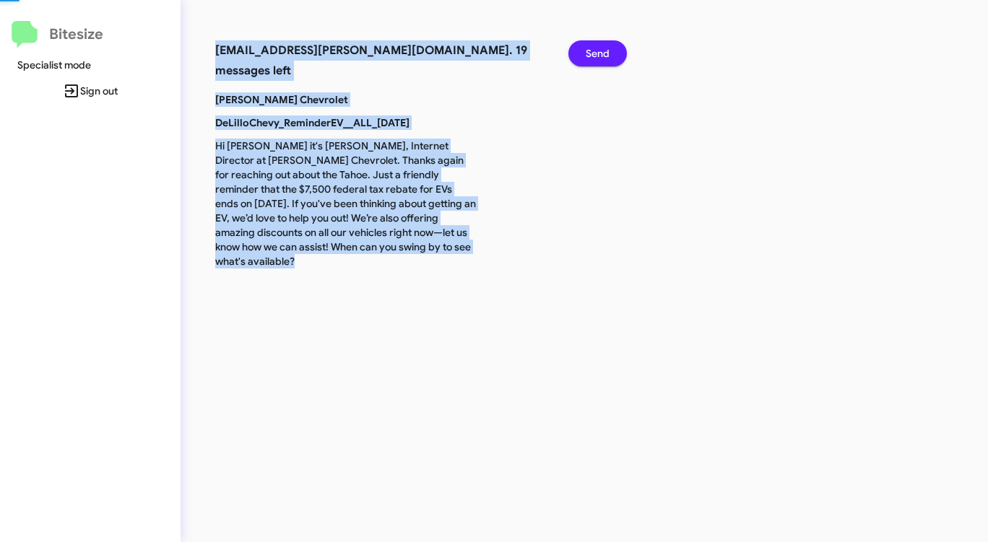
click at [597, 58] on span "Send" at bounding box center [597, 53] width 24 height 26
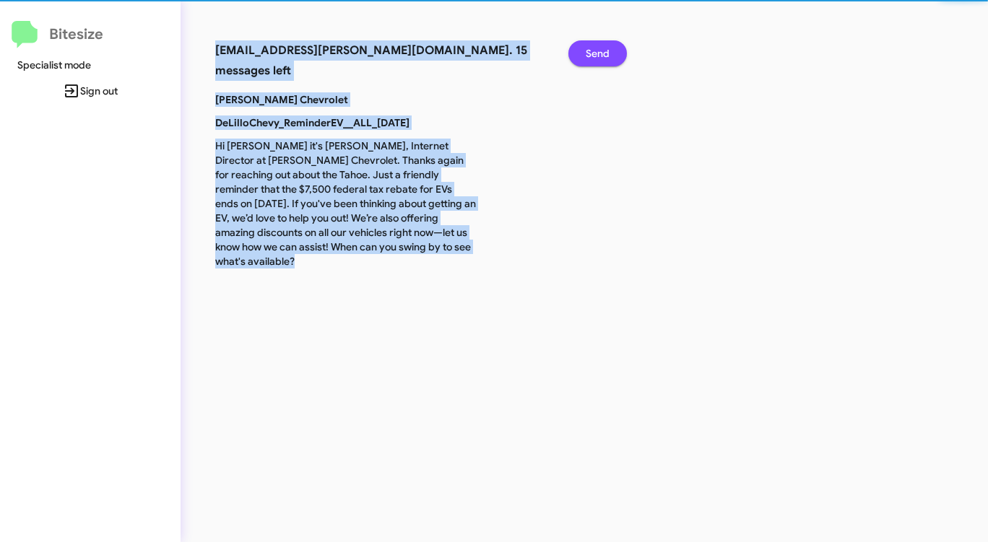
click at [597, 58] on span "Send" at bounding box center [597, 53] width 24 height 26
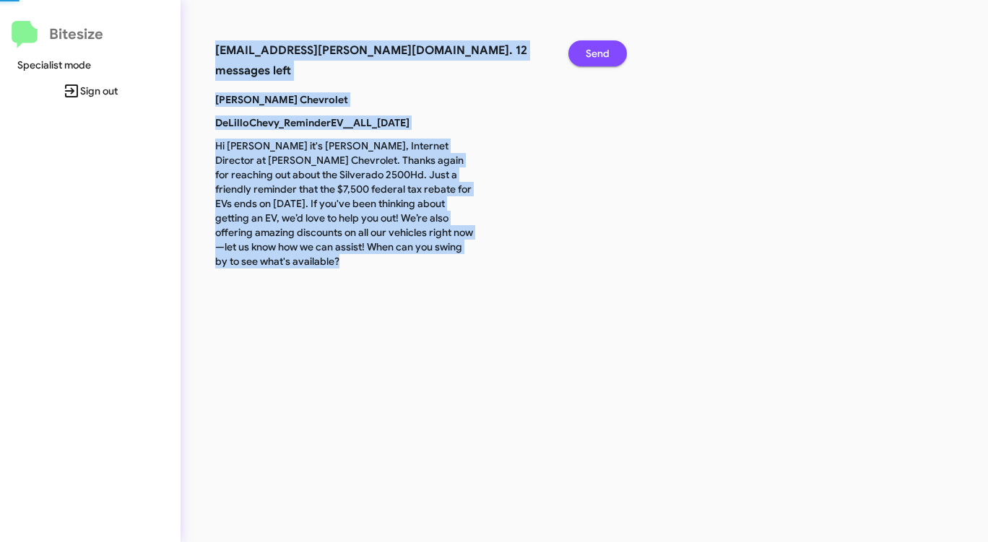
click at [597, 58] on span "Send" at bounding box center [597, 53] width 24 height 26
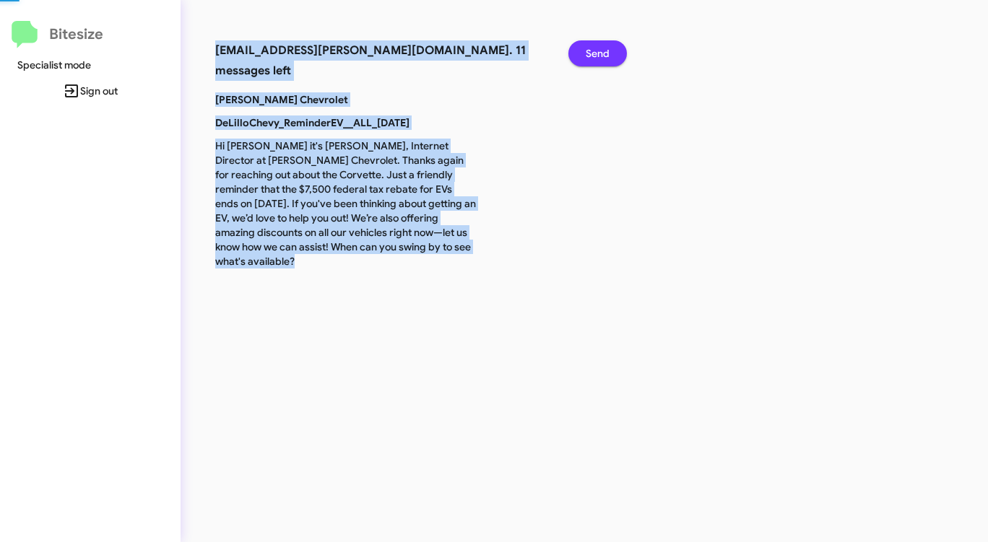
click at [597, 58] on span "Send" at bounding box center [597, 53] width 24 height 26
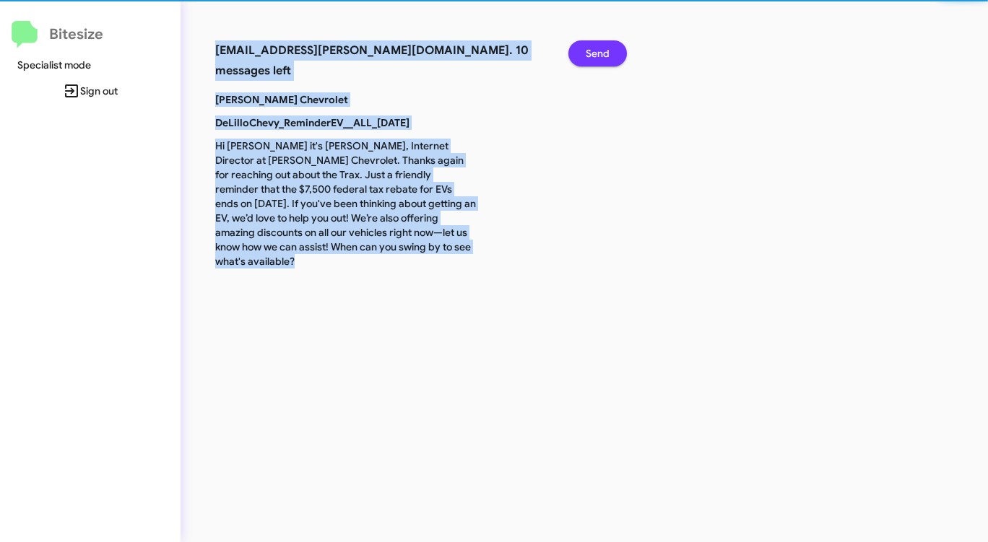
click at [597, 58] on span "Send" at bounding box center [597, 53] width 24 height 26
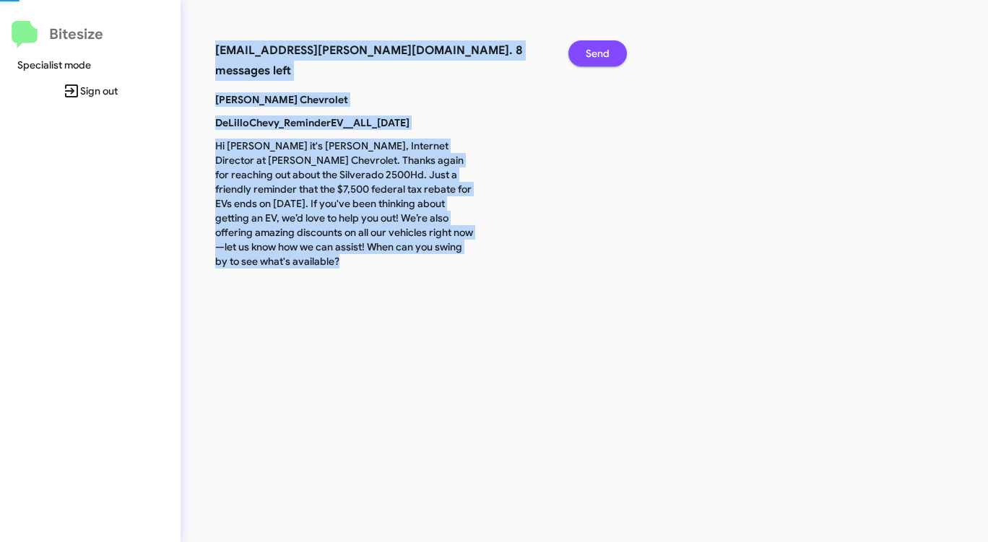
click at [597, 58] on span "Send" at bounding box center [597, 53] width 24 height 26
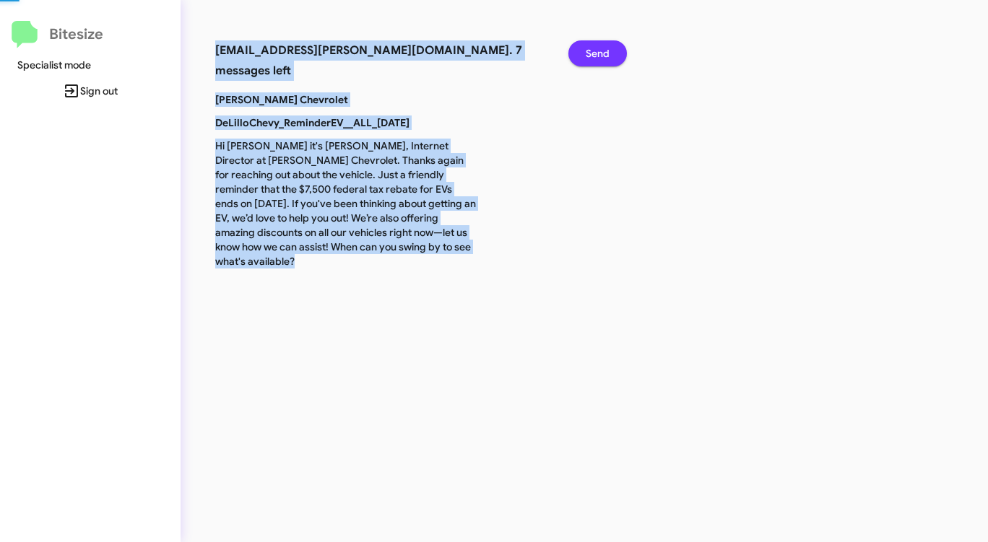
click at [597, 58] on span "Send" at bounding box center [597, 53] width 24 height 26
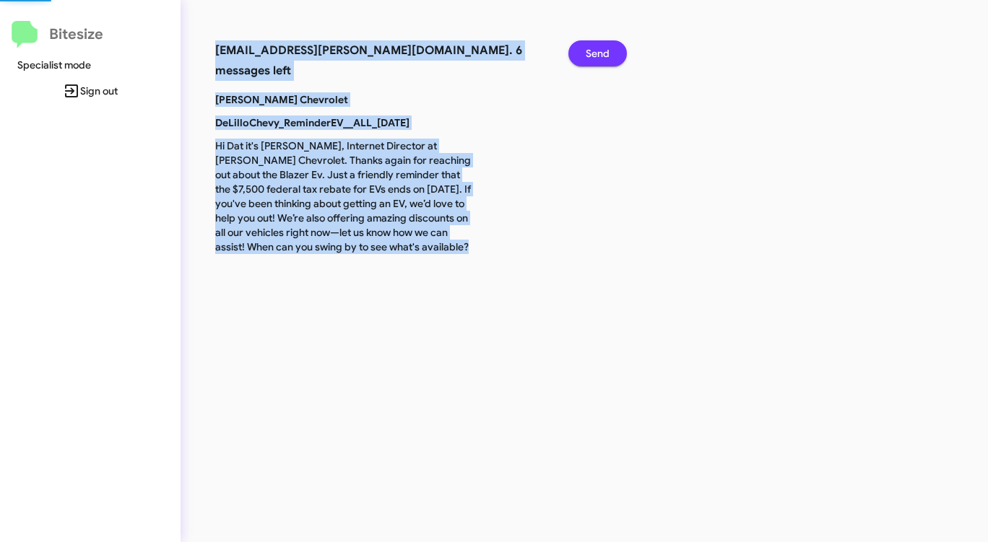
click at [597, 58] on span "Send" at bounding box center [597, 53] width 24 height 26
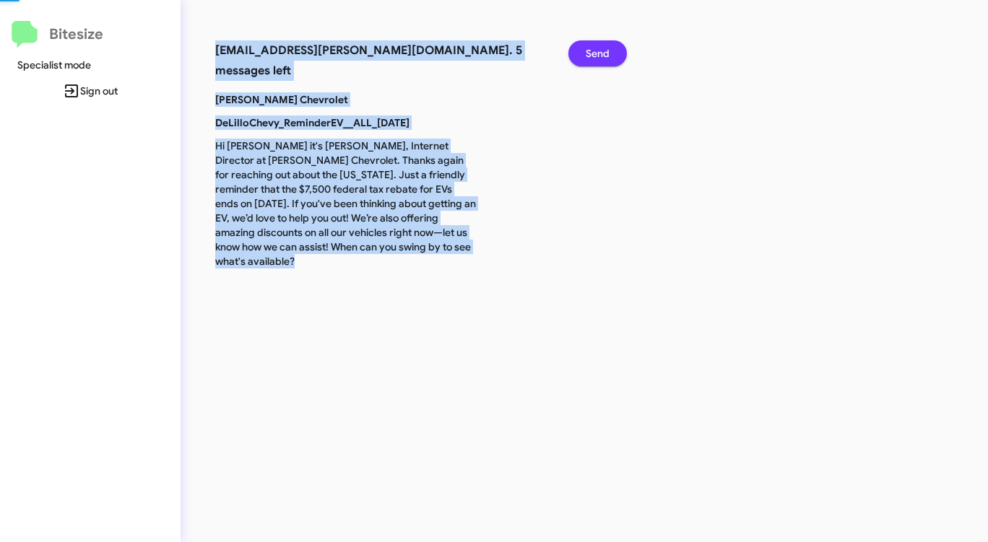
click at [597, 58] on span "Send" at bounding box center [597, 53] width 24 height 26
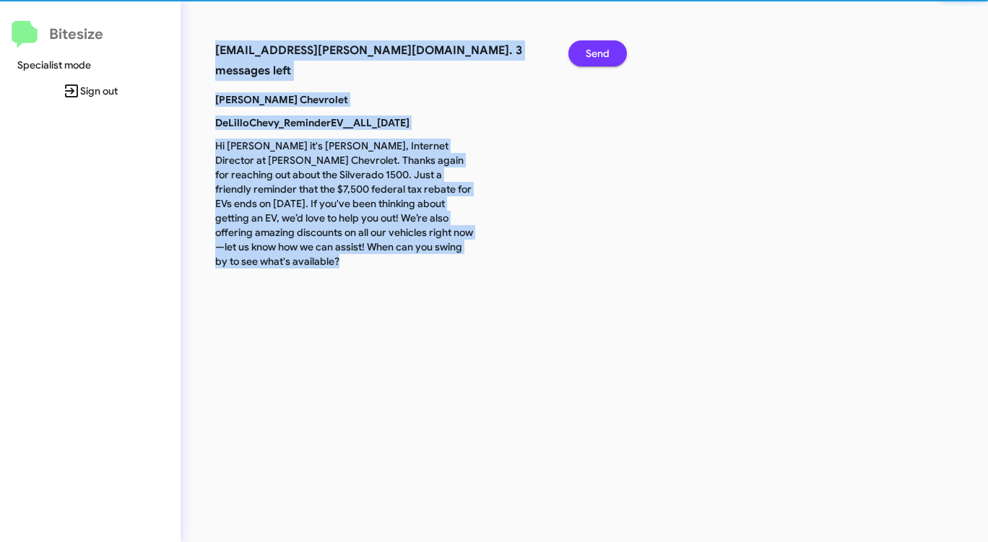
click at [597, 58] on span "Send" at bounding box center [597, 53] width 24 height 26
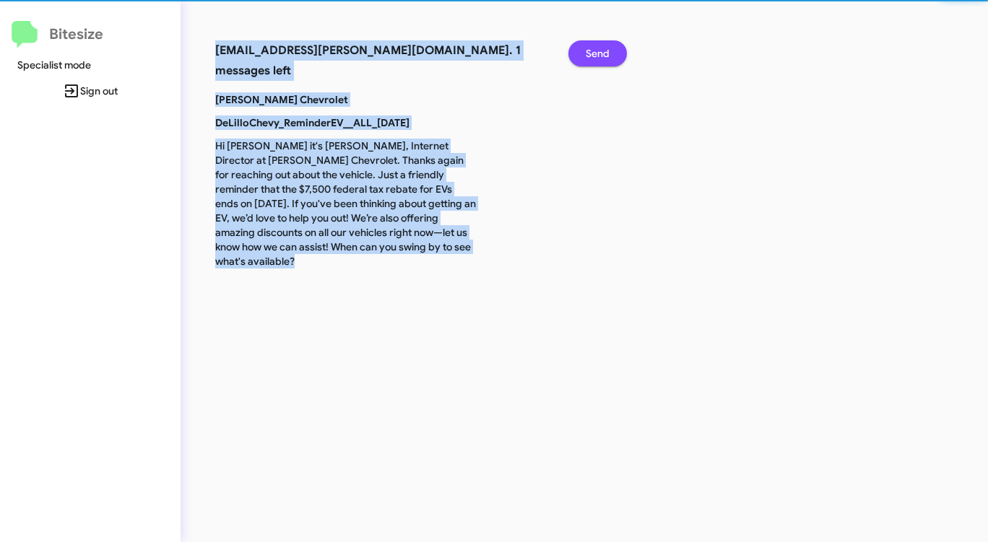
click at [597, 58] on span "Send" at bounding box center [597, 53] width 24 height 26
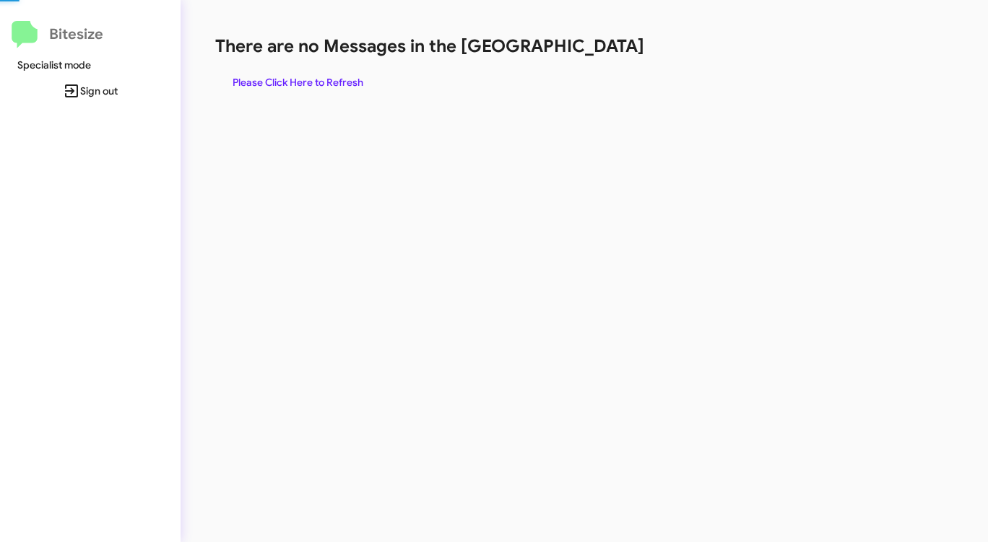
click at [597, 58] on div "There are no Messages in the Queue Please Click Here to Refresh" at bounding box center [517, 65] width 604 height 61
click at [343, 84] on span "Please Click Here to Refresh" at bounding box center [297, 82] width 131 height 26
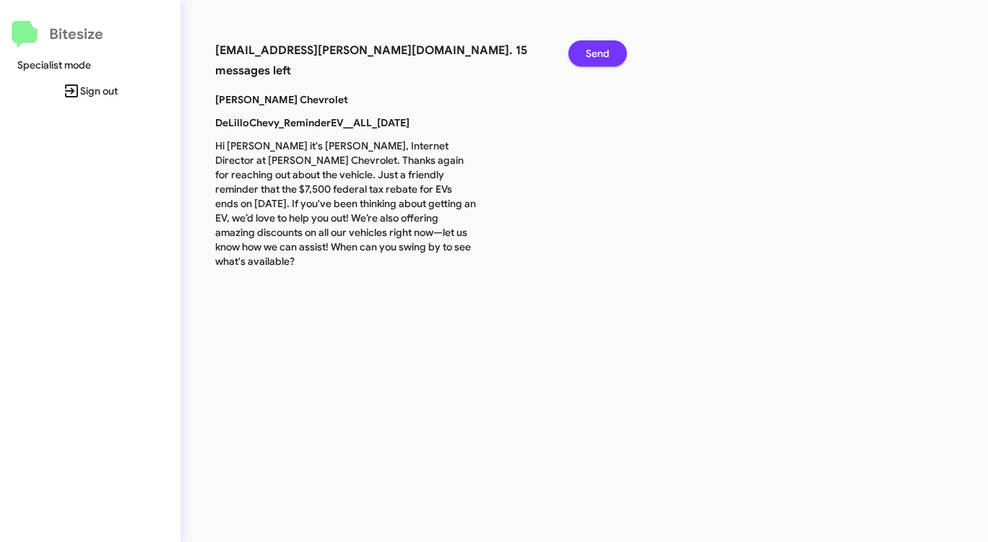
click at [619, 51] on button "Send" at bounding box center [597, 53] width 58 height 26
click at [617, 51] on button "Send" at bounding box center [597, 53] width 58 height 26
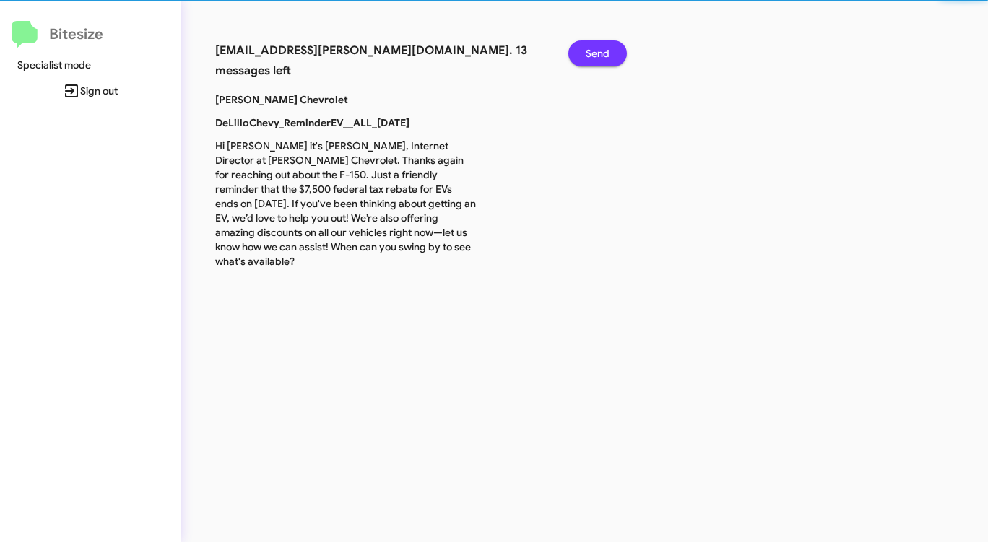
click at [617, 51] on button "Send" at bounding box center [597, 53] width 58 height 26
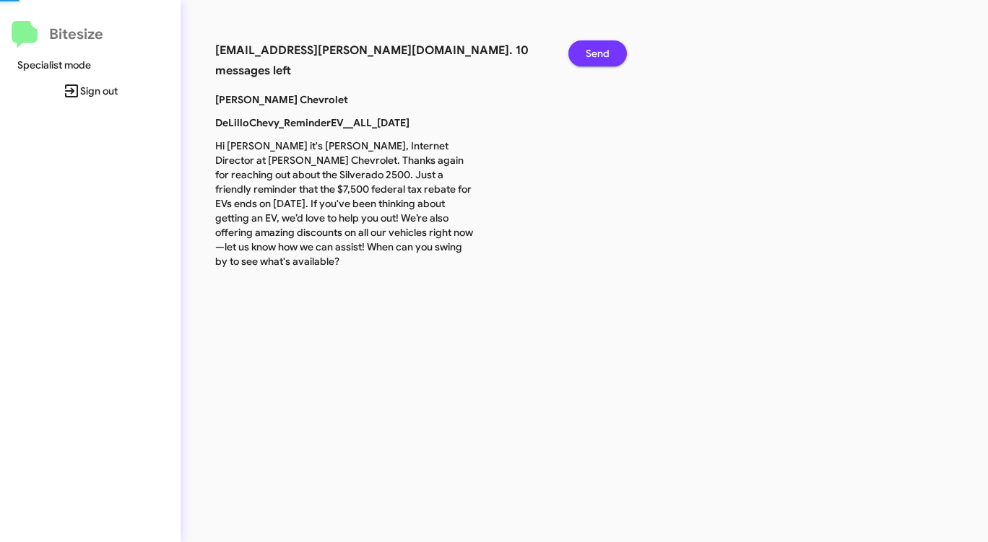
click at [617, 51] on button "Send" at bounding box center [597, 53] width 58 height 26
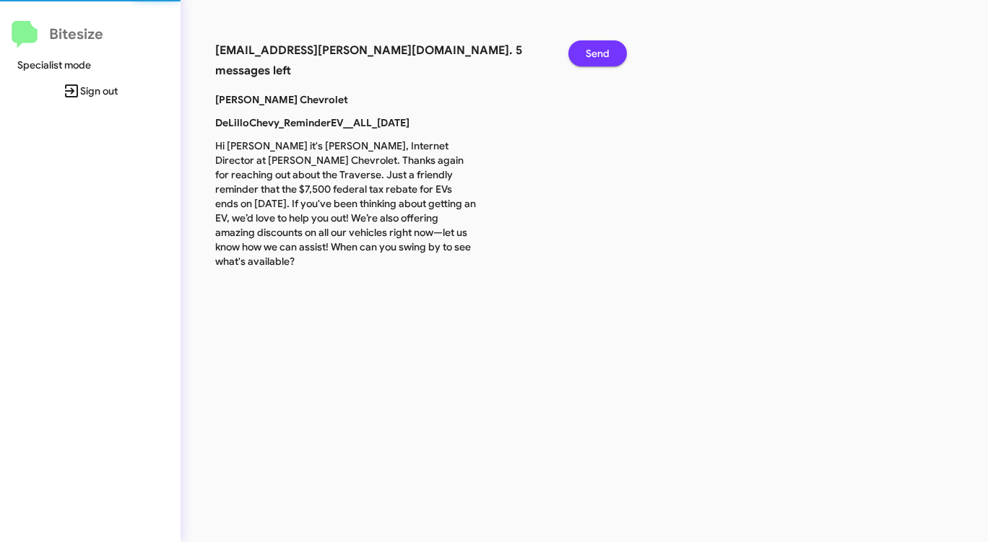
click at [617, 51] on button "Send" at bounding box center [597, 53] width 58 height 26
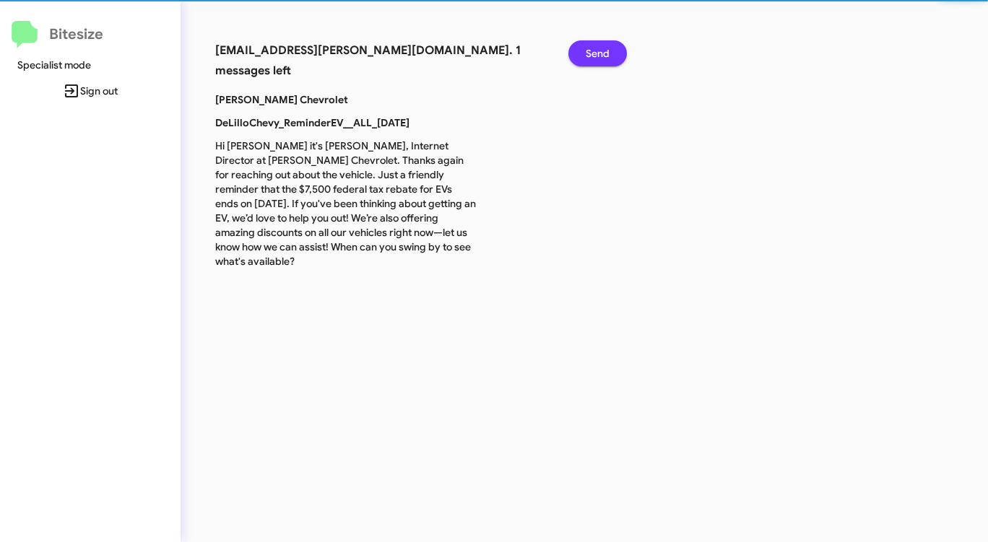
click at [617, 51] on button "Send" at bounding box center [597, 53] width 58 height 26
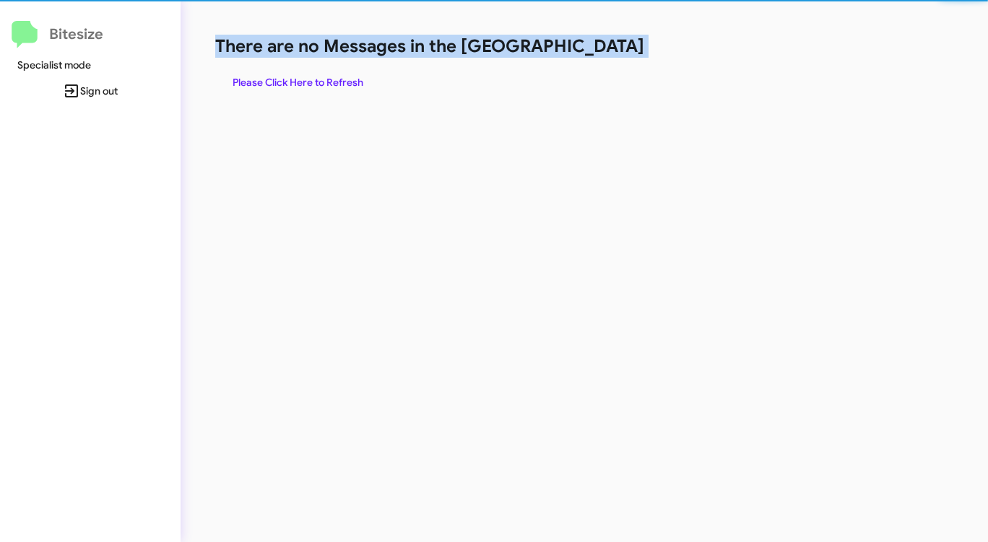
click at [616, 51] on h1 "There are no Messages in the [GEOGRAPHIC_DATA]" at bounding box center [517, 46] width 604 height 23
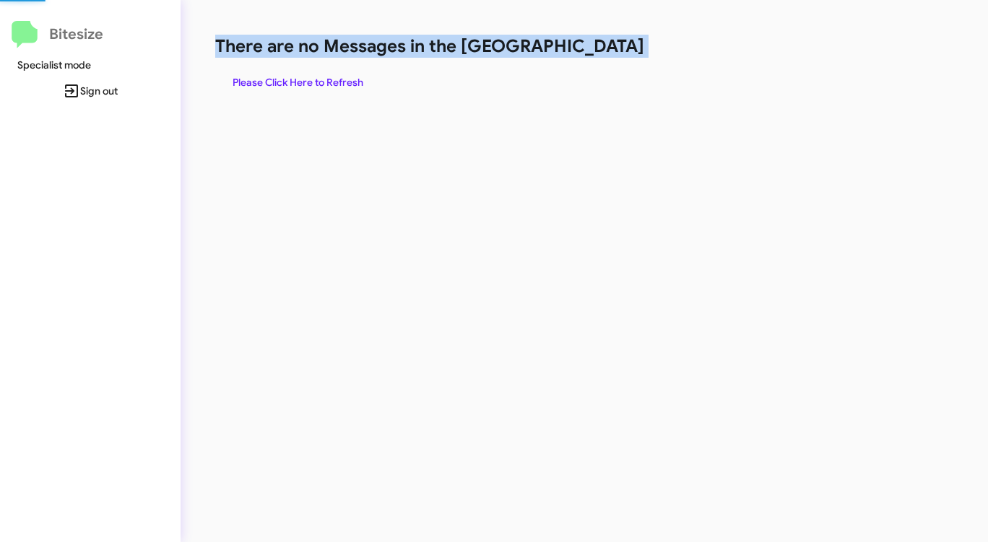
click at [614, 51] on h1 "There are no Messages in the [GEOGRAPHIC_DATA]" at bounding box center [517, 46] width 604 height 23
click at [310, 77] on span "Please Click Here to Refresh" at bounding box center [297, 82] width 131 height 26
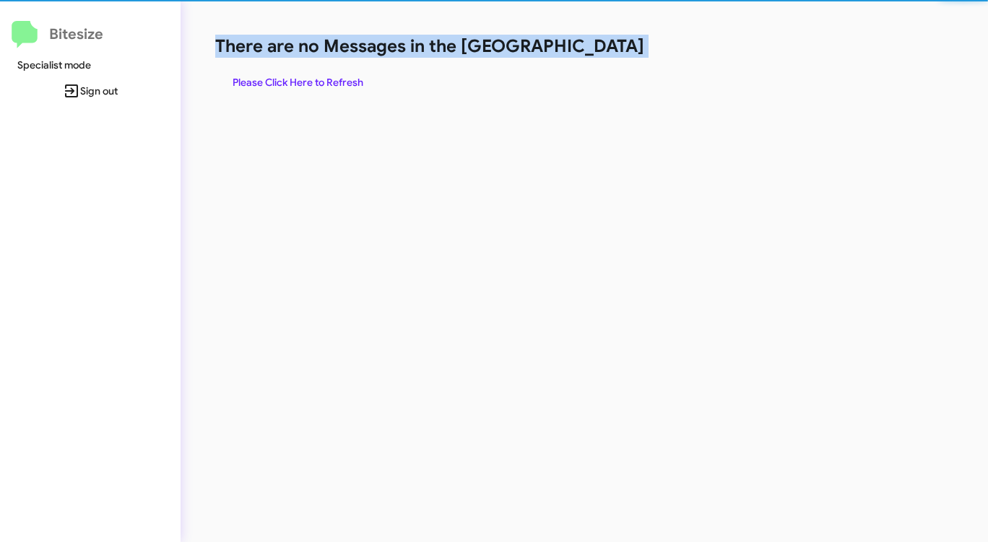
click at [310, 77] on span "Please Click Here to Refresh" at bounding box center [297, 82] width 131 height 26
